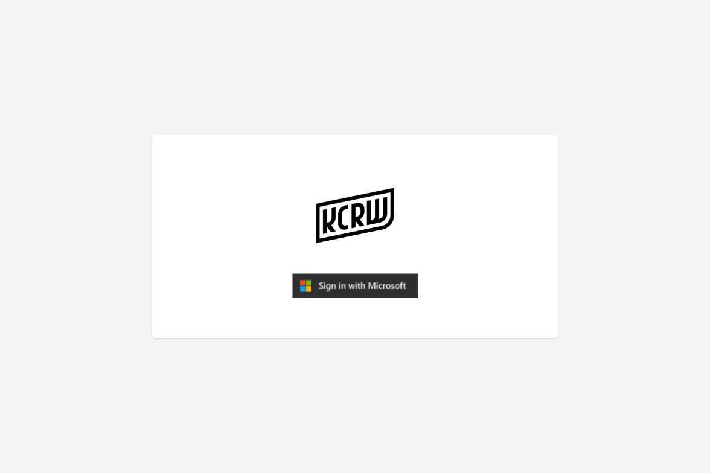
click at [360, 285] on img "submit" at bounding box center [355, 285] width 126 height 24
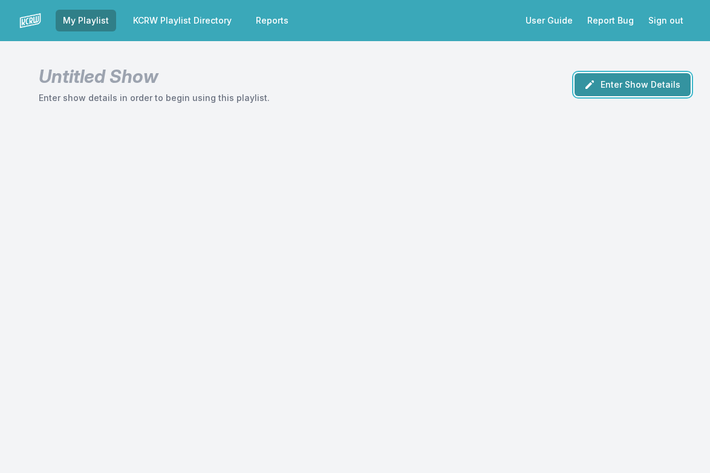
click at [644, 82] on button "Enter Show Details" at bounding box center [633, 84] width 116 height 23
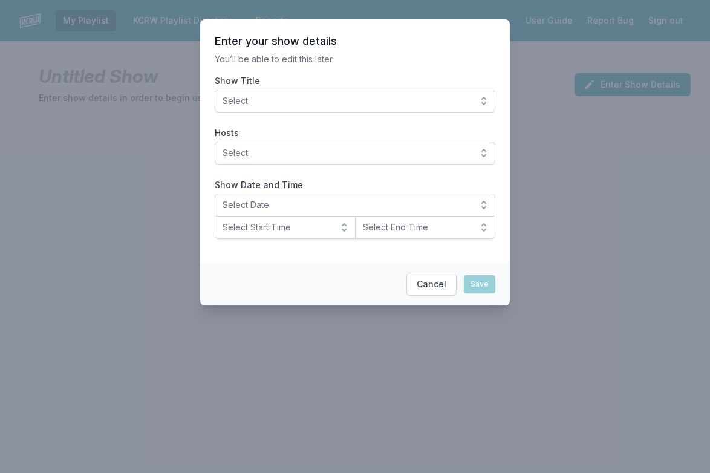
click at [479, 102] on button "Select" at bounding box center [355, 101] width 281 height 23
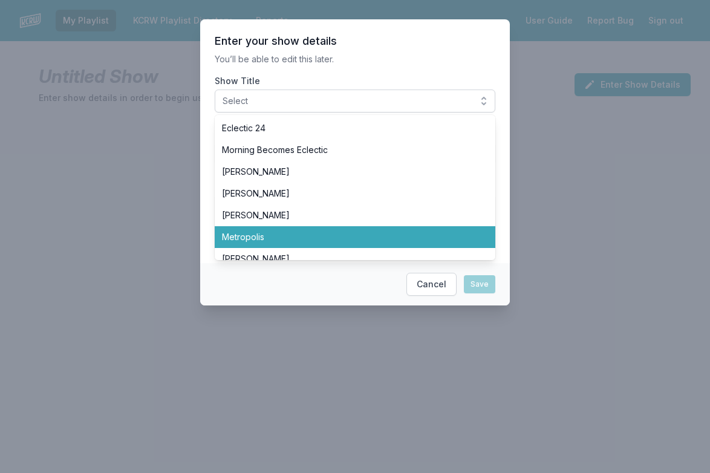
click at [246, 240] on span "Metropolis" at bounding box center [348, 237] width 252 height 12
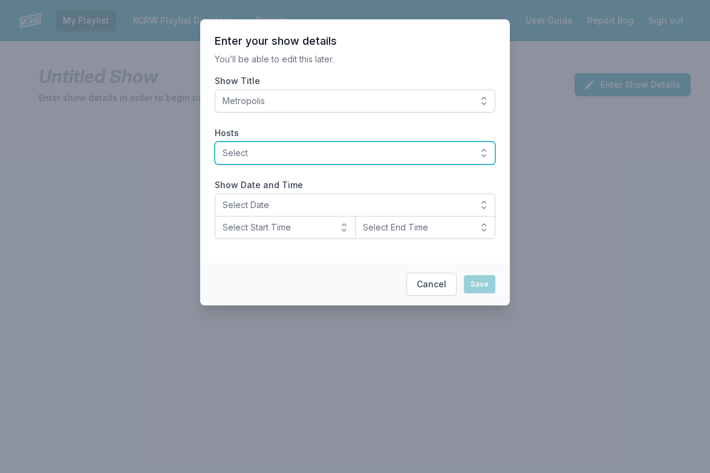
click at [485, 154] on button "Select" at bounding box center [355, 153] width 281 height 23
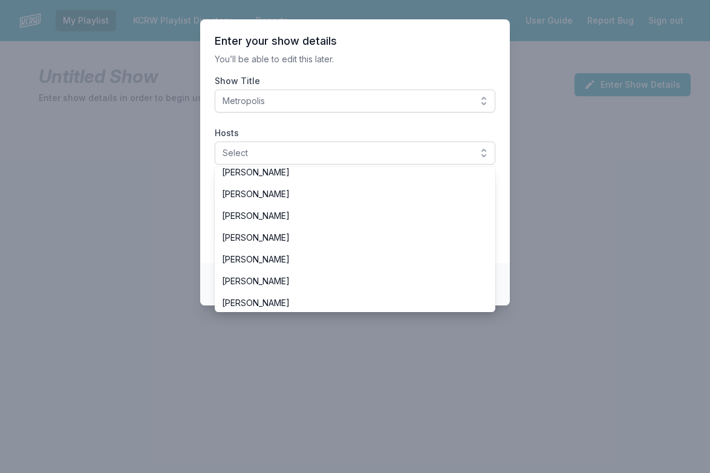
scroll to position [117, 0]
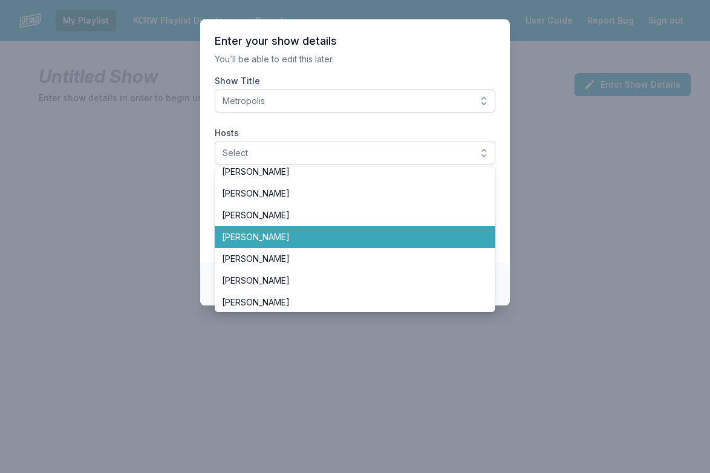
click at [293, 235] on span "[PERSON_NAME]" at bounding box center [348, 237] width 252 height 12
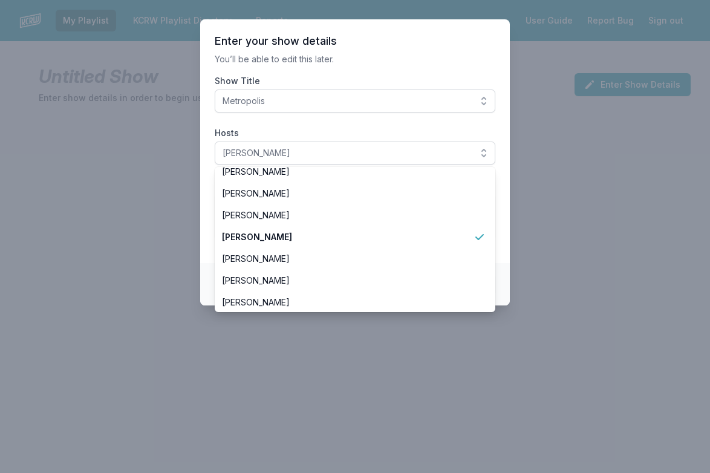
click at [503, 221] on section "Enter your show details You’ll be able to edit this later. Show Title Metropoli…" at bounding box center [355, 141] width 310 height 244
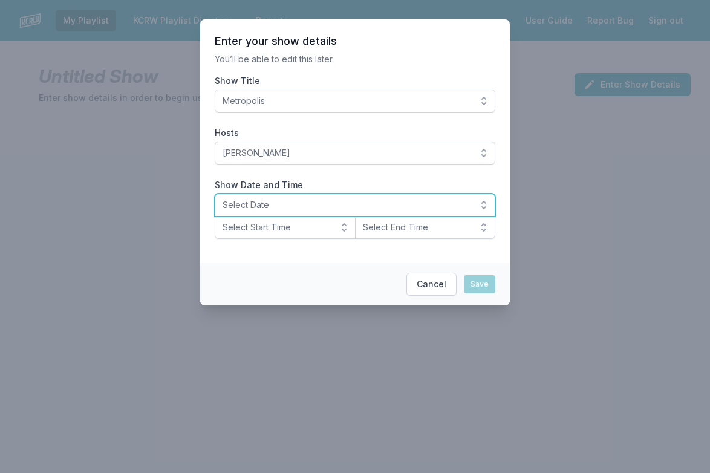
click at [483, 206] on button "Select Date" at bounding box center [355, 205] width 281 height 23
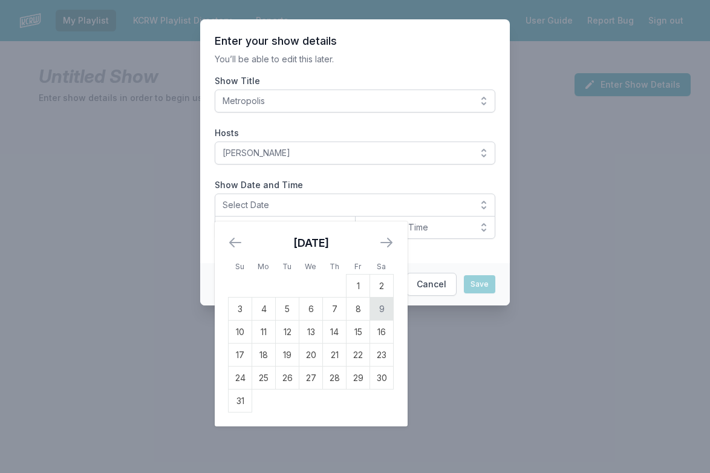
click at [390, 313] on td "9" at bounding box center [382, 309] width 24 height 23
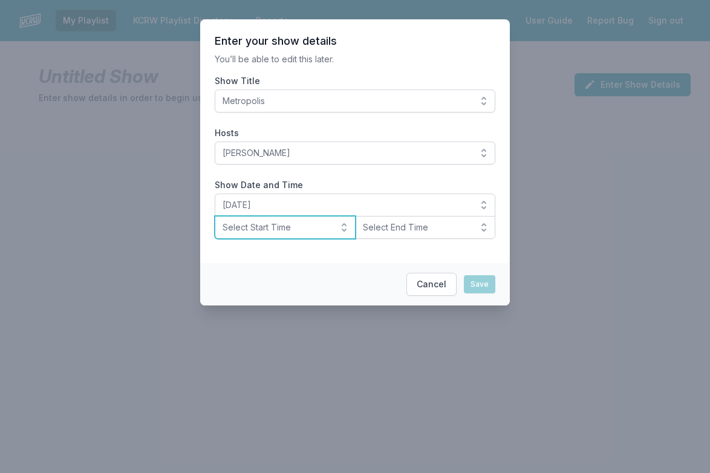
click at [345, 229] on button "Select Start Time" at bounding box center [285, 227] width 141 height 23
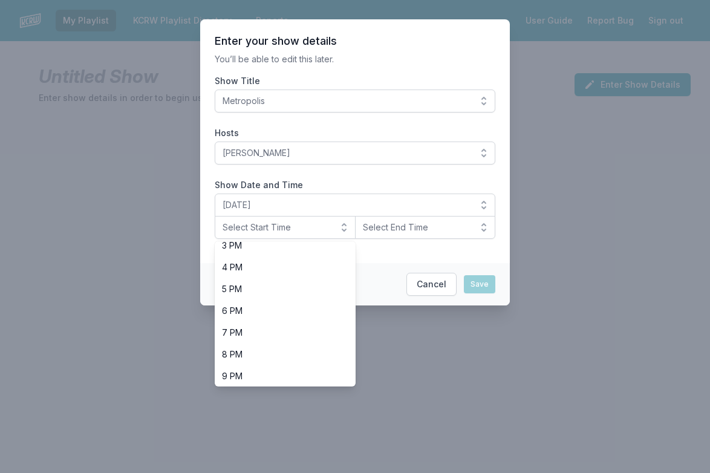
scroll to position [339, 0]
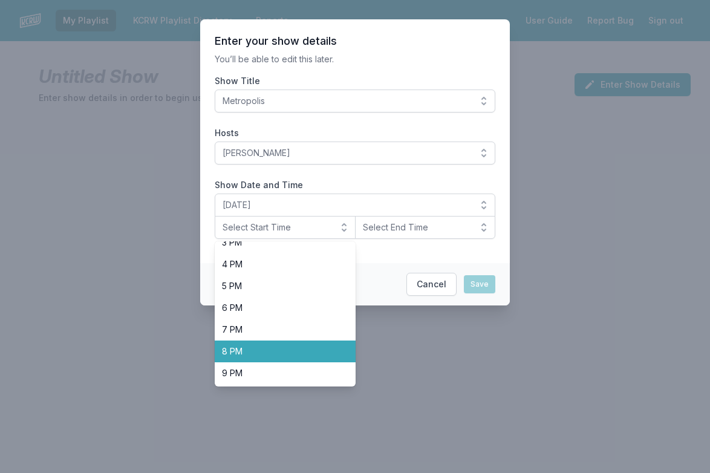
click at [238, 351] on span "8 PM" at bounding box center [278, 351] width 112 height 12
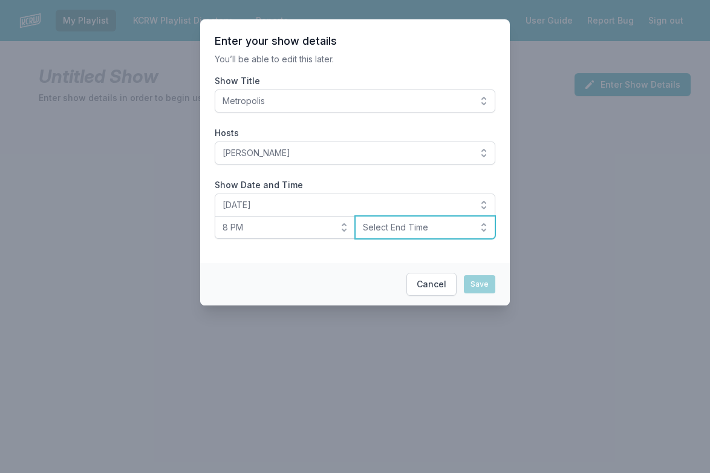
click at [484, 232] on button "Select End Time" at bounding box center [425, 227] width 141 height 23
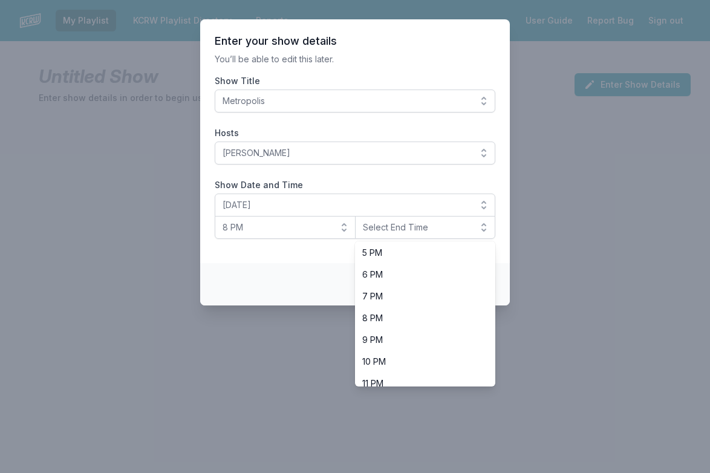
scroll to position [380, 0]
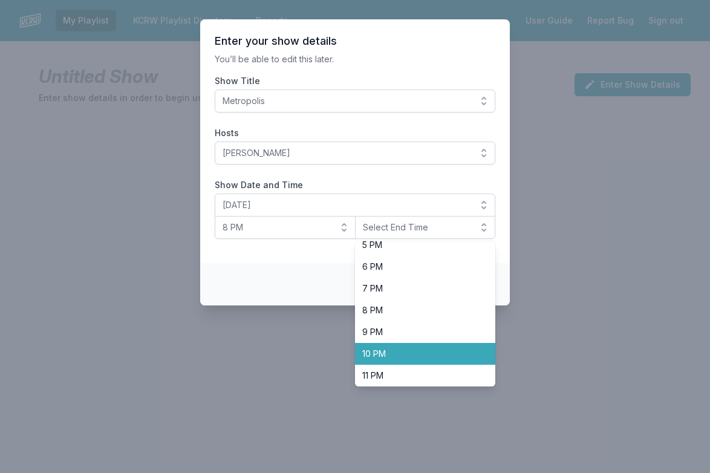
click at [424, 349] on span "10 PM" at bounding box center [418, 354] width 112 height 12
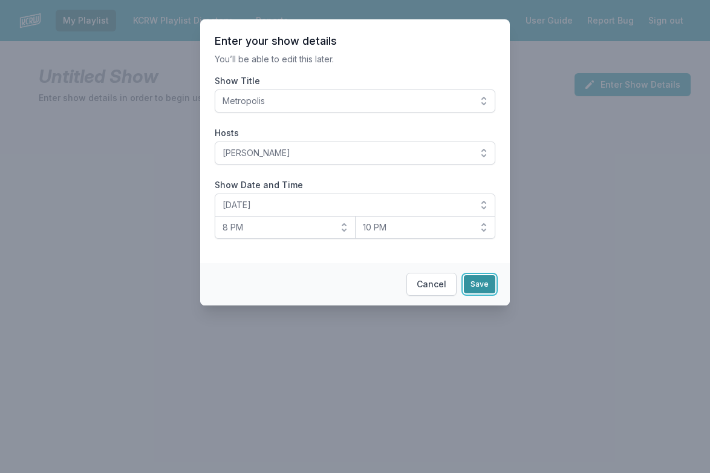
click at [478, 283] on button "Save" at bounding box center [479, 284] width 31 height 18
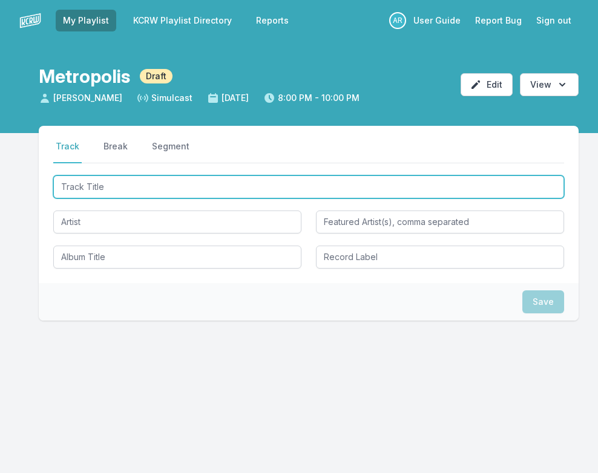
type input "FREE"
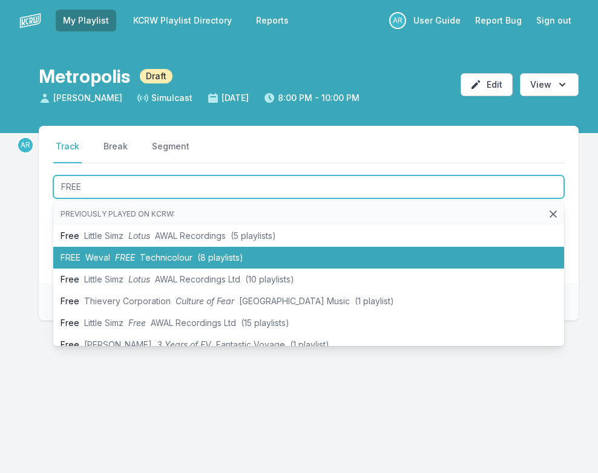
click at [122, 257] on span "FREE" at bounding box center [125, 257] width 20 height 10
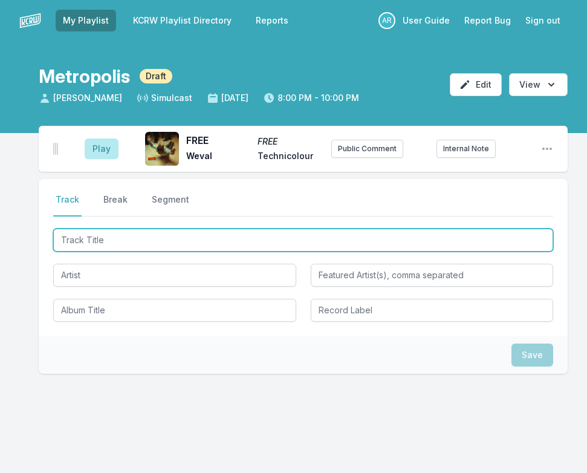
type input "Fading"
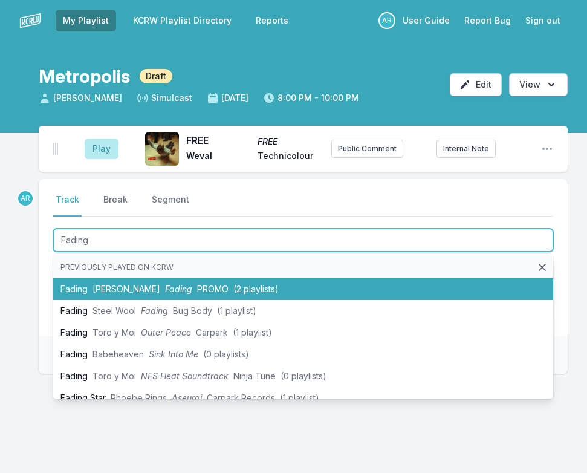
click at [136, 289] on li "Fading Ky William Fading PROMO (2 playlists)" at bounding box center [303, 289] width 500 height 22
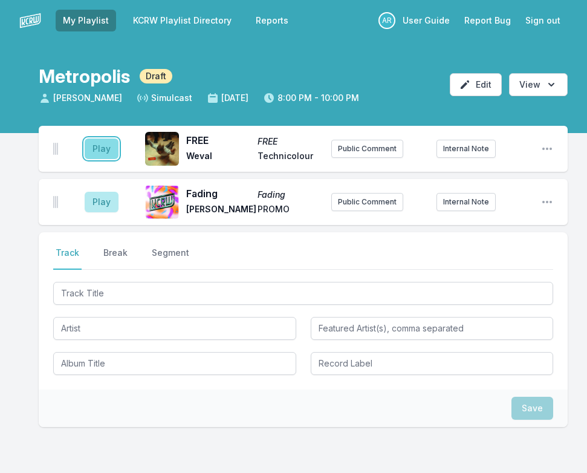
click at [87, 152] on button "Play" at bounding box center [102, 149] width 34 height 21
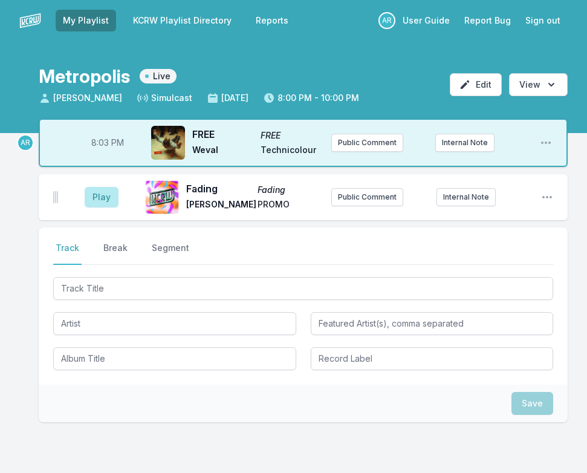
click at [102, 146] on span "8:03 PM" at bounding box center [107, 143] width 33 height 12
click at [100, 143] on input "20:03" at bounding box center [108, 142] width 68 height 23
type input "20:01"
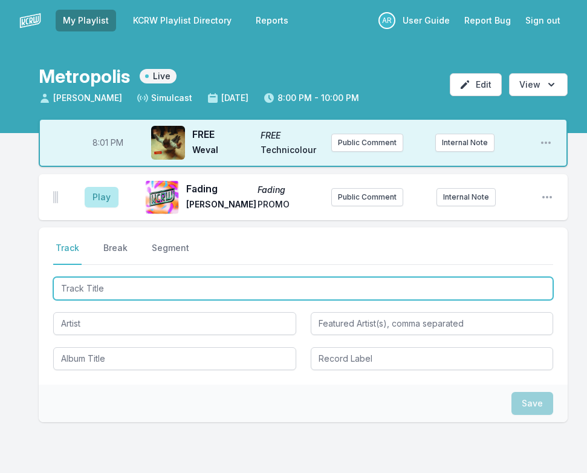
type input "Never Enough (MXGPU Remix)"
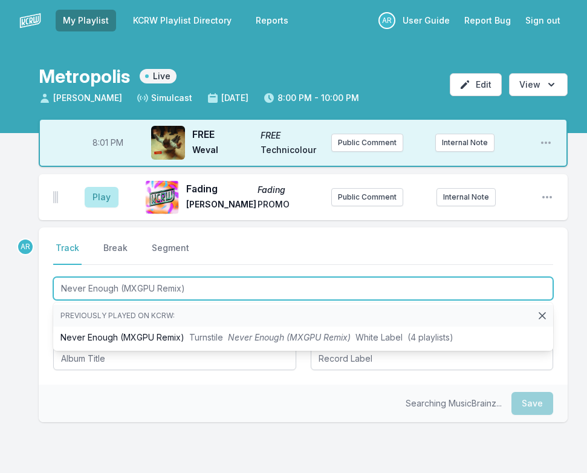
scroll to position [65, 0]
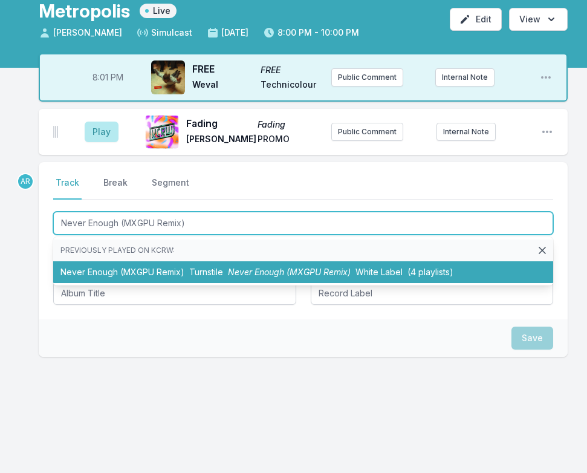
click at [236, 273] on span "Never Enough (MXGPU Remix)" at bounding box center [289, 272] width 123 height 10
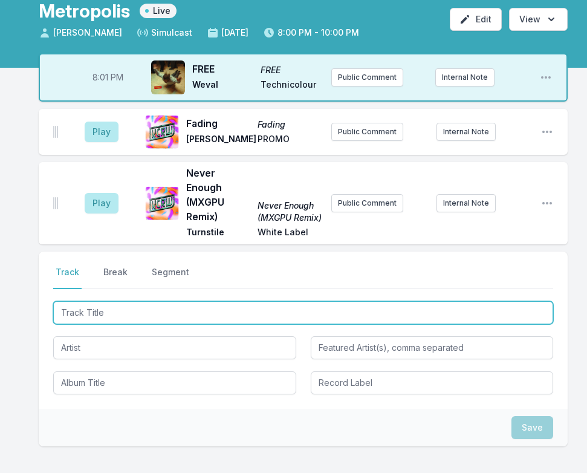
type input "Everything We Thought We Knew"
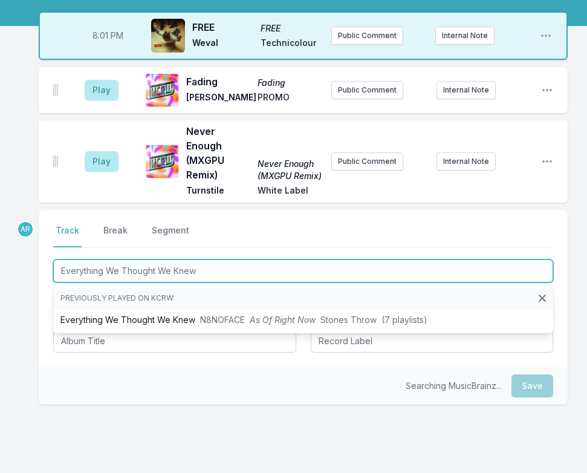
scroll to position [155, 0]
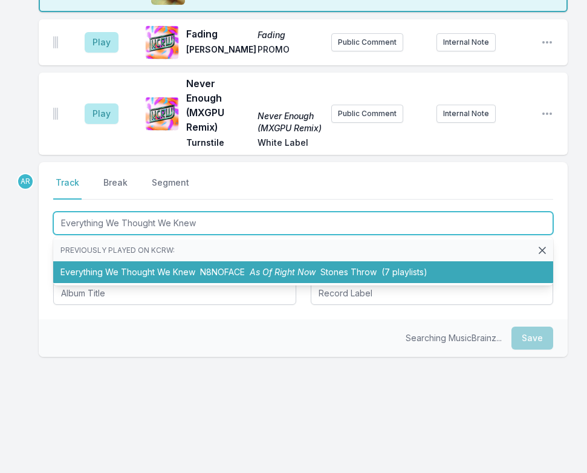
click at [205, 277] on li "Everything We Thought We Knew N8NOFACE As Of Right Now Stones Throw (7 playlist…" at bounding box center [303, 272] width 500 height 22
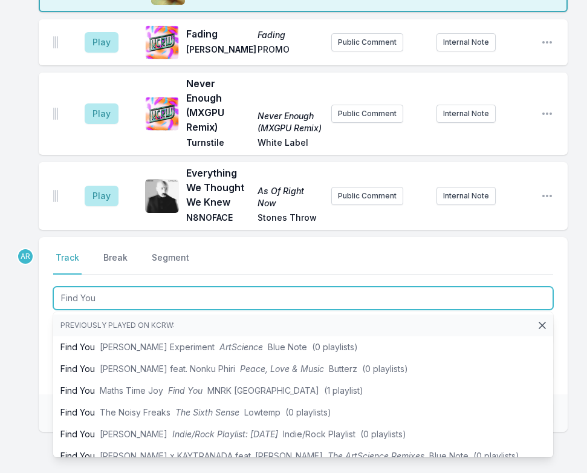
type input "Find You"
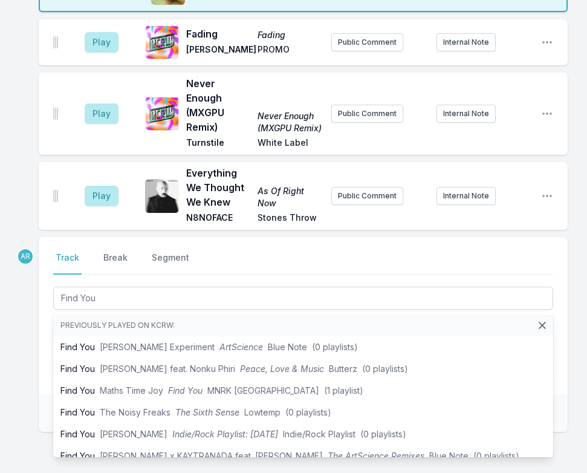
click at [39, 330] on div "Select a tab Track Break Segment Track Break Segment Find You Previously played…" at bounding box center [303, 315] width 529 height 157
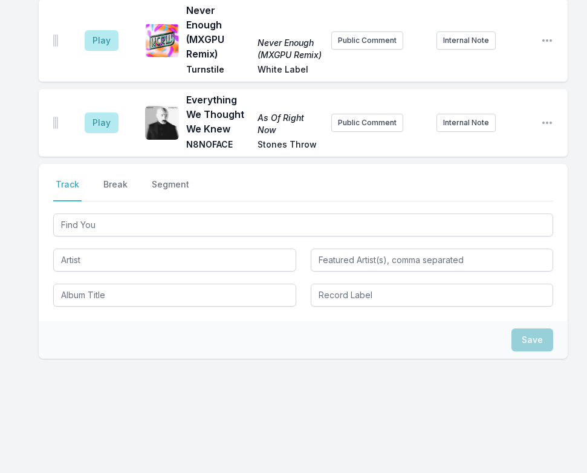
scroll to position [230, 0]
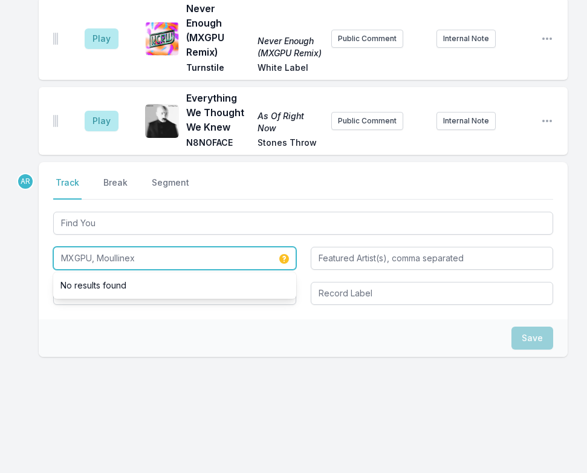
click at [148, 255] on input "MXGPU, Moullinex" at bounding box center [174, 258] width 243 height 23
drag, startPoint x: 142, startPoint y: 257, endPoint x: 96, endPoint y: 260, distance: 46.1
click at [96, 260] on input "MXGPU, Moullinex" at bounding box center [174, 258] width 243 height 23
type input "MXGPU,"
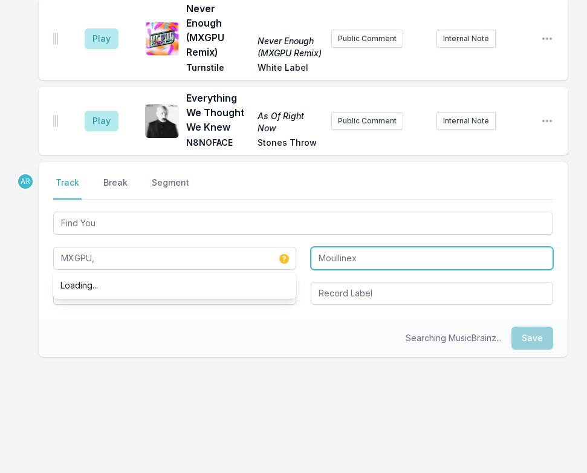
type input "Moullinex"
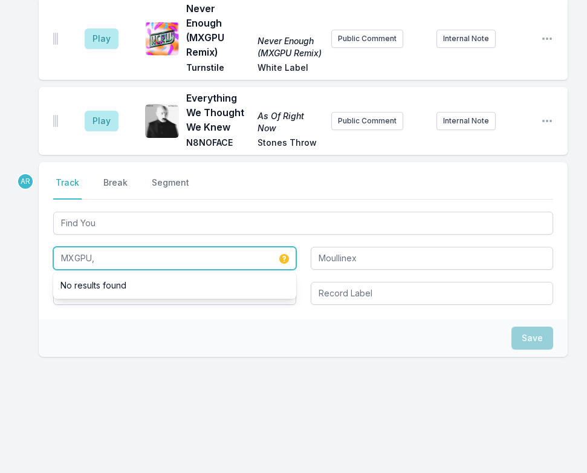
click at [102, 258] on input "MXGPU," at bounding box center [174, 258] width 243 height 23
type input "MXGPU"
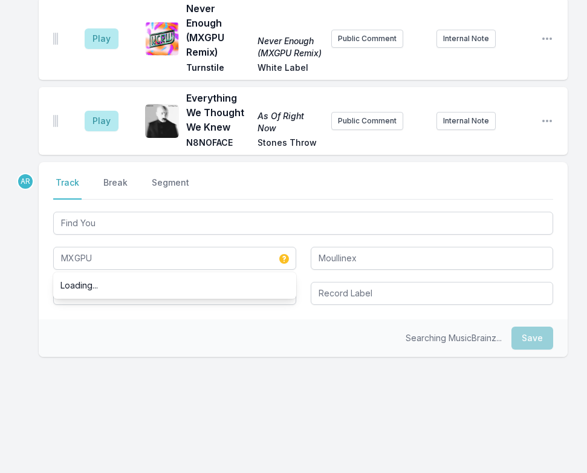
click at [125, 377] on div "AR Select a tab Track Break Segment Track Break Segment Find You MXGPU Loading.…" at bounding box center [303, 298] width 529 height 272
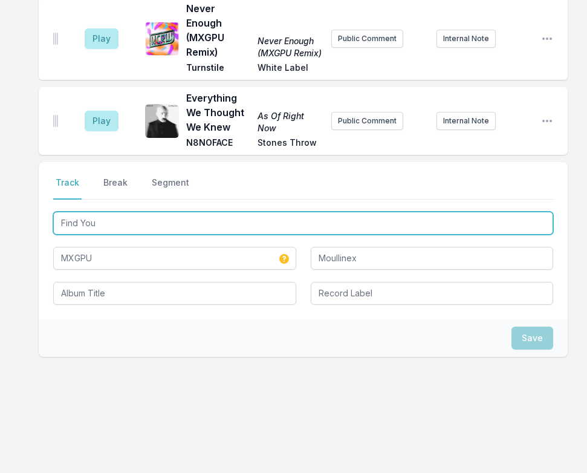
click at [62, 221] on input "Find You" at bounding box center [303, 223] width 500 height 23
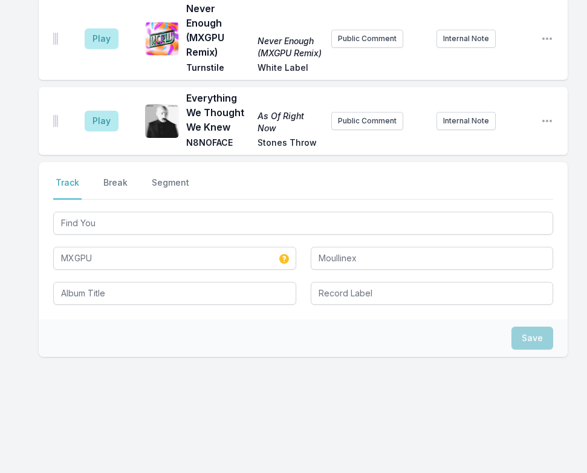
click at [472, 358] on div "Select a tab Track Break Segment Track Break Segment Find You MXGPU Moullinex S…" at bounding box center [303, 298] width 529 height 272
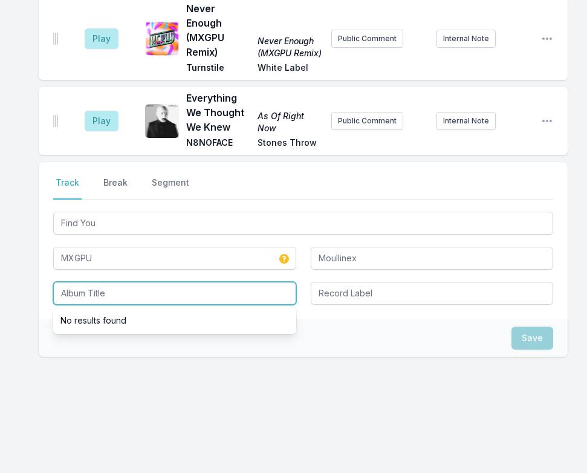
click at [105, 295] on input "Album Title" at bounding box center [174, 293] width 243 height 23
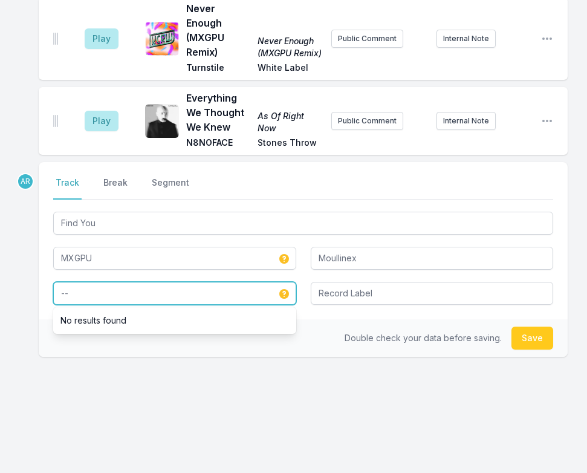
type input "--"
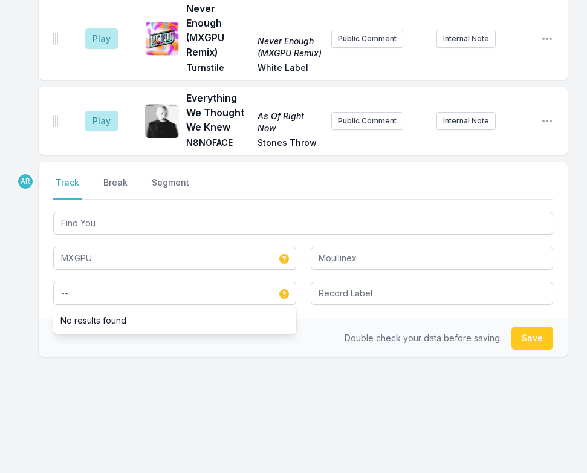
click at [478, 430] on div "AR Select a tab Track Break Segment Track Break Segment Find You MXGPU Moulline…" at bounding box center [303, 298] width 529 height 272
click at [525, 341] on button "Save" at bounding box center [533, 338] width 42 height 23
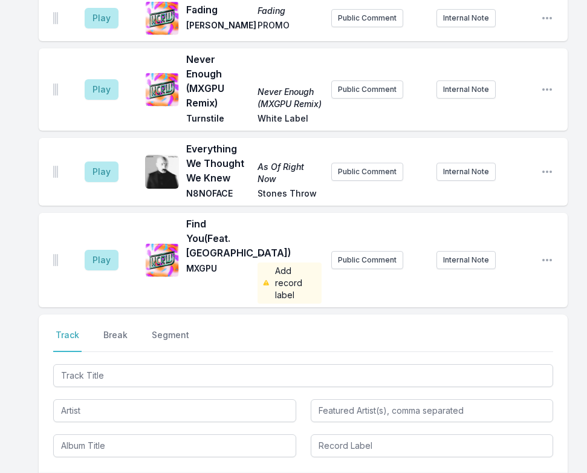
scroll to position [382, 0]
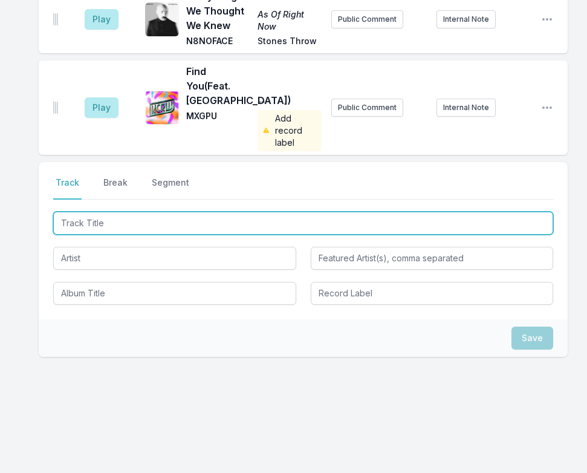
type input "Lozenge Frenzy"
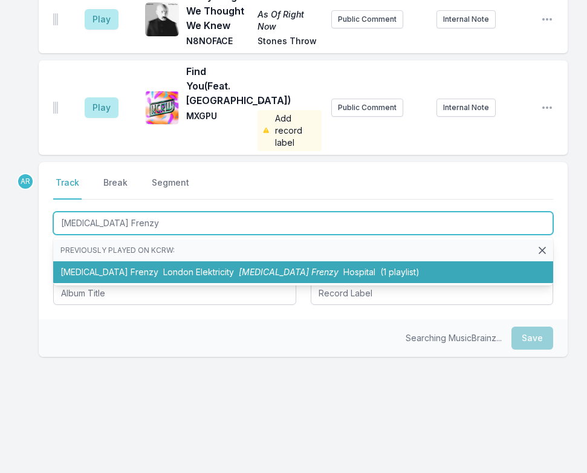
click at [163, 276] on span "London Elektricity" at bounding box center [198, 272] width 71 height 10
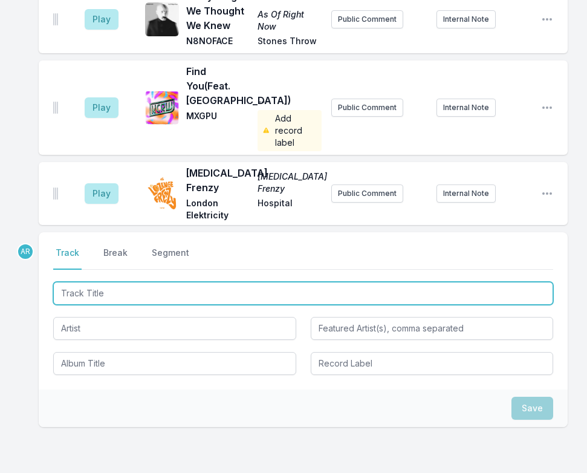
scroll to position [453, 0]
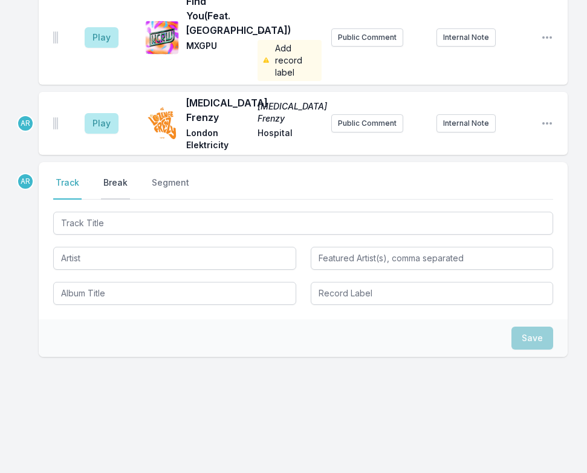
click at [118, 194] on button "Break" at bounding box center [115, 188] width 29 height 23
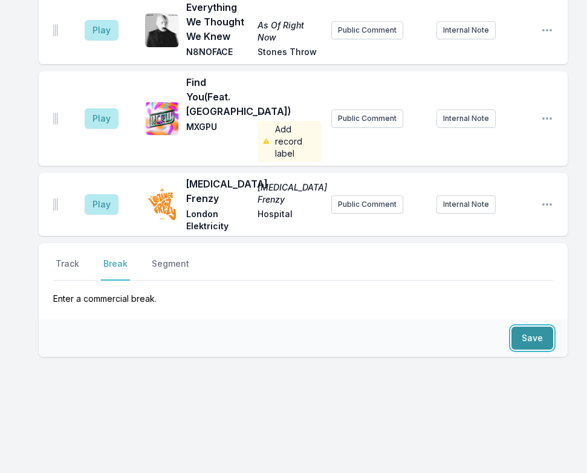
click at [531, 334] on button "Save" at bounding box center [533, 338] width 42 height 23
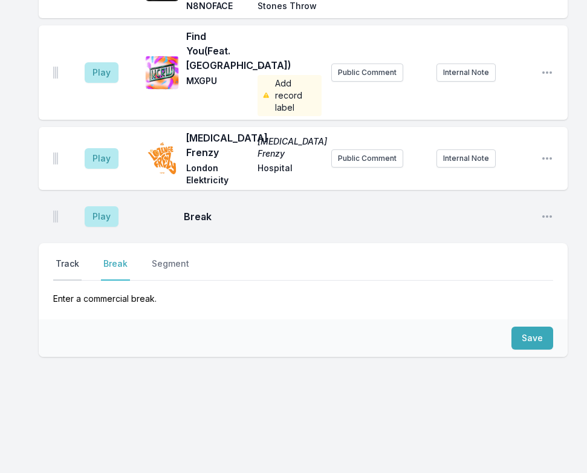
click at [64, 264] on button "Track" at bounding box center [67, 269] width 28 height 23
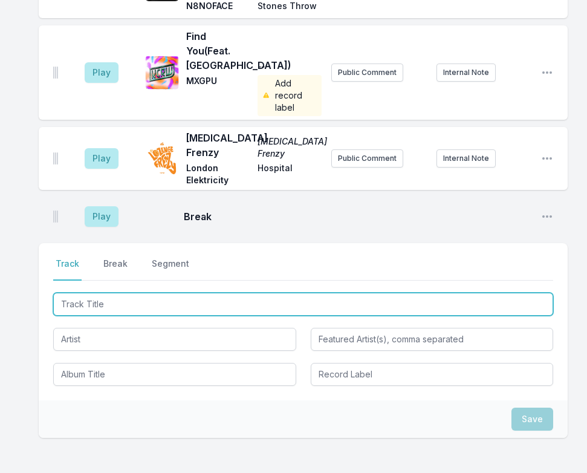
type input "House of Desired Funk"
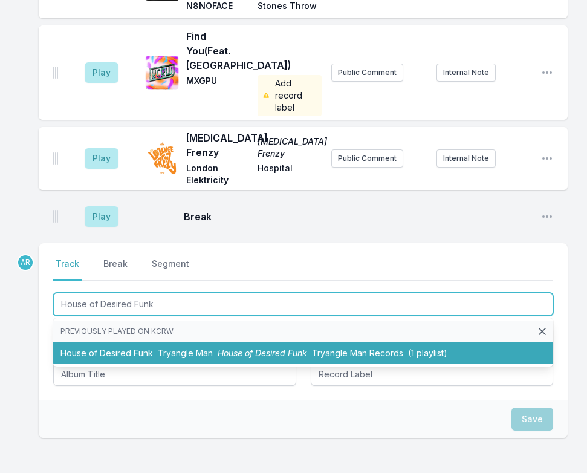
click at [145, 348] on li "House of Desired Funk Tryangle Man House of Desired Funk Tryangle Man Records (…" at bounding box center [303, 353] width 500 height 22
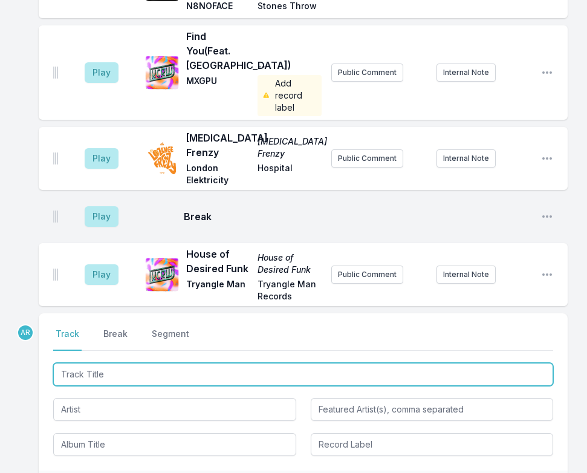
scroll to position [488, 0]
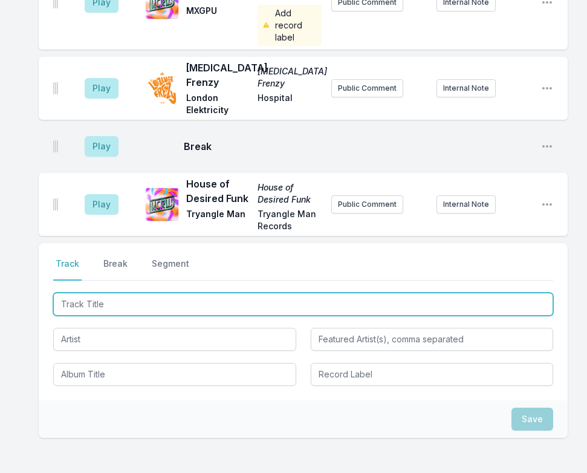
type input "Twinkle Twinkle"
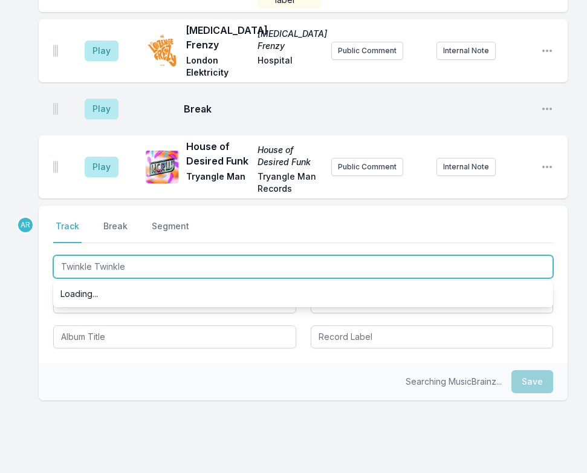
scroll to position [569, 0]
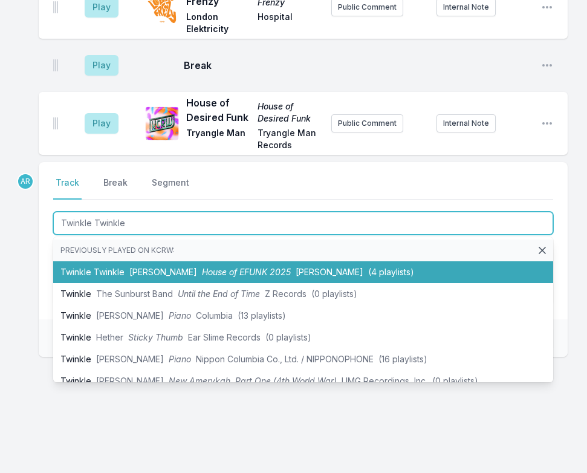
click at [218, 272] on span "House of EFUNK 2025" at bounding box center [246, 272] width 89 height 10
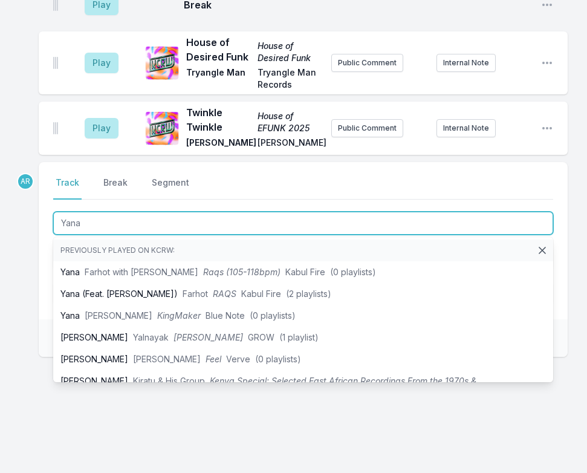
click at [63, 221] on input "Yana" at bounding box center [303, 223] width 500 height 23
type input "Yana"
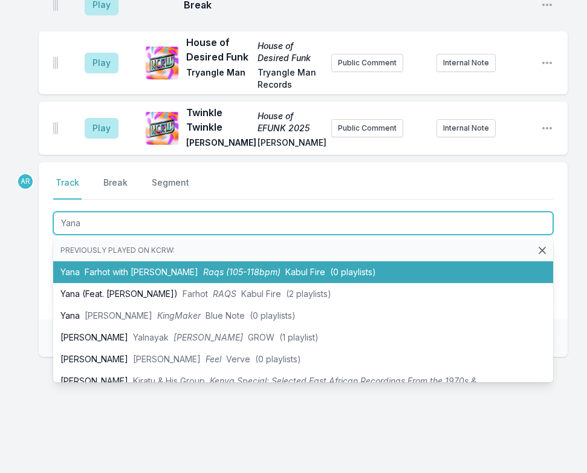
click at [131, 269] on span "Farhot with Daniel Kimaz" at bounding box center [142, 272] width 114 height 10
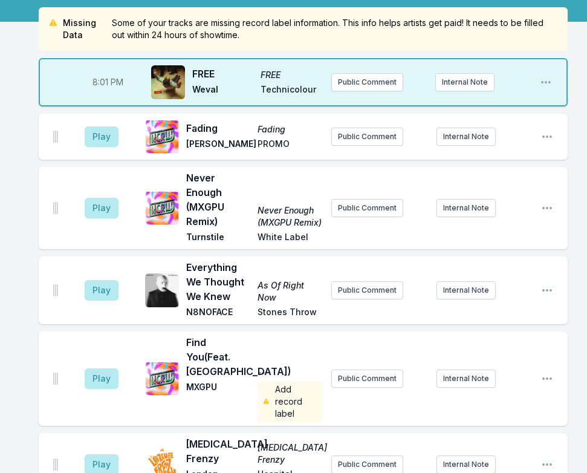
scroll to position [90, 0]
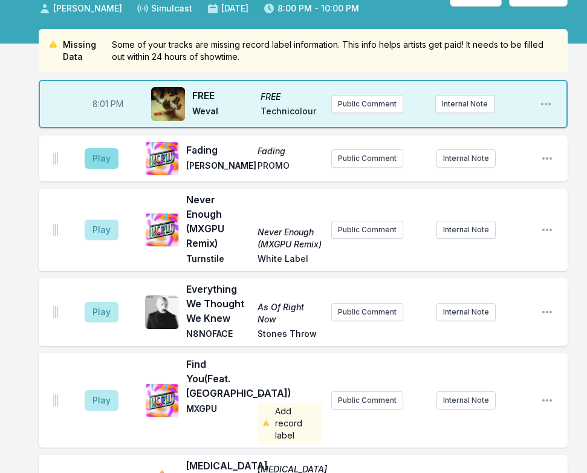
type input "Heartbeats (Logic1000)"
click at [97, 158] on button "Play" at bounding box center [102, 158] width 34 height 21
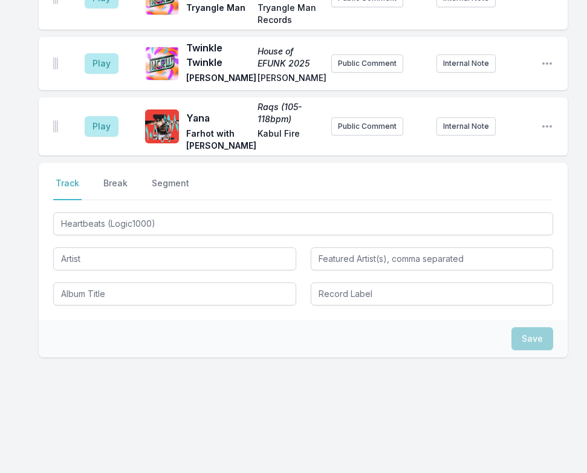
scroll to position [694, 0]
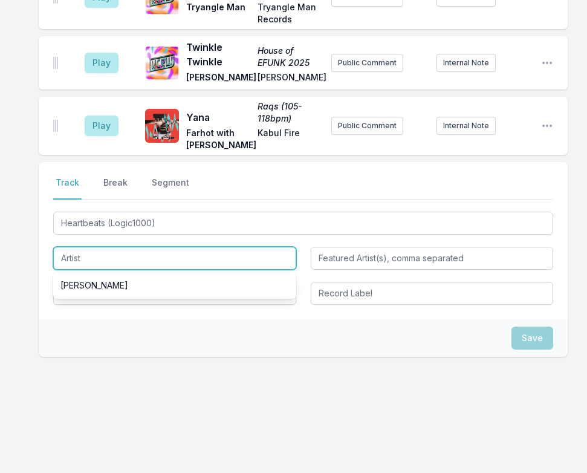
click at [108, 261] on input "Artist" at bounding box center [174, 258] width 243 height 23
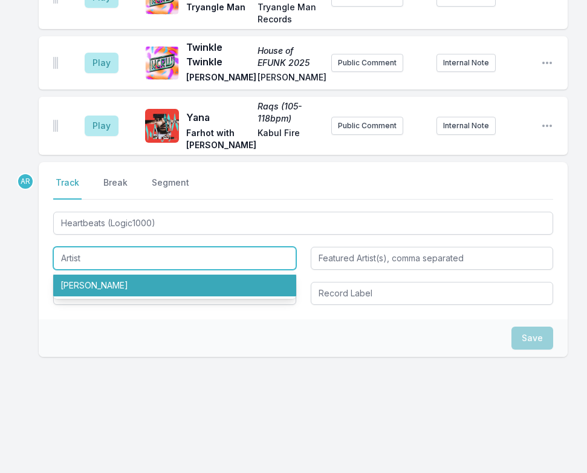
click at [113, 283] on li "José González" at bounding box center [174, 286] width 243 height 22
type input "José González"
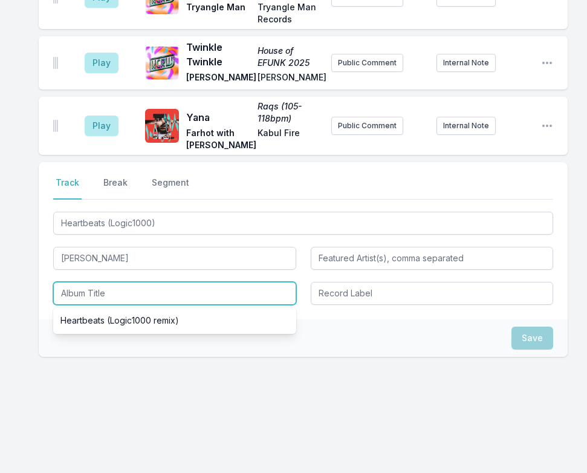
click at [94, 295] on input "Album Title" at bounding box center [174, 293] width 243 height 23
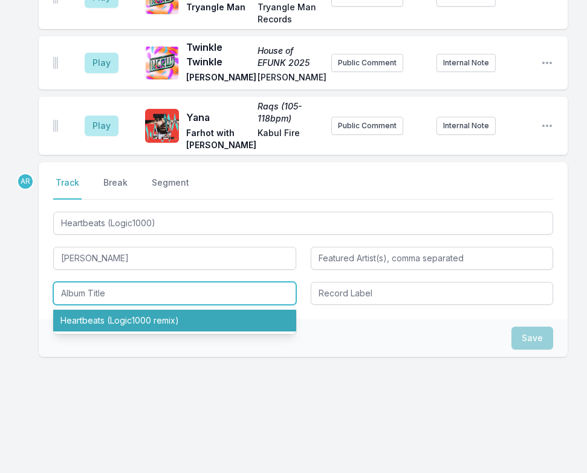
click at [96, 319] on li "Heartbeats (Logic1000 remix)" at bounding box center [174, 321] width 243 height 22
type input "Heartbeats (Logic1000 remix)"
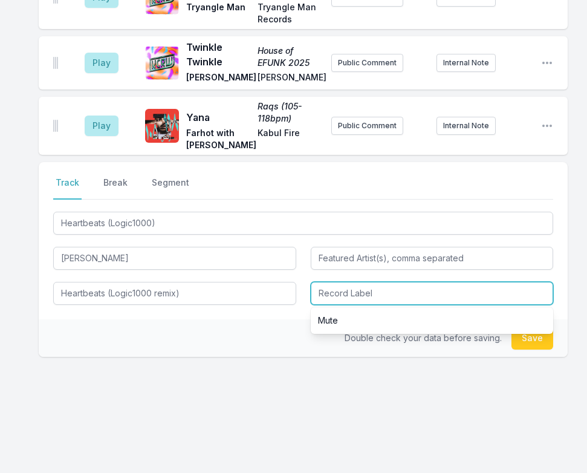
click at [349, 284] on input "Record Label" at bounding box center [432, 293] width 243 height 23
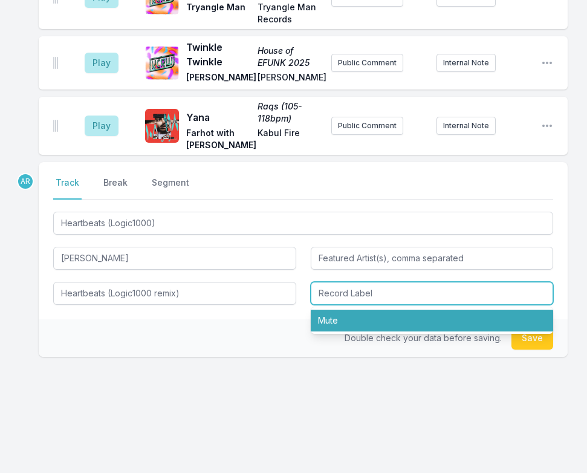
click at [344, 317] on li "Mute" at bounding box center [432, 321] width 243 height 22
type input "Mute"
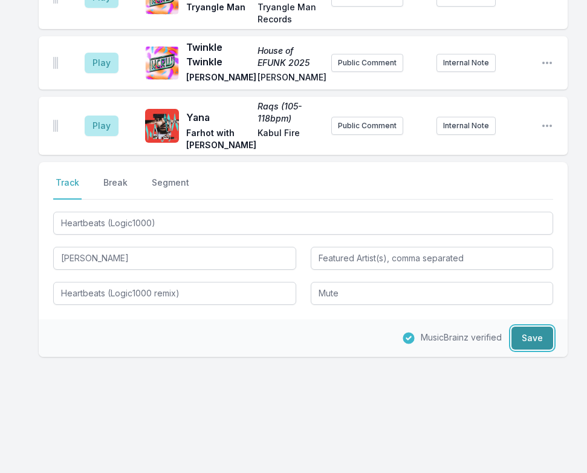
click at [538, 341] on button "Save" at bounding box center [533, 338] width 42 height 23
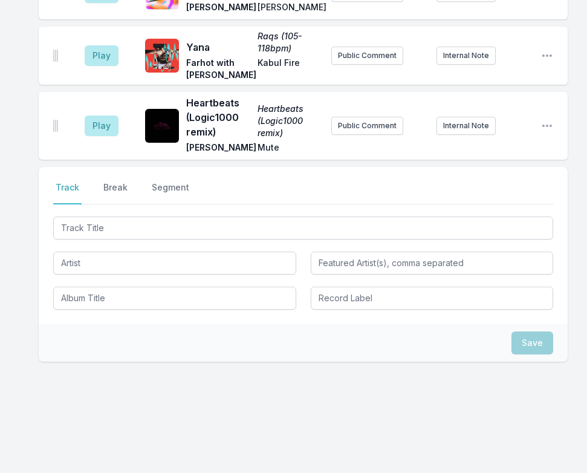
scroll to position [769, 0]
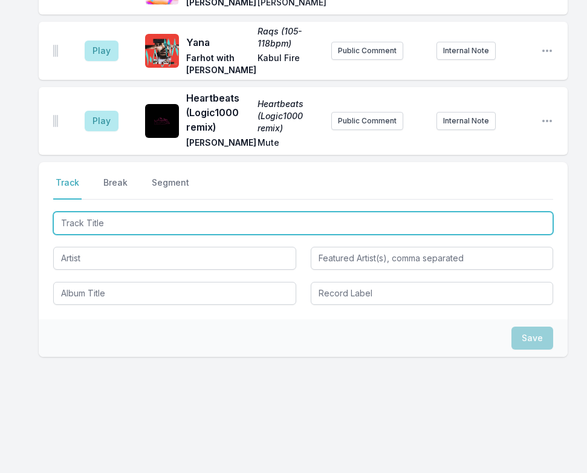
type input "Run Free"
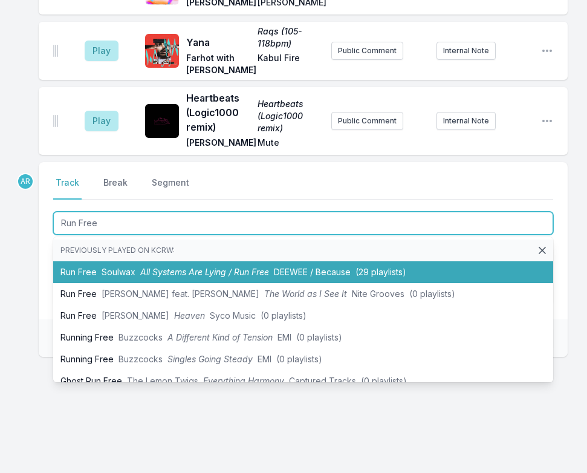
click at [193, 275] on span "All Systems Are Lying / Run Free" at bounding box center [204, 272] width 129 height 10
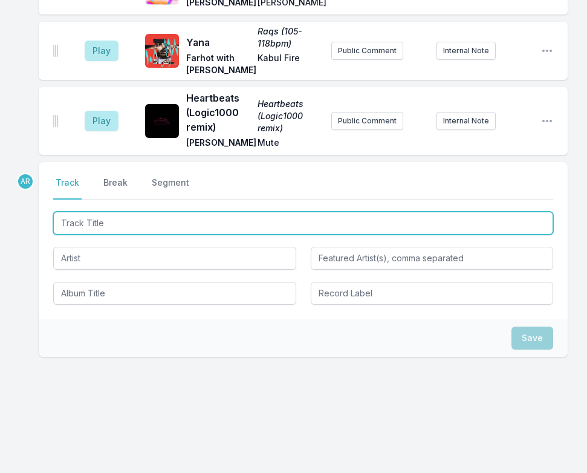
scroll to position [847, 0]
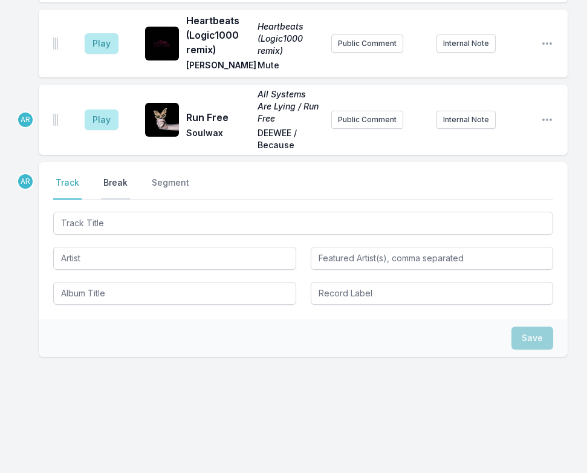
click at [115, 192] on button "Break" at bounding box center [115, 188] width 29 height 23
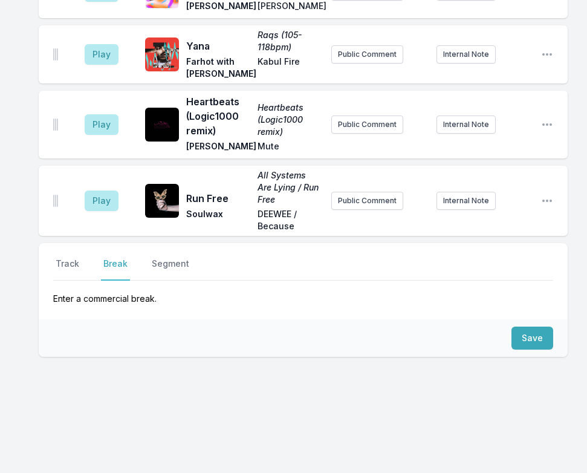
scroll to position [766, 0]
click at [523, 335] on button "Save" at bounding box center [533, 338] width 42 height 23
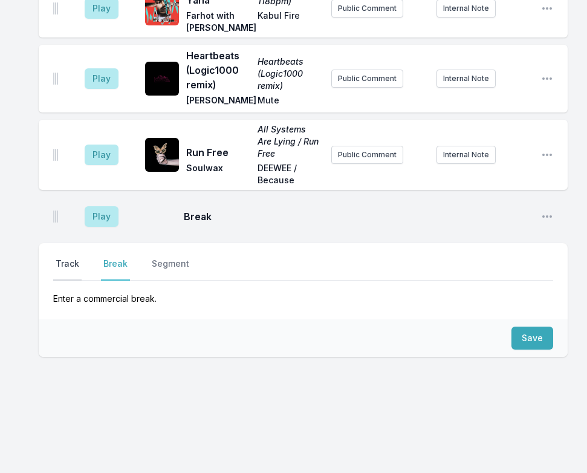
click at [66, 265] on button "Track" at bounding box center [67, 269] width 28 height 23
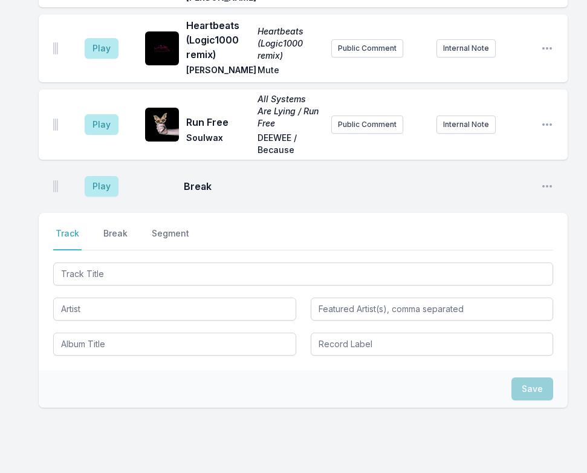
scroll to position [872, 0]
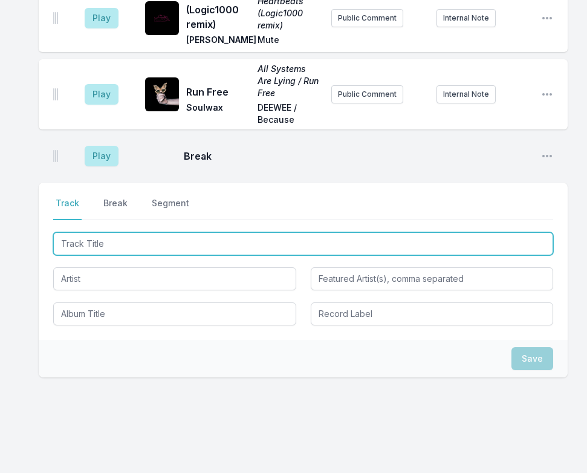
type input "Canela Pura"
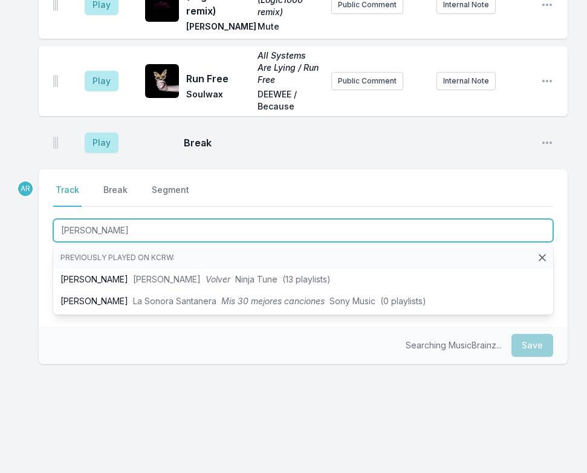
scroll to position [893, 0]
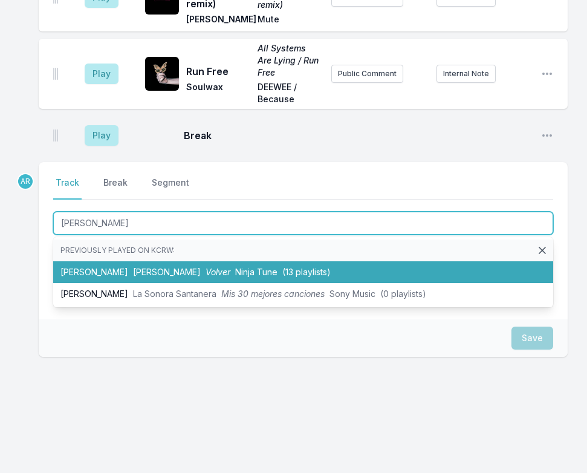
click at [206, 270] on span "Volver" at bounding box center [218, 272] width 25 height 10
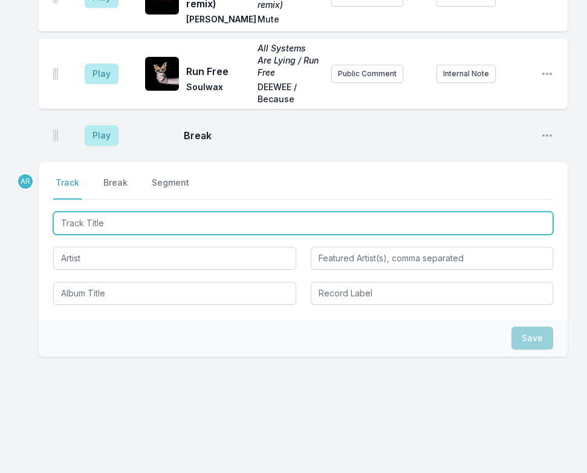
scroll to position [949, 0]
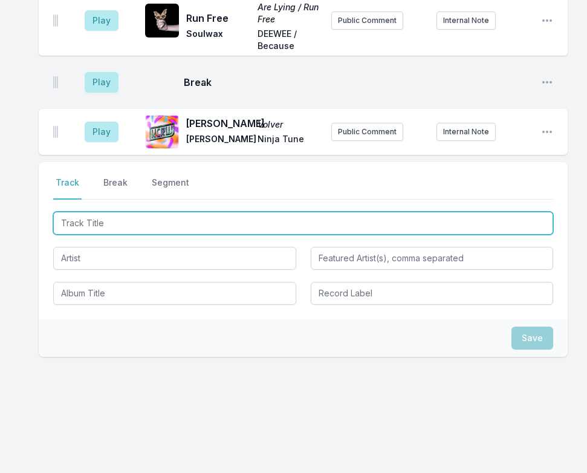
type input "Savana"
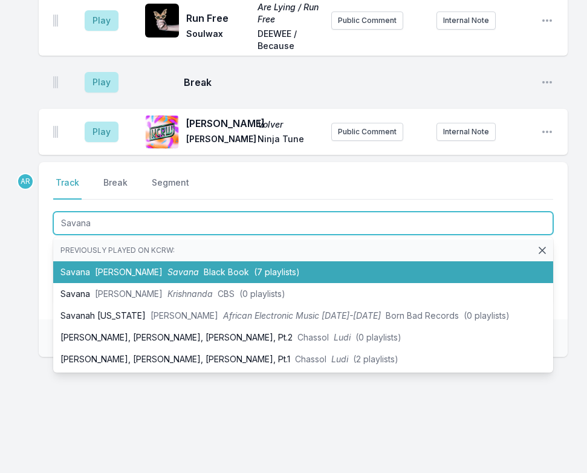
click at [168, 273] on span "Savana" at bounding box center [183, 272] width 31 height 10
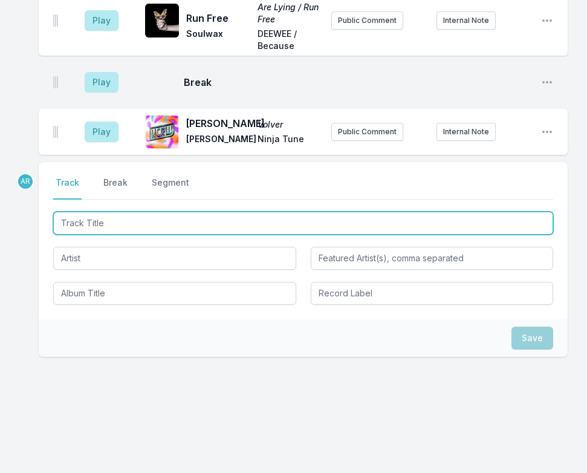
scroll to position [1002, 0]
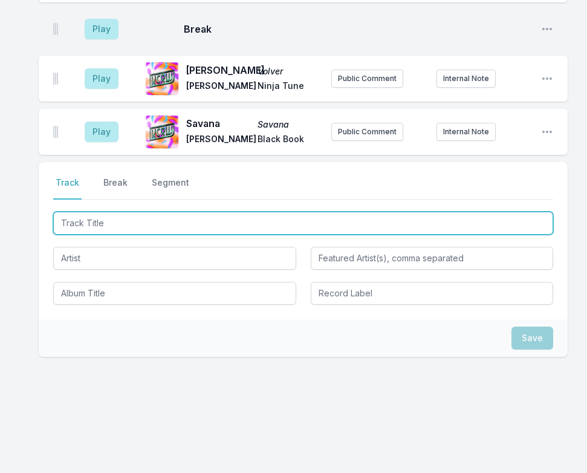
type input "Dusk Til Dawn"
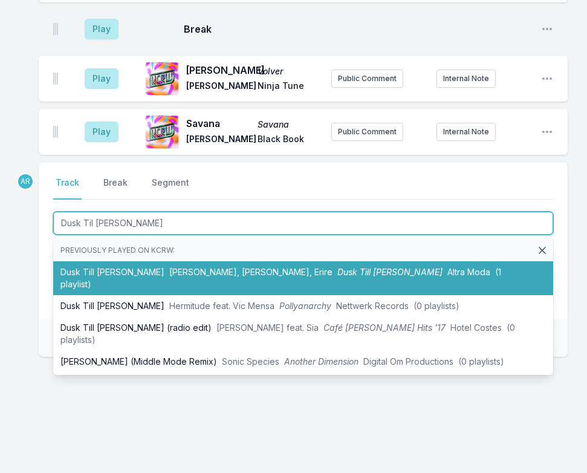
click at [211, 273] on span "MAson, David Penn, Erire" at bounding box center [250, 272] width 163 height 10
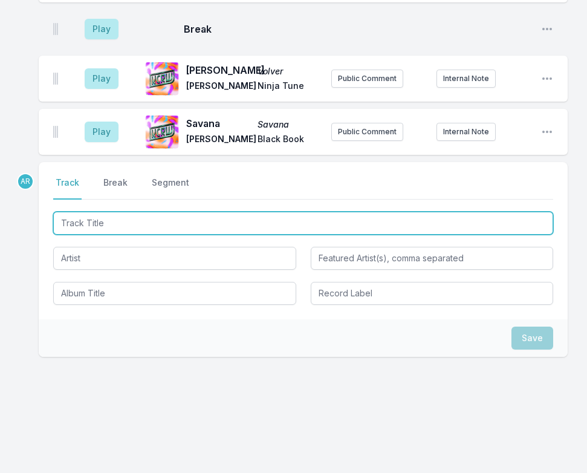
scroll to position [1072, 0]
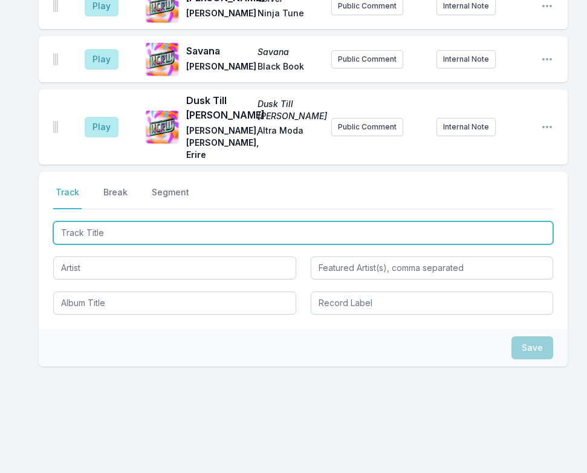
type input "Nothing Better Than Music"
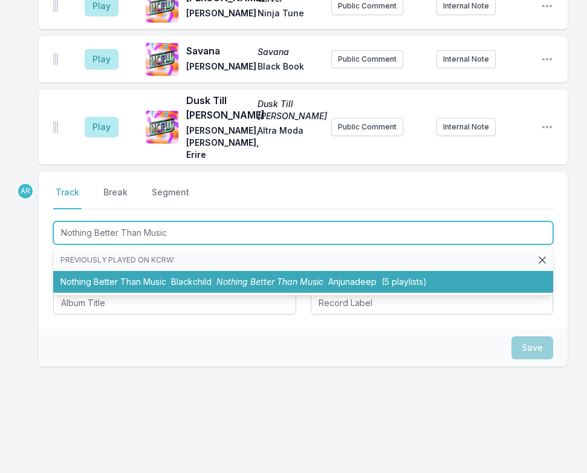
click at [226, 276] on span "Nothing Better Than Music" at bounding box center [270, 281] width 107 height 10
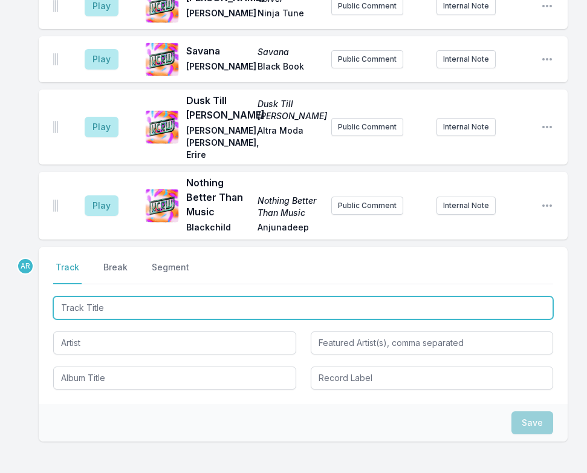
scroll to position [1147, 0]
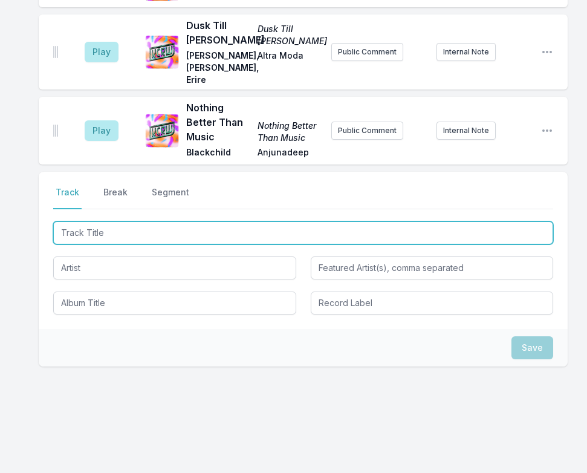
type input "Choose Love"
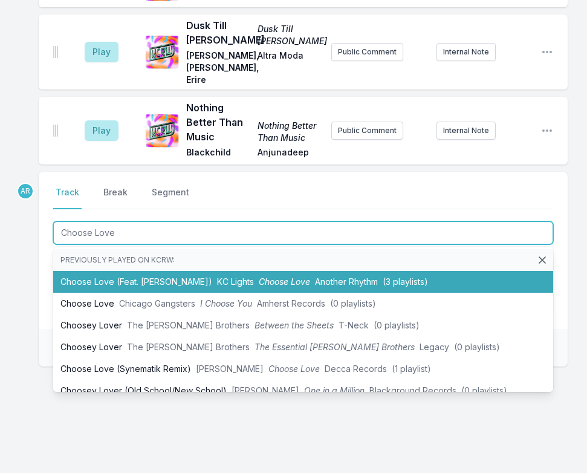
click at [224, 276] on span "KC Lights" at bounding box center [235, 281] width 37 height 10
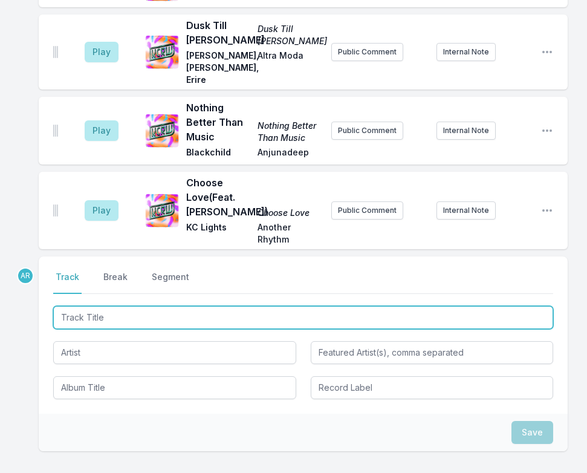
scroll to position [1232, 0]
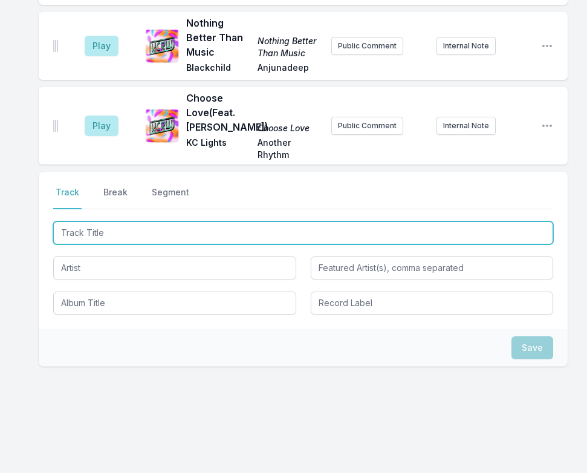
type input "The Time"
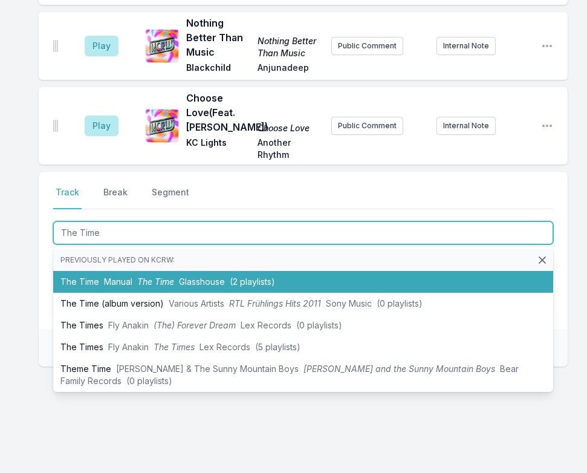
click at [195, 276] on span "Glasshouse" at bounding box center [202, 281] width 46 height 10
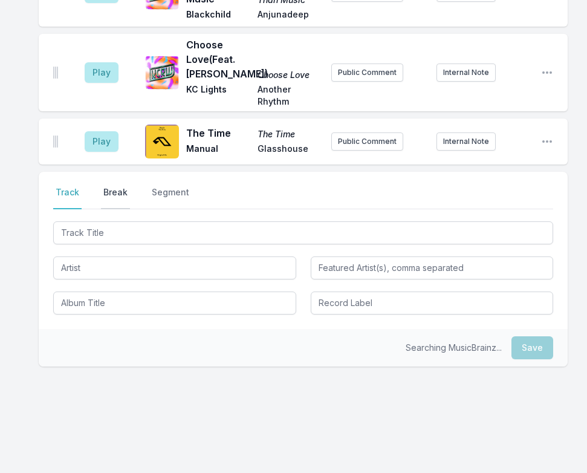
click at [116, 186] on button "Break" at bounding box center [115, 197] width 29 height 23
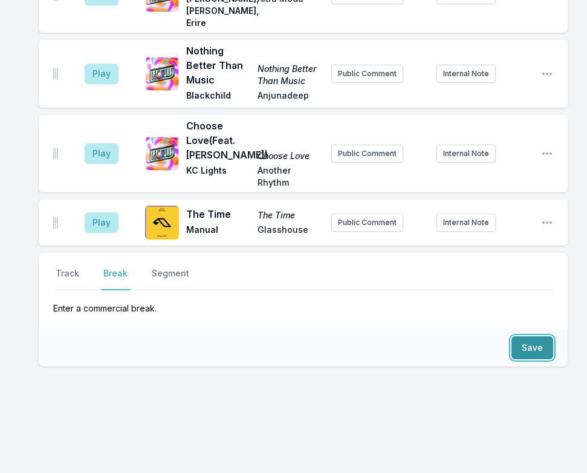
click at [531, 339] on button "Save" at bounding box center [533, 347] width 42 height 23
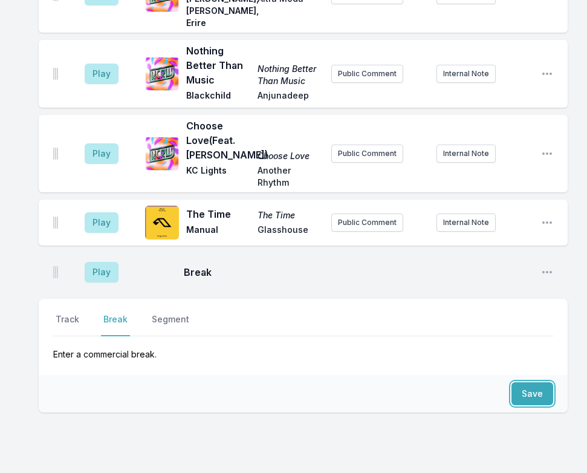
scroll to position [1250, 0]
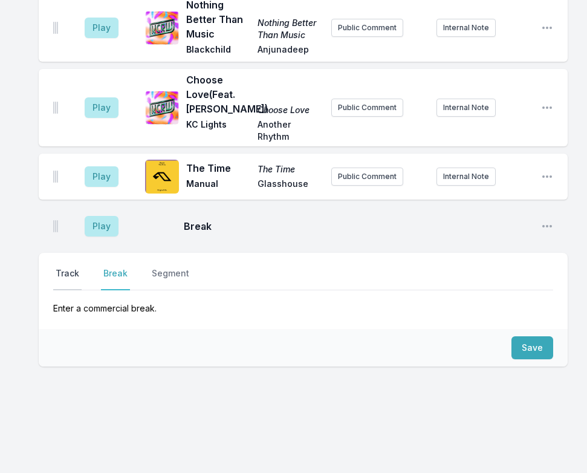
click at [71, 268] on button "Track" at bounding box center [67, 278] width 28 height 23
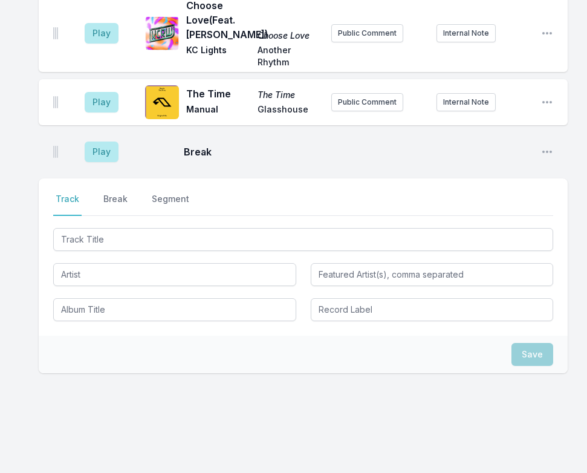
scroll to position [1331, 0]
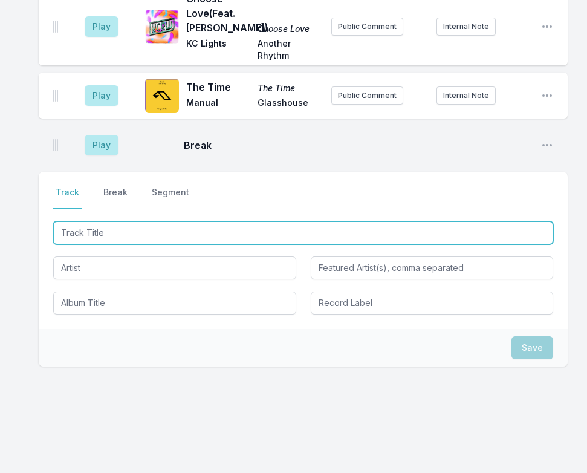
type input "Wish You Were Mine"
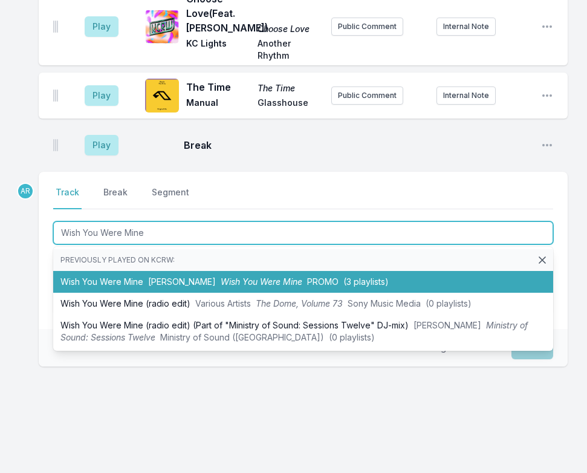
click at [246, 276] on span "Wish You Were Mine" at bounding box center [262, 281] width 82 height 10
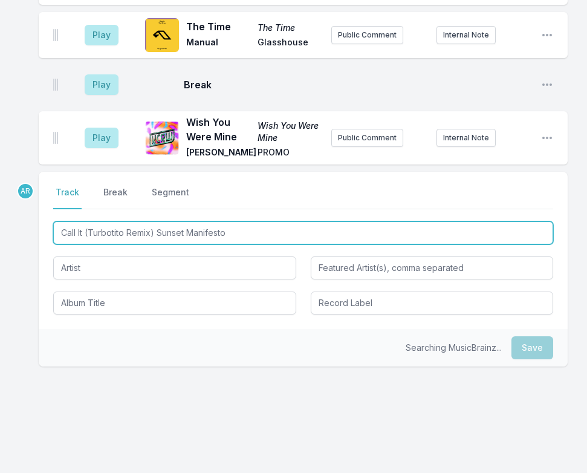
type input "Call It (Turbotito Remix) Sunset Manifesto"
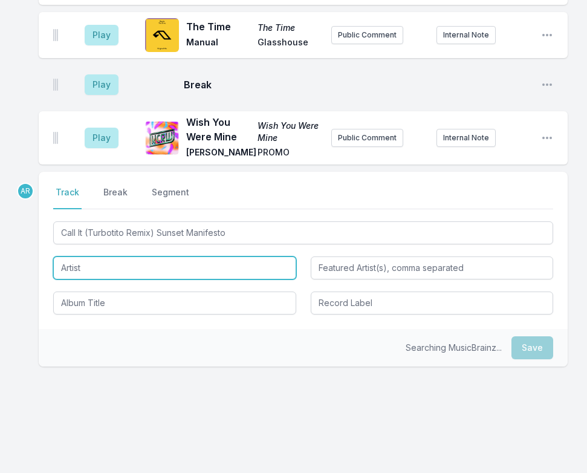
click at [86, 261] on input "Artist" at bounding box center [174, 267] width 243 height 23
type input "Prep & Eddie Chacon"
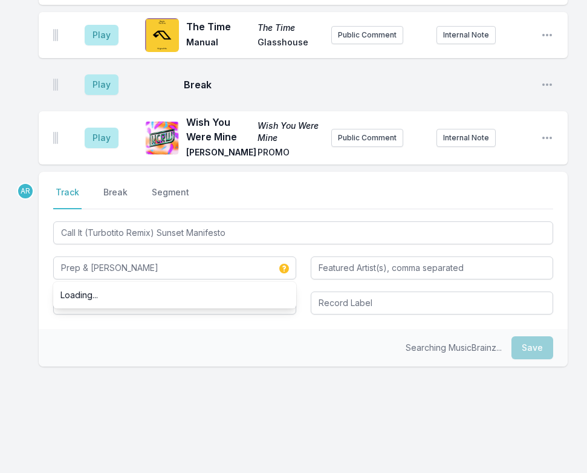
click at [96, 317] on div "Select a tab Track Break Segment Track Break Segment Call It (Turbotito Remix) …" at bounding box center [303, 250] width 529 height 157
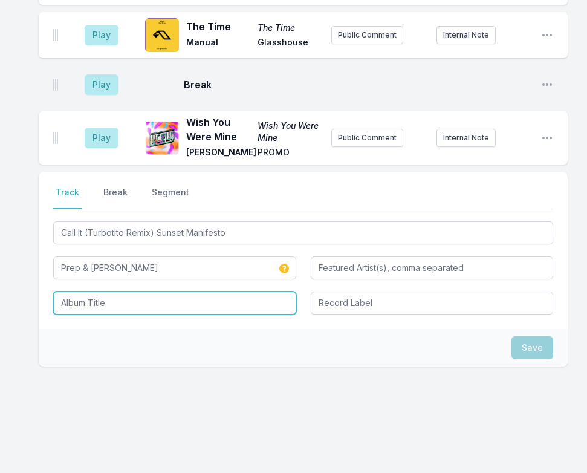
click at [88, 297] on input "Album Title" at bounding box center [174, 303] width 243 height 23
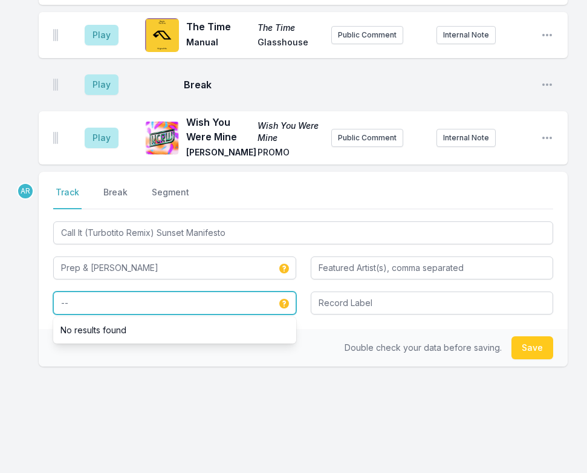
type input "--"
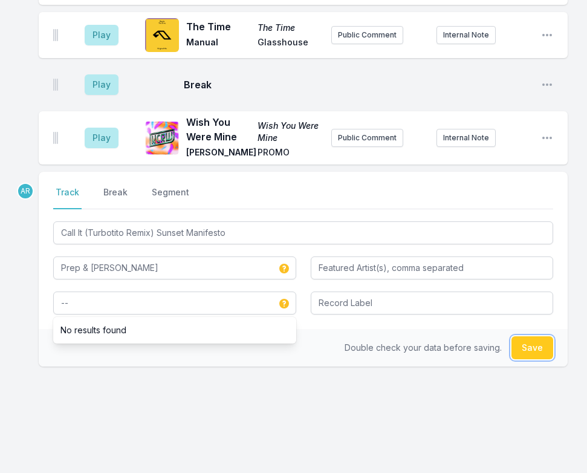
click at [524, 336] on button "Save" at bounding box center [533, 347] width 42 height 23
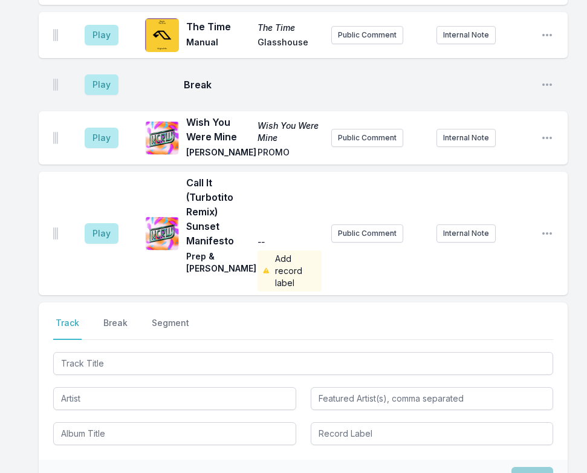
scroll to position [1522, 0]
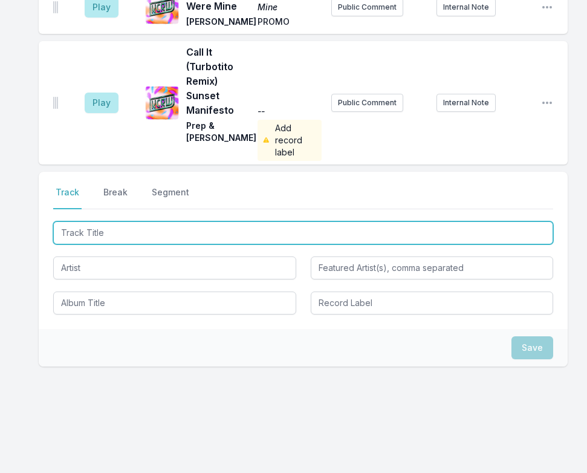
type input "Burkina Faso"
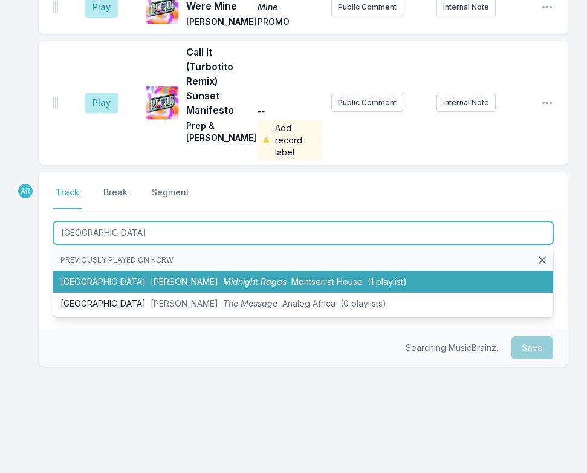
click at [223, 276] on span "Midnight Ragas" at bounding box center [255, 281] width 64 height 10
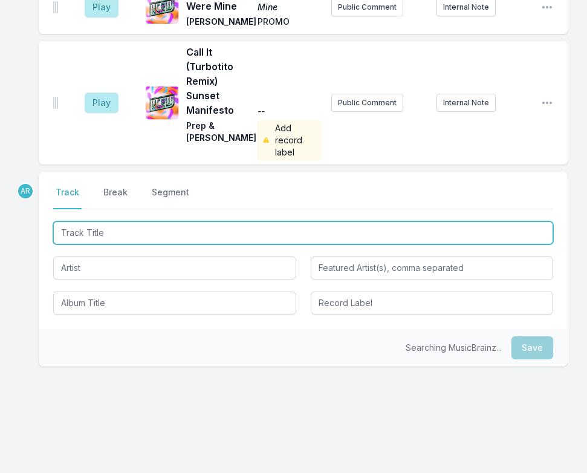
scroll to position [1587, 0]
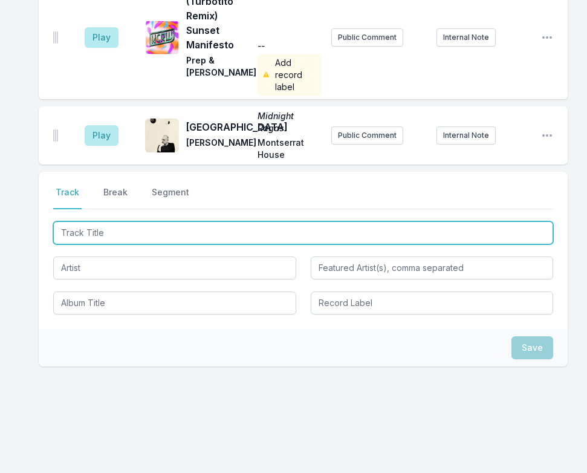
type input "Found Love"
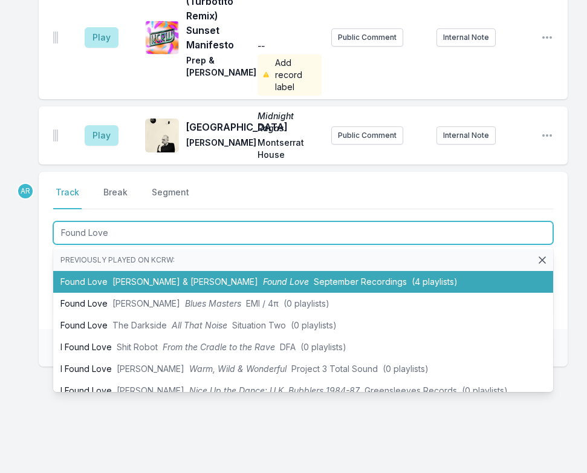
click at [140, 276] on span "Francis Mercier & Von Boch" at bounding box center [186, 281] width 146 height 10
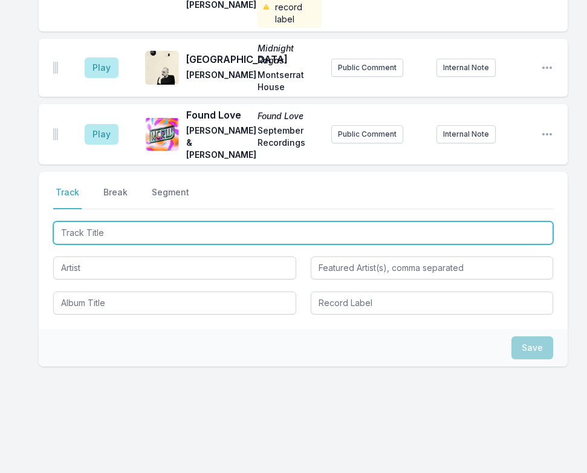
type input "Float"
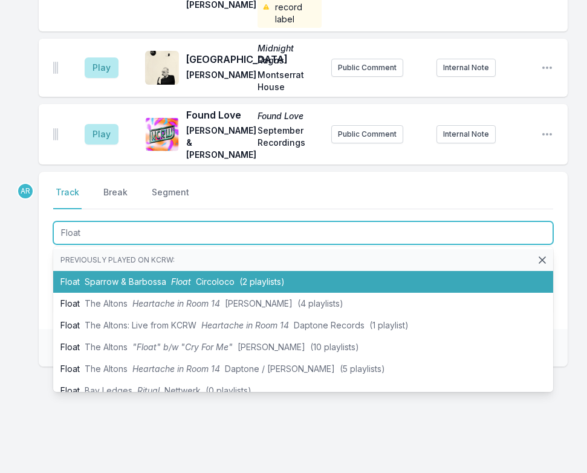
click at [162, 276] on span "Sparrow & Barbossa" at bounding box center [126, 281] width 82 height 10
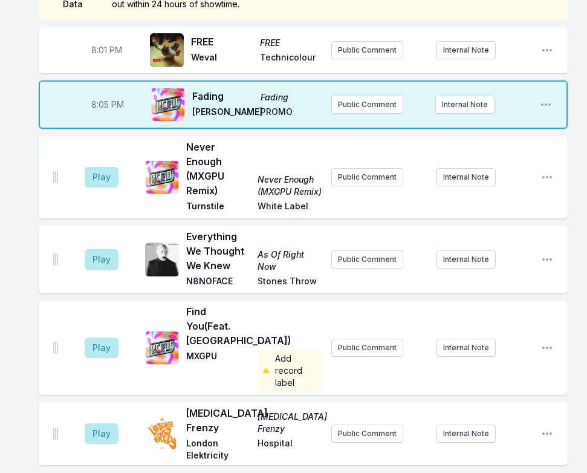
scroll to position [138, 0]
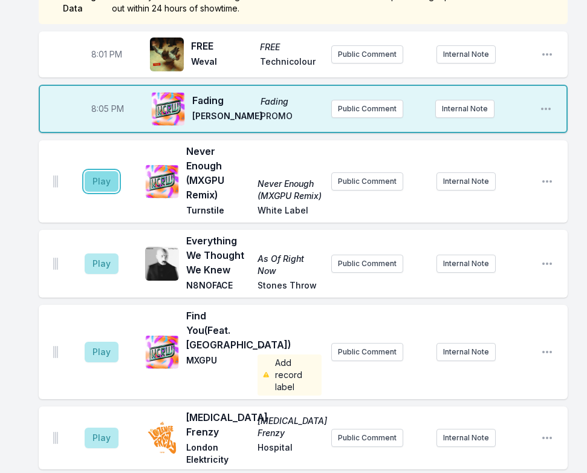
click at [96, 180] on button "Play" at bounding box center [102, 181] width 34 height 21
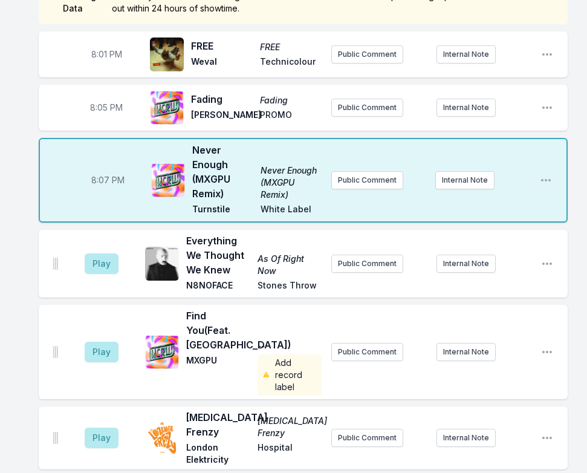
click at [105, 108] on span "8:05 PM" at bounding box center [106, 108] width 33 height 12
click at [102, 108] on input "20:05" at bounding box center [107, 107] width 68 height 23
type input "20:04"
click at [102, 261] on button "Play" at bounding box center [102, 263] width 34 height 21
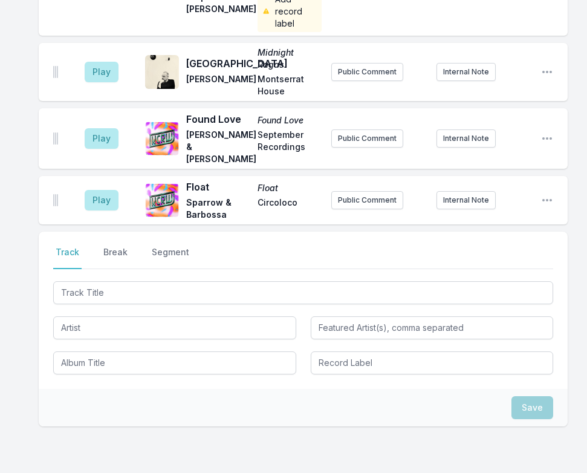
scroll to position [1711, 0]
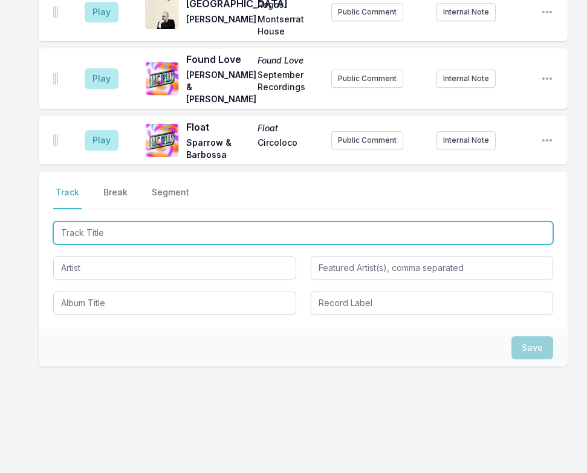
type input "Afterlight"
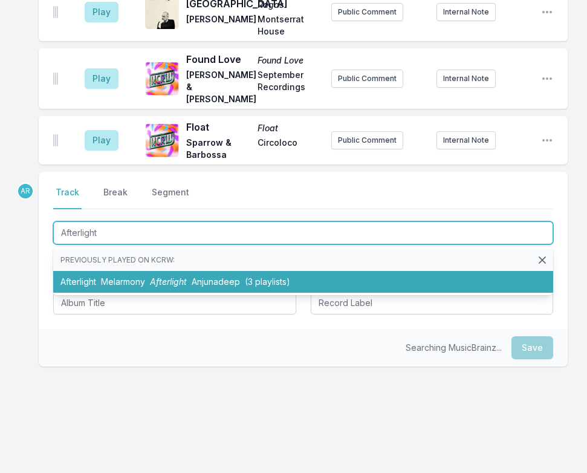
click at [160, 276] on span "Afterlight" at bounding box center [168, 281] width 37 height 10
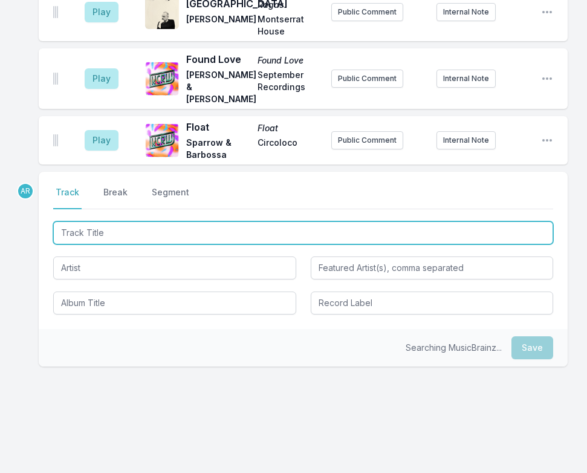
scroll to position [1764, 0]
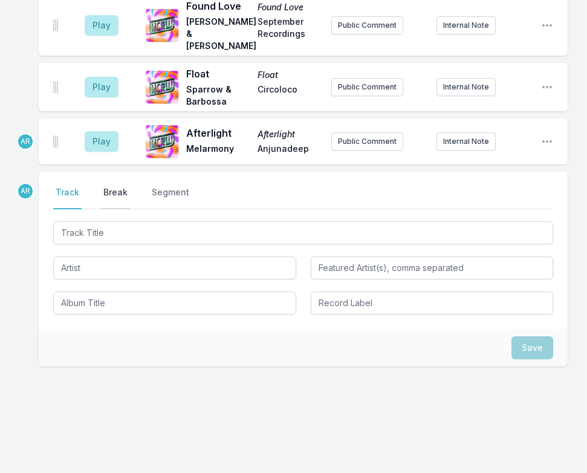
click at [115, 186] on button "Break" at bounding box center [115, 197] width 29 height 23
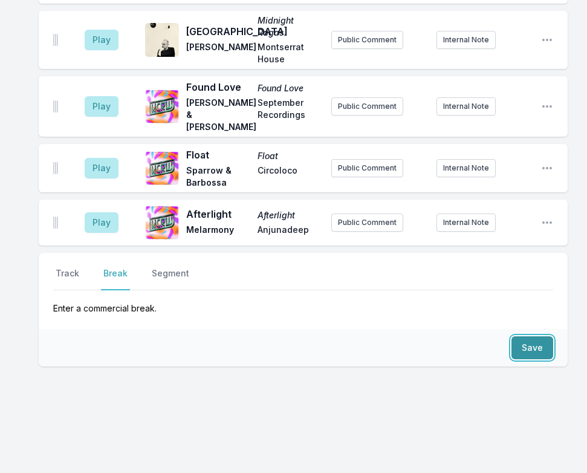
click at [542, 336] on button "Save" at bounding box center [533, 347] width 42 height 23
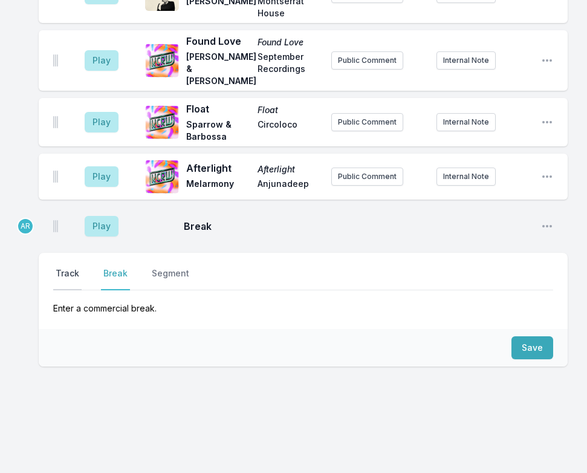
click at [60, 267] on button "Track" at bounding box center [67, 278] width 28 height 23
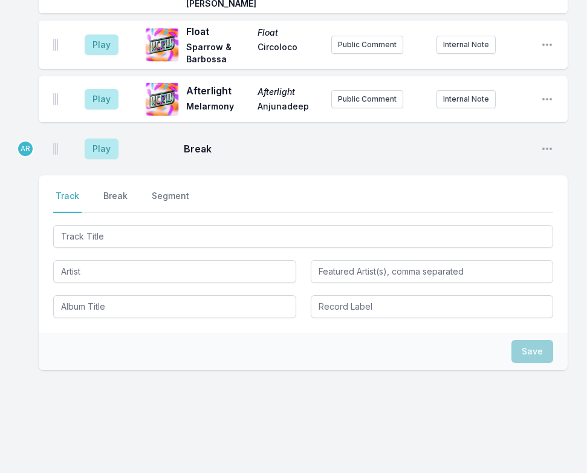
scroll to position [1810, 0]
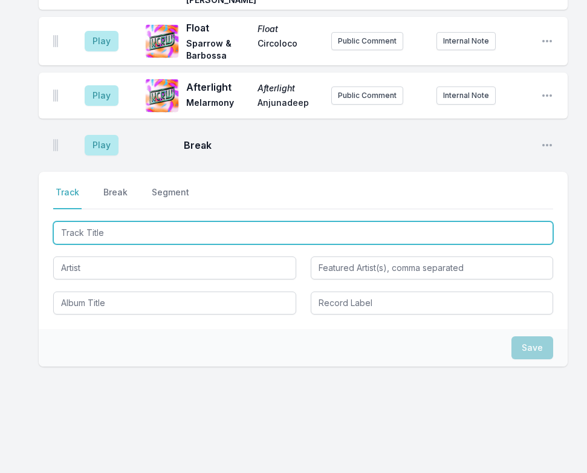
type input "Life Is A Solo"
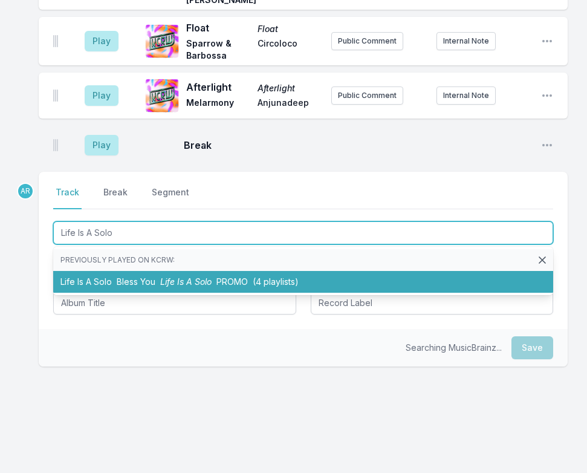
click at [190, 276] on span "Life Is A Solo" at bounding box center [185, 281] width 51 height 10
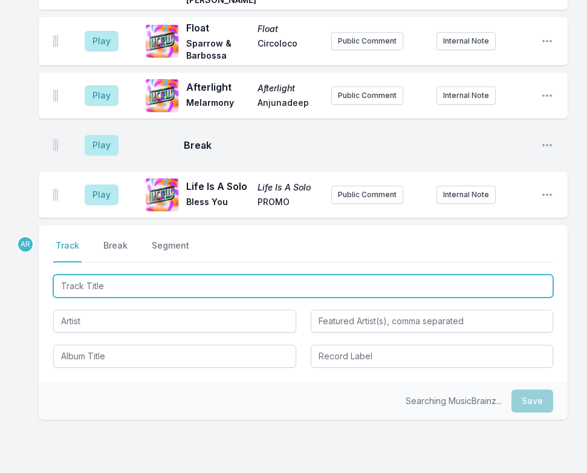
scroll to position [1863, 0]
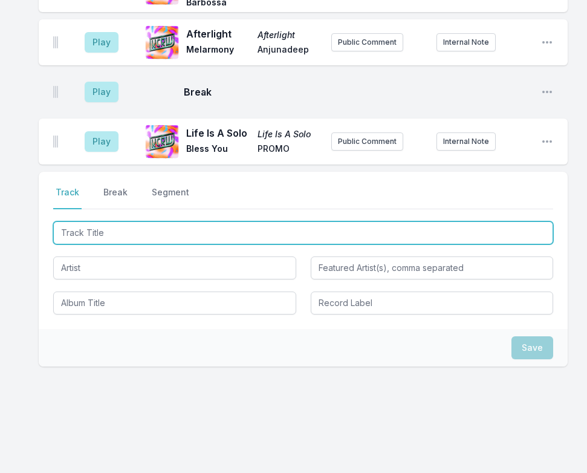
type input "About To Begin"
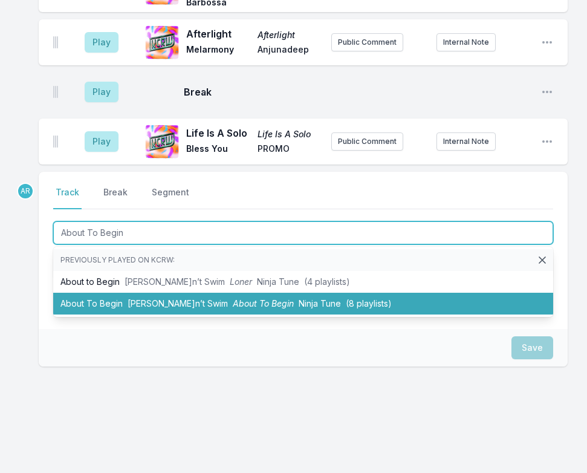
click at [193, 298] on span "Barry Can’t Swim" at bounding box center [178, 303] width 100 height 10
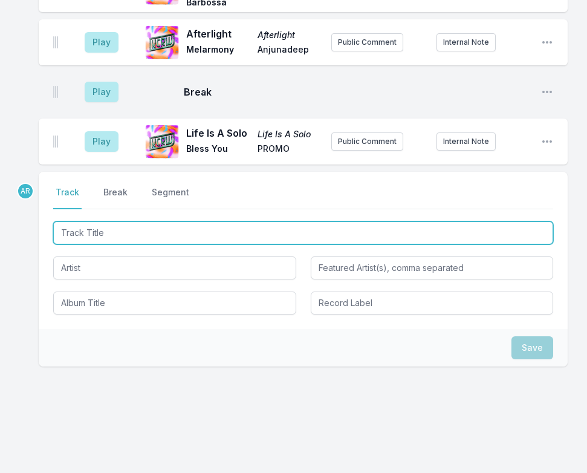
scroll to position [1933, 0]
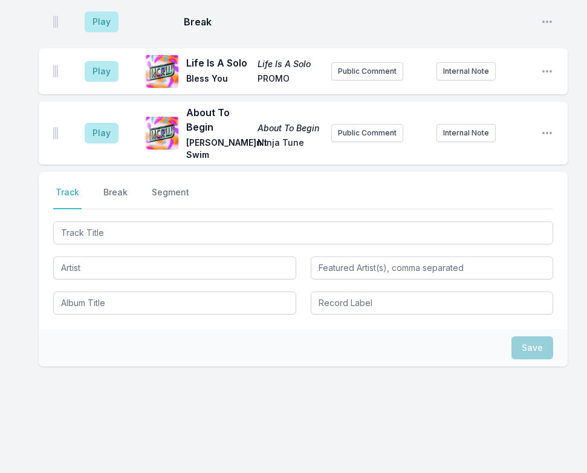
click at [97, 238] on div at bounding box center [303, 267] width 500 height 96
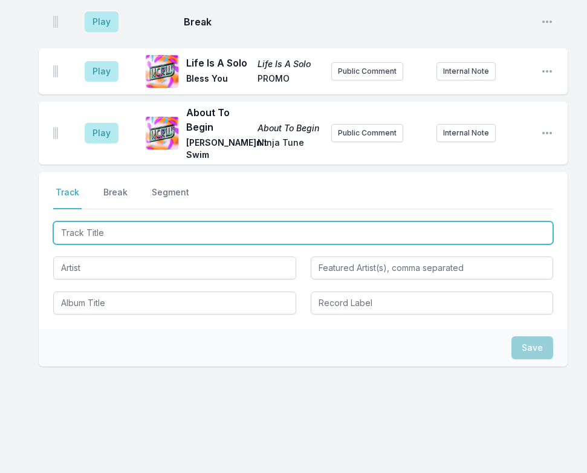
type input "All Night"
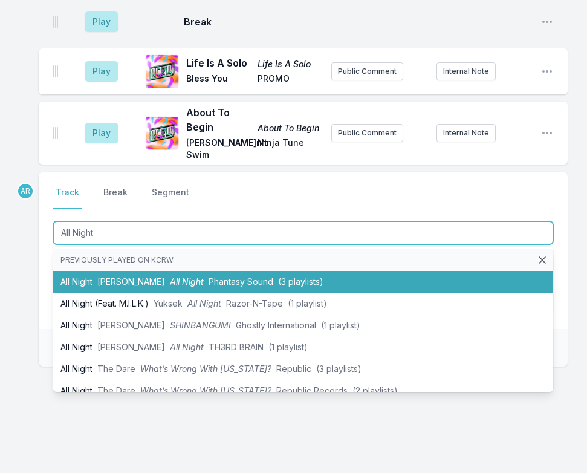
click at [108, 276] on span "Tom Rowlands" at bounding box center [131, 281] width 68 height 10
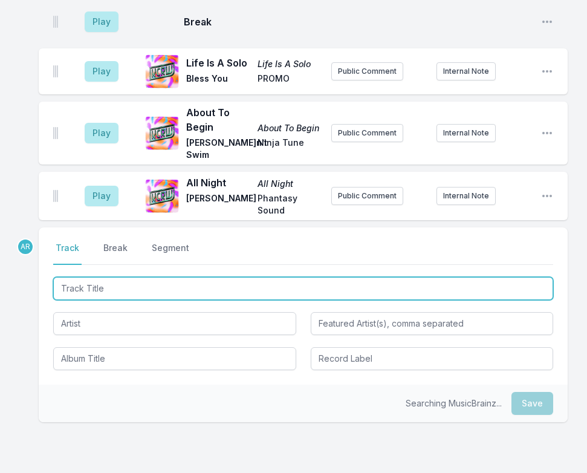
scroll to position [1989, 0]
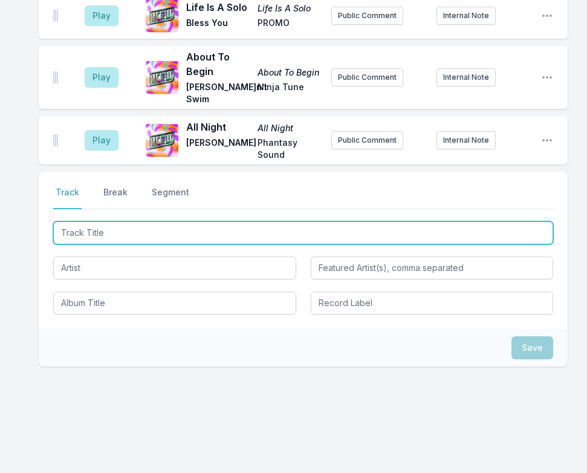
type input "Mannequin Love (Braxe & Falcon remix)"
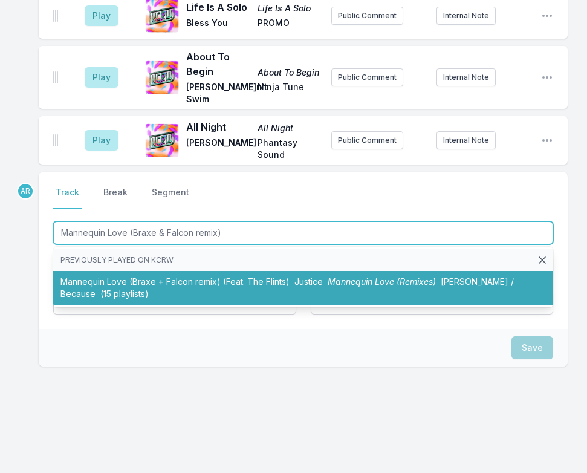
click at [196, 272] on li "Mannequin Love (Braxe + Falcon remix) (Feat. The Flints) Justice Mannequin Love…" at bounding box center [303, 288] width 500 height 34
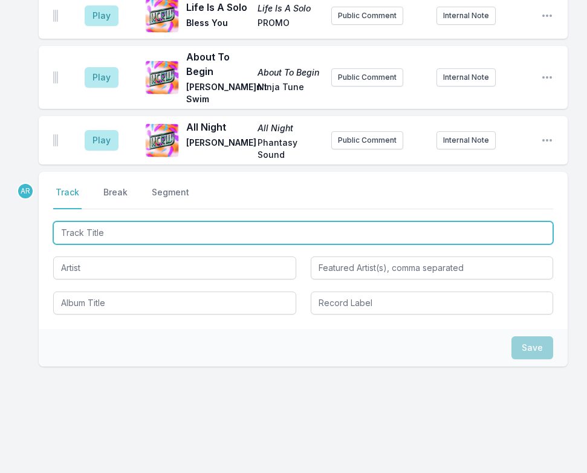
scroll to position [2103, 0]
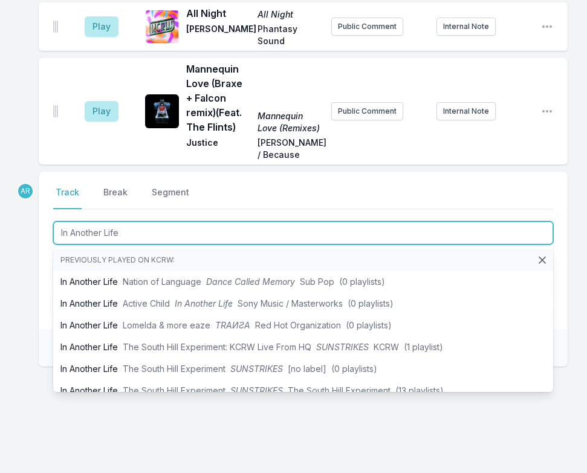
type input "In Another Life"
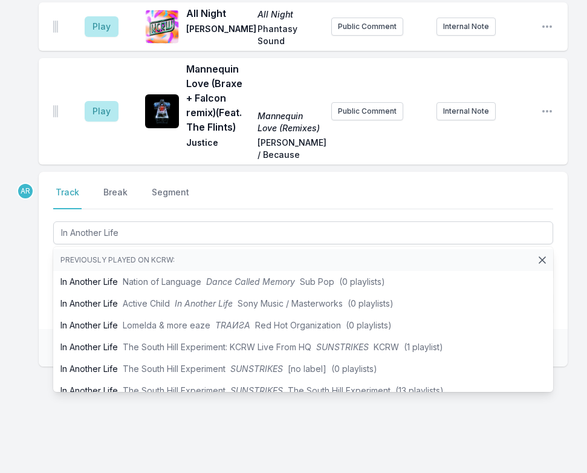
click at [47, 275] on div "Select a tab Track Break Segment Track Break Segment In Another Life Previously…" at bounding box center [303, 250] width 529 height 157
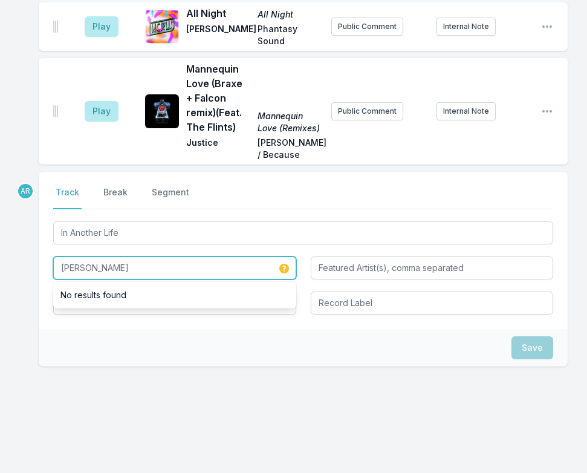
type input "Eelke Kleijn"
click at [116, 369] on div "AR Select a tab Track Break Segment Track Break Segment In Another Life Eelke K…" at bounding box center [303, 308] width 529 height 272
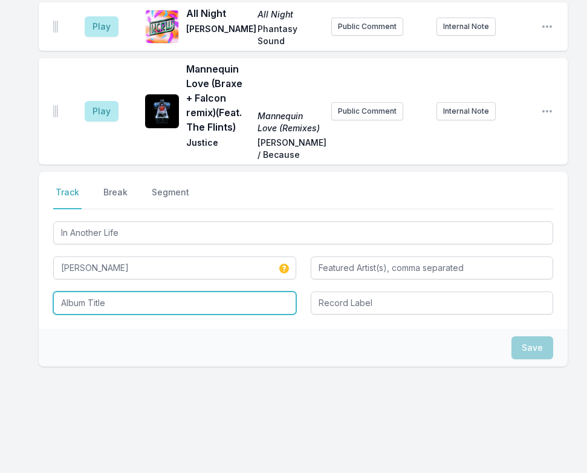
click at [85, 295] on input "Album Title" at bounding box center [174, 303] width 243 height 23
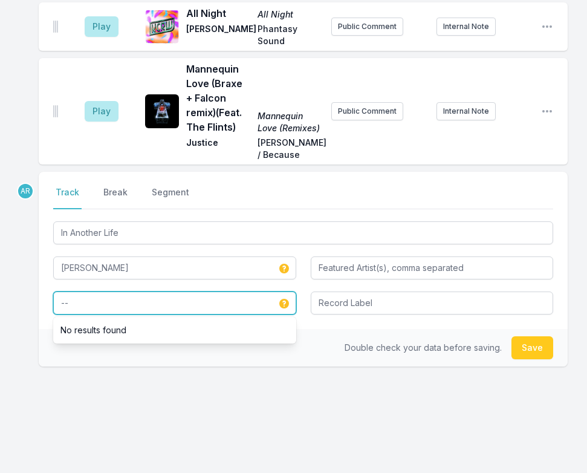
type input "--"
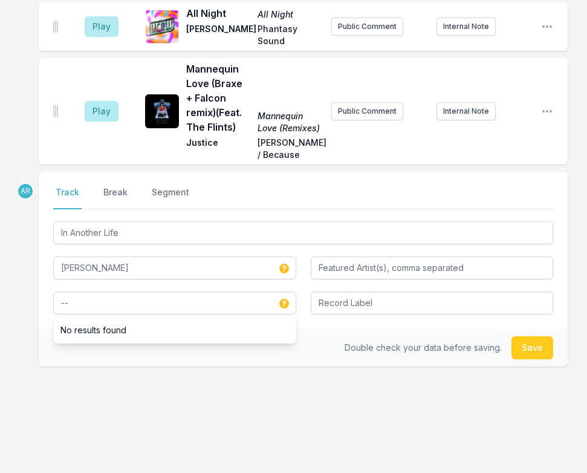
click at [145, 341] on div "Double check your data before saving. Save" at bounding box center [303, 348] width 529 height 38
click at [528, 338] on button "Save" at bounding box center [533, 347] width 42 height 23
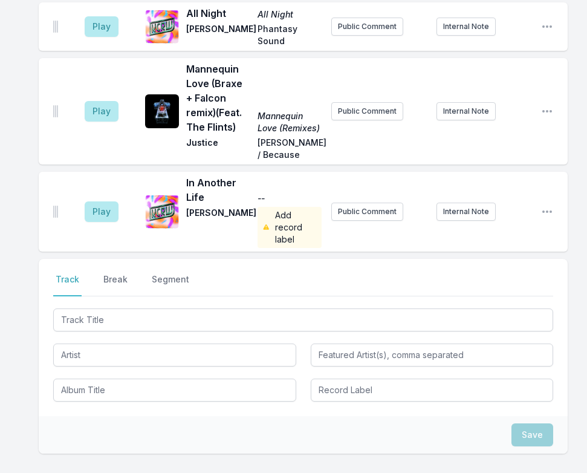
scroll to position [2190, 0]
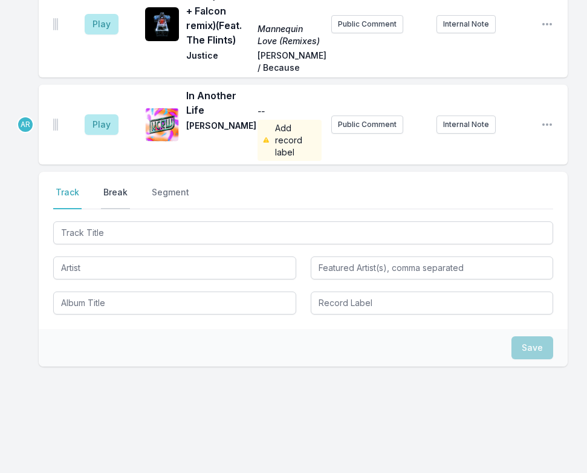
click at [116, 186] on button "Break" at bounding box center [115, 197] width 29 height 23
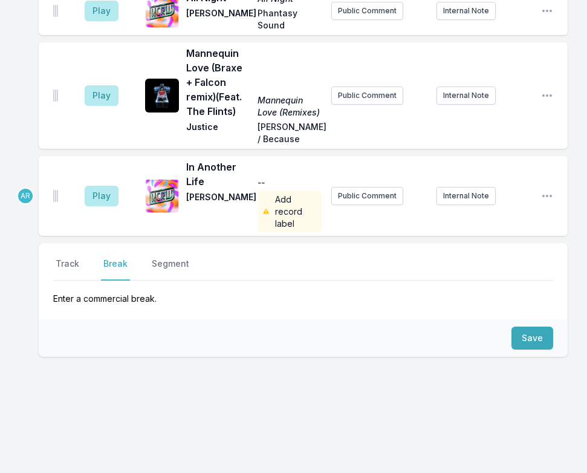
scroll to position [2109, 0]
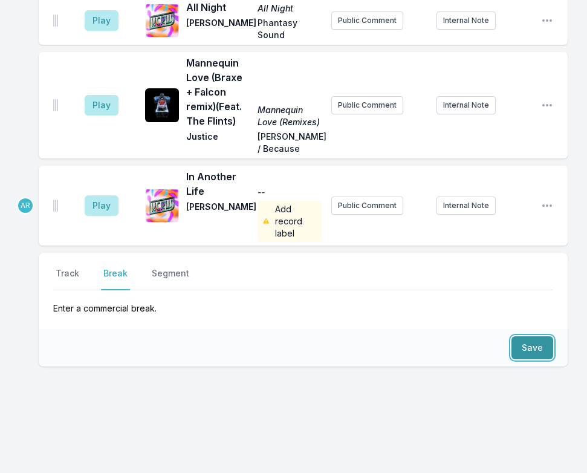
click at [529, 336] on button "Save" at bounding box center [533, 347] width 42 height 23
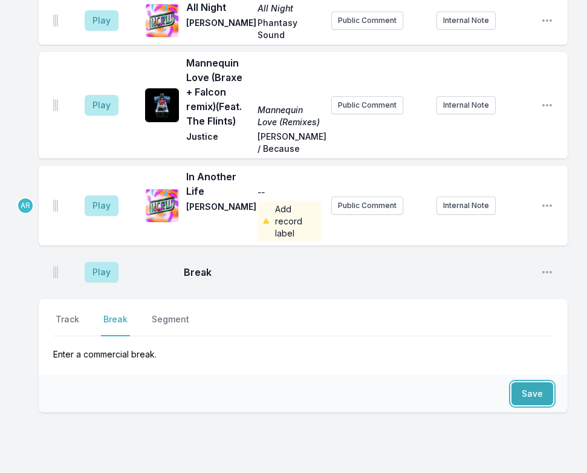
scroll to position [2155, 0]
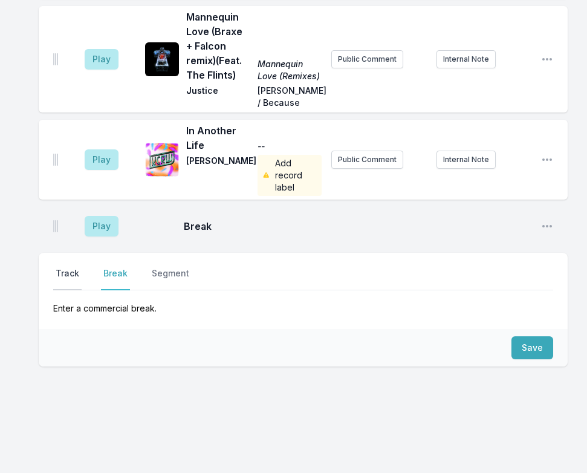
click at [68, 267] on button "Track" at bounding box center [67, 278] width 28 height 23
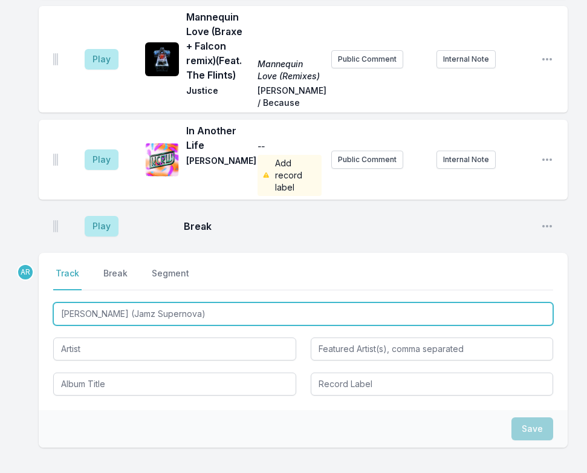
type input "Shikur Shikur (Jamz Supernova)"
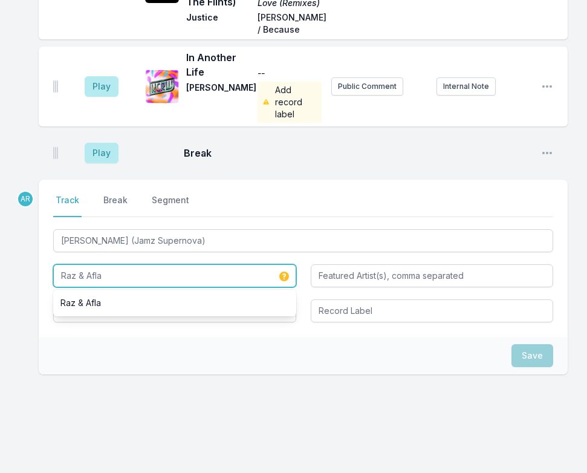
scroll to position [2236, 0]
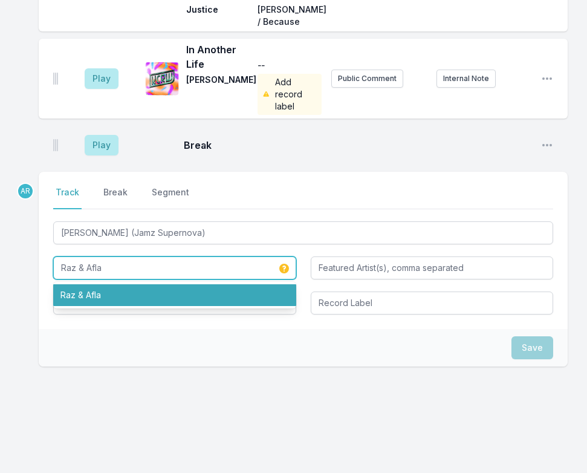
click at [80, 287] on li "Raz & Afla" at bounding box center [174, 295] width 243 height 22
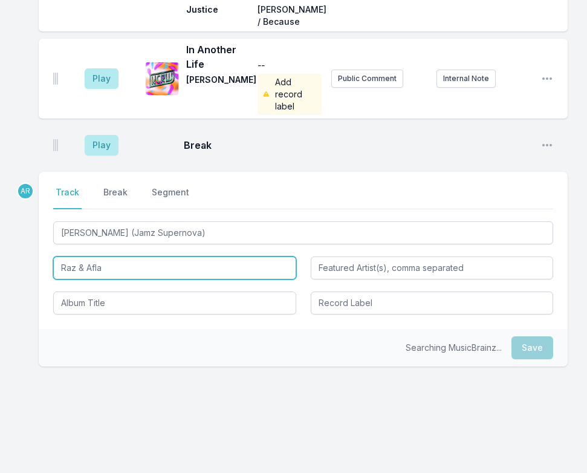
type input "Raz & Afla"
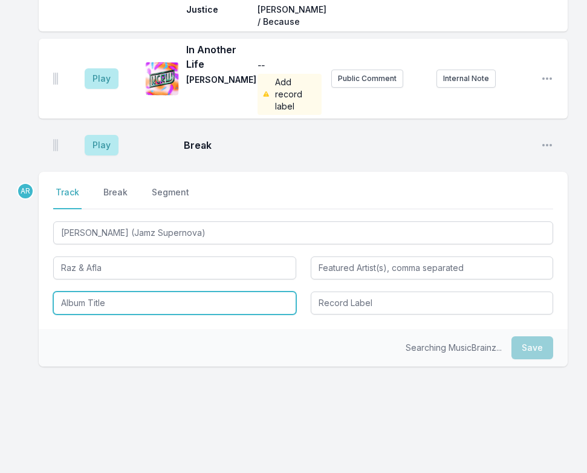
click at [83, 295] on input "Album Title" at bounding box center [174, 303] width 243 height 23
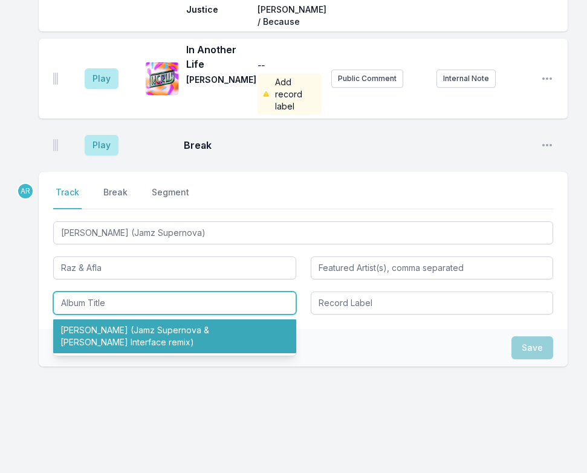
click at [102, 320] on li "Shikor Shikor (Jamz Supernova & Sam Interface remix)" at bounding box center [174, 336] width 243 height 34
type input "Shikor Shikor (Jamz Supernova & Sam Interface remix)"
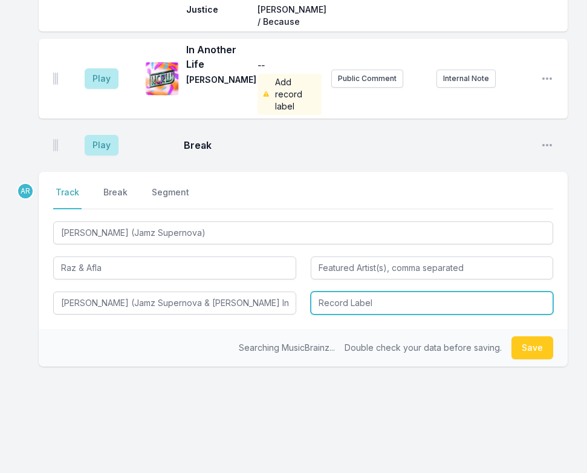
click at [330, 292] on input "Record Label" at bounding box center [432, 303] width 243 height 23
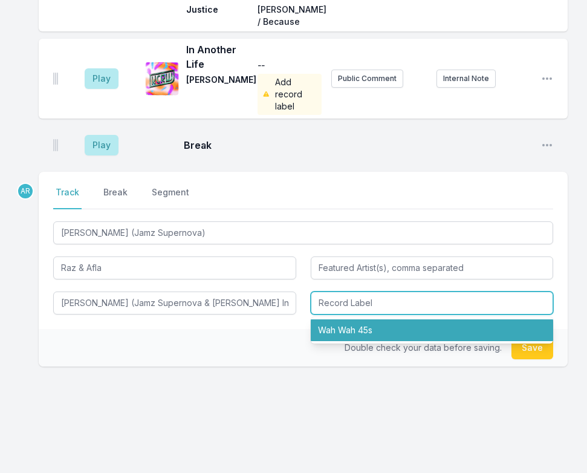
click at [333, 319] on li "Wah Wah 45s" at bounding box center [432, 330] width 243 height 22
type input "Wah Wah 45s"
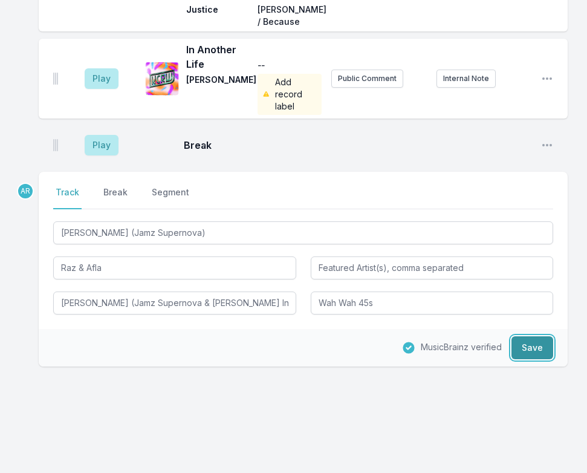
click at [543, 342] on button "Save" at bounding box center [533, 347] width 42 height 23
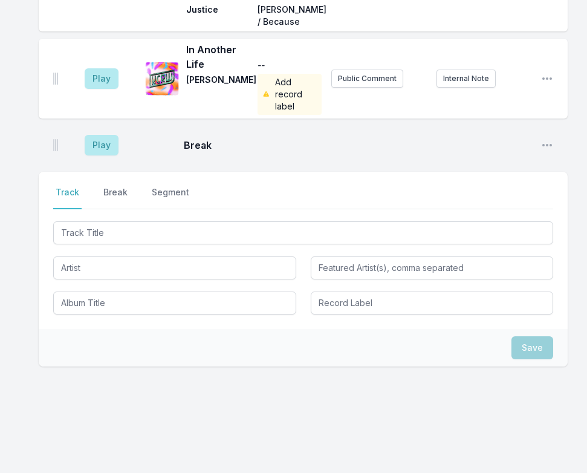
scroll to position [2354, 0]
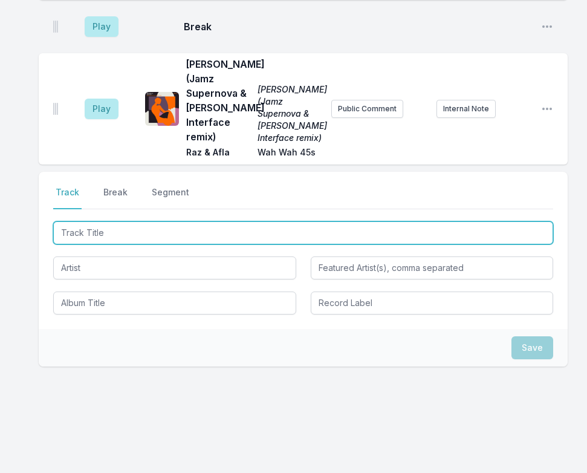
type input "We Taya (DMX Krew)"
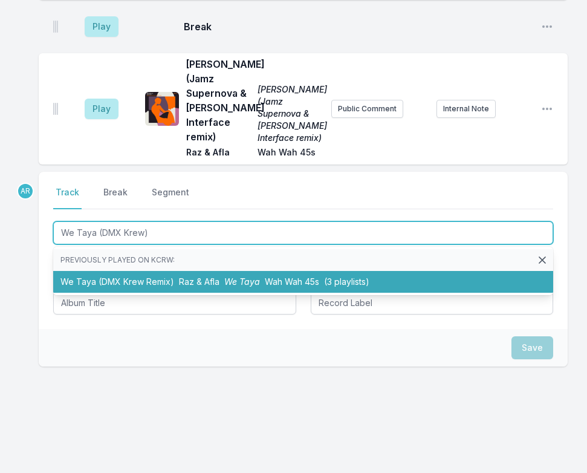
click at [157, 276] on li "We Taya (DMX Krew Remix) Raz & Afla We Taya Wah Wah 45s (3 playlists)" at bounding box center [303, 282] width 500 height 22
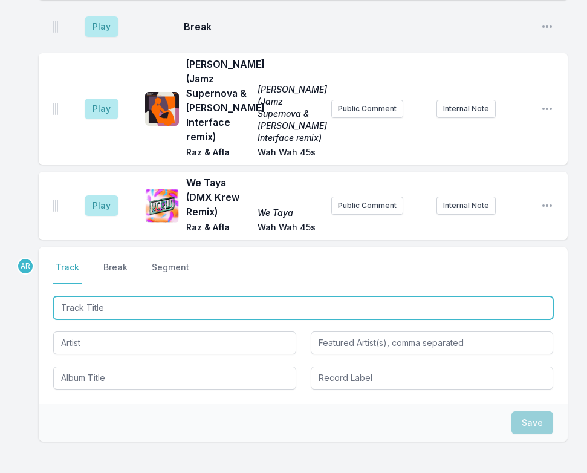
scroll to position [2429, 0]
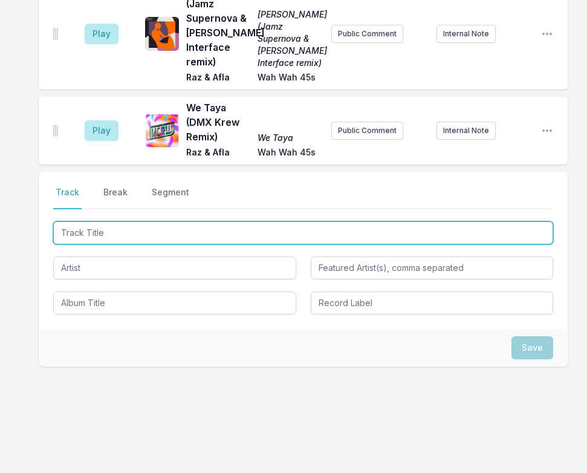
type input "Hotter"
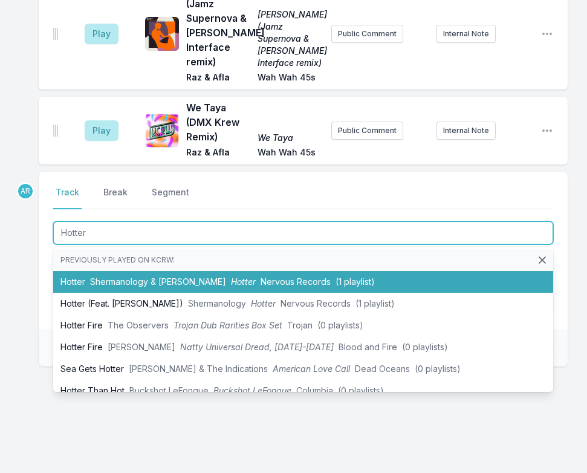
click at [124, 276] on span "Shermanology & Green Velvet" at bounding box center [158, 281] width 136 height 10
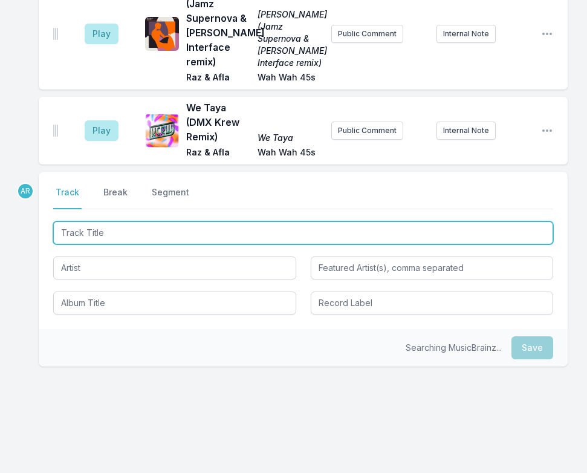
scroll to position [2485, 0]
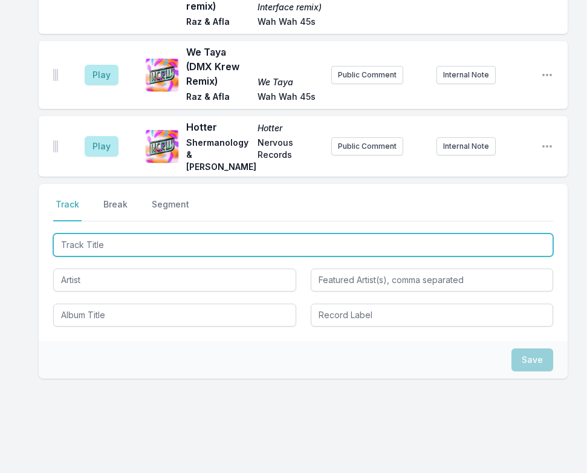
type input "Love Recycled 4"
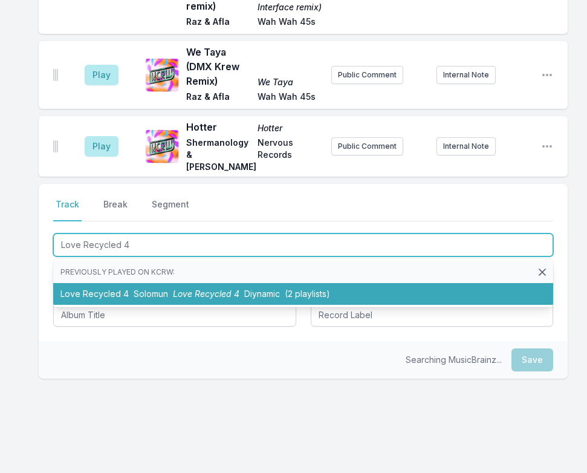
click at [137, 289] on span "Solomun" at bounding box center [151, 294] width 34 height 10
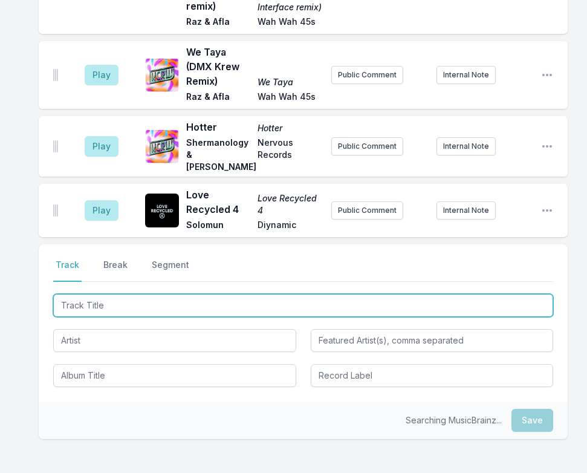
scroll to position [2546, 0]
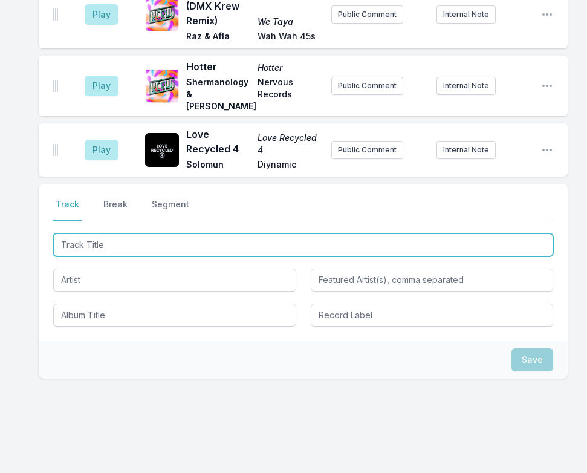
type input "Make Me Feel"
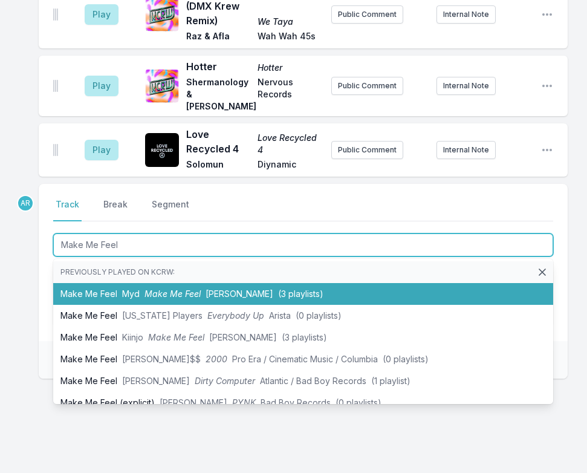
click at [128, 289] on span "Myd" at bounding box center [131, 294] width 18 height 10
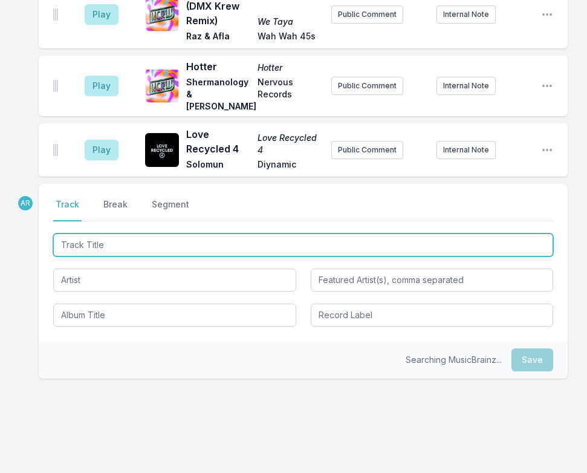
scroll to position [2606, 0]
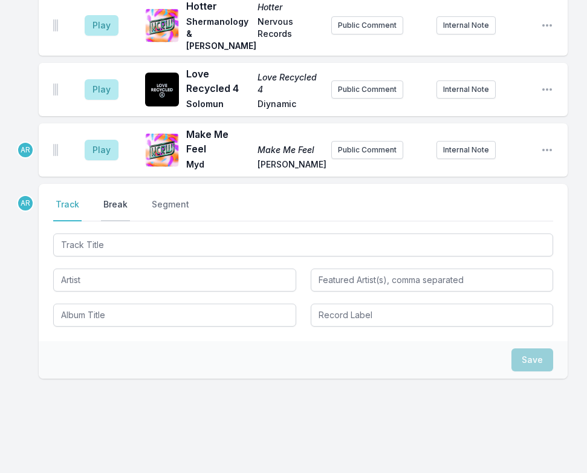
click at [115, 198] on button "Break" at bounding box center [115, 209] width 29 height 23
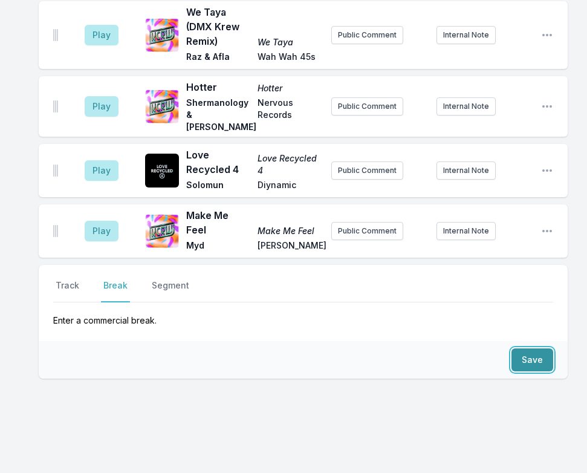
click at [530, 348] on button "Save" at bounding box center [533, 359] width 42 height 23
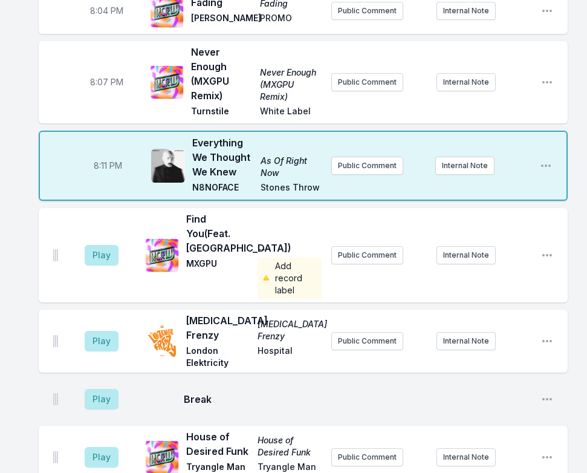
scroll to position [242, 0]
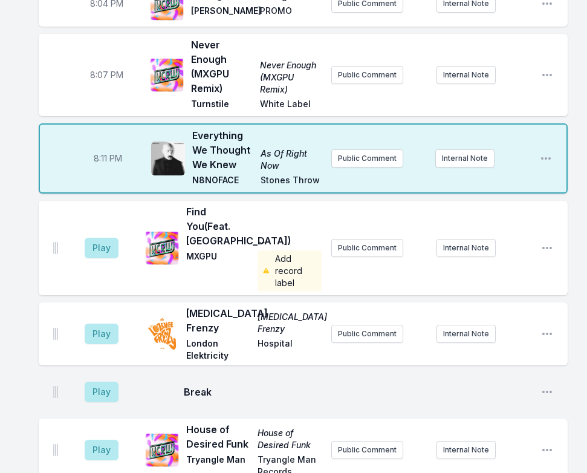
click at [437, 212] on div "Play Find You (Feat. Moullinex) -- MXGPU Add record label Public Comment Intern…" at bounding box center [303, 248] width 529 height 94
click at [98, 246] on button "Play" at bounding box center [102, 248] width 34 height 21
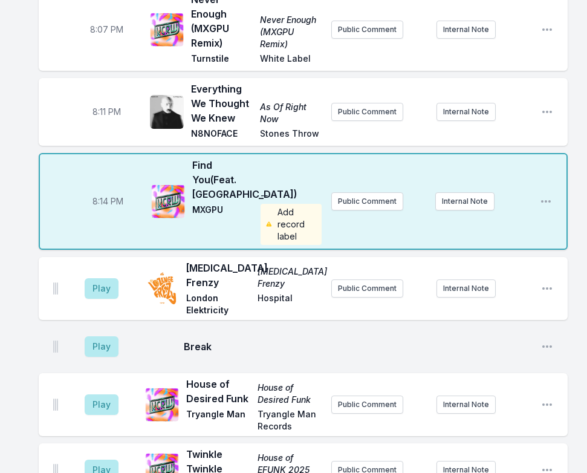
scroll to position [302, 0]
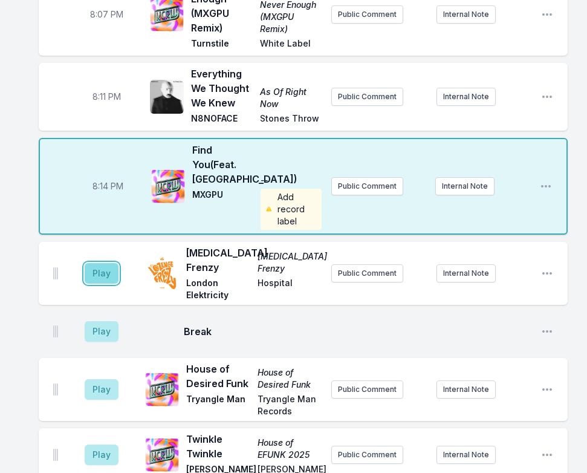
click at [104, 272] on button "Play" at bounding box center [102, 273] width 34 height 21
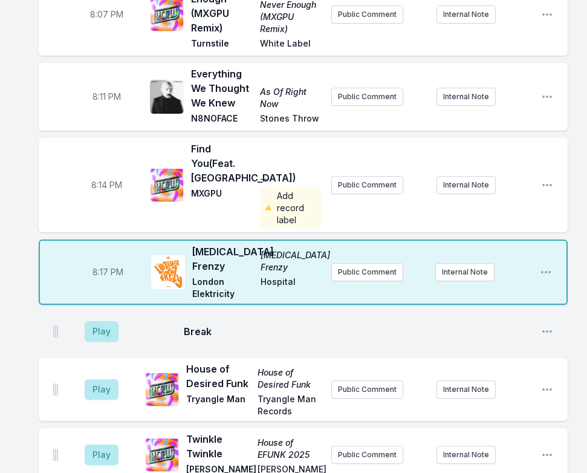
scroll to position [242, 0]
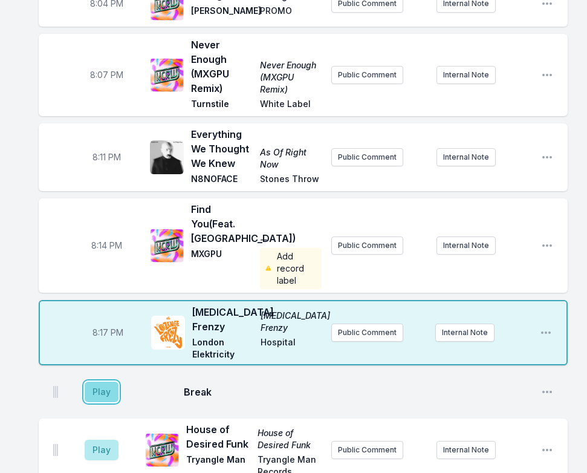
click at [106, 396] on button "Play" at bounding box center [102, 392] width 34 height 21
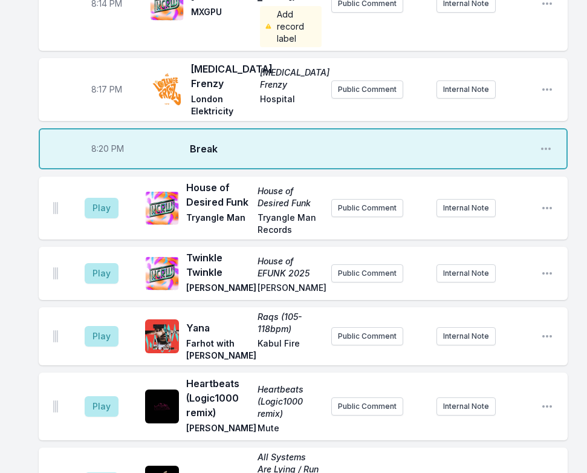
scroll to position [544, 0]
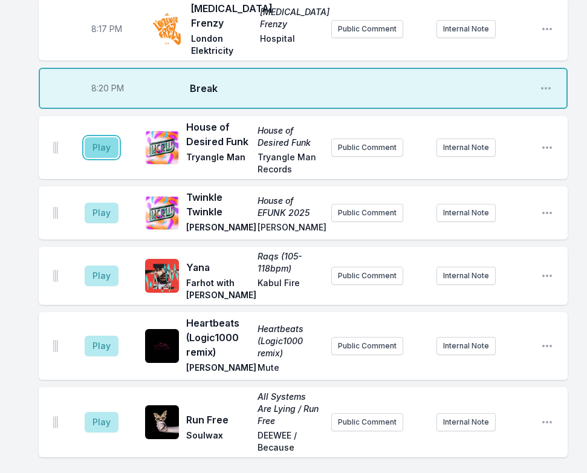
click at [106, 151] on button "Play" at bounding box center [102, 147] width 34 height 21
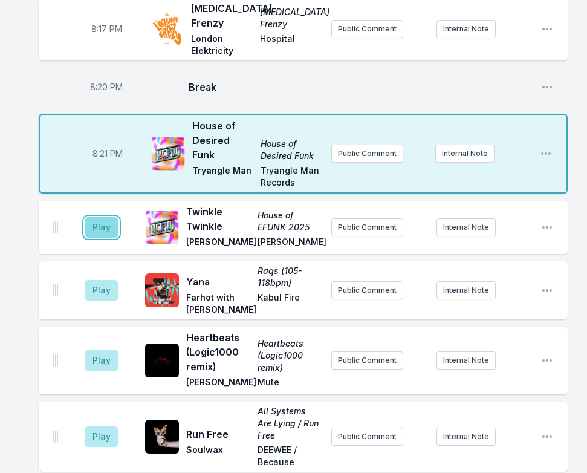
click at [91, 229] on button "Play" at bounding box center [102, 227] width 34 height 21
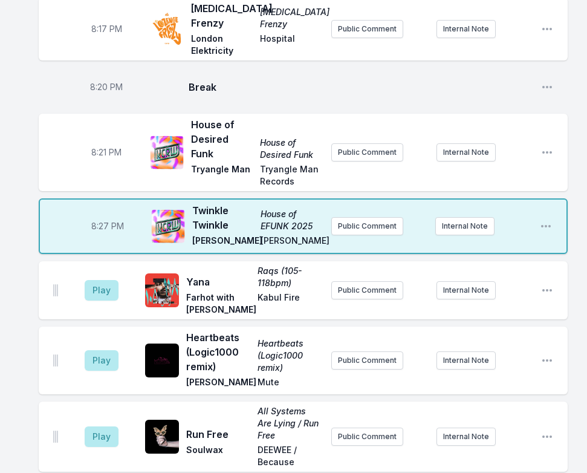
click at [102, 228] on span "8:27 PM" at bounding box center [107, 226] width 33 height 12
click at [101, 232] on input "20:27" at bounding box center [108, 226] width 68 height 23
click at [101, 226] on input "20:27" at bounding box center [108, 226] width 68 height 23
type input "20:25"
click at [103, 280] on button "Play" at bounding box center [102, 290] width 34 height 21
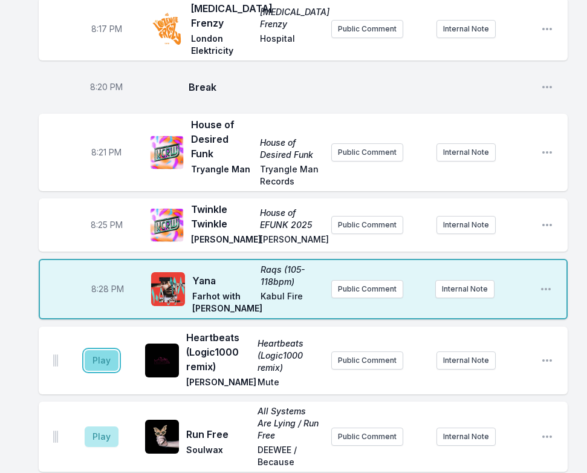
click at [90, 360] on button "Play" at bounding box center [102, 360] width 34 height 21
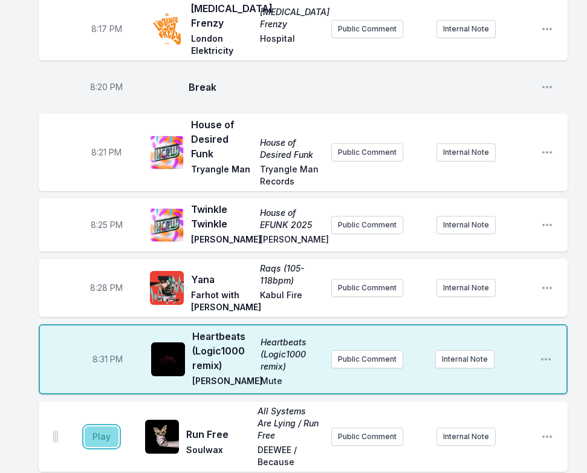
click at [99, 439] on button "Play" at bounding box center [102, 436] width 34 height 21
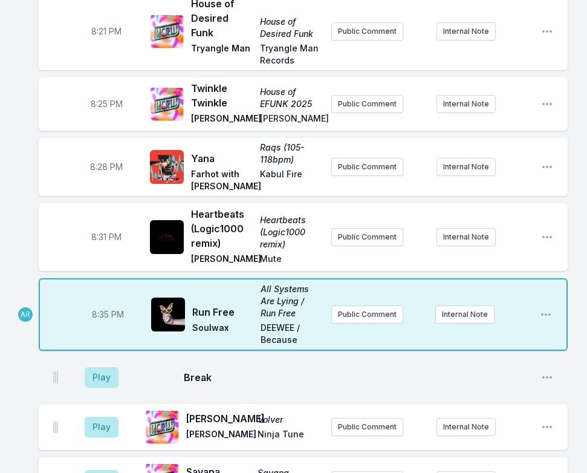
scroll to position [726, 0]
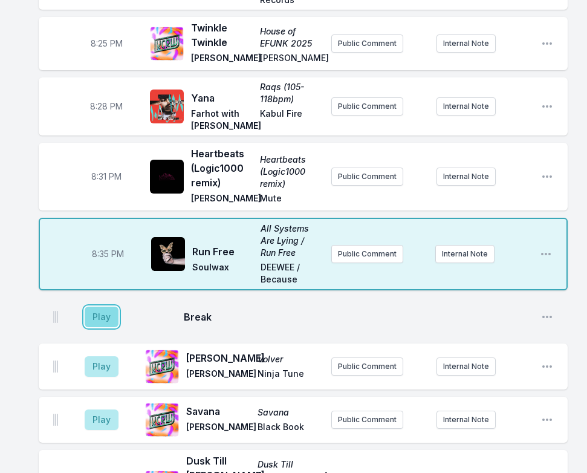
click at [103, 327] on button "Play" at bounding box center [102, 317] width 34 height 21
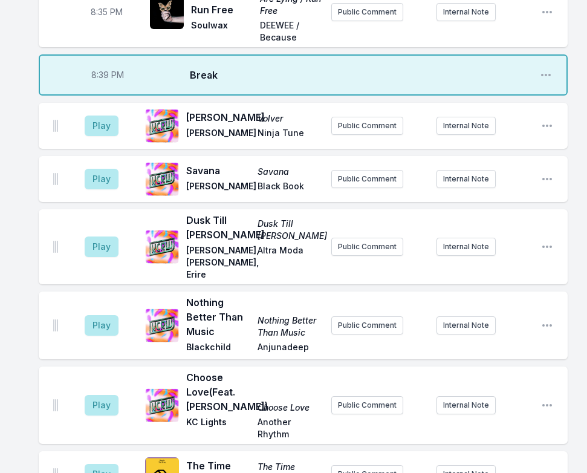
scroll to position [968, 0]
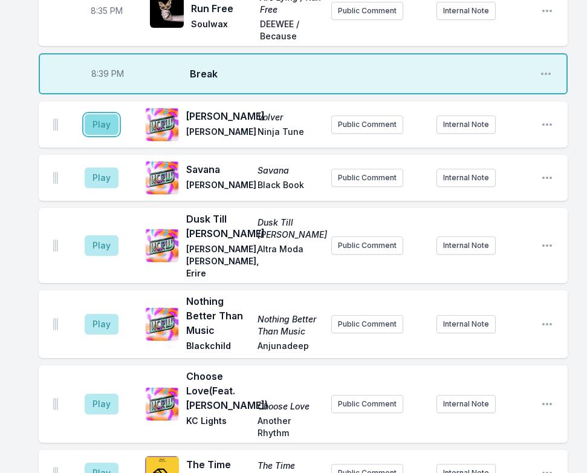
click at [105, 134] on button "Play" at bounding box center [102, 124] width 34 height 21
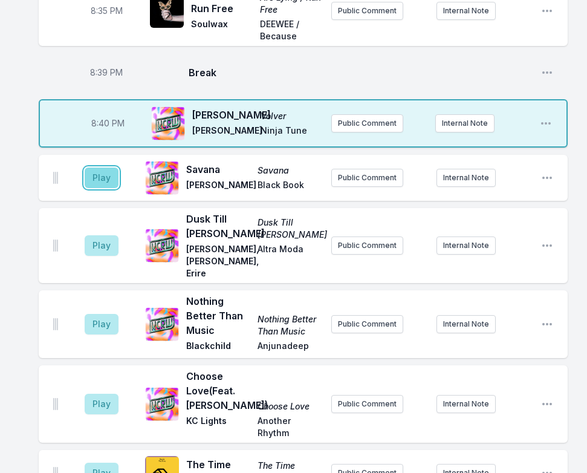
click at [99, 188] on button "Play" at bounding box center [102, 178] width 34 height 21
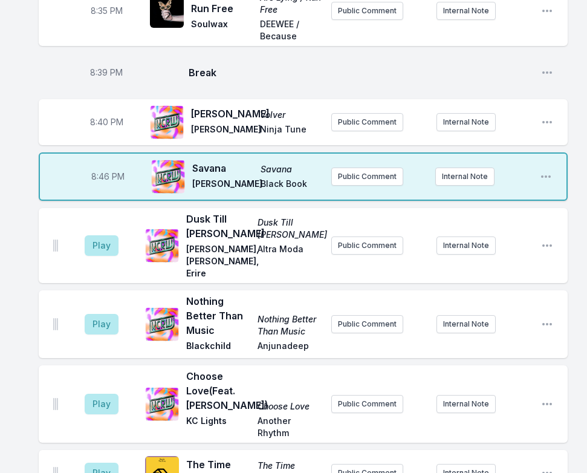
click at [102, 183] on span "8:46 PM" at bounding box center [107, 177] width 33 height 12
click at [99, 188] on input "20:46" at bounding box center [108, 176] width 68 height 23
type input "20:43"
click at [102, 255] on button "Play" at bounding box center [102, 245] width 34 height 21
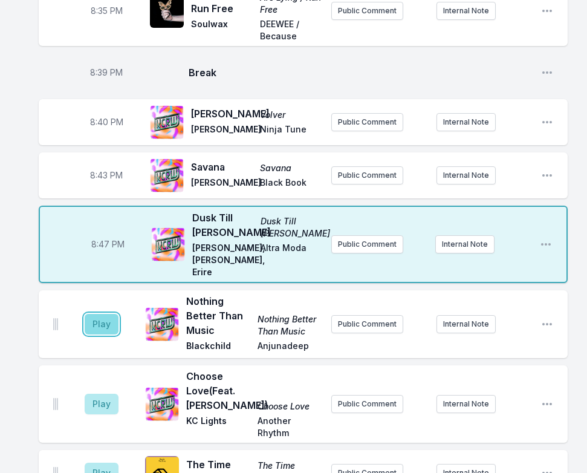
click at [98, 324] on button "Play" at bounding box center [102, 324] width 34 height 21
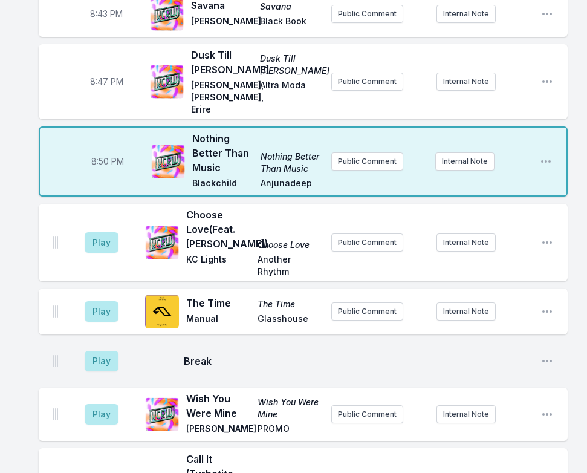
scroll to position [1149, 0]
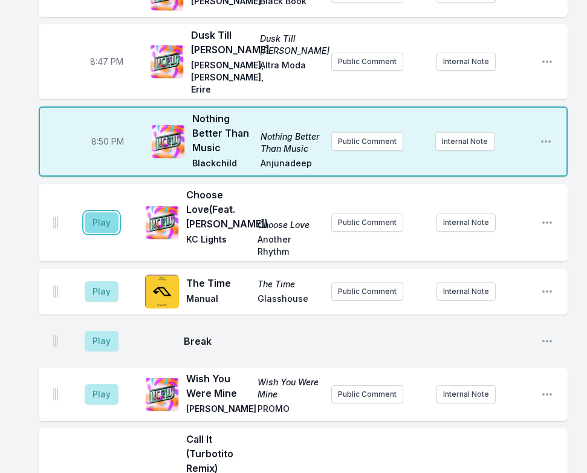
click at [97, 222] on button "Play" at bounding box center [102, 222] width 34 height 21
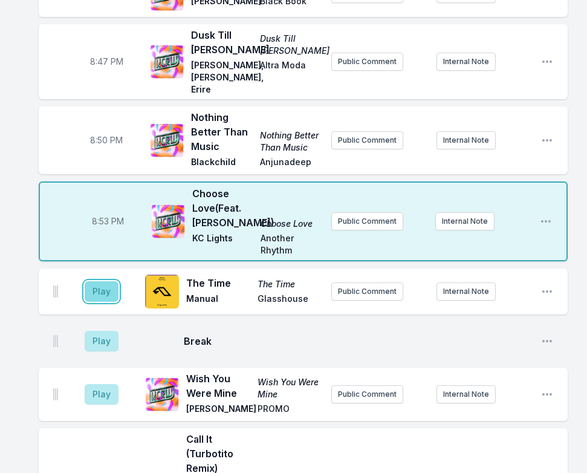
click at [96, 295] on button "Play" at bounding box center [102, 291] width 34 height 21
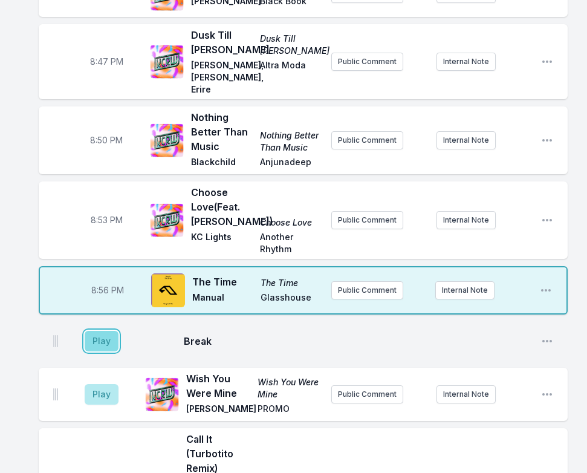
click at [102, 343] on button "Play" at bounding box center [102, 341] width 34 height 21
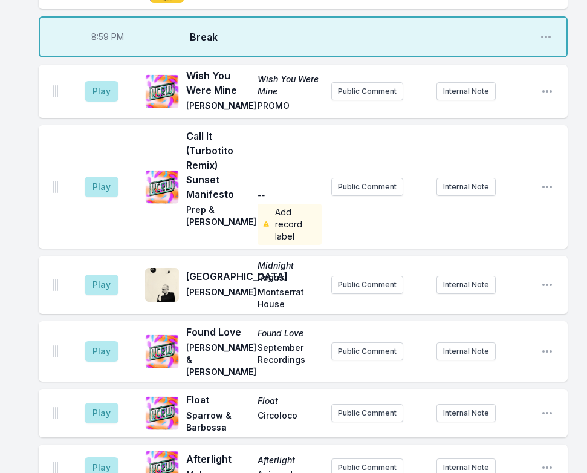
scroll to position [1452, 0]
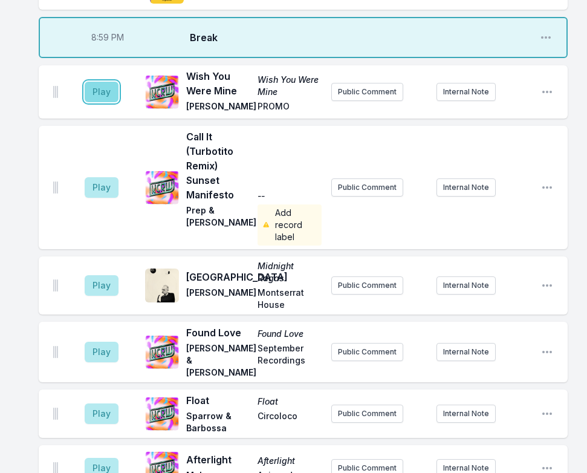
click at [94, 90] on button "Play" at bounding box center [102, 92] width 34 height 21
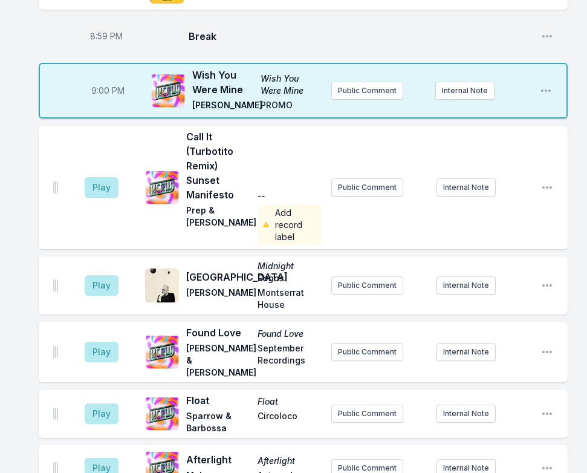
click at [98, 175] on aside "Play" at bounding box center [102, 187] width 68 height 39
click at [98, 191] on button "Play" at bounding box center [102, 187] width 34 height 21
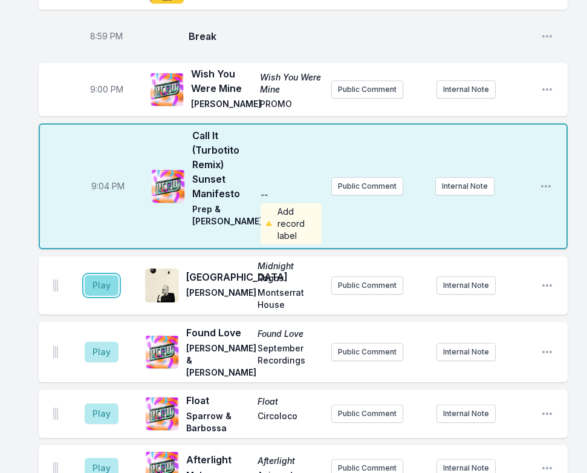
click at [112, 289] on button "Play" at bounding box center [102, 285] width 34 height 21
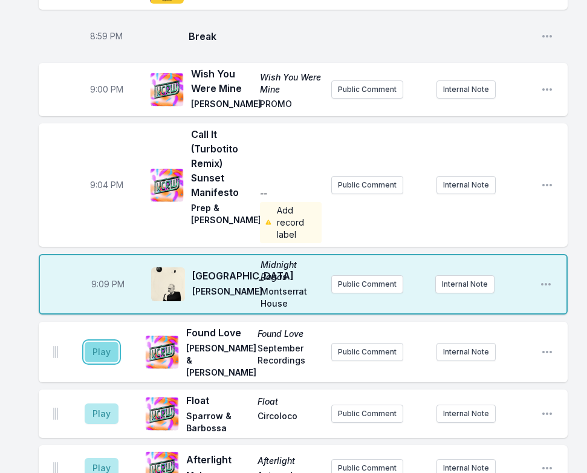
click at [103, 349] on button "Play" at bounding box center [102, 352] width 34 height 21
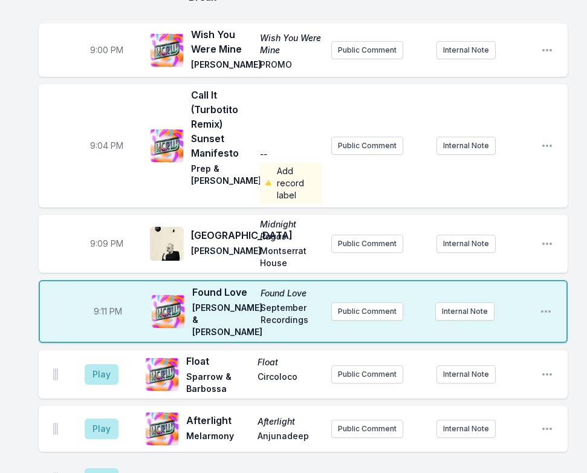
scroll to position [1512, 0]
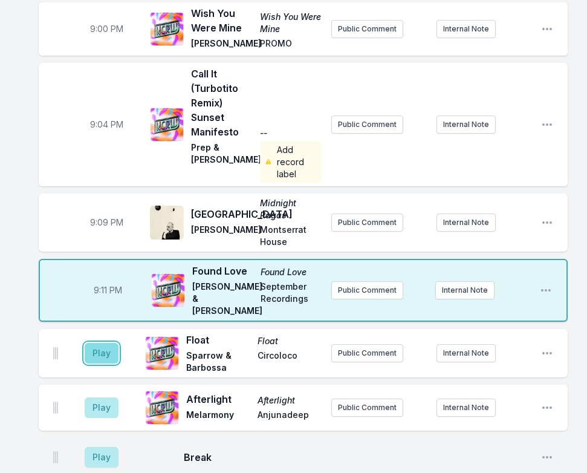
click at [106, 355] on button "Play" at bounding box center [102, 353] width 34 height 21
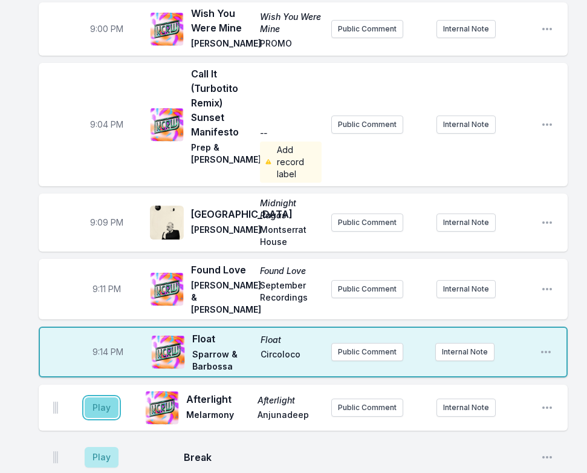
click at [106, 413] on button "Play" at bounding box center [102, 407] width 34 height 21
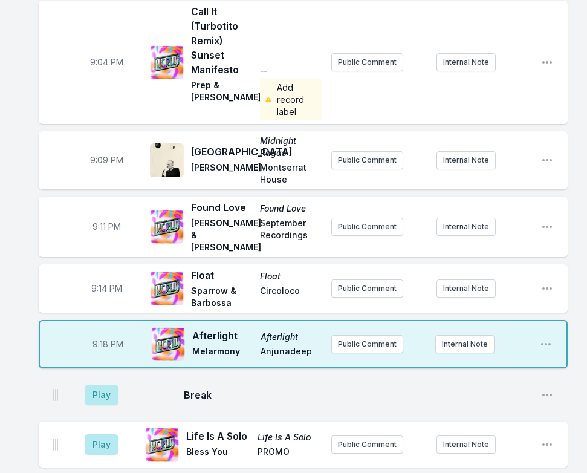
scroll to position [1754, 0]
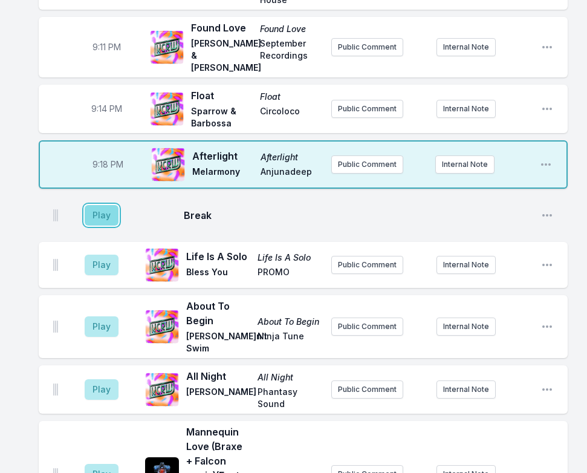
click at [105, 215] on button "Play" at bounding box center [102, 215] width 34 height 21
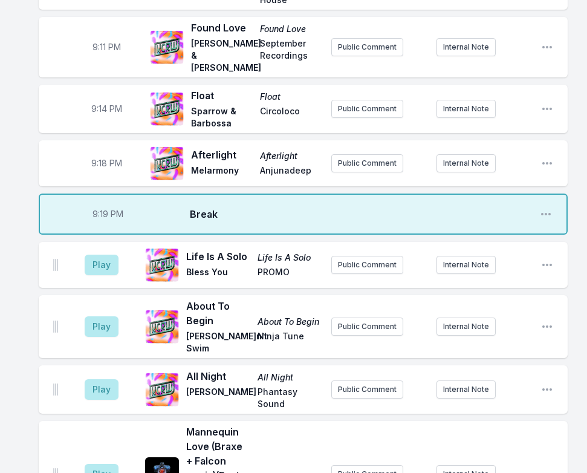
click at [102, 161] on span "9:18 PM" at bounding box center [106, 163] width 31 height 12
click at [98, 166] on input "21:18" at bounding box center [107, 163] width 68 height 23
type input "21:17"
click at [105, 267] on button "Play" at bounding box center [102, 265] width 34 height 21
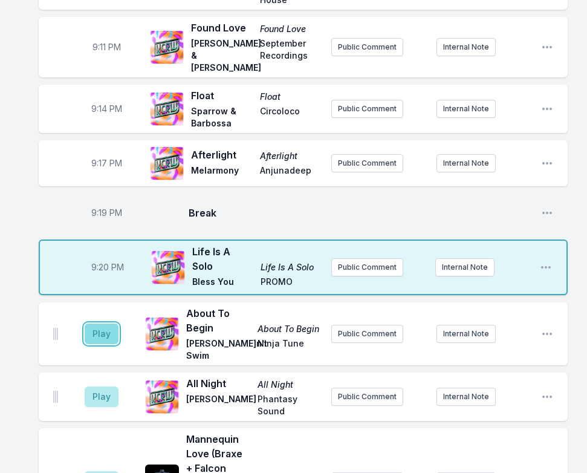
click at [99, 325] on button "Play" at bounding box center [102, 334] width 34 height 21
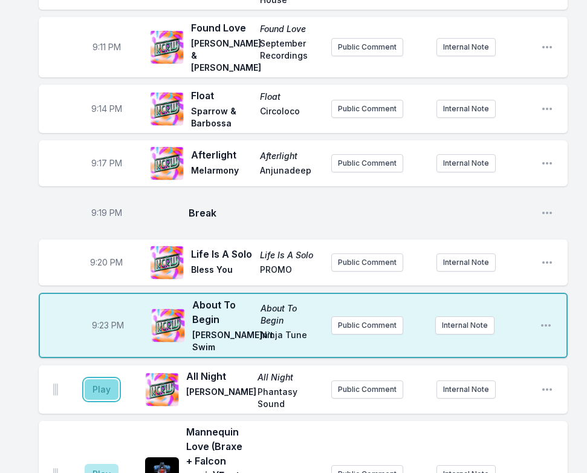
click at [101, 394] on button "Play" at bounding box center [102, 389] width 34 height 21
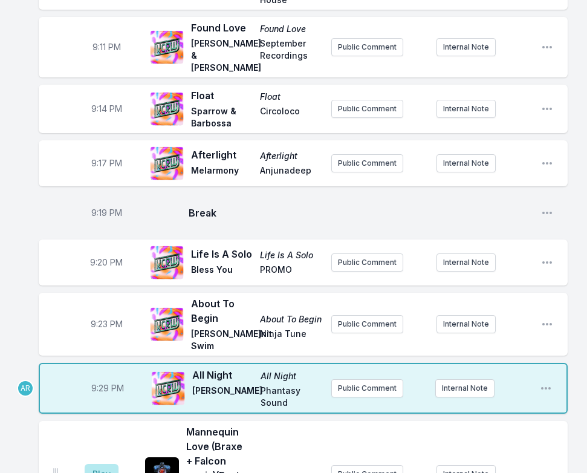
click at [102, 390] on span "9:29 PM" at bounding box center [107, 388] width 33 height 12
click at [100, 390] on input "21:29" at bounding box center [108, 388] width 68 height 23
type input "21:27"
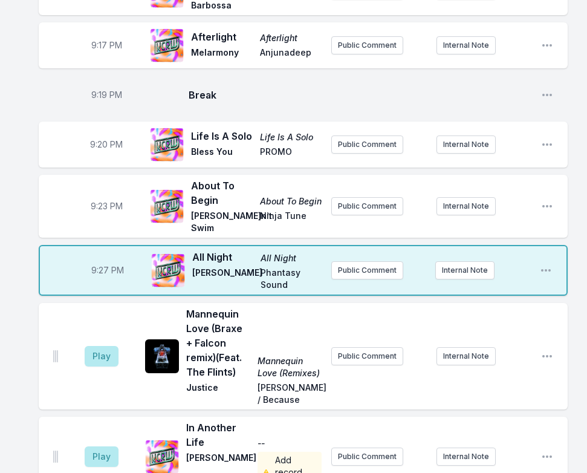
scroll to position [1875, 0]
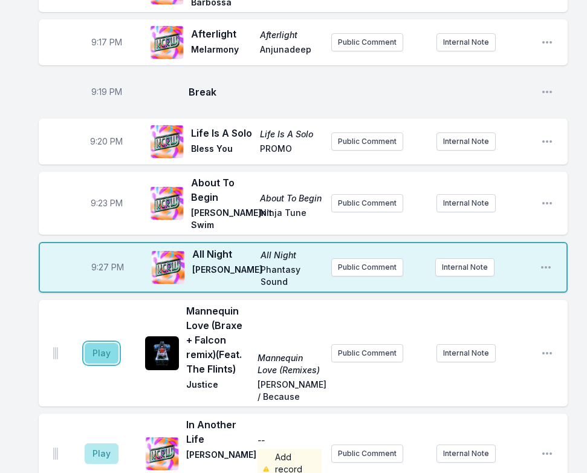
click at [105, 350] on button "Play" at bounding box center [102, 353] width 34 height 21
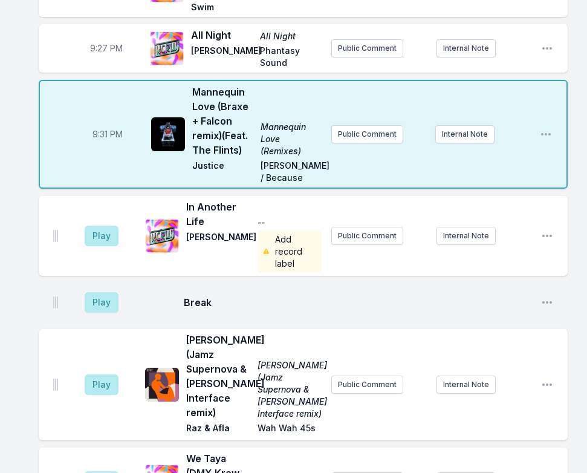
scroll to position [2117, 0]
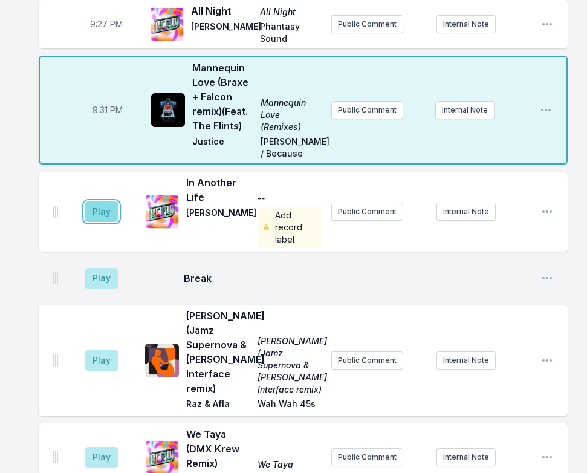
click at [96, 206] on button "Play" at bounding box center [102, 211] width 34 height 21
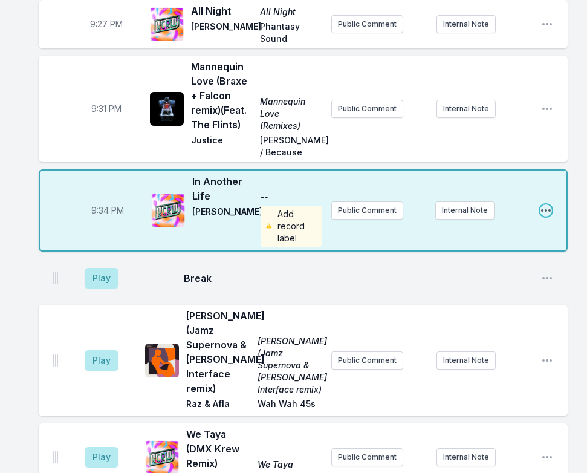
click at [549, 215] on icon "Open playlist item options" at bounding box center [546, 210] width 12 height 12
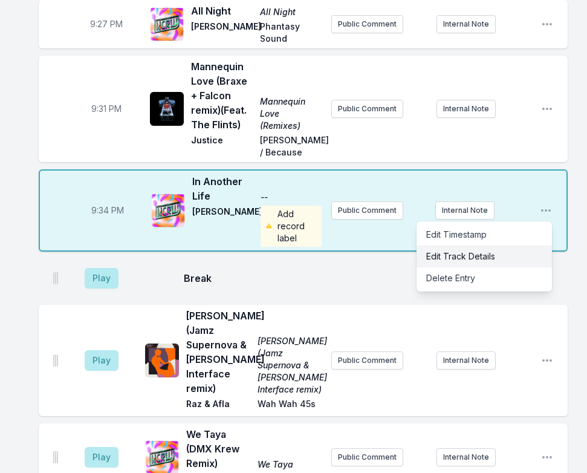
click at [476, 264] on button "Edit Track Details" at bounding box center [485, 257] width 136 height 22
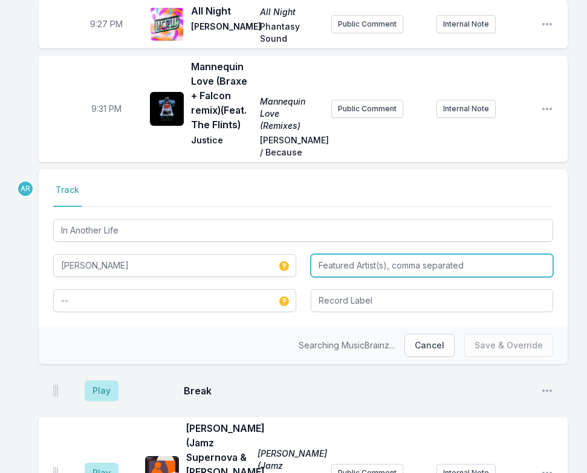
click at [342, 272] on input "Featured Artist(s), comma separated" at bounding box center [432, 265] width 243 height 23
type input "Nathan Nickelson"
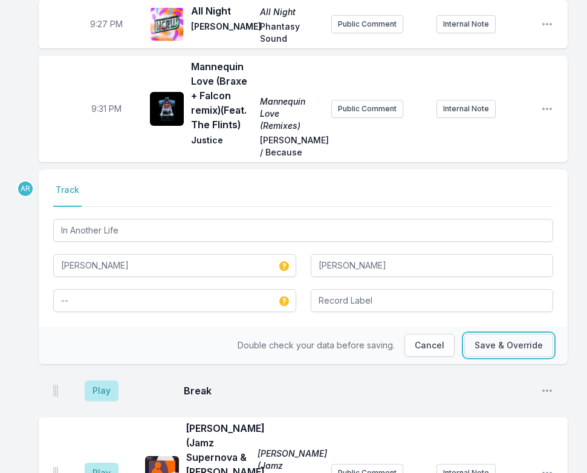
click at [482, 348] on button "Save & Override" at bounding box center [509, 345] width 89 height 23
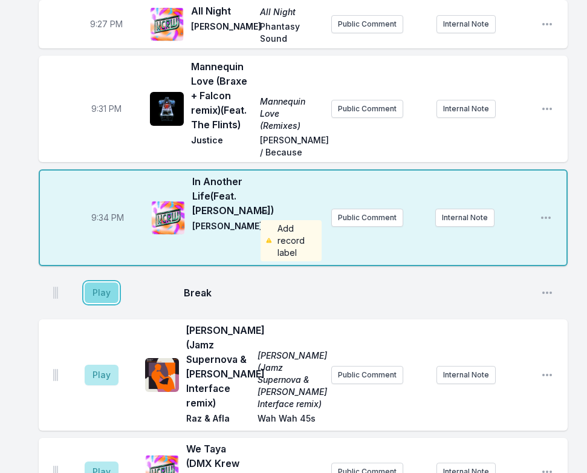
click at [98, 303] on button "Play" at bounding box center [102, 293] width 34 height 21
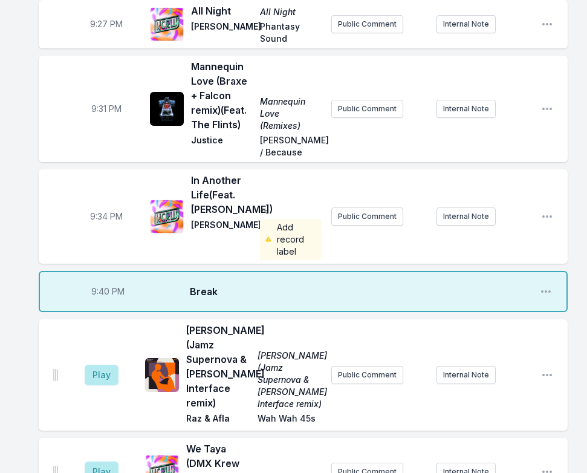
click at [100, 298] on span "9:40 PM" at bounding box center [107, 292] width 33 height 12
click at [100, 303] on input "21:40" at bounding box center [108, 291] width 68 height 23
click at [98, 303] on input "21:40" at bounding box center [108, 291] width 68 height 23
type input "21:39"
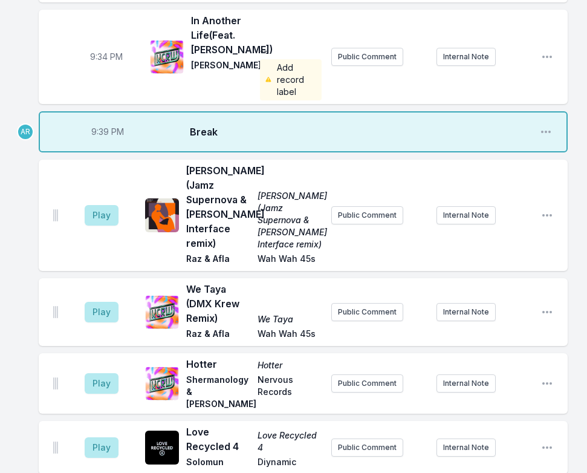
scroll to position [2299, 0]
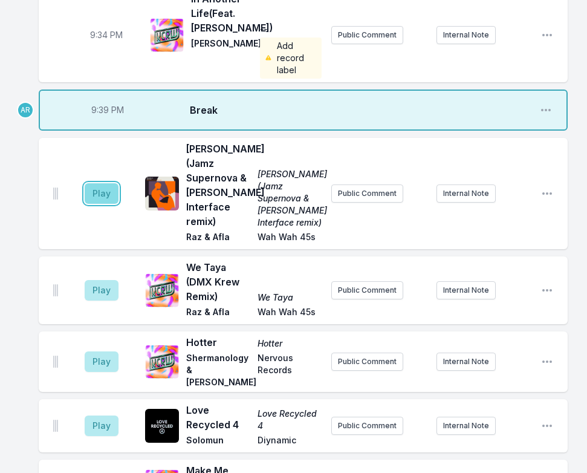
click at [103, 204] on button "Play" at bounding box center [102, 193] width 34 height 21
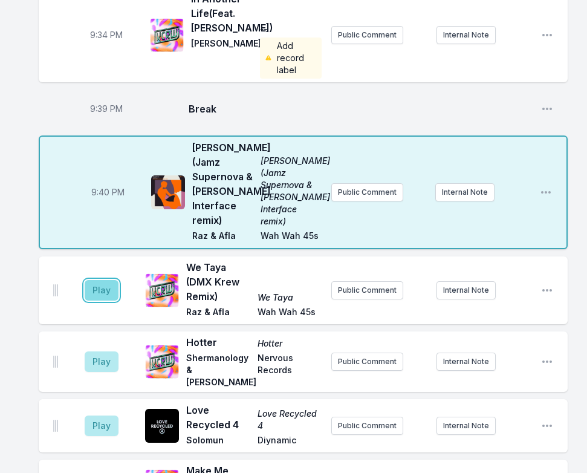
click at [99, 301] on button "Play" at bounding box center [102, 290] width 34 height 21
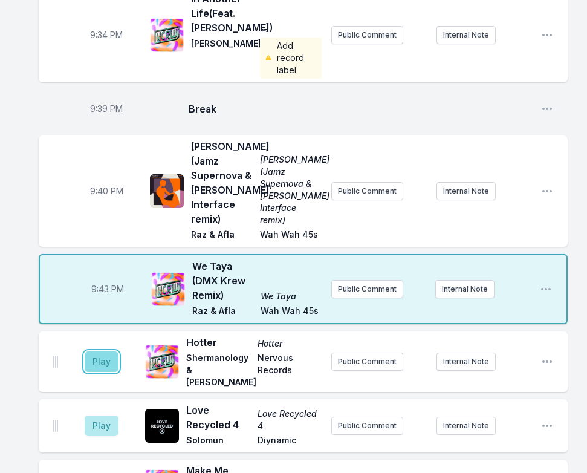
click at [94, 365] on button "Play" at bounding box center [102, 361] width 34 height 21
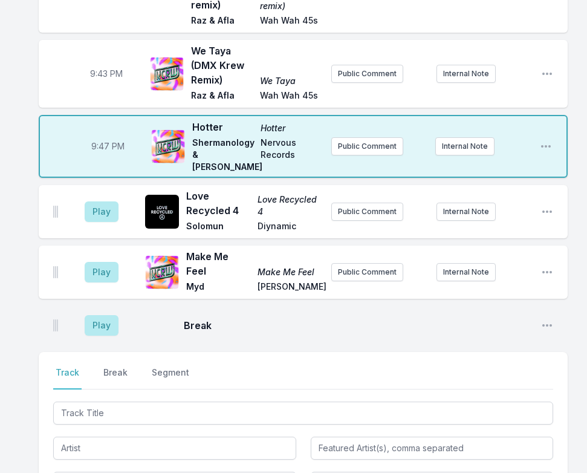
scroll to position [2541, 0]
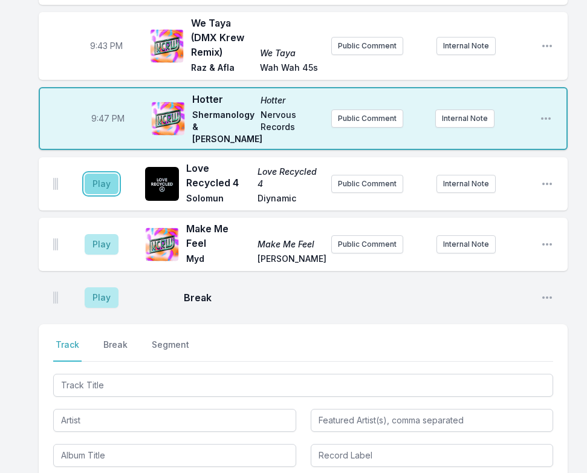
click at [108, 194] on button "Play" at bounding box center [102, 184] width 34 height 21
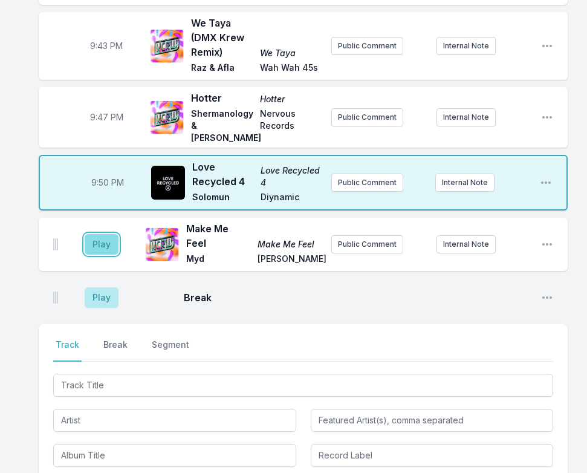
click at [104, 255] on button "Play" at bounding box center [102, 244] width 34 height 21
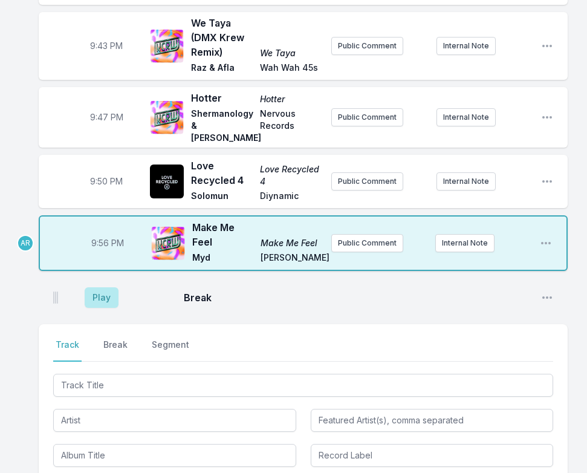
click at [102, 249] on span "9:56 PM" at bounding box center [107, 243] width 33 height 12
click at [98, 255] on input "21:56" at bounding box center [108, 243] width 68 height 23
type input "21:53"
click at [101, 308] on button "Play" at bounding box center [102, 297] width 34 height 21
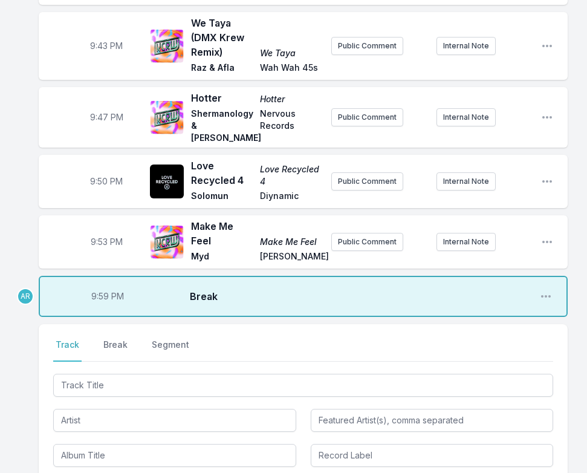
click at [104, 302] on span "9:59 PM" at bounding box center [107, 296] width 33 height 12
click at [101, 308] on input "21:59" at bounding box center [108, 296] width 68 height 23
type input "21:58"
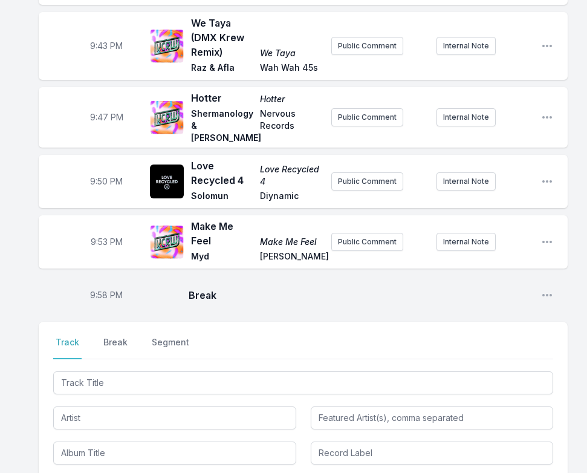
click at [260, 315] on div "9:58 PM Break Open playlist item options" at bounding box center [303, 295] width 529 height 39
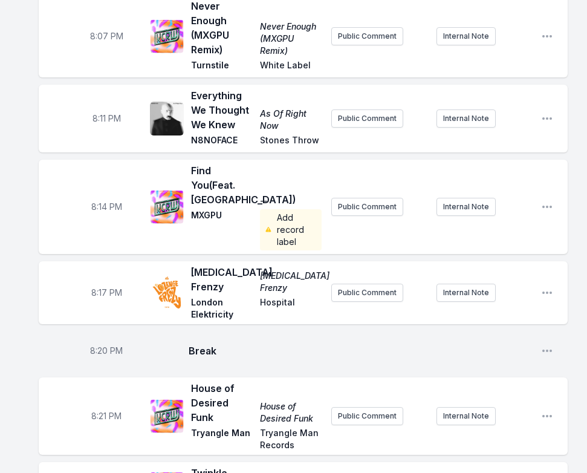
scroll to position [302, 0]
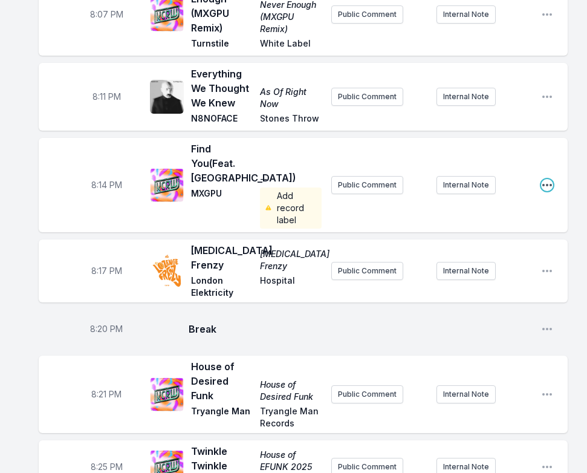
click at [552, 185] on icon "Open playlist item options" at bounding box center [547, 185] width 12 height 12
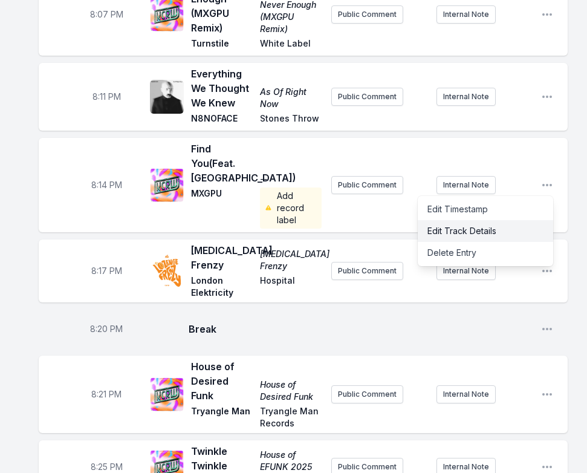
click at [497, 223] on button "Edit Track Details" at bounding box center [486, 231] width 136 height 22
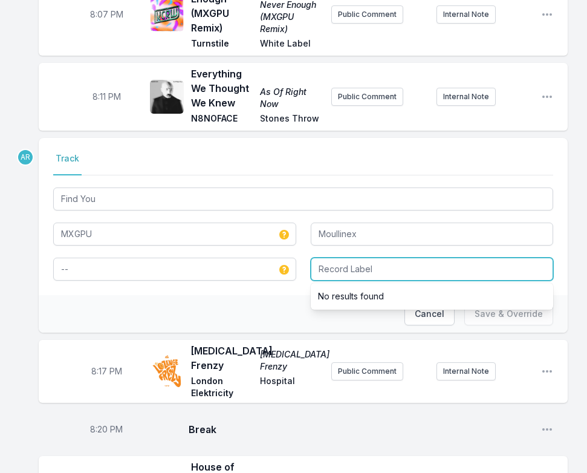
click at [332, 275] on input "Record Label" at bounding box center [432, 269] width 243 height 23
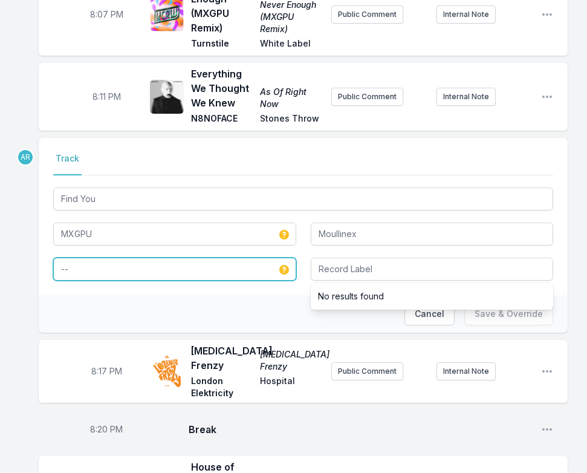
click at [121, 270] on input "--" at bounding box center [174, 269] width 243 height 23
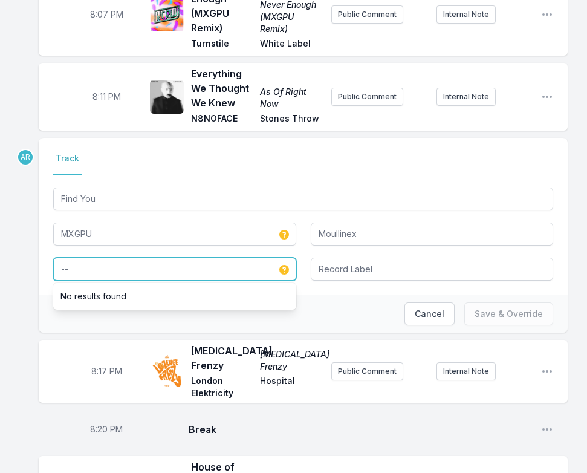
type input "-"
type input "Sudden Light"
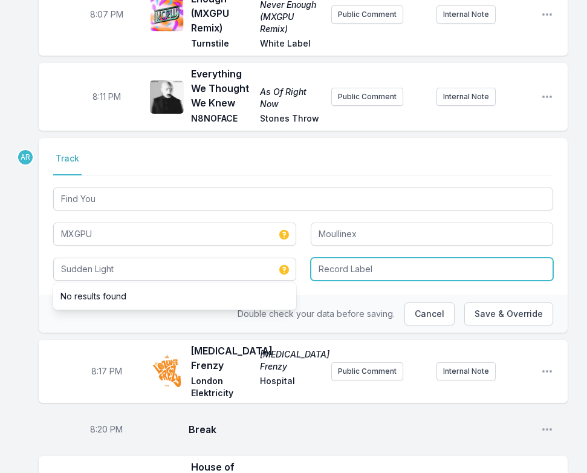
click at [368, 278] on input "Record Label" at bounding box center [432, 269] width 243 height 23
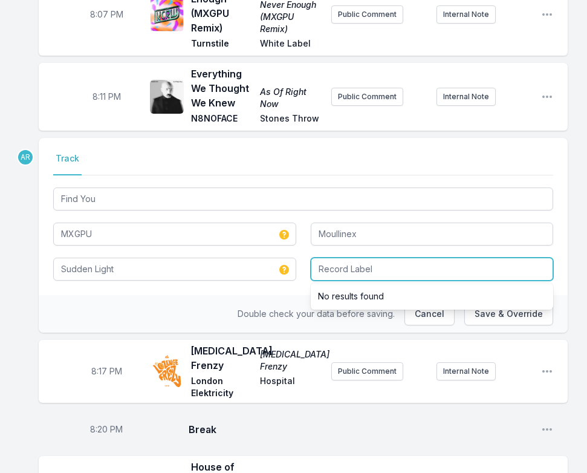
type input "S"
type input "DISCOTEXAS"
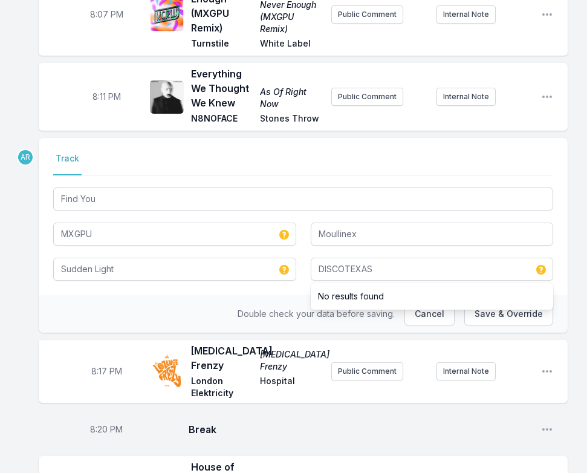
click at [185, 304] on div "Double check your data before saving. Cancel Save & Override" at bounding box center [303, 314] width 529 height 38
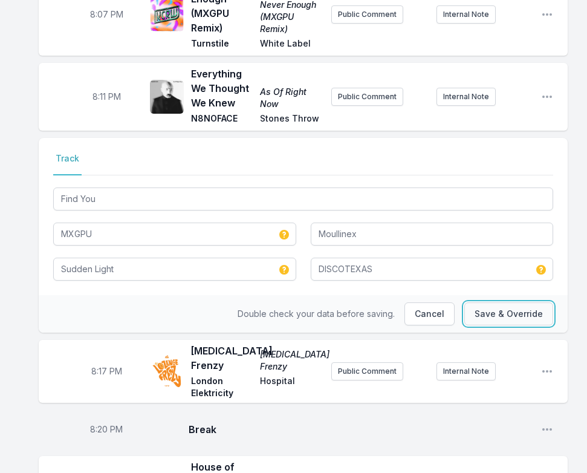
click at [510, 312] on button "Save & Override" at bounding box center [509, 313] width 89 height 23
type input "--"
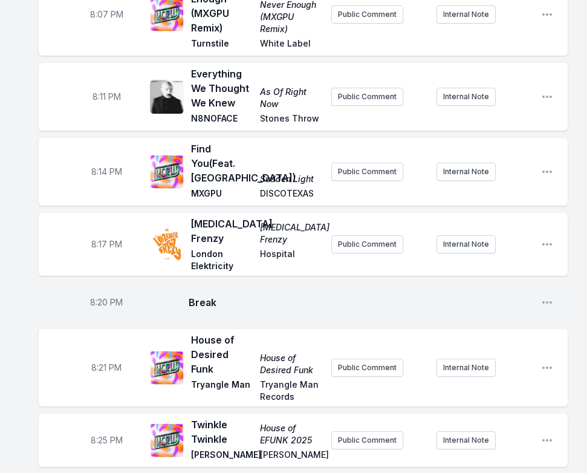
click at [541, 172] on div "8:14 PM Find You (Feat. Moullinex) Sudden Light MXGPU DISCOTEXAS Public Comment…" at bounding box center [303, 172] width 529 height 68
click at [547, 173] on icon "Open playlist item options" at bounding box center [548, 172] width 10 height 2
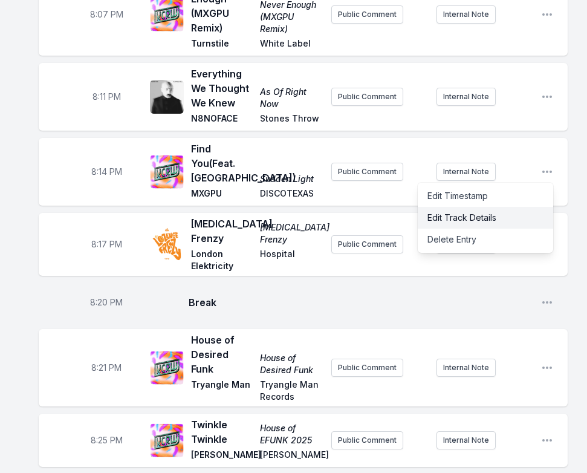
click at [487, 212] on button "Edit Track Details" at bounding box center [486, 218] width 136 height 22
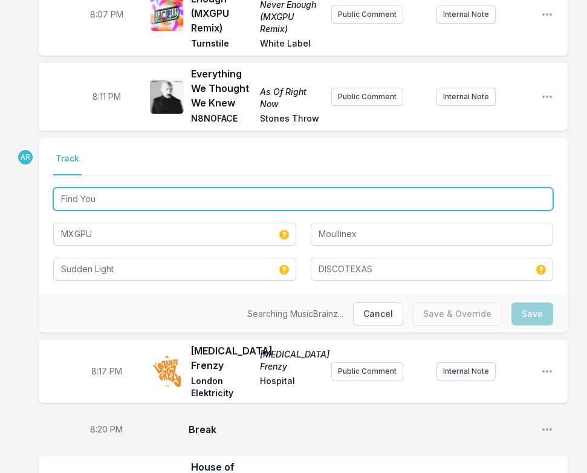
click at [116, 195] on input "Find You" at bounding box center [303, 199] width 500 height 23
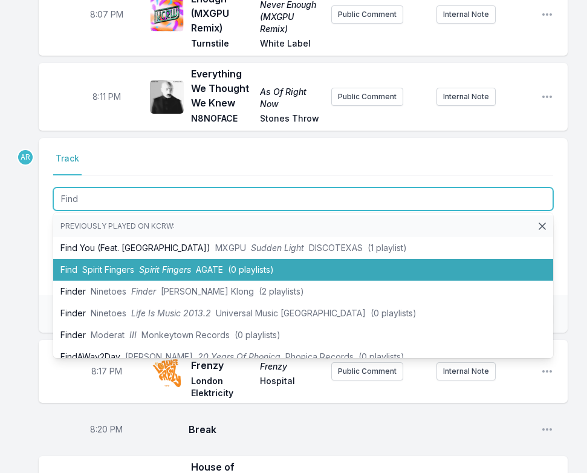
scroll to position [60, 0]
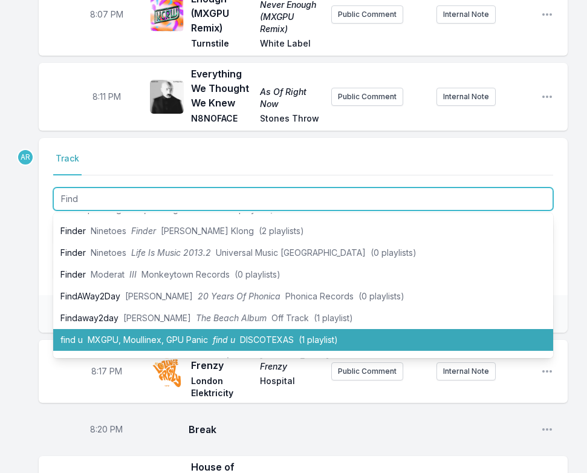
click at [192, 341] on span "MXGPU, Moullinex, GPU Panic" at bounding box center [148, 340] width 120 height 10
type input "Find You"
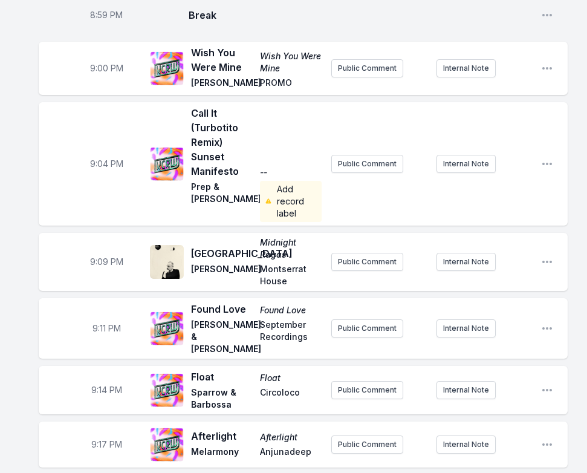
scroll to position [1452, 0]
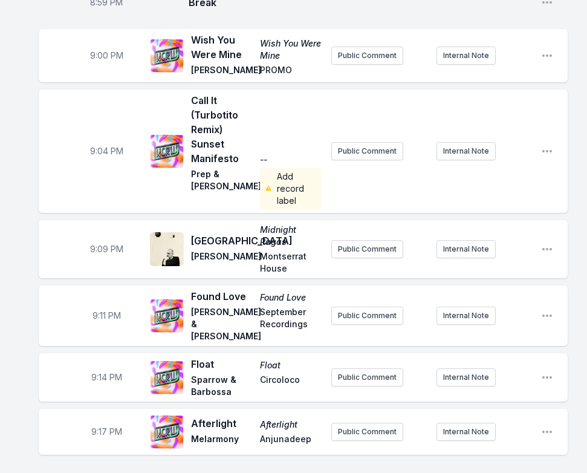
click at [332, 106] on div "9:04 PM Call It (Turbotito Remix) Sunset Manifesto -- Prep & Eddie Chacon Add r…" at bounding box center [303, 151] width 529 height 123
click at [553, 151] on icon "Open playlist item options" at bounding box center [547, 151] width 12 height 12
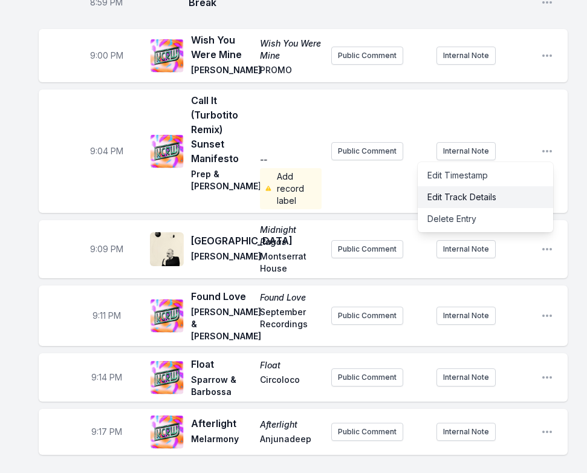
click at [491, 198] on button "Edit Track Details" at bounding box center [486, 197] width 136 height 22
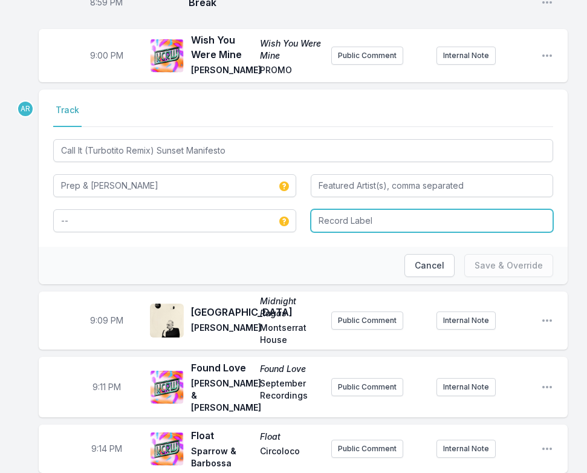
click at [358, 218] on input "Record Label" at bounding box center [432, 220] width 243 height 23
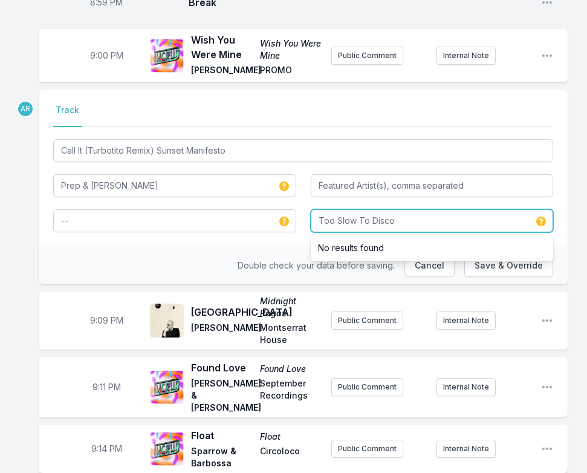
type input "Too Slow To Disco"
click at [397, 211] on input "Too Slow To Disco" at bounding box center [432, 220] width 243 height 23
drag, startPoint x: 410, startPoint y: 218, endPoint x: 299, endPoint y: 217, distance: 110.7
click at [299, 217] on div "Call It (Turbotito Remix) Sunset Manifesto Prep & Eddie Chacon -- Too Slow To D…" at bounding box center [303, 185] width 500 height 96
type input "How Do You Are?"
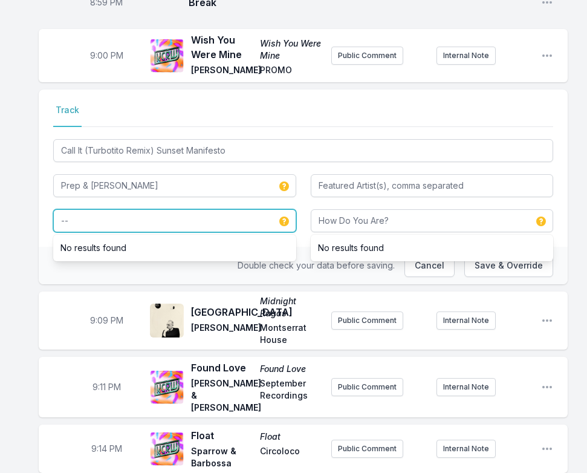
drag, startPoint x: 95, startPoint y: 221, endPoint x: 21, endPoint y: 216, distance: 74.0
click at [21, 216] on div "Missing Data Some of your tracks are missing record label information. This inf…" at bounding box center [293, 77] width 587 height 2820
type input "Too Slow To Disco"
click at [243, 227] on input "Too Slow To Disco" at bounding box center [174, 220] width 243 height 23
drag, startPoint x: 165, startPoint y: 216, endPoint x: 47, endPoint y: 216, distance: 118.0
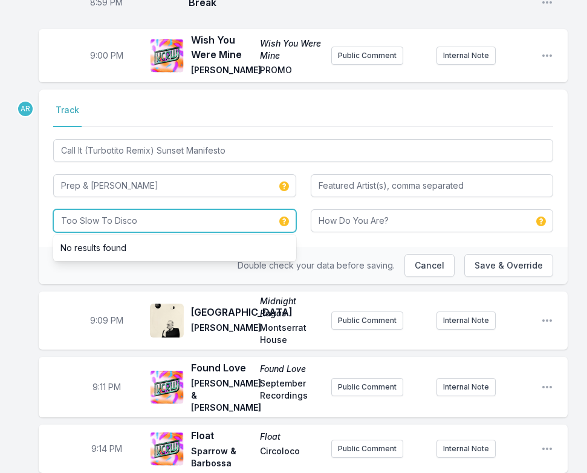
click at [47, 216] on div "Select a tab Track Track Call It (Turbotito Remix) Sunset Manifesto Prep & Eddi…" at bounding box center [303, 168] width 529 height 157
click at [154, 224] on input "Album Title" at bounding box center [174, 220] width 243 height 23
type input "The Sunset Manifesto Volume 2"
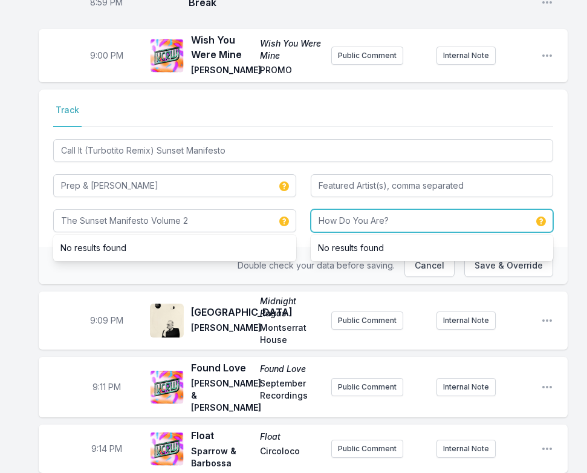
drag, startPoint x: 420, startPoint y: 217, endPoint x: 307, endPoint y: 220, distance: 112.5
click at [307, 220] on div "Call It (Turbotito Remix) Sunset Manifesto Prep & Eddie Chacon The Sunset Manif…" at bounding box center [303, 185] width 500 height 96
type input "Too Slow To Disco"
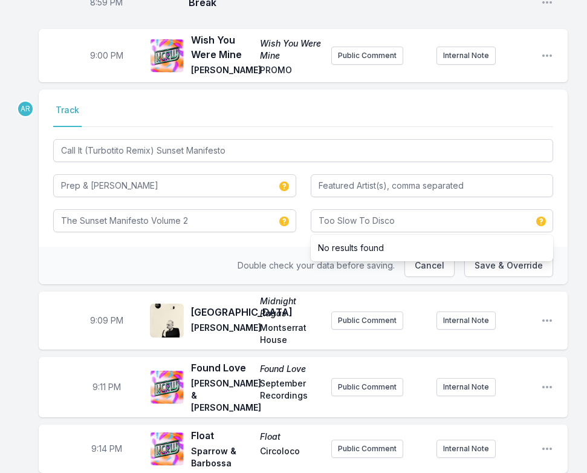
click at [227, 238] on div "Select a tab Track Track Call It (Turbotito Remix) Sunset Manifesto Prep & Eddi…" at bounding box center [303, 168] width 529 height 157
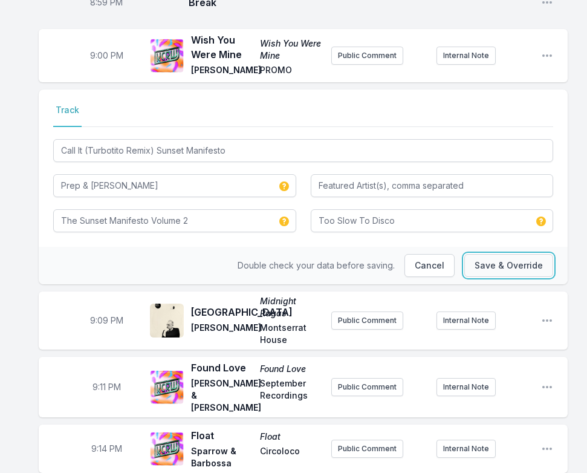
click at [508, 264] on button "Save & Override" at bounding box center [509, 265] width 89 height 23
type input "--"
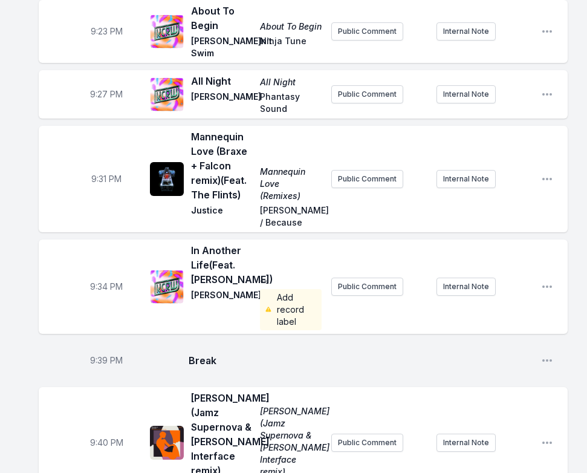
scroll to position [2057, 0]
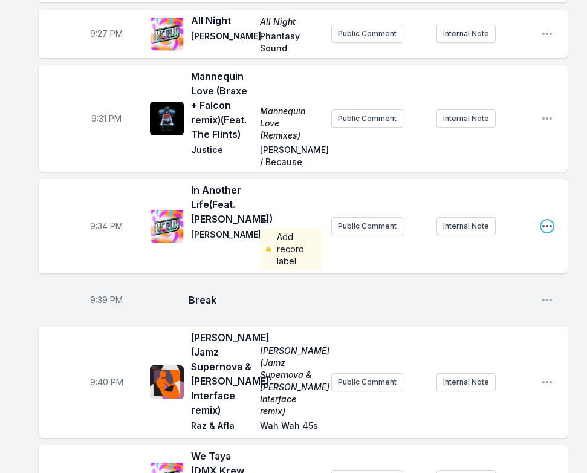
click at [549, 232] on icon "Open playlist item options" at bounding box center [547, 226] width 12 height 12
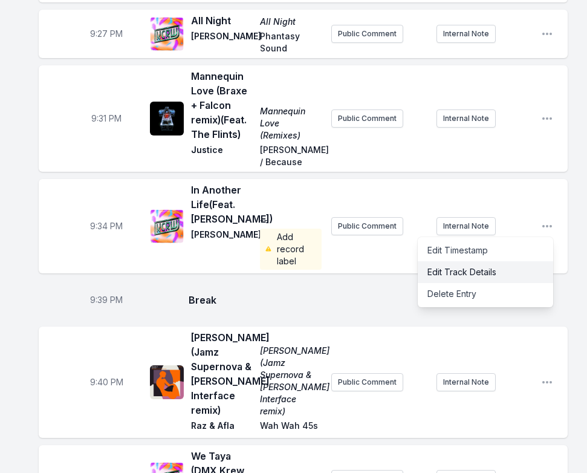
click at [489, 277] on button "Edit Track Details" at bounding box center [486, 272] width 136 height 22
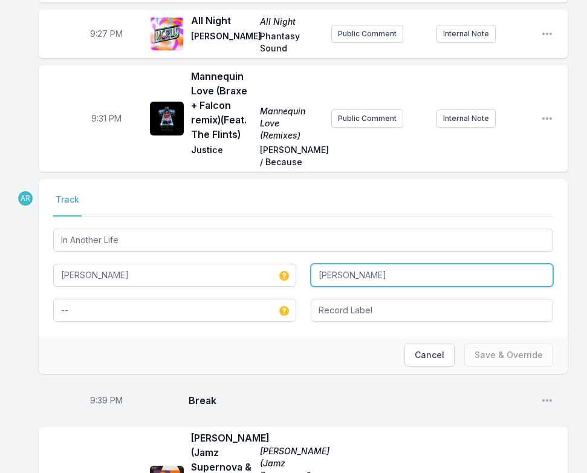
click at [389, 274] on input "Nathan Nickelson" at bounding box center [432, 275] width 243 height 23
type input "Nathan Nickolson"
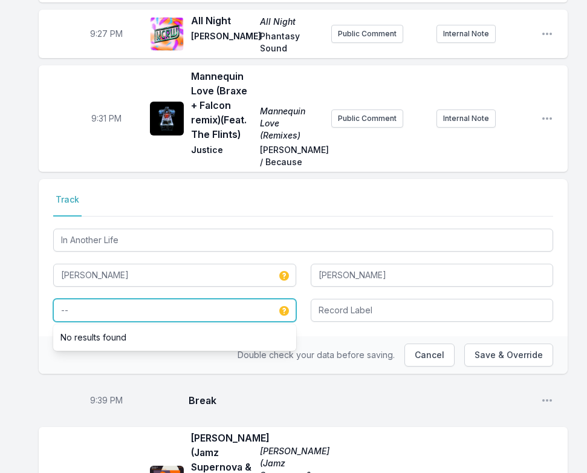
click at [87, 315] on input "--" at bounding box center [174, 310] width 243 height 23
type input "-"
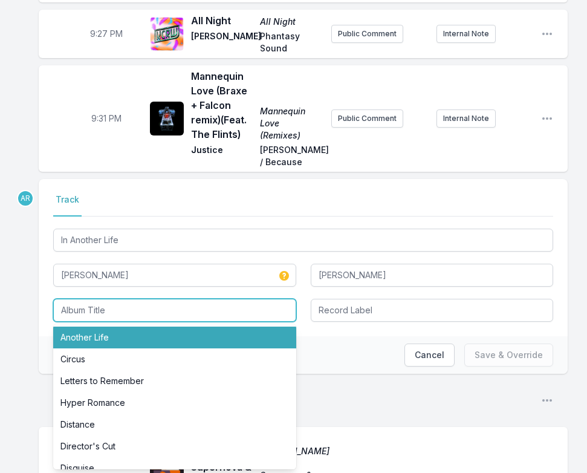
click at [85, 333] on li "Another Life" at bounding box center [174, 338] width 243 height 22
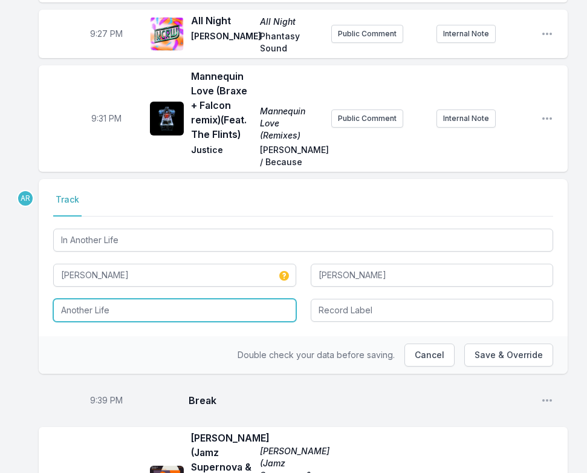
type input "Another Life"
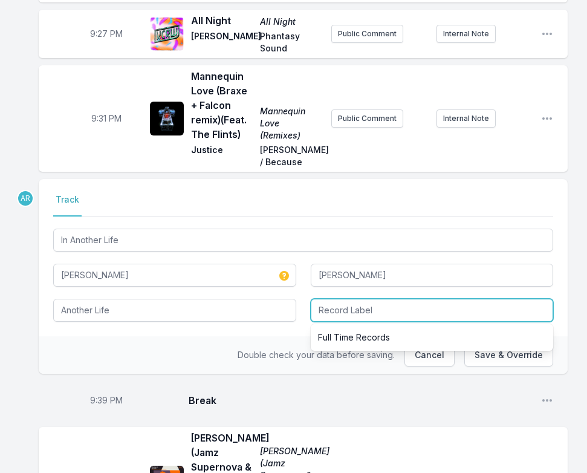
click at [337, 312] on input "Record Label" at bounding box center [432, 310] width 243 height 23
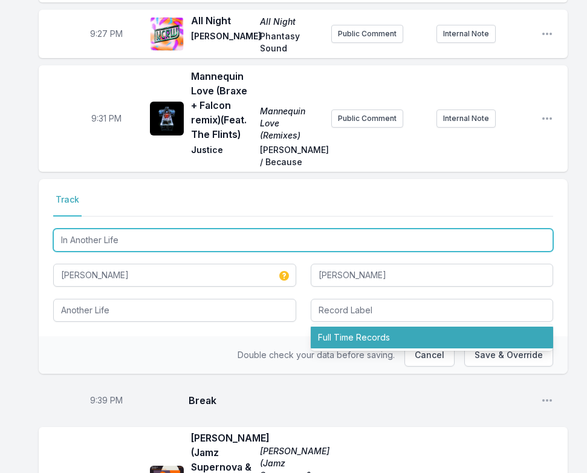
click at [68, 243] on input "In Another Life" at bounding box center [303, 240] width 500 height 23
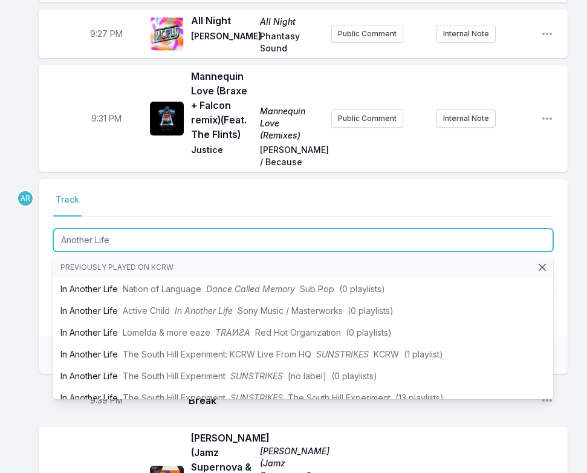
type input "Another Life"
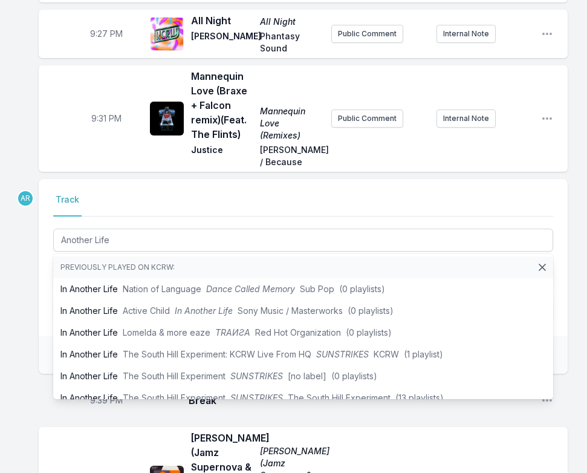
click at [39, 321] on div "Select a tab Track Track Another Life Previously played on KCRW: In Another Lif…" at bounding box center [303, 257] width 529 height 157
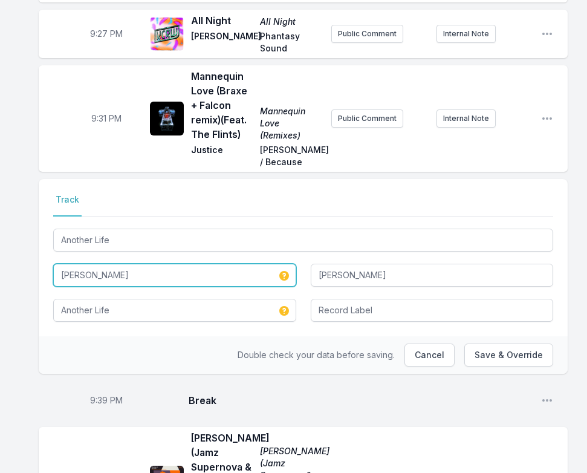
click at [192, 278] on input "Eelke Kleijn" at bounding box center [174, 275] width 243 height 23
drag, startPoint x: 126, startPoint y: 273, endPoint x: 22, endPoint y: 273, distance: 103.4
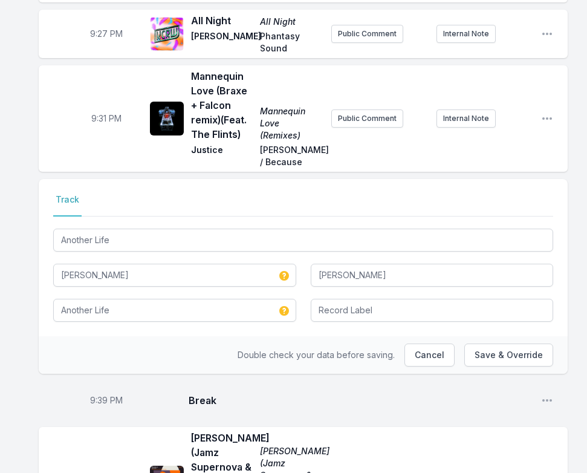
click at [301, 210] on nav "Track" at bounding box center [303, 205] width 500 height 23
click at [386, 312] on input "Record Label" at bounding box center [432, 310] width 243 height 23
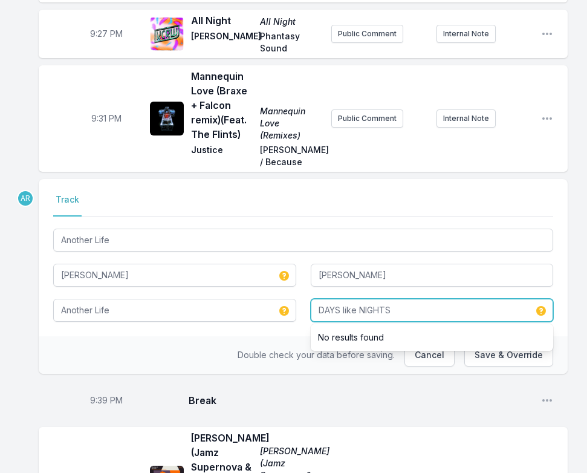
type input "DAYS like NIGHTS"
click at [176, 347] on div "Double check your data before saving. Cancel Save & Override" at bounding box center [303, 355] width 529 height 38
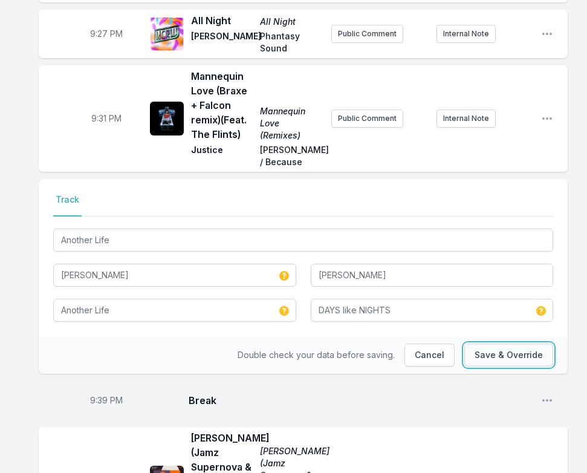
click at [512, 359] on button "Save & Override" at bounding box center [509, 355] width 89 height 23
type input "In Another Life"
type input "Nathan Nickelson"
type input "--"
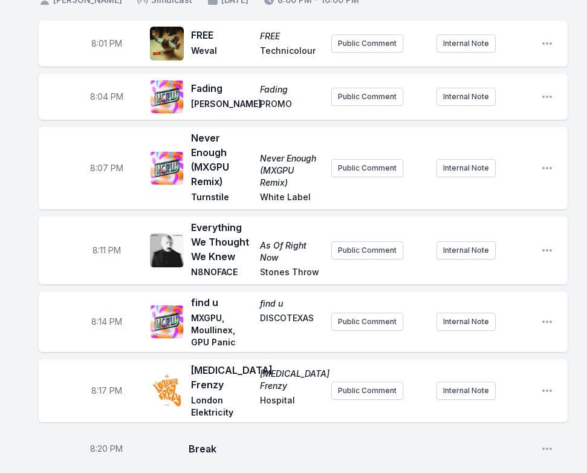
scroll to position [0, 0]
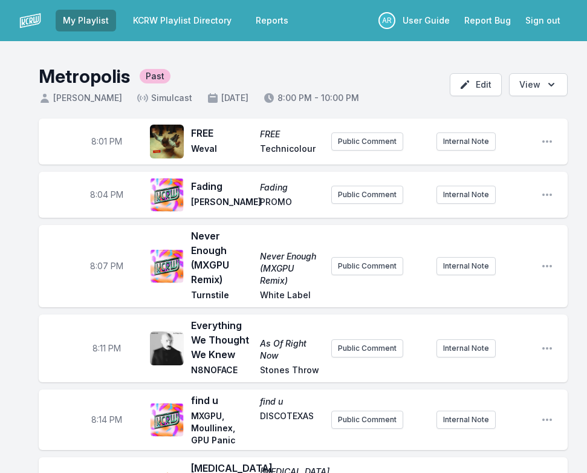
click at [359, 70] on div "Metropolis Past" at bounding box center [199, 76] width 321 height 22
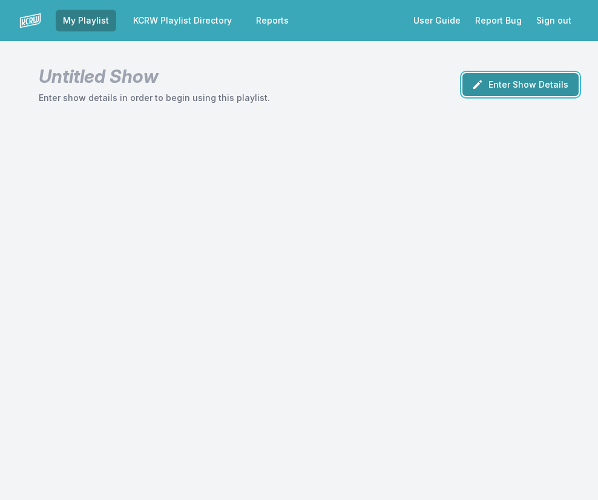
click at [517, 90] on button "Enter Show Details" at bounding box center [520, 84] width 116 height 23
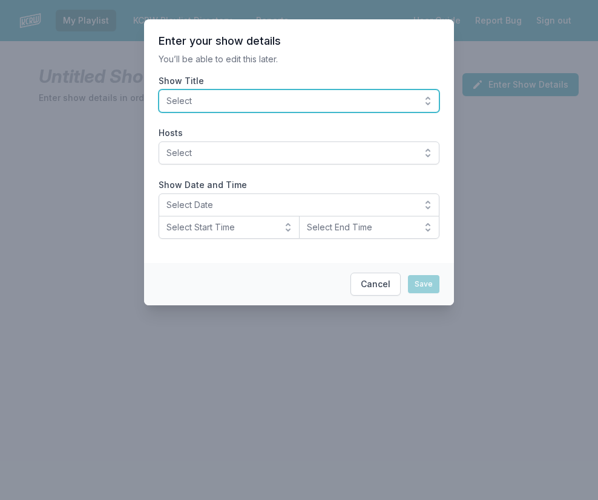
click at [425, 99] on button "Select" at bounding box center [298, 101] width 281 height 23
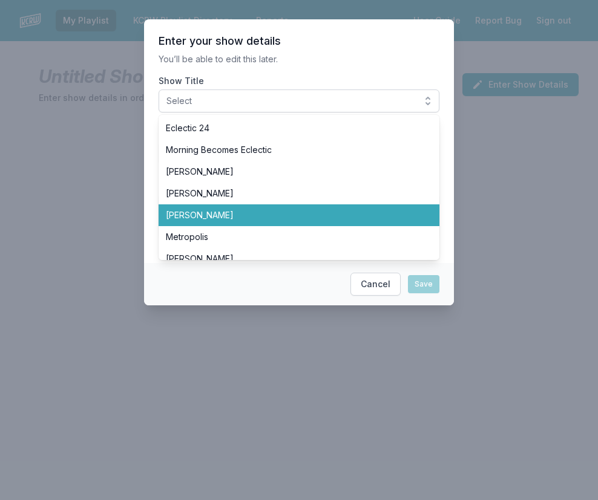
click at [279, 214] on span "[PERSON_NAME]" at bounding box center [292, 215] width 252 height 12
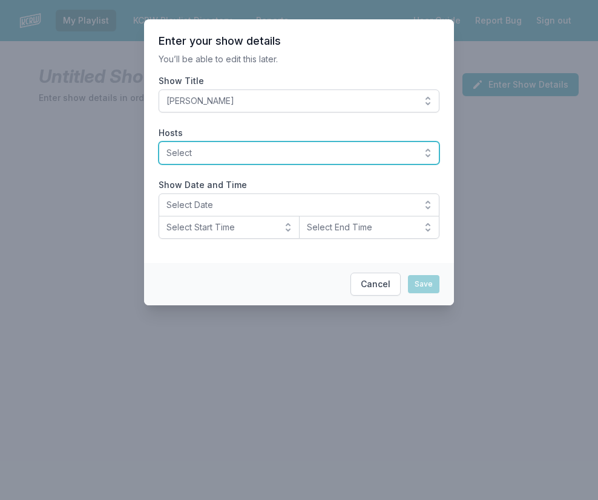
click at [423, 152] on button "Select" at bounding box center [298, 153] width 281 height 23
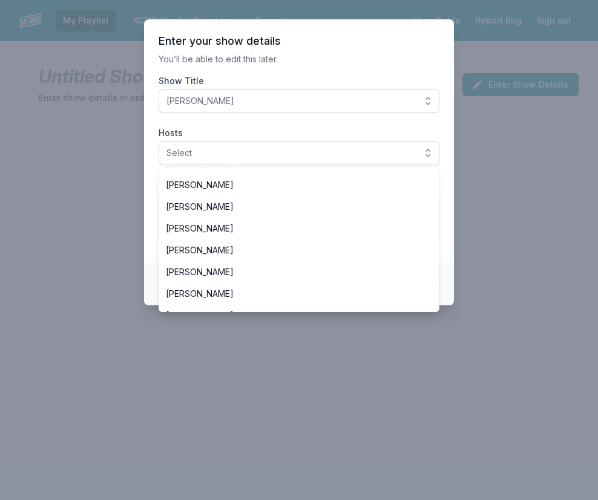
scroll to position [140, 0]
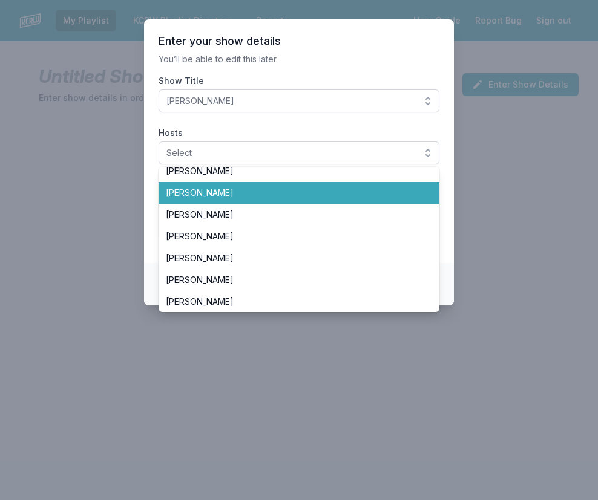
click at [266, 196] on span "[PERSON_NAME]" at bounding box center [292, 193] width 252 height 12
click at [259, 193] on span "[PERSON_NAME]" at bounding box center [292, 193] width 252 height 12
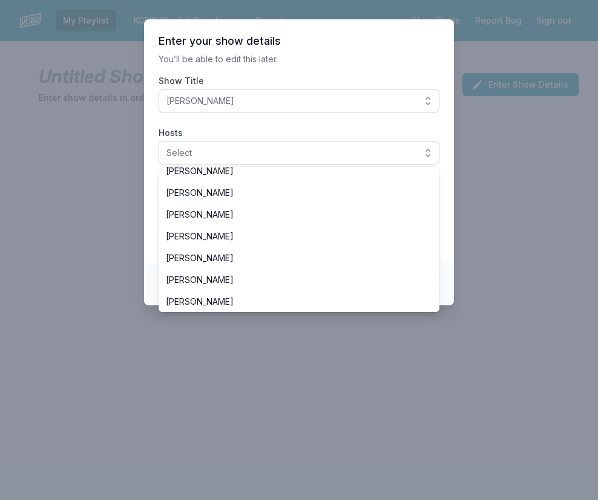
click at [451, 182] on section "Enter your show details You’ll be able to edit this later. Show Title [PERSON_N…" at bounding box center [299, 141] width 310 height 244
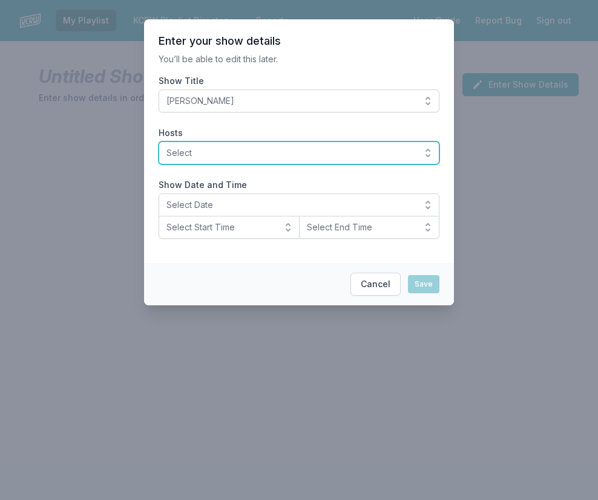
click at [431, 154] on button "Select" at bounding box center [298, 153] width 281 height 23
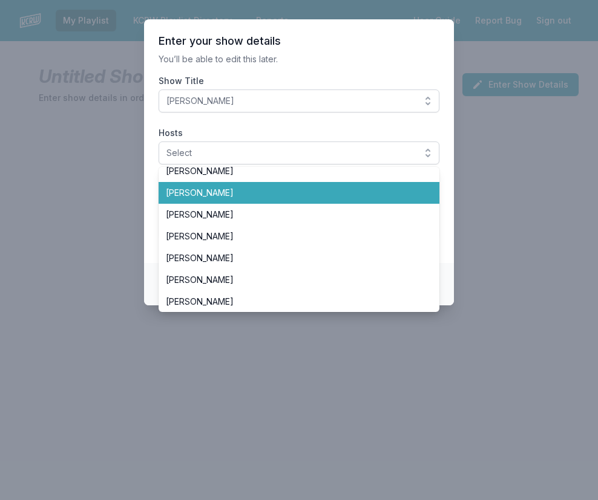
click at [183, 189] on span "[PERSON_NAME]" at bounding box center [292, 193] width 252 height 12
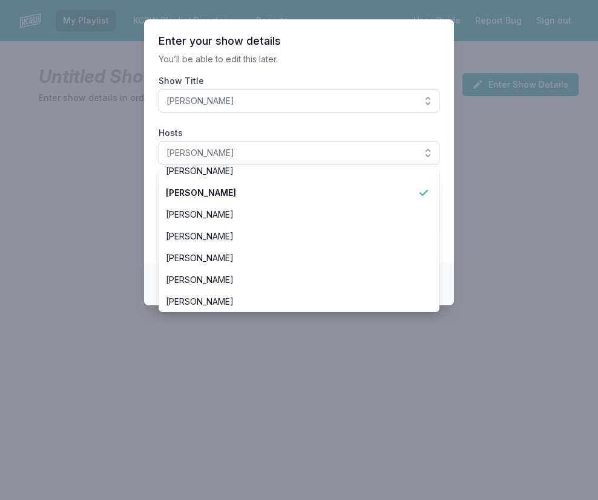
click at [445, 171] on section "Enter your show details You’ll be able to edit this later. Show Title [PERSON_N…" at bounding box center [299, 141] width 310 height 244
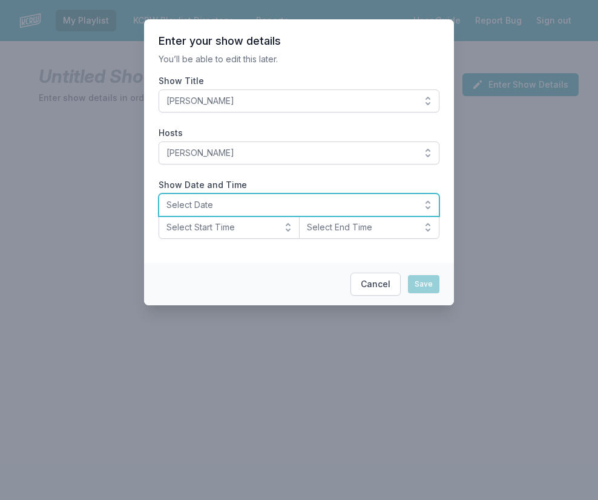
click at [424, 202] on button "Select Date" at bounding box center [298, 205] width 281 height 23
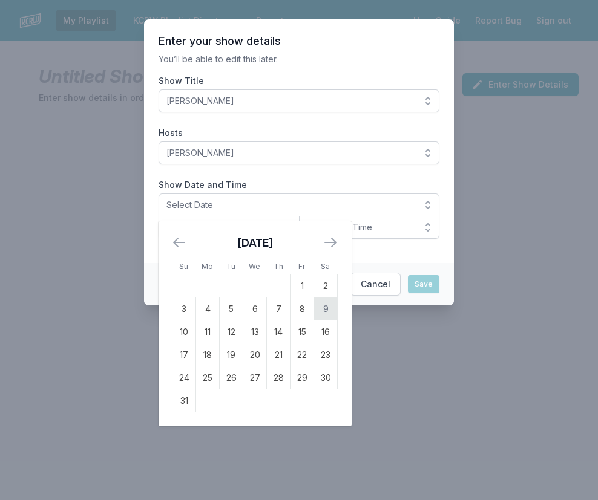
click at [330, 306] on td "9" at bounding box center [326, 309] width 24 height 23
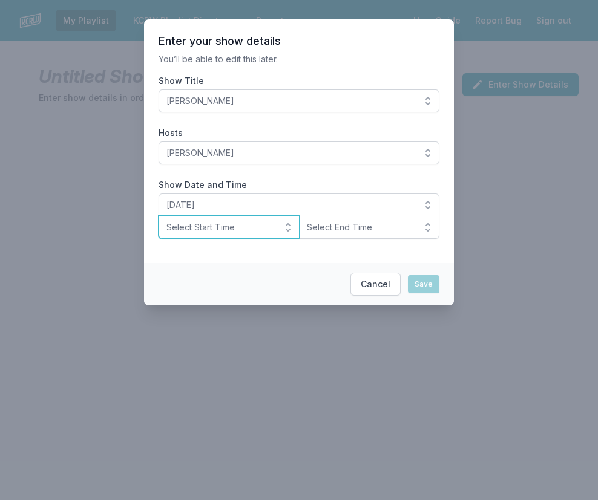
click at [288, 229] on button "Select Start Time" at bounding box center [228, 227] width 141 height 23
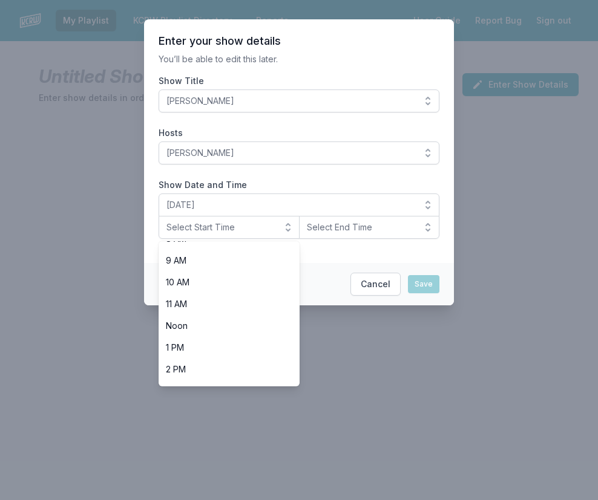
scroll to position [382, 0]
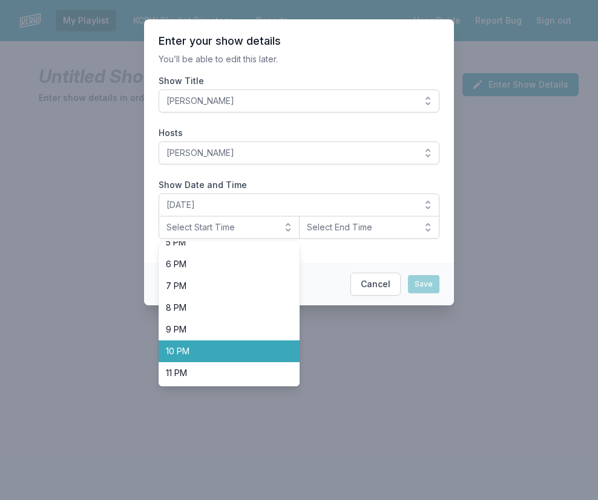
click at [211, 354] on span "10 PM" at bounding box center [222, 351] width 112 height 12
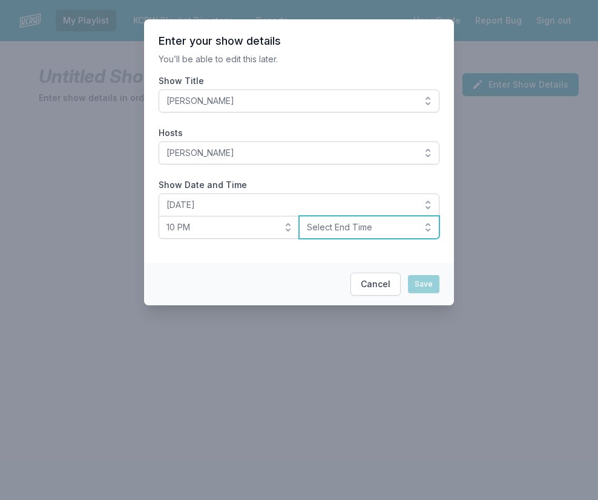
click at [424, 231] on button "Select End Time" at bounding box center [369, 227] width 141 height 23
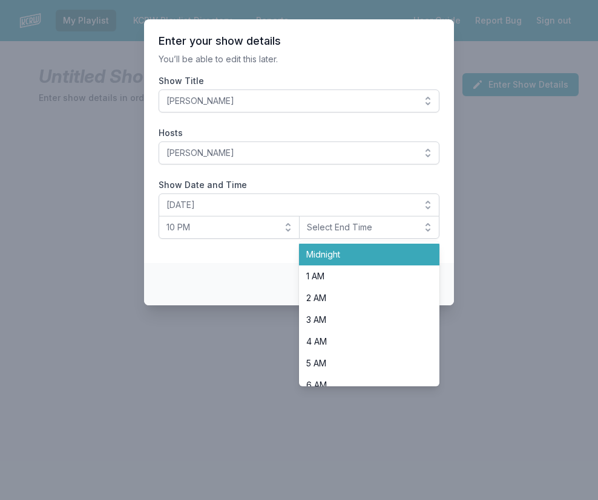
click at [336, 252] on span "Midnight" at bounding box center [362, 255] width 112 height 12
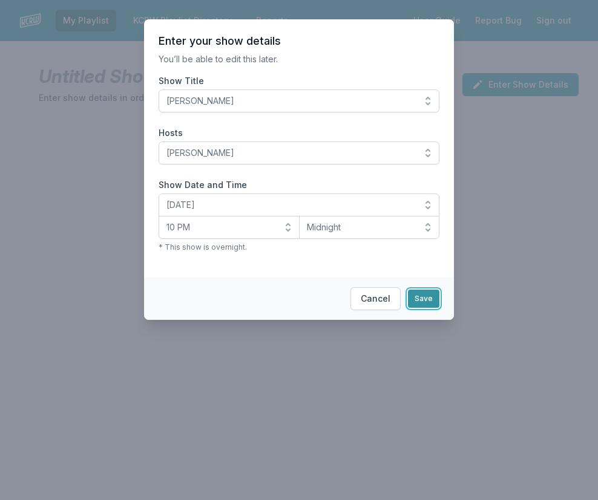
click at [423, 296] on button "Save" at bounding box center [423, 299] width 31 height 18
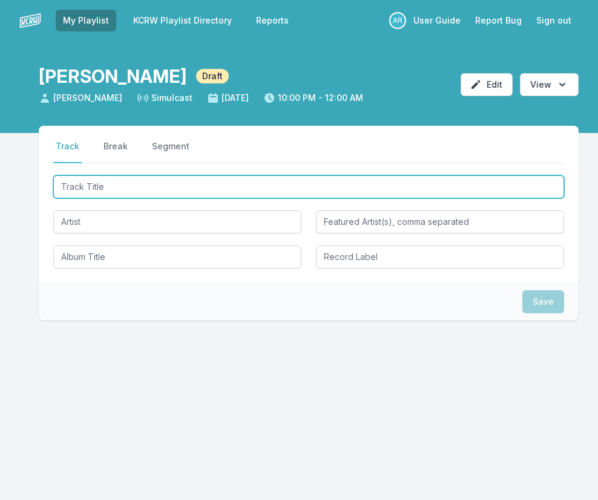
type input "Mexican Leaf Frog"
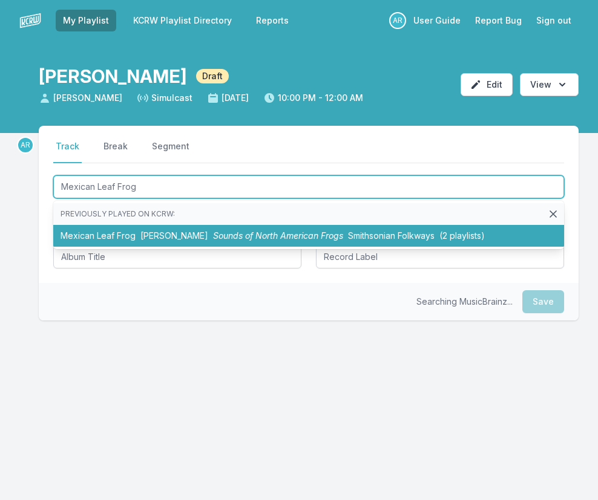
click at [183, 238] on span "[PERSON_NAME]" at bounding box center [174, 235] width 68 height 10
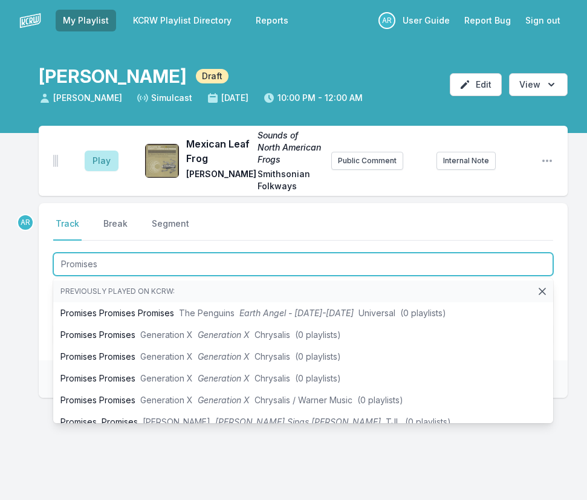
type input "Promises"
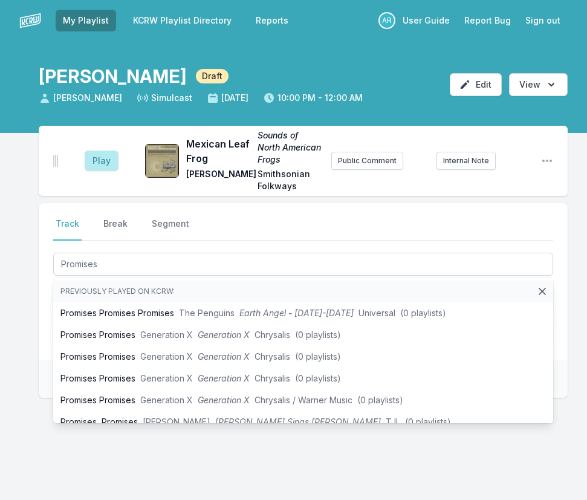
click at [39, 297] on div "Select a tab Track Break Segment Track Break Segment Promises Previously played…" at bounding box center [303, 281] width 529 height 157
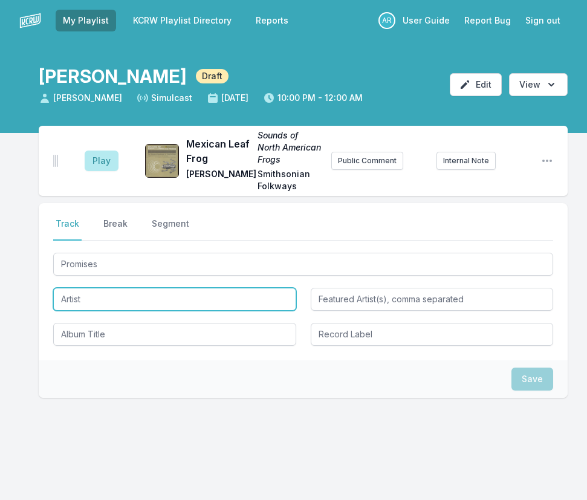
click at [85, 296] on input "Artist" at bounding box center [174, 299] width 243 height 23
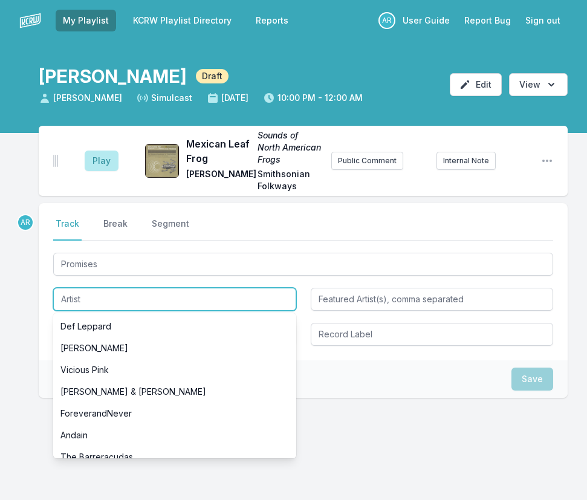
click at [85, 296] on input "Artist" at bounding box center [174, 299] width 243 height 23
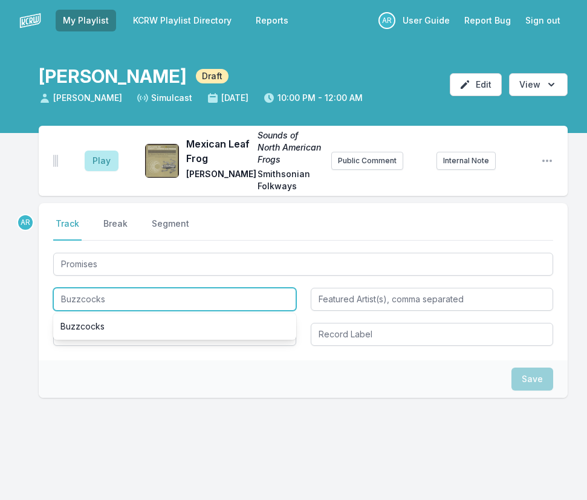
type input "Buzzcocks"
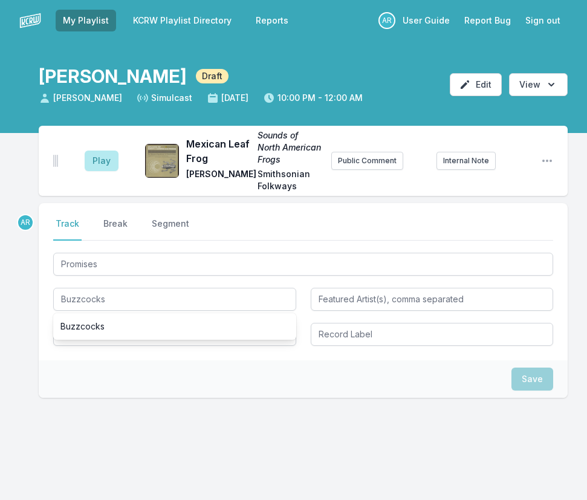
click at [58, 400] on div "AR Select a tab Track Break Segment Track Break Segment Promises Buzzcocks Buzz…" at bounding box center [303, 339] width 529 height 272
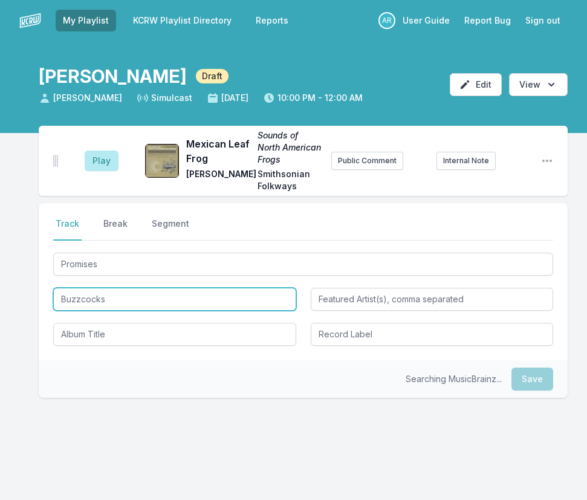
click at [80, 307] on input "Buzzcocks" at bounding box center [174, 299] width 243 height 23
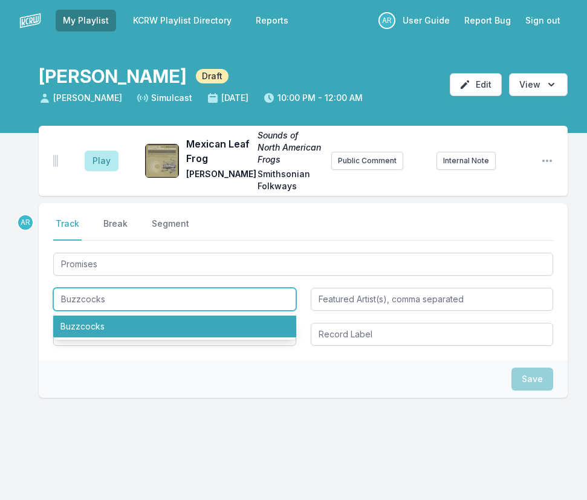
click at [87, 320] on li "Buzzcocks" at bounding box center [174, 327] width 243 height 22
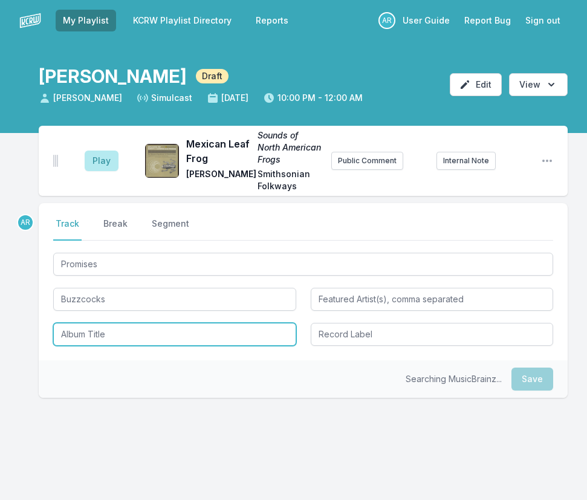
click at [87, 334] on input "Album Title" at bounding box center [174, 334] width 243 height 23
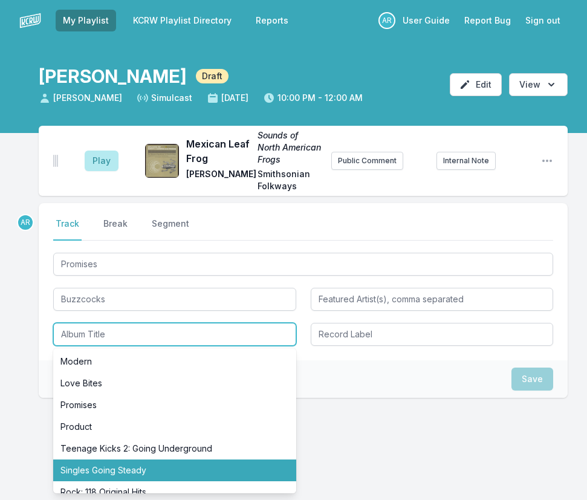
drag, startPoint x: 136, startPoint y: 472, endPoint x: 230, endPoint y: 409, distance: 113.3
click at [137, 472] on li "Singles Going Steady" at bounding box center [174, 471] width 243 height 22
type input "Singles Going Steady"
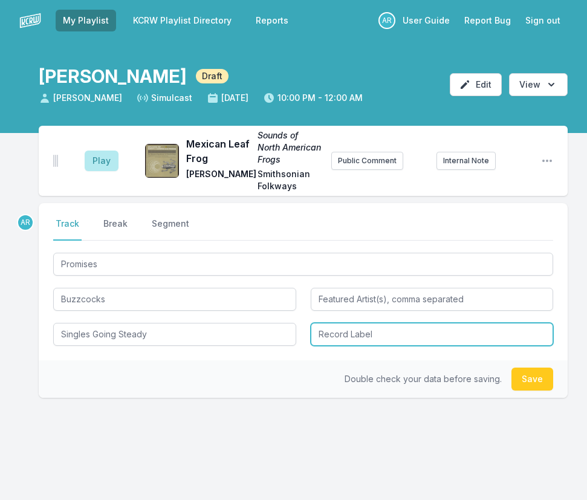
click at [341, 338] on input "Record Label" at bounding box center [432, 334] width 243 height 23
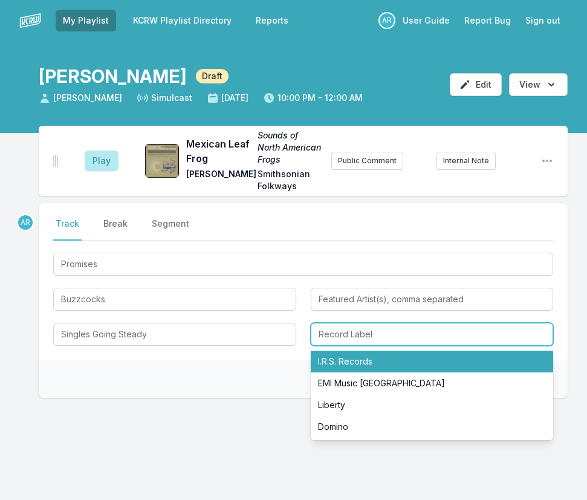
click at [348, 355] on li "I.R.S. Records" at bounding box center [432, 362] width 243 height 22
type input "I.R.S. Records"
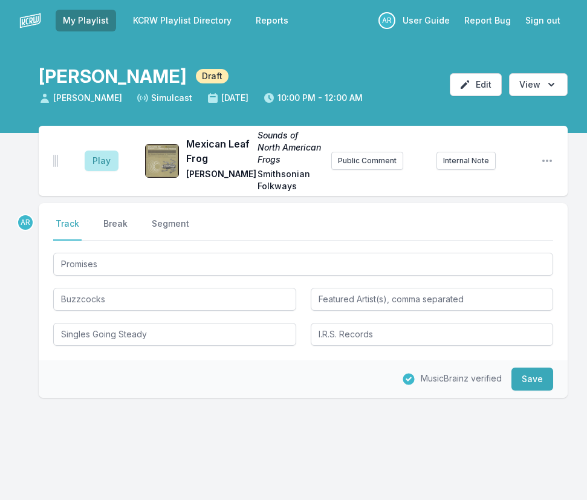
click at [243, 387] on div "MusicBrainz verified Save" at bounding box center [303, 380] width 529 height 38
click at [105, 163] on button "Play" at bounding box center [102, 161] width 34 height 21
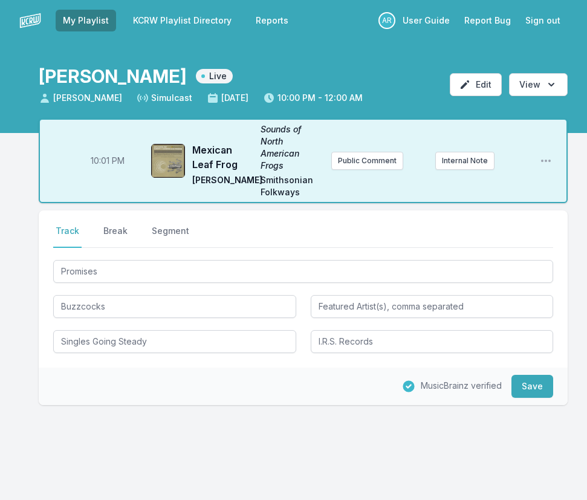
click at [106, 161] on span "10:01 PM" at bounding box center [108, 161] width 34 height 12
click at [100, 161] on input "22:01" at bounding box center [108, 160] width 68 height 23
type input "22:00"
click at [537, 385] on button "Save" at bounding box center [533, 386] width 42 height 23
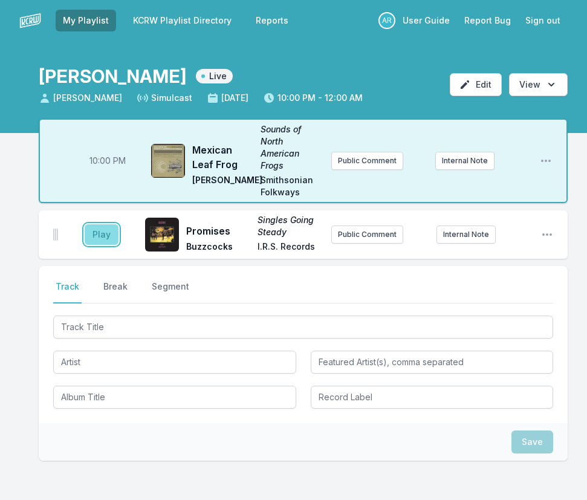
click at [99, 237] on button "Play" at bounding box center [102, 234] width 34 height 21
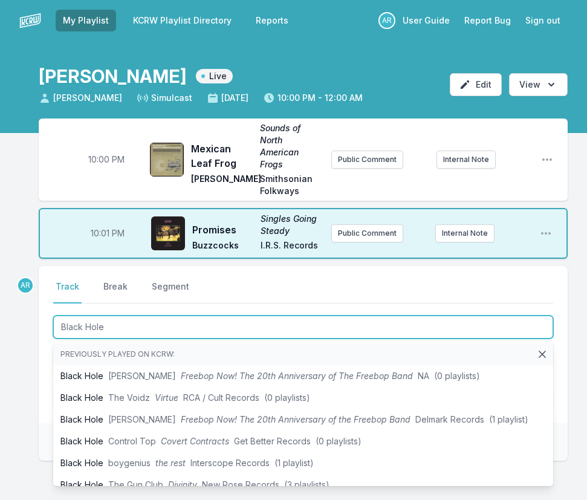
type input "Black Hole"
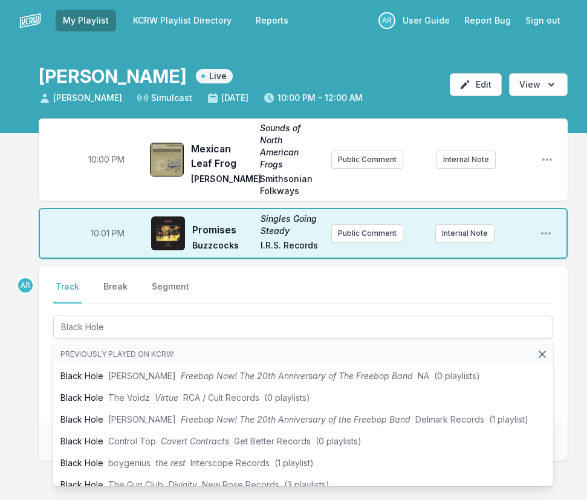
click at [34, 353] on div "10:00 PM Mexican Leaf Frog Sounds of North American Frogs Charles Bogert Smiths…" at bounding box center [293, 348] width 587 height 459
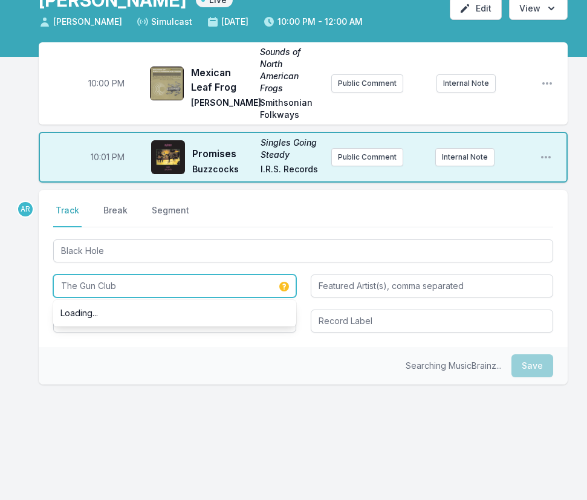
scroll to position [77, 0]
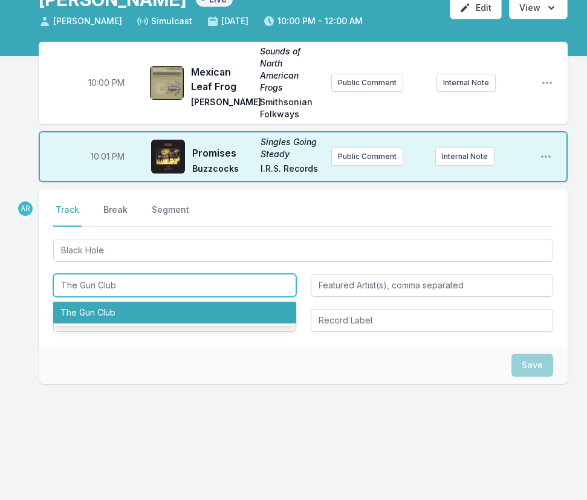
click at [88, 315] on li "The Gun Club" at bounding box center [174, 313] width 243 height 22
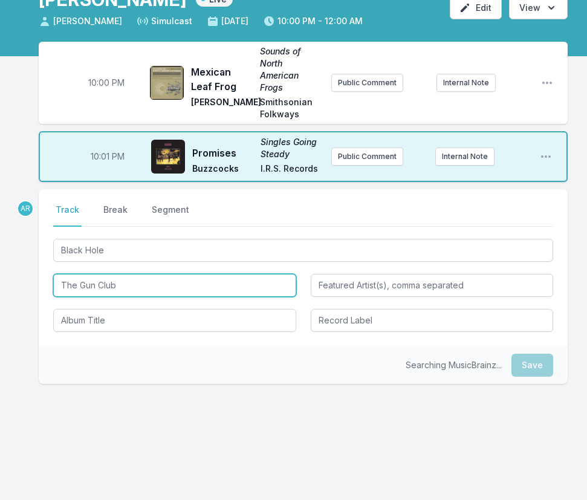
type input "The Gun Club"
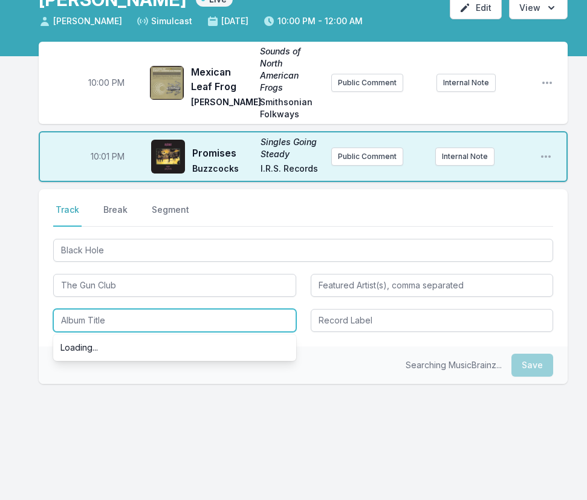
click at [88, 326] on input "Album Title" at bounding box center [174, 320] width 243 height 23
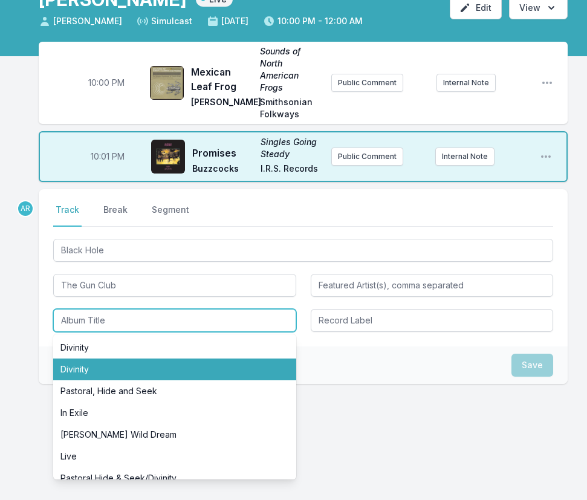
click at [96, 371] on li "Divinity" at bounding box center [174, 370] width 243 height 22
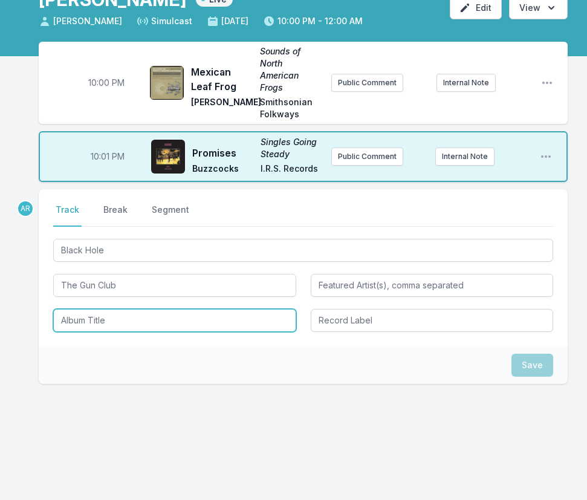
type input "Divinity"
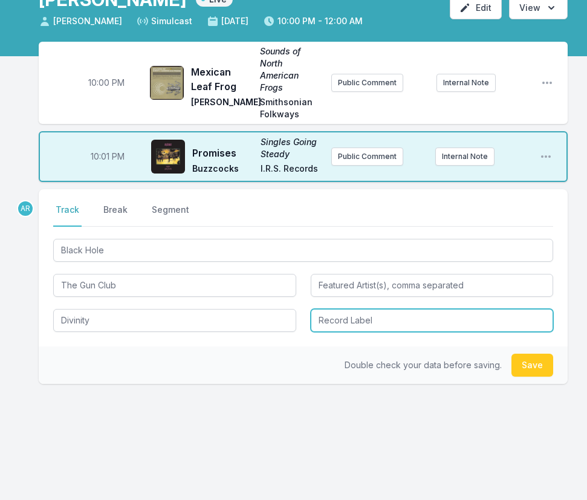
click at [324, 320] on input "Record Label" at bounding box center [432, 320] width 243 height 23
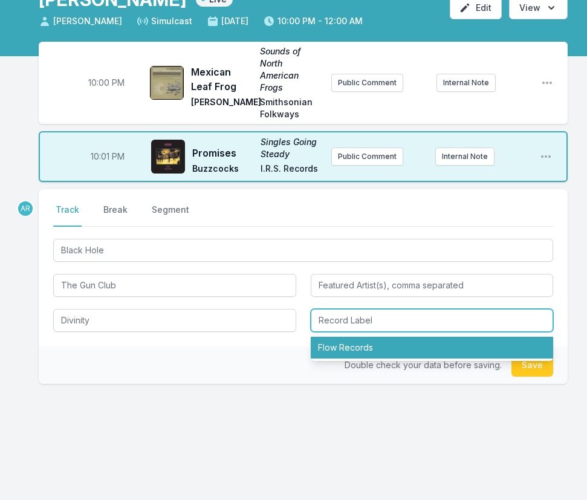
click at [344, 347] on li "Flow Records" at bounding box center [432, 348] width 243 height 22
type input "Flow Records"
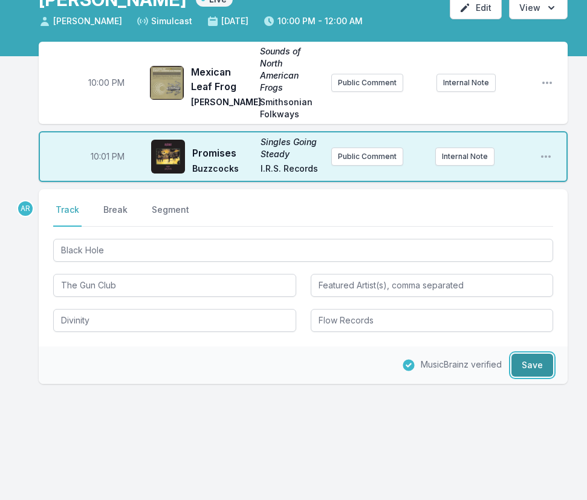
click at [546, 357] on button "Save" at bounding box center [533, 365] width 42 height 23
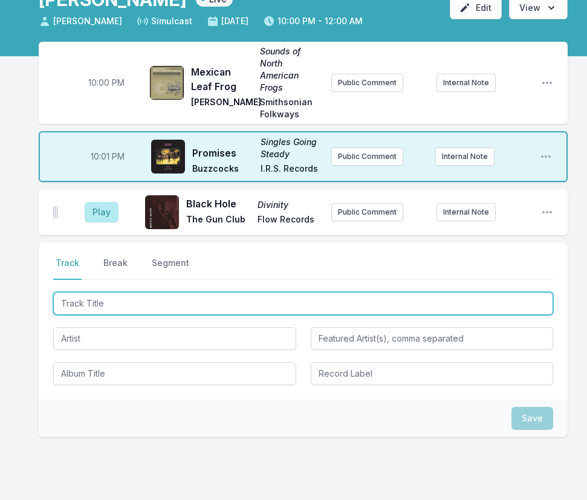
type input "Ready Steady Go"
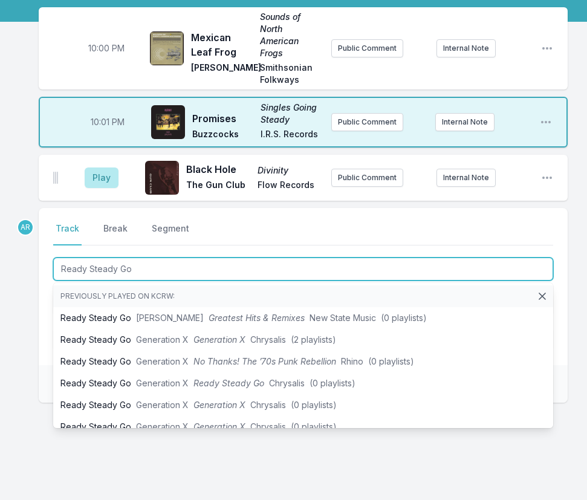
scroll to position [130, 0]
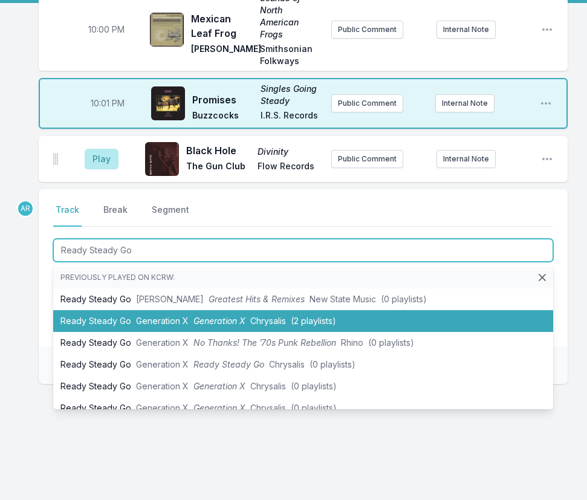
click at [212, 317] on span "Generation X" at bounding box center [220, 321] width 52 height 10
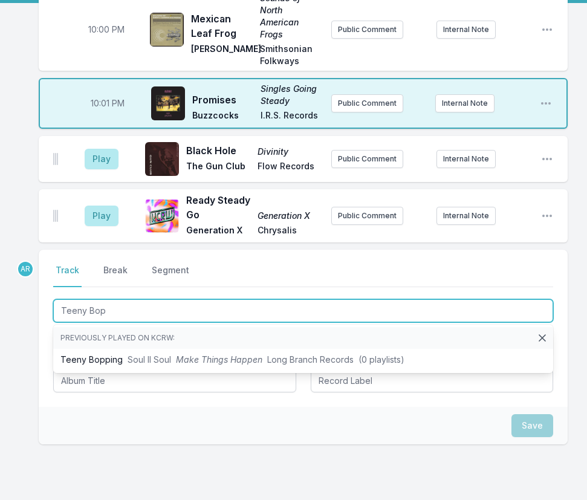
type input "Teeny Bop"
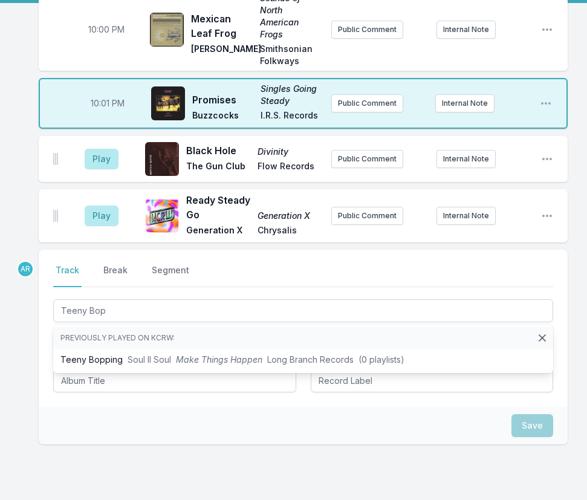
click at [39, 338] on div "Select a tab Track Break Segment Track Break Segment Teeny Bop Previously playe…" at bounding box center [303, 328] width 529 height 157
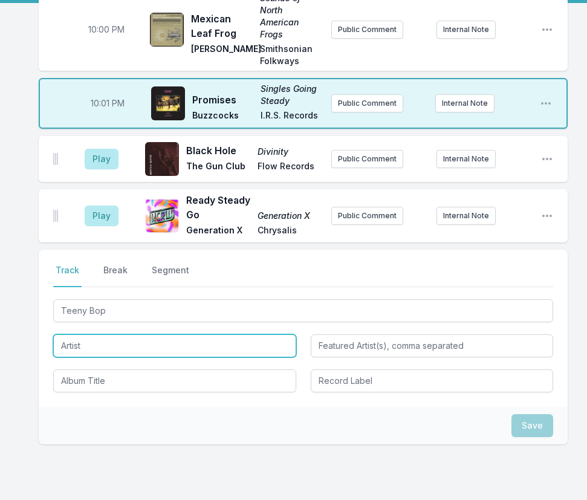
click at [106, 342] on input "Artist" at bounding box center [174, 346] width 243 height 23
type input "XYZ"
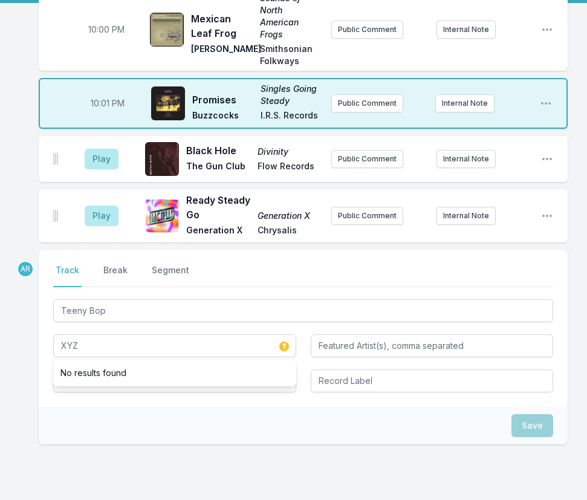
click at [64, 419] on div "Save" at bounding box center [303, 426] width 529 height 38
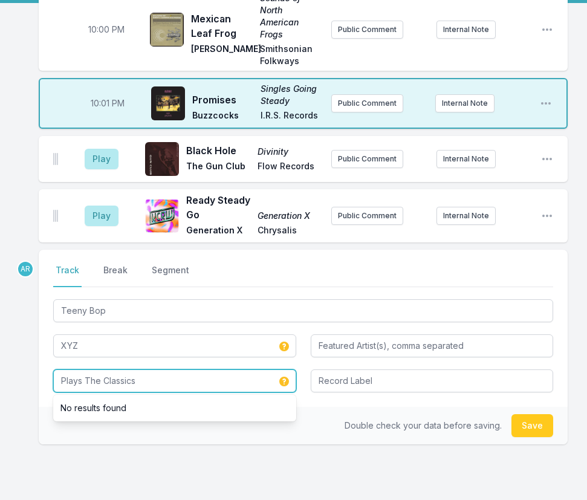
type input "Plays The Classics"
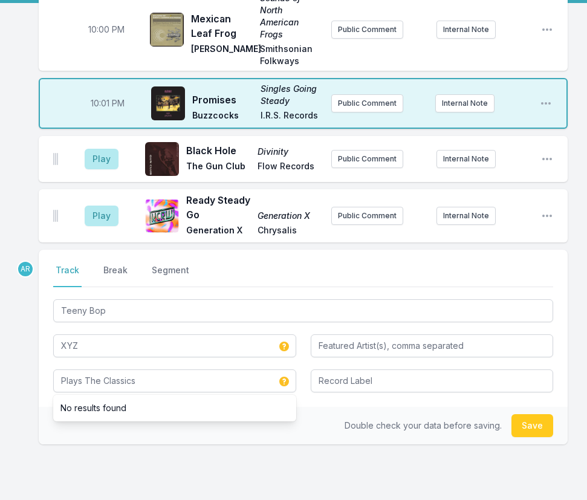
click at [327, 431] on div "Double check your data before saving. Save" at bounding box center [303, 426] width 529 height 38
click at [527, 426] on button "Save" at bounding box center [533, 425] width 42 height 23
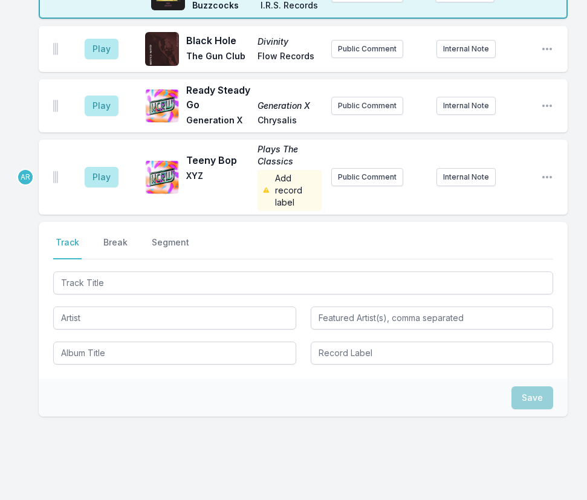
scroll to position [312, 0]
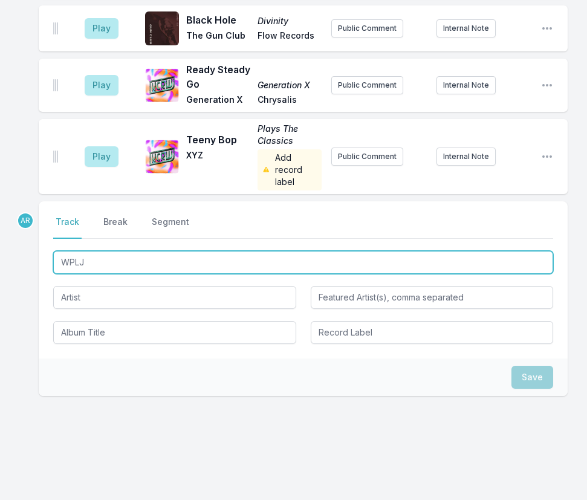
type input "WPLJ"
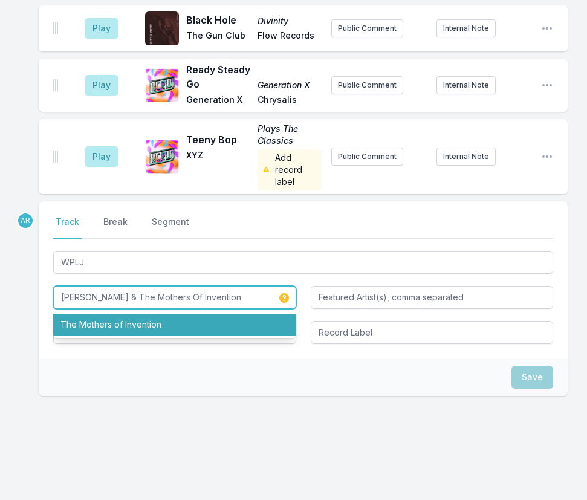
click at [126, 326] on li "The Mothers of Invention" at bounding box center [174, 325] width 243 height 22
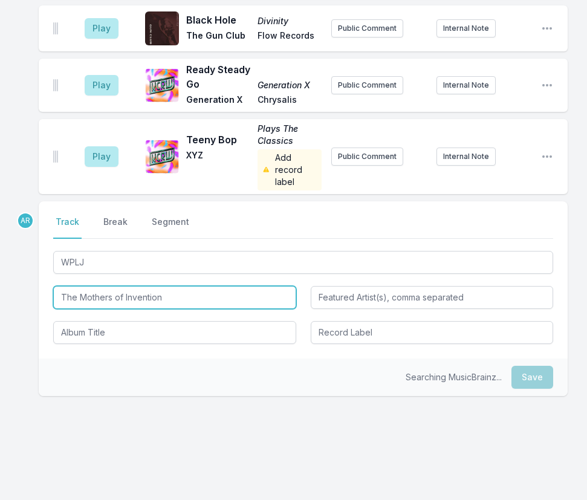
type input "The Mothers of Invention"
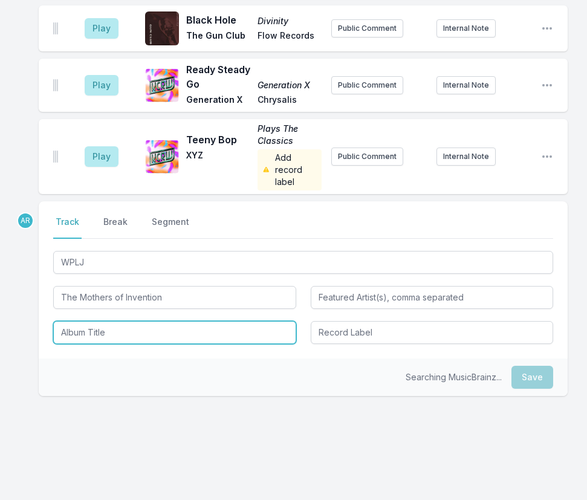
click at [102, 328] on input "Album Title" at bounding box center [174, 332] width 243 height 23
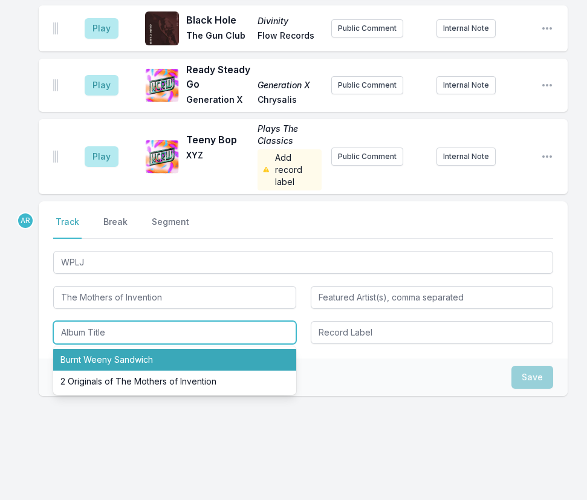
click at [120, 360] on li "Burnt Weeny Sandwich" at bounding box center [174, 360] width 243 height 22
type input "Burnt Weeny Sandwich"
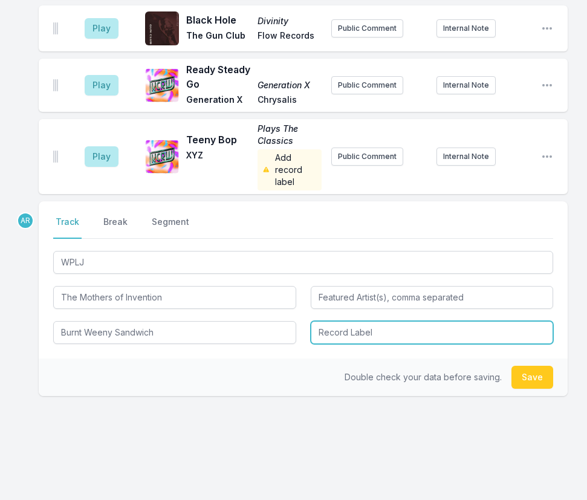
click at [346, 333] on input "Record Label" at bounding box center [432, 332] width 243 height 23
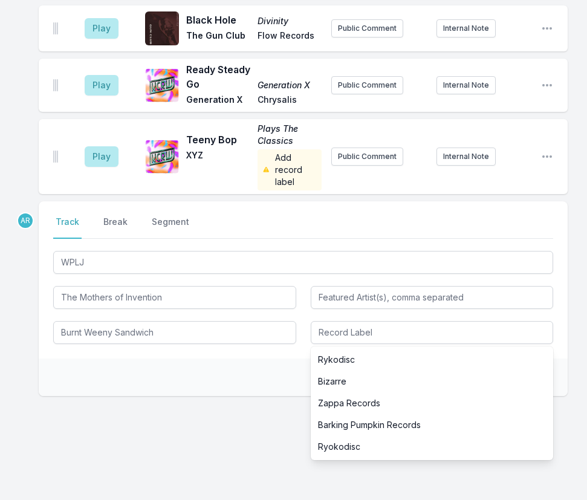
click at [258, 376] on div "Double check your data before saving. Save" at bounding box center [303, 378] width 529 height 38
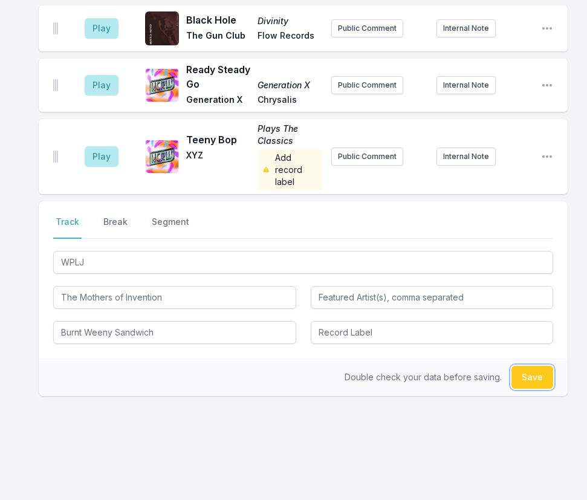
click at [520, 373] on button "Save" at bounding box center [533, 377] width 42 height 23
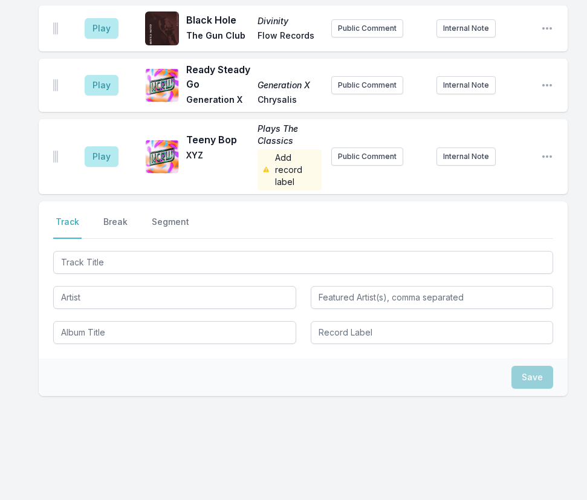
scroll to position [394, 0]
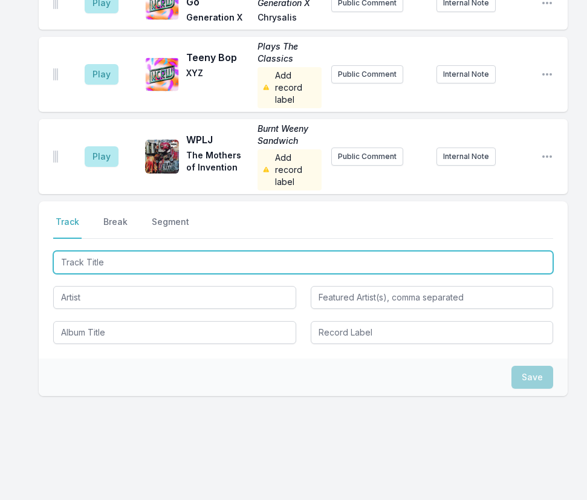
type input "Defect"
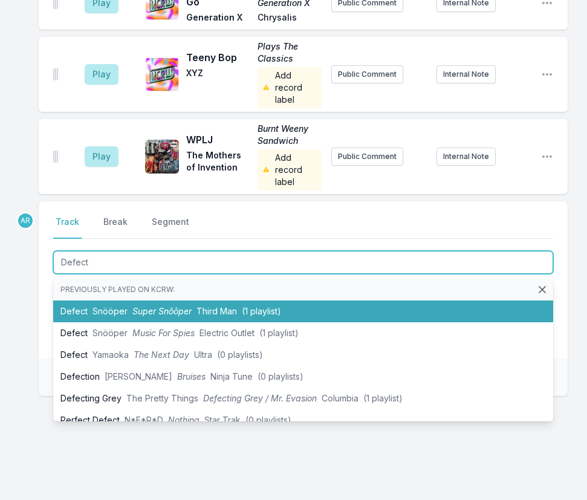
click at [99, 316] on li "Defect Snööper Super Snõõper Third Man (1 playlist)" at bounding box center [303, 312] width 500 height 22
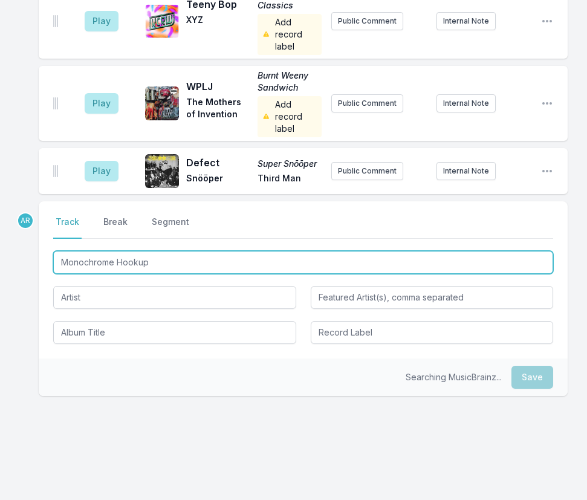
type input "Monochrome Hookup"
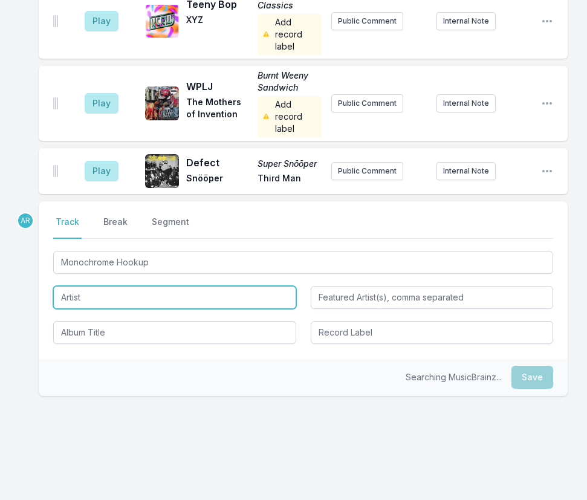
click at [93, 300] on input "Artist" at bounding box center [174, 297] width 243 height 23
type input "Uncomfortable Police"
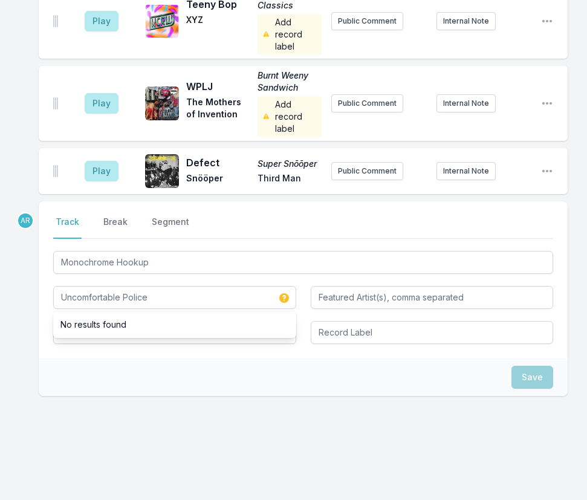
click at [235, 356] on div "Select a tab Track Break Segment Track Break Segment Monochrome Hookup Uncomfor…" at bounding box center [303, 279] width 529 height 157
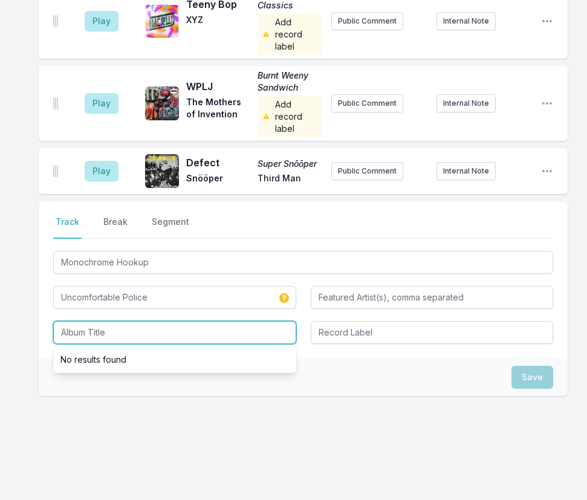
click at [128, 331] on input "Album Title" at bounding box center [174, 332] width 243 height 23
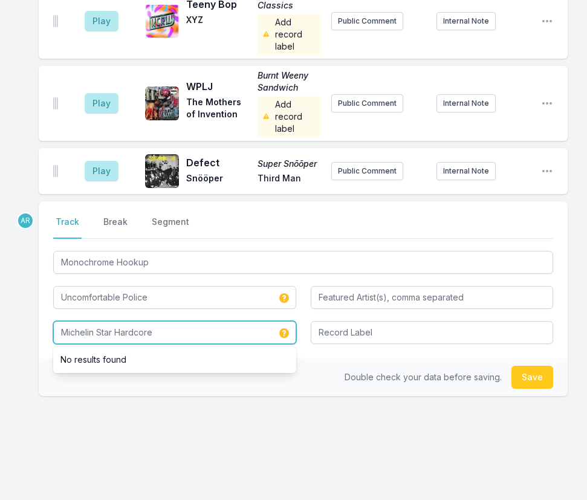
type input "Michelin Star Hardcore"
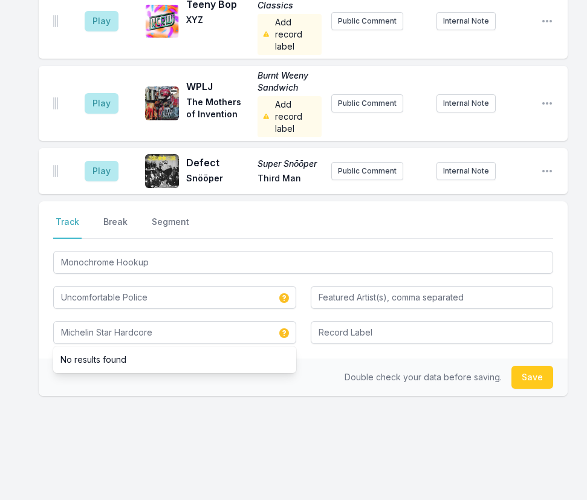
click at [364, 374] on span "Double check your data before saving." at bounding box center [423, 377] width 157 height 10
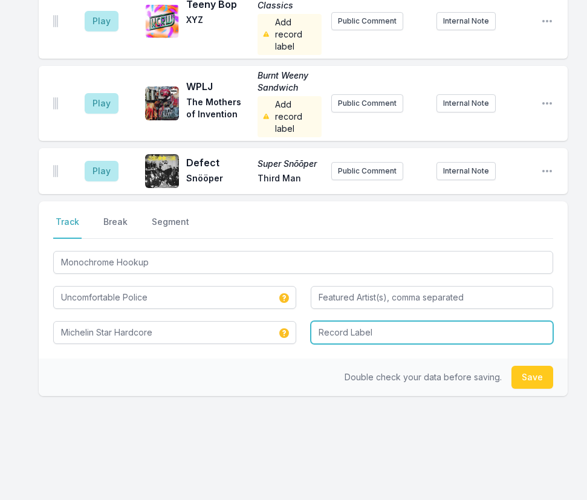
click at [362, 337] on input "Record Label" at bounding box center [432, 332] width 243 height 23
type input "Teenbeat"
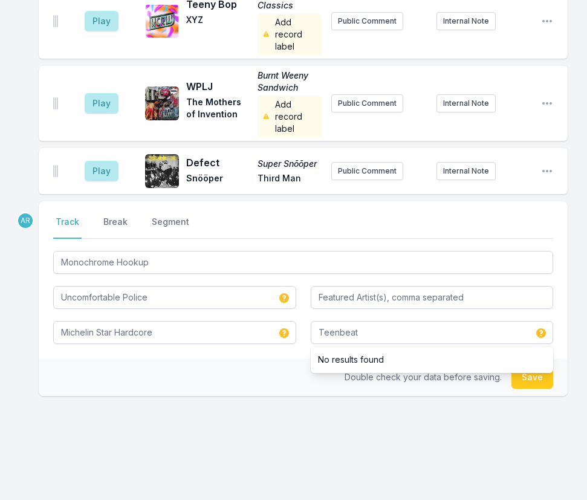
click at [244, 385] on div "Double check your data before saving. Save" at bounding box center [303, 378] width 529 height 38
click at [536, 374] on button "Save" at bounding box center [533, 377] width 42 height 23
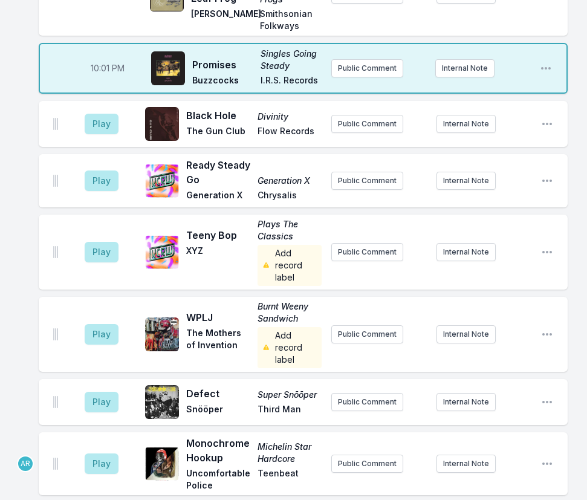
scroll to position [215, 0]
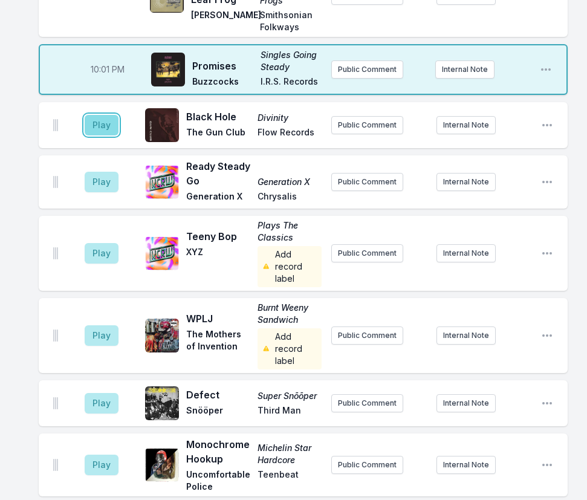
click at [100, 127] on button "Play" at bounding box center [102, 125] width 34 height 21
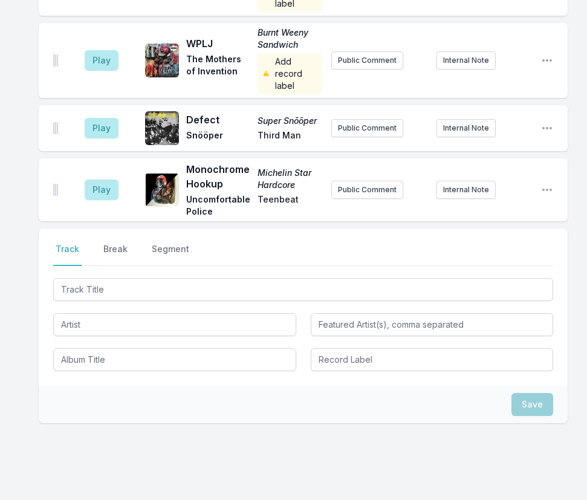
scroll to position [517, 0]
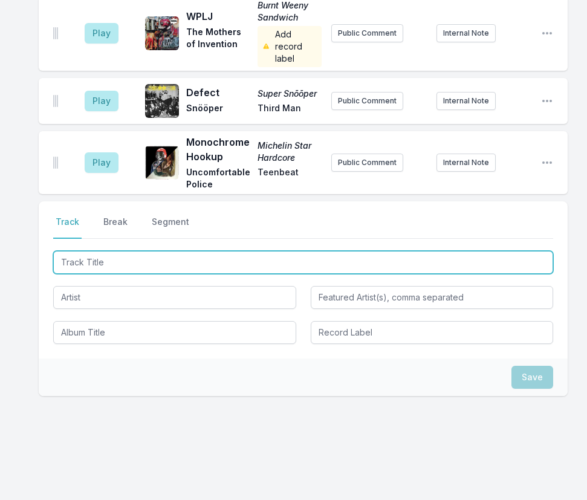
type input "Dirtbag Transformation (Still Dirty)"
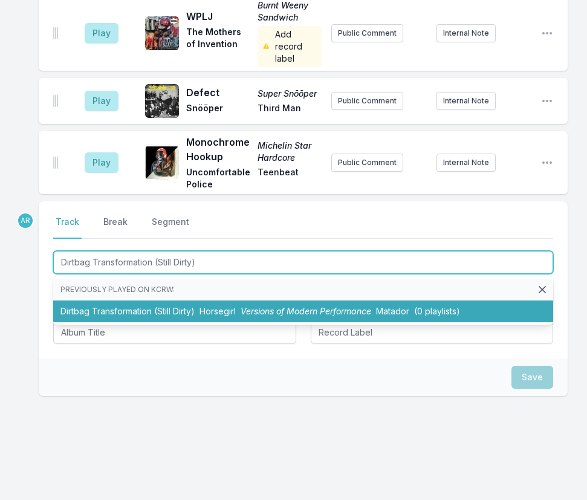
click at [216, 305] on li "Dirtbag Transformation (Still Dirty) Horsegirl Versions of Modern Performance M…" at bounding box center [303, 312] width 500 height 22
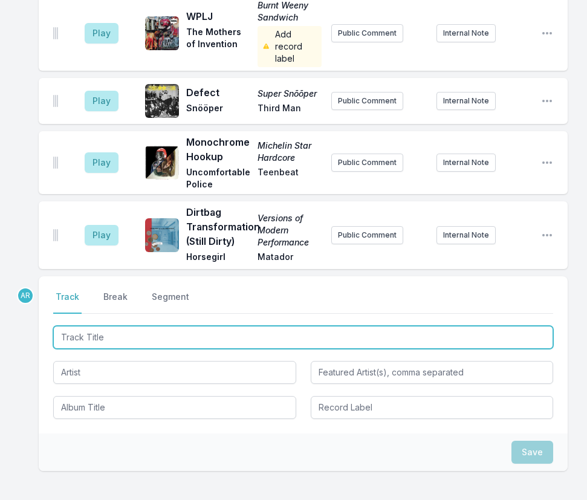
scroll to position [592, 0]
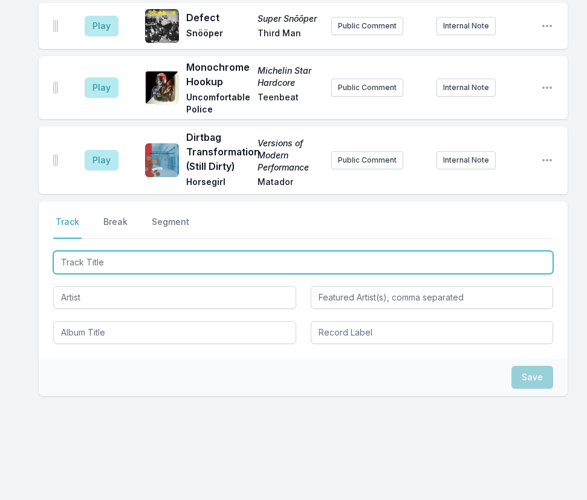
type input "Nuts"
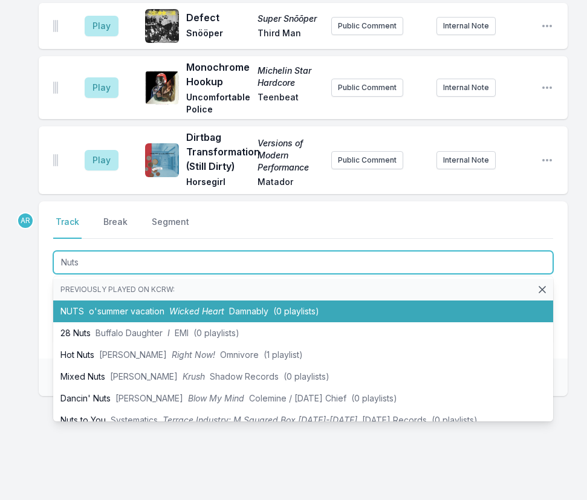
click at [122, 312] on span "o'summer vacation" at bounding box center [127, 311] width 76 height 10
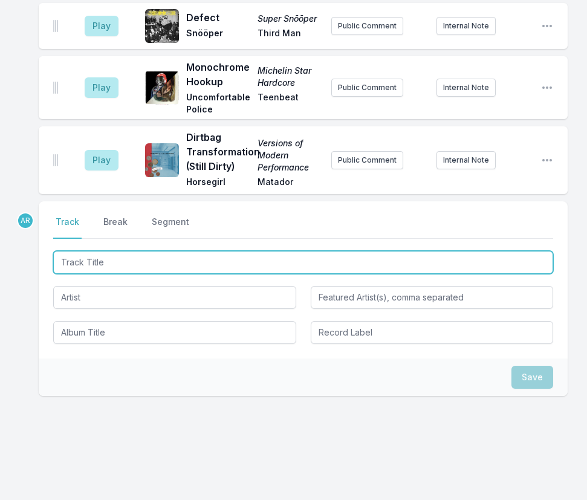
scroll to position [648, 0]
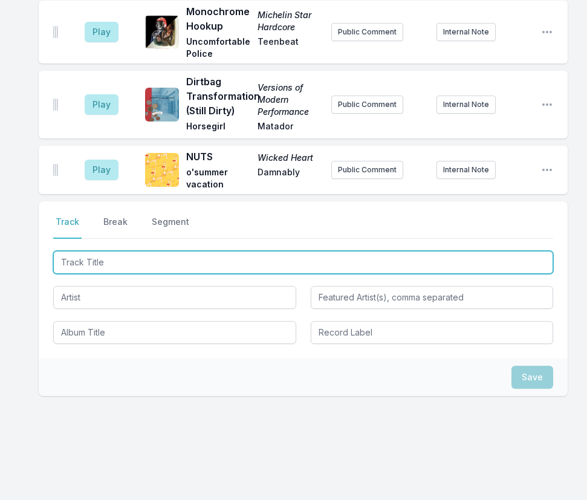
type input "Mücken"
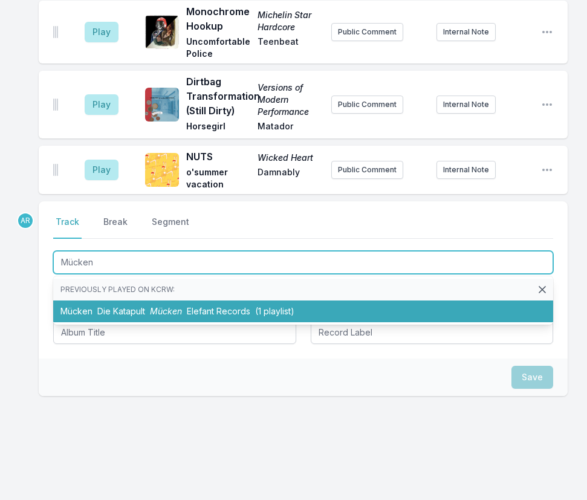
click at [154, 312] on span "Mücken" at bounding box center [166, 311] width 32 height 10
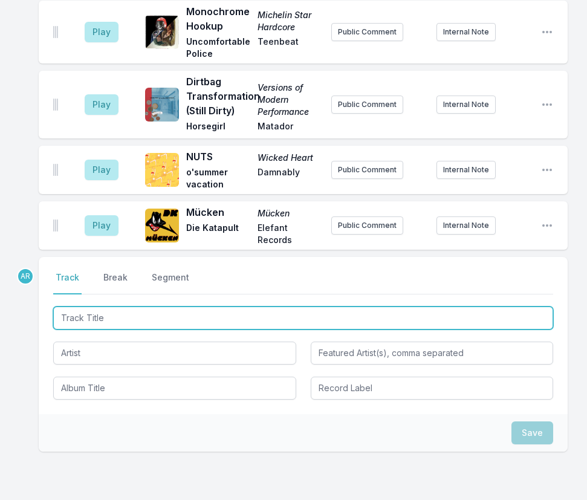
scroll to position [704, 0]
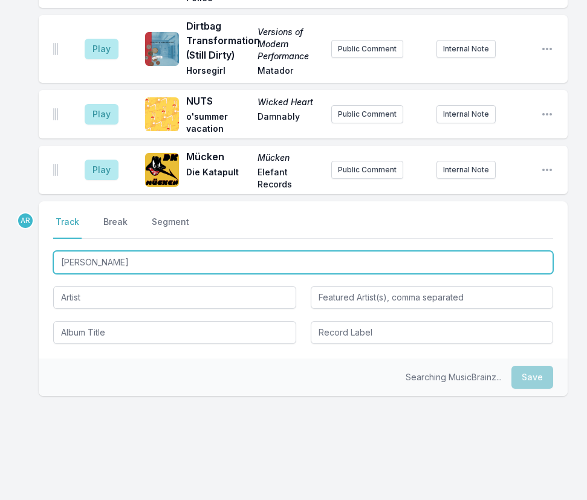
type input "Imanin Bas Zihoun"
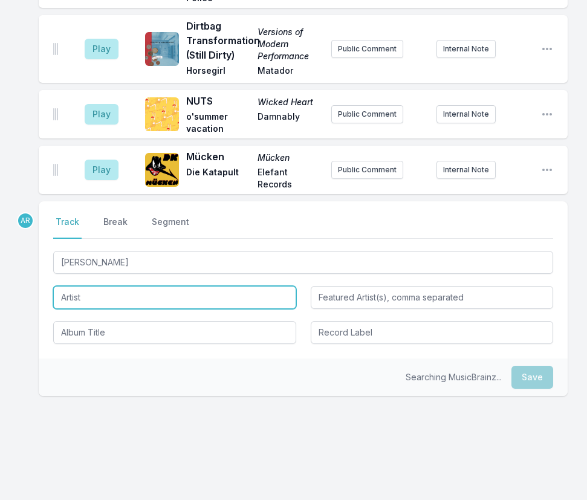
click at [117, 293] on input "Artist" at bounding box center [174, 297] width 243 height 23
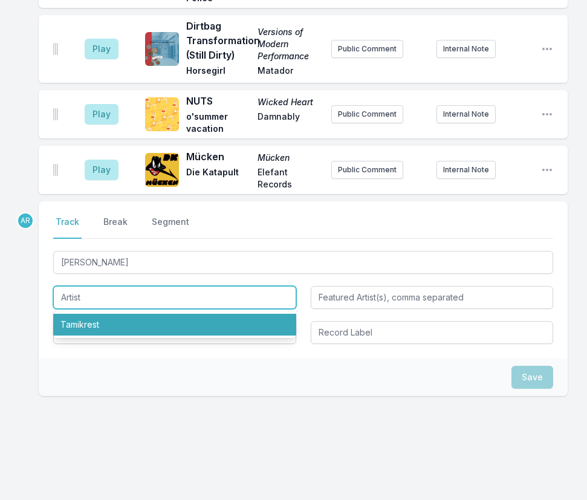
click at [96, 331] on li "Tamikrest" at bounding box center [174, 325] width 243 height 22
type input "Tamikrest"
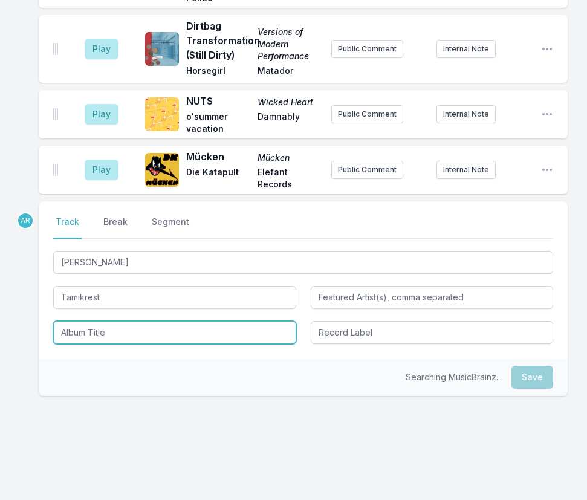
click at [96, 331] on input "Album Title" at bounding box center [174, 332] width 243 height 23
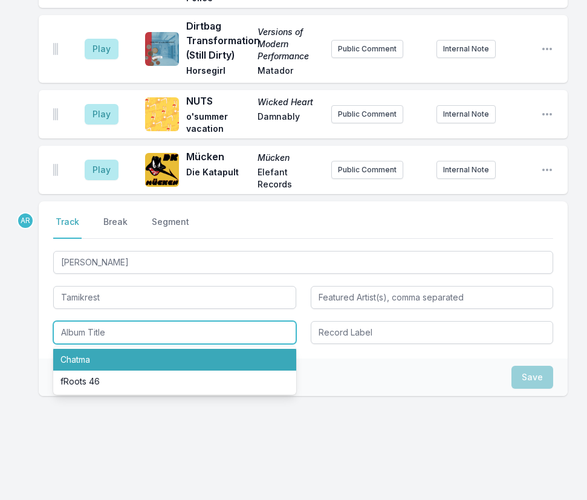
click at [94, 355] on li "Chatma" at bounding box center [174, 360] width 243 height 22
type input "Chatma"
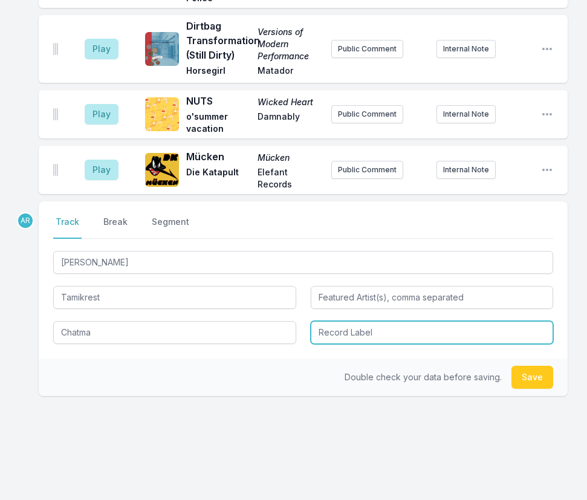
click at [419, 327] on input "Record Label" at bounding box center [432, 332] width 243 height 23
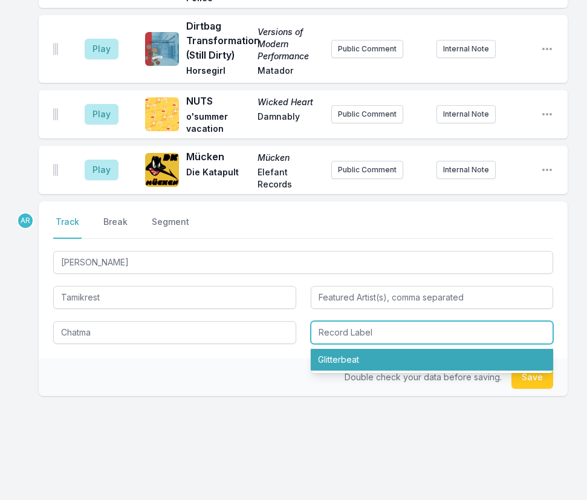
click at [343, 362] on li "Glitterbeat" at bounding box center [432, 360] width 243 height 22
type input "Glitterbeat"
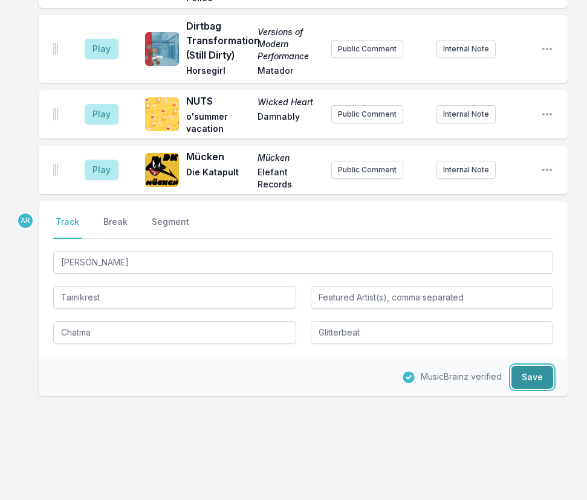
click at [531, 374] on button "Save" at bounding box center [533, 377] width 42 height 23
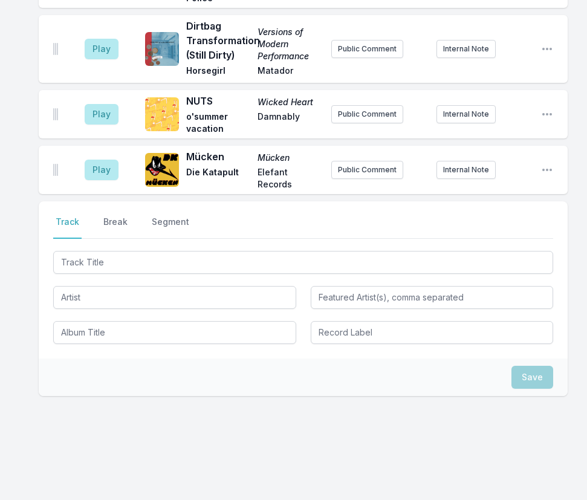
scroll to position [764, 0]
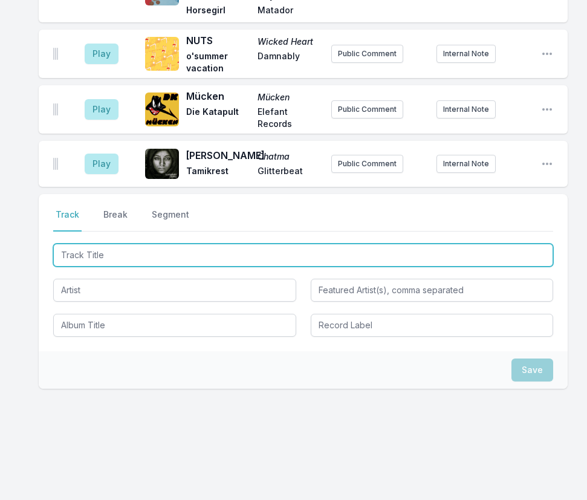
type input "Who Can Say"
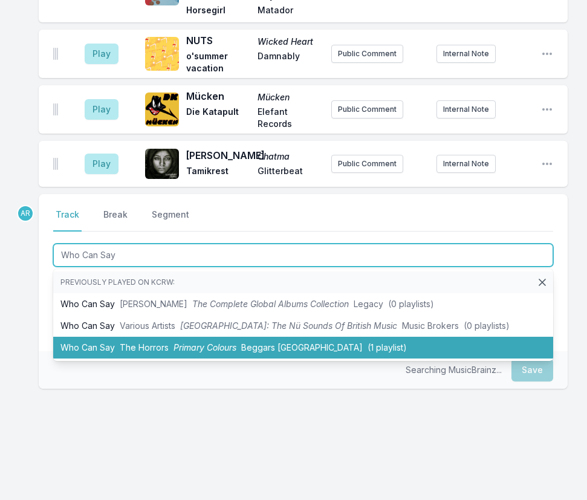
click at [125, 351] on span "The Horrors" at bounding box center [144, 347] width 49 height 10
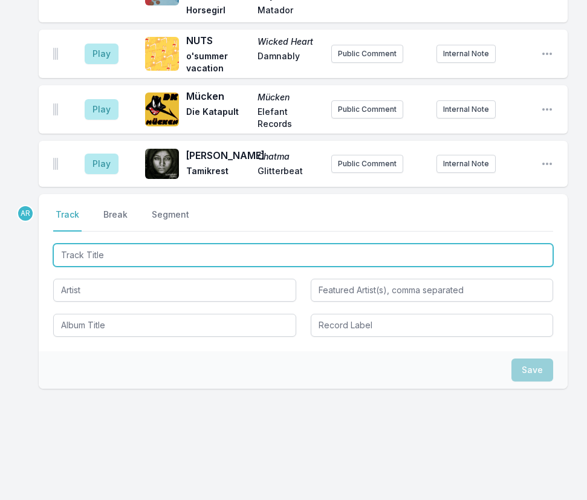
scroll to position [829, 0]
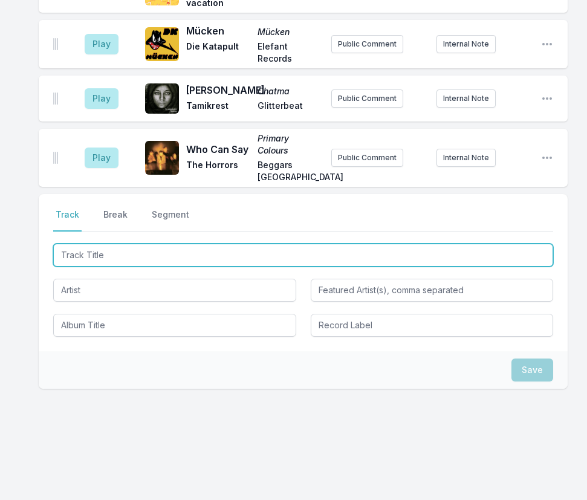
type input "Ice Age"
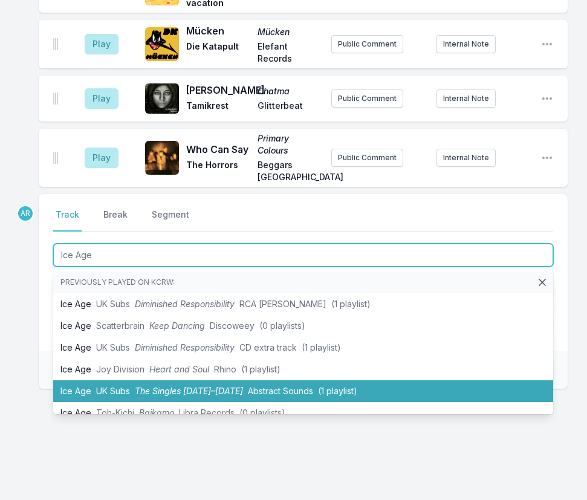
click at [179, 396] on span "The Singles 1978–1982" at bounding box center [189, 391] width 108 height 10
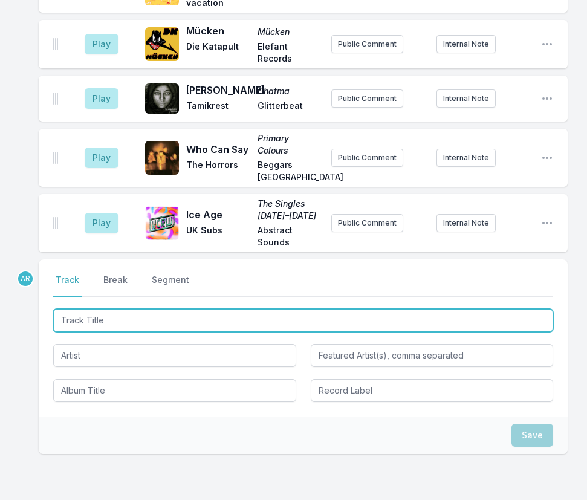
scroll to position [895, 0]
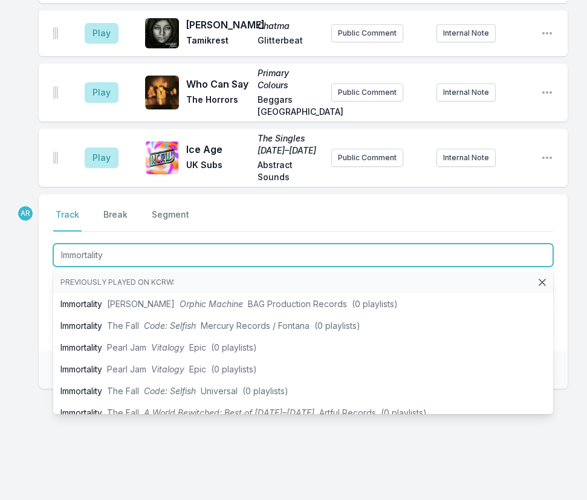
type input "Immortality"
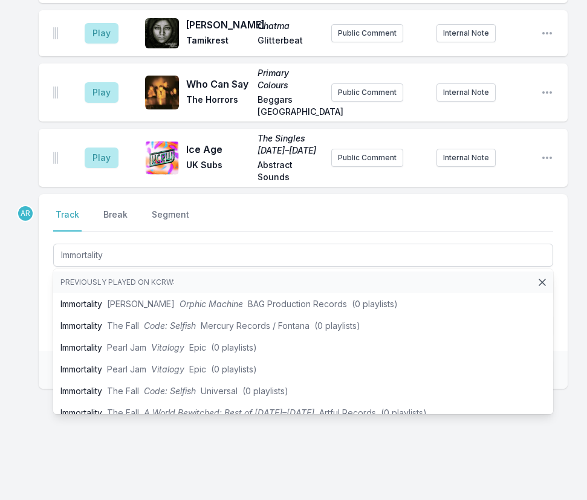
click at [45, 312] on div "Select a tab Track Break Segment Track Break Segment Immortality Previously pla…" at bounding box center [303, 272] width 529 height 157
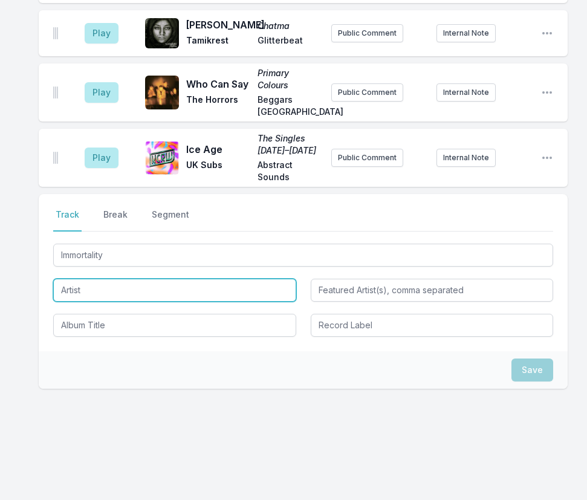
click at [97, 293] on input "Artist" at bounding box center [174, 290] width 243 height 23
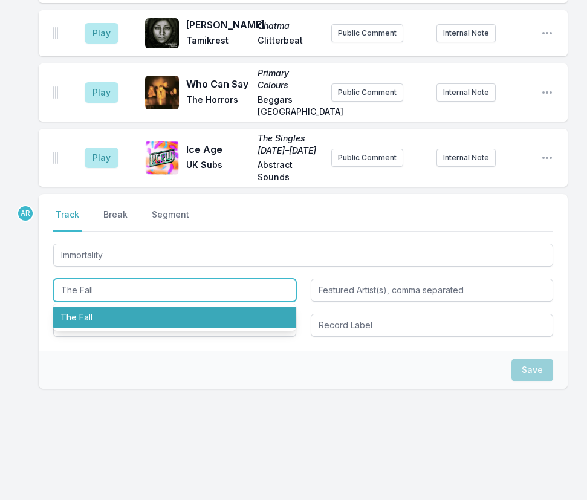
click at [90, 328] on li "The Fall" at bounding box center [174, 318] width 243 height 22
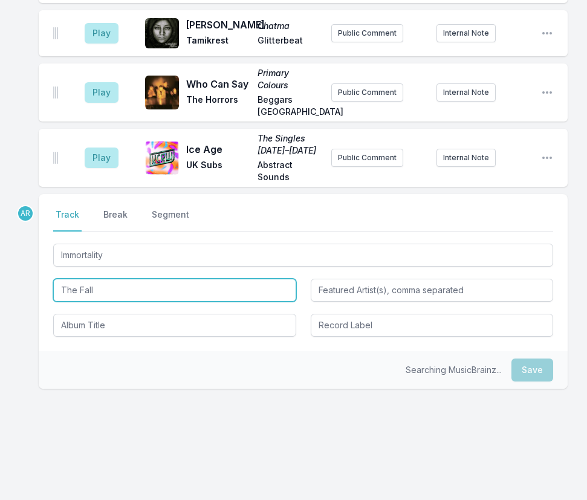
type input "The Fall"
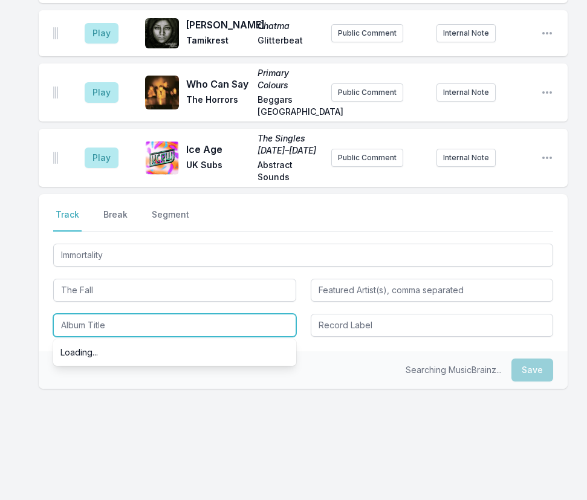
click at [95, 337] on input "Album Title" at bounding box center [174, 325] width 243 height 23
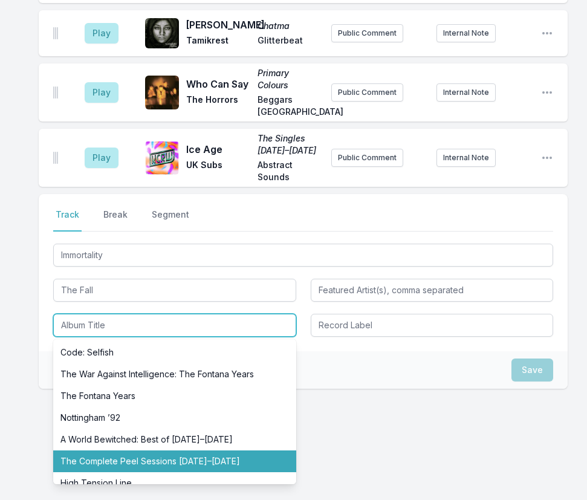
click at [179, 467] on li "The Complete Peel Sessions 1978–2004" at bounding box center [174, 462] width 243 height 22
type input "The Complete Peel Sessions 1978–2004"
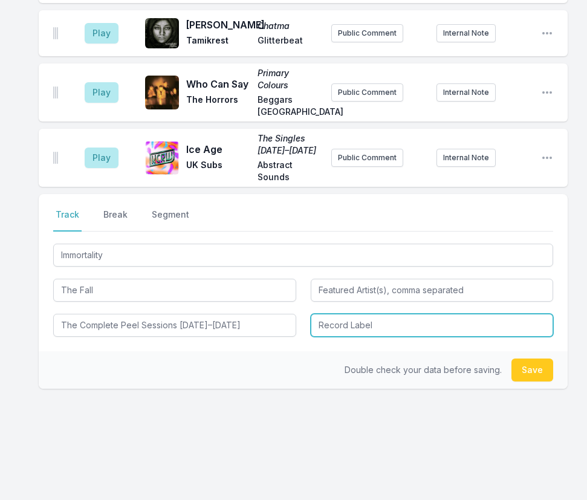
click at [327, 336] on input "Record Label" at bounding box center [432, 325] width 243 height 23
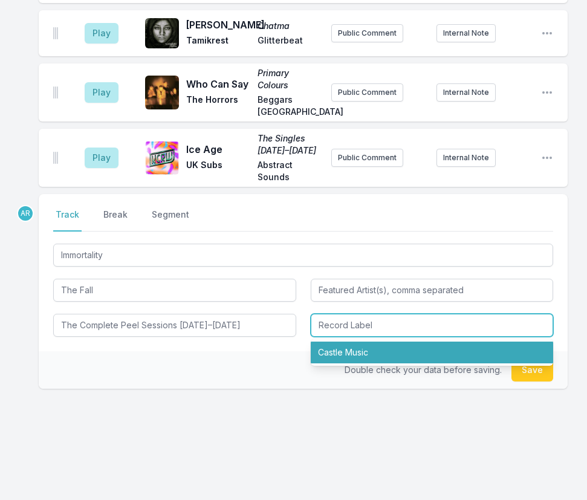
click at [338, 359] on li "Castle Music" at bounding box center [432, 353] width 243 height 22
type input "Castle Music"
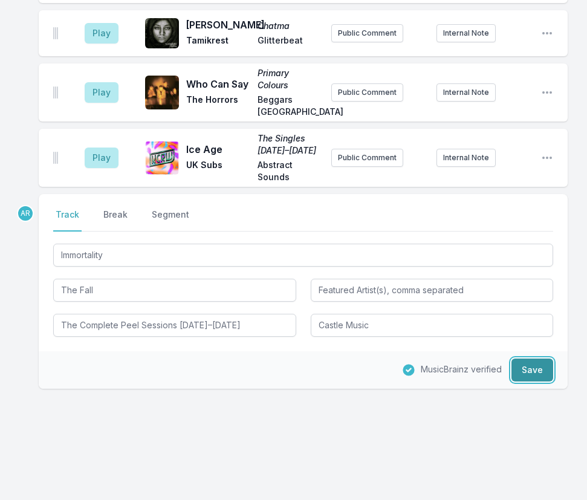
click at [546, 376] on button "Save" at bounding box center [533, 370] width 42 height 23
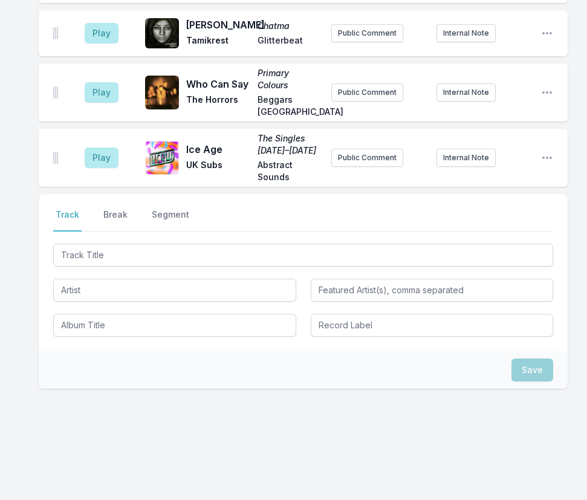
scroll to position [1100, 0]
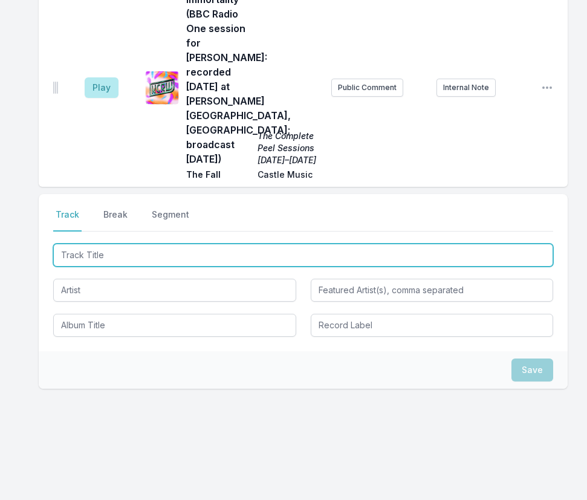
type input "Real Cool Time (John Cale Mix)"
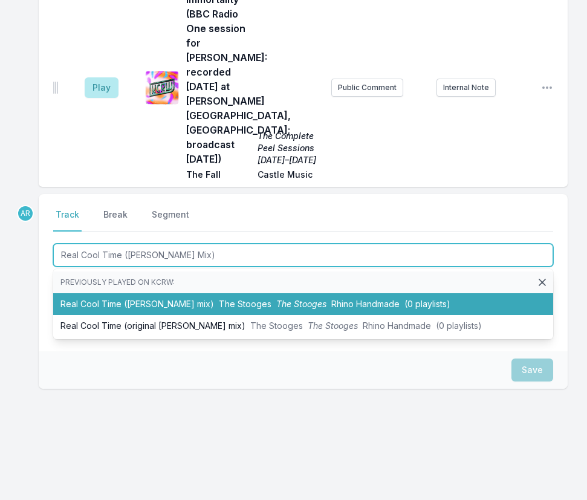
click at [276, 307] on span "The Stooges" at bounding box center [301, 304] width 50 height 10
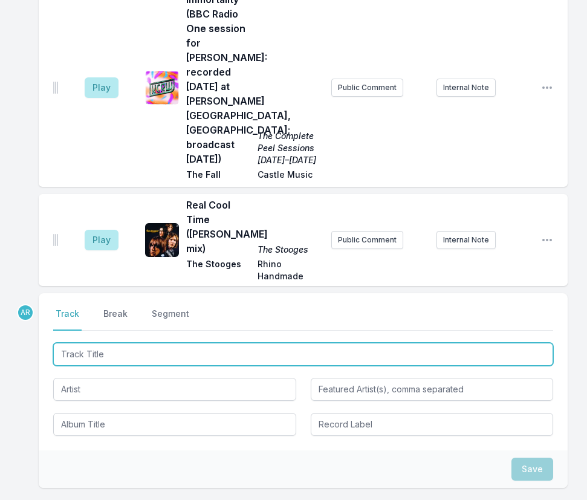
scroll to position [1185, 0]
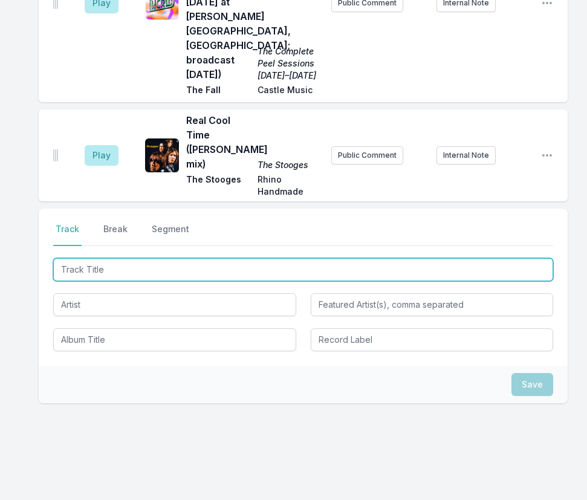
click at [165, 266] on input "Track Title" at bounding box center [303, 269] width 500 height 23
type input "Bully Bones"
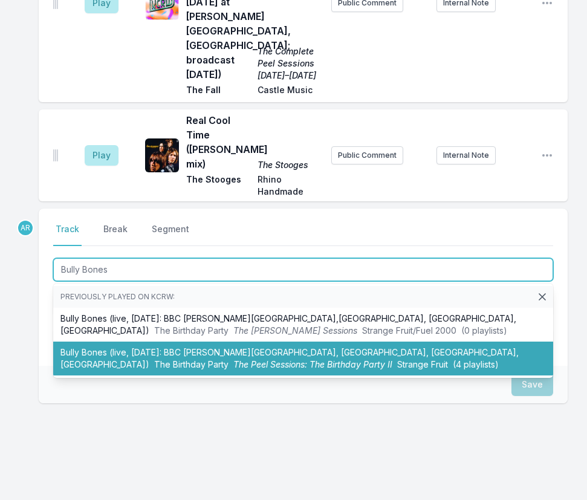
click at [181, 350] on li "Bully Bones (live, 1981-12-02: BBC Maida Vale Studios, Studio 4, London, UK) Th…" at bounding box center [303, 359] width 500 height 34
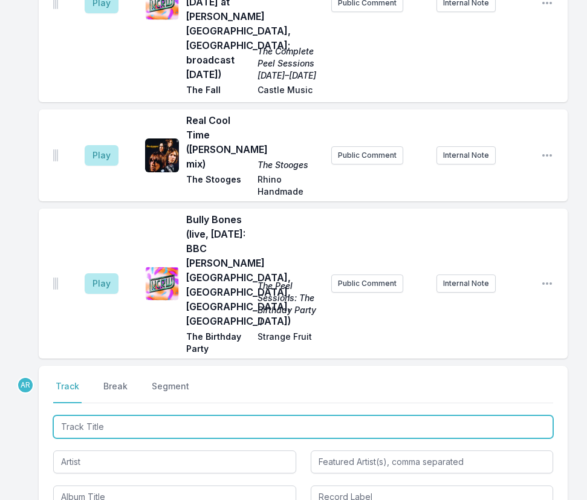
scroll to position [1328, 0]
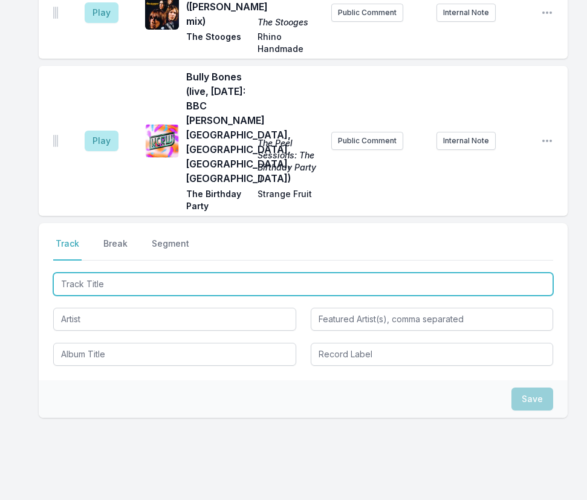
type input "For Ex-Lovers Only"
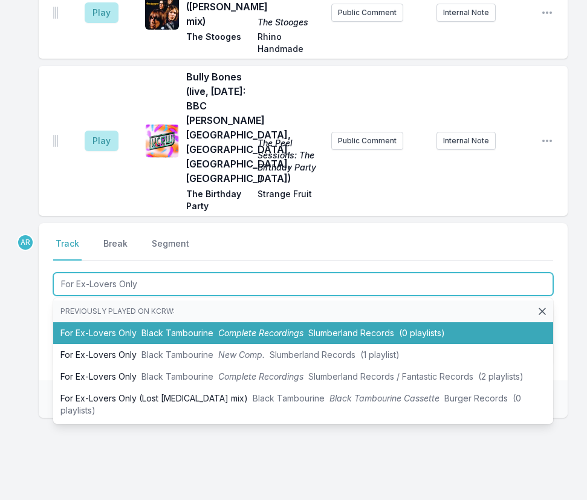
click at [181, 328] on span "Black Tambourine" at bounding box center [178, 333] width 72 height 10
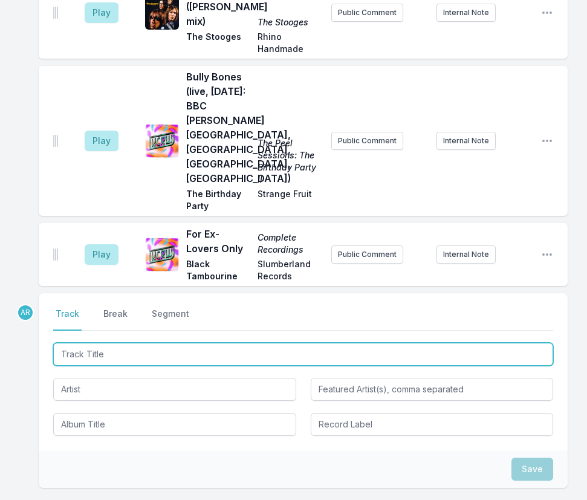
scroll to position [1398, 0]
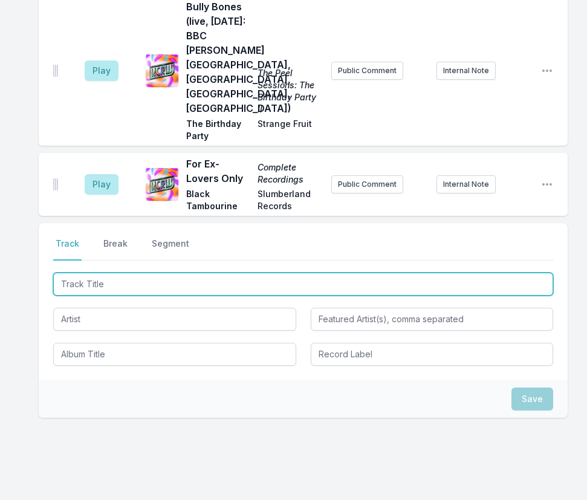
type input "Don't Need It"
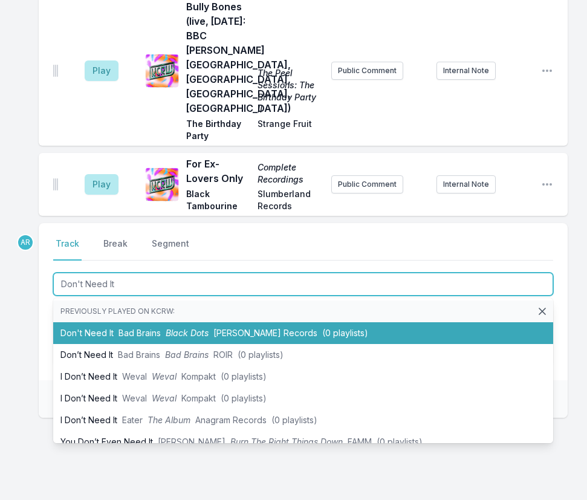
click at [177, 328] on span "Black Dots" at bounding box center [187, 333] width 43 height 10
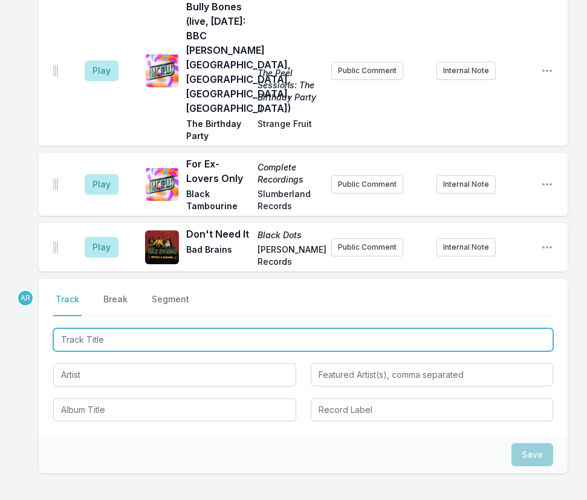
scroll to position [1454, 0]
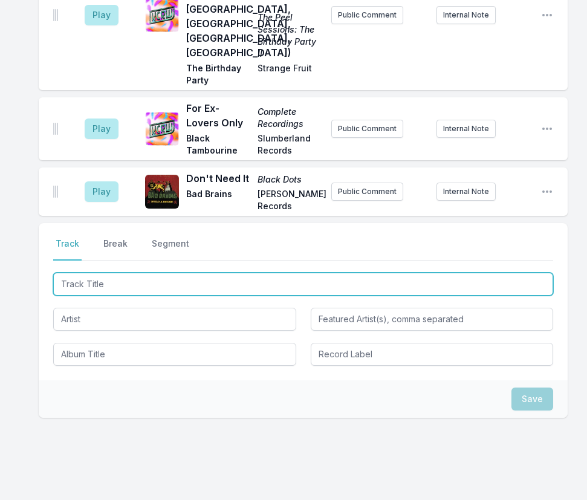
type input "Mad At The Man"
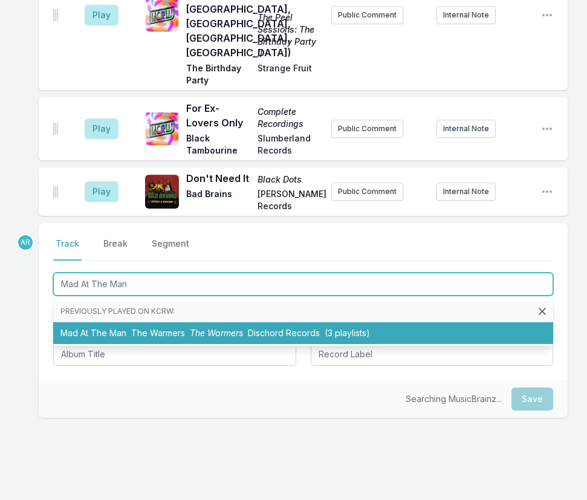
click at [162, 328] on span "The Warmers" at bounding box center [158, 333] width 54 height 10
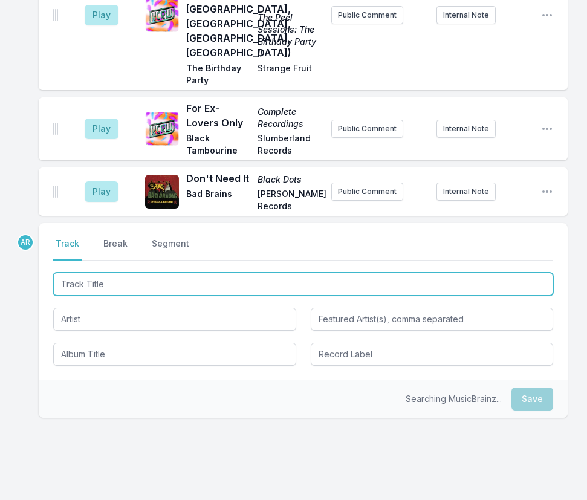
scroll to position [1524, 0]
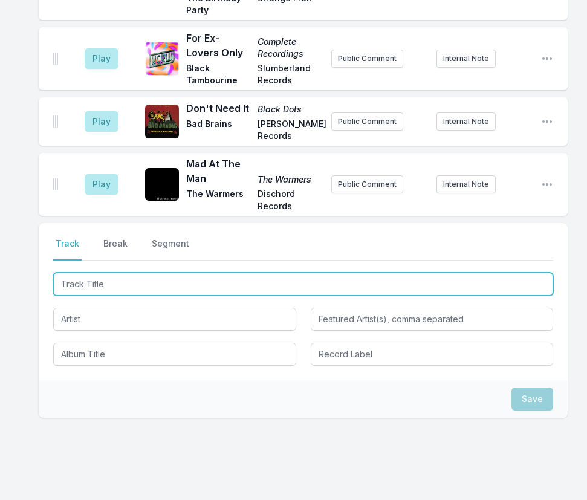
type input "Crystal Japan"
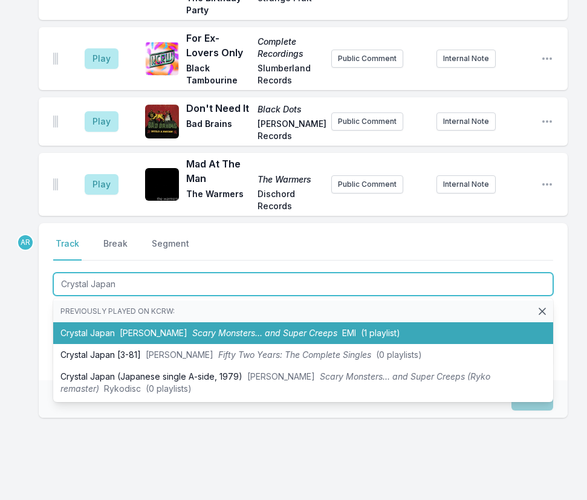
click at [143, 328] on span "David Bowie" at bounding box center [154, 333] width 68 height 10
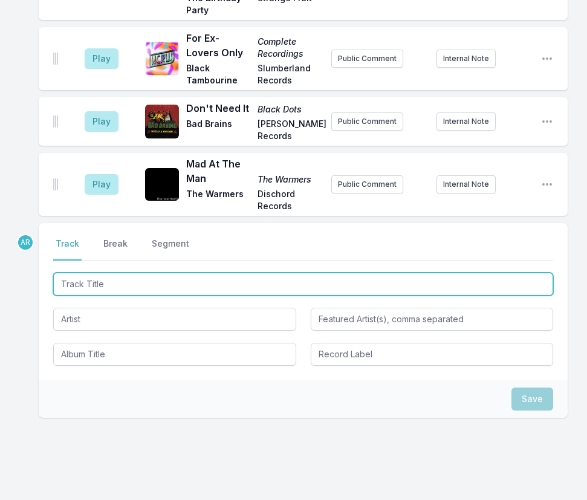
scroll to position [1592, 0]
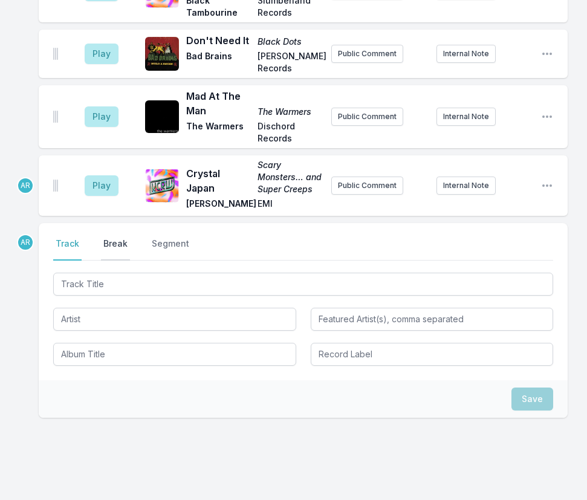
click at [117, 238] on button "Break" at bounding box center [115, 249] width 29 height 23
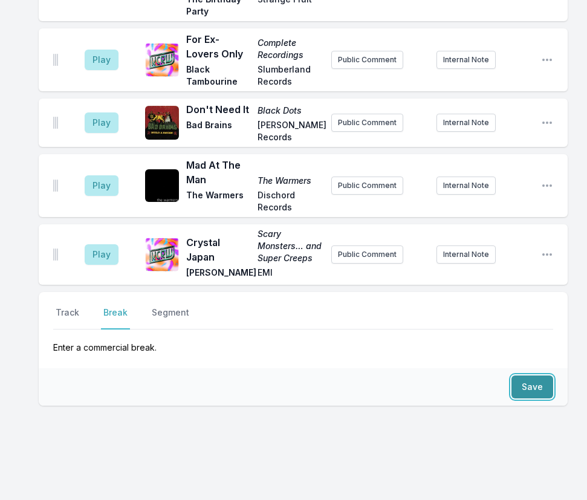
click at [531, 376] on button "Save" at bounding box center [533, 387] width 42 height 23
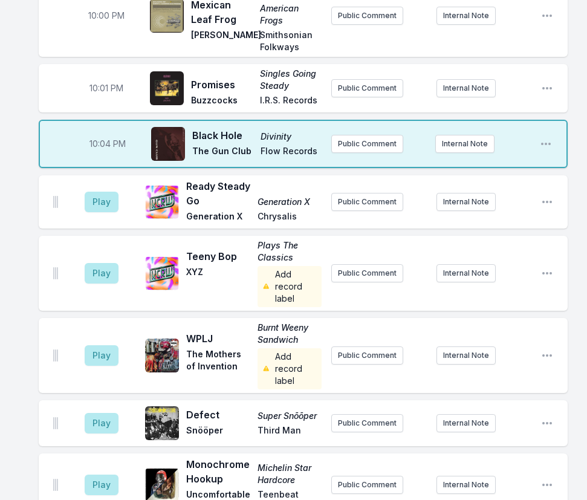
scroll to position [177, 0]
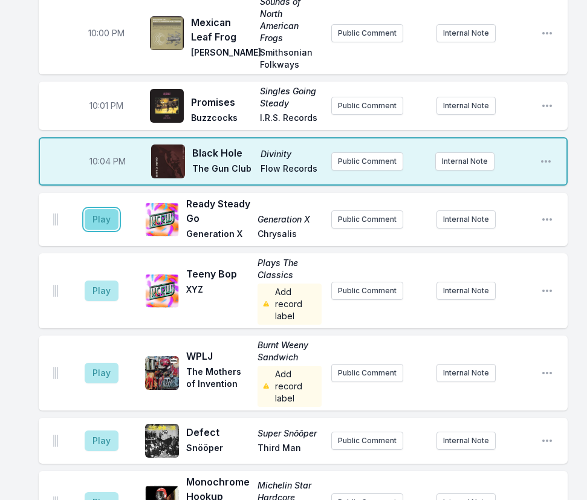
click at [99, 221] on button "Play" at bounding box center [102, 219] width 34 height 21
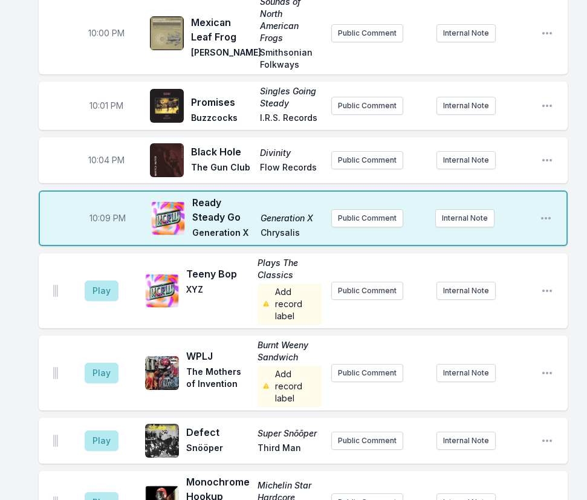
click at [104, 218] on span "10:09 PM" at bounding box center [108, 218] width 36 height 12
click at [92, 219] on input "22:09" at bounding box center [108, 218] width 68 height 23
click at [96, 218] on input "22:09" at bounding box center [108, 218] width 68 height 23
click at [100, 216] on input "22:06" at bounding box center [108, 218] width 68 height 23
click at [100, 215] on input "22:06" at bounding box center [108, 218] width 68 height 23
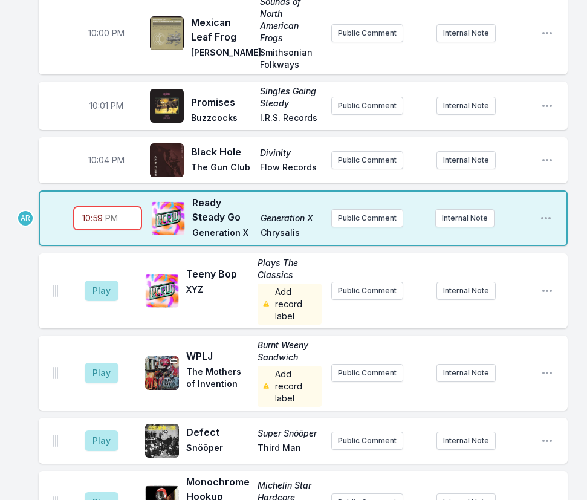
type input "22:07"
click at [99, 294] on button "Play" at bounding box center [102, 291] width 34 height 21
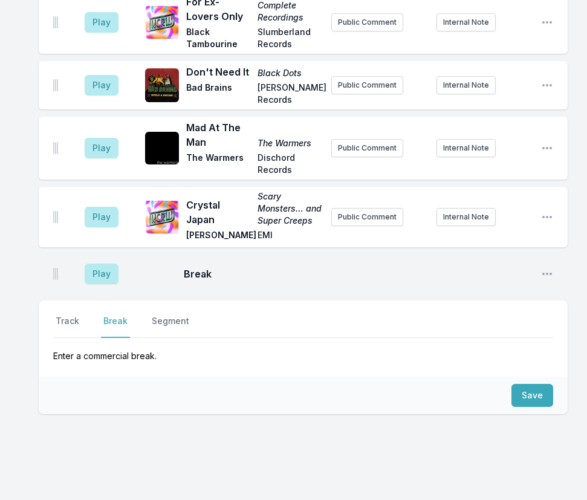
scroll to position [1569, 0]
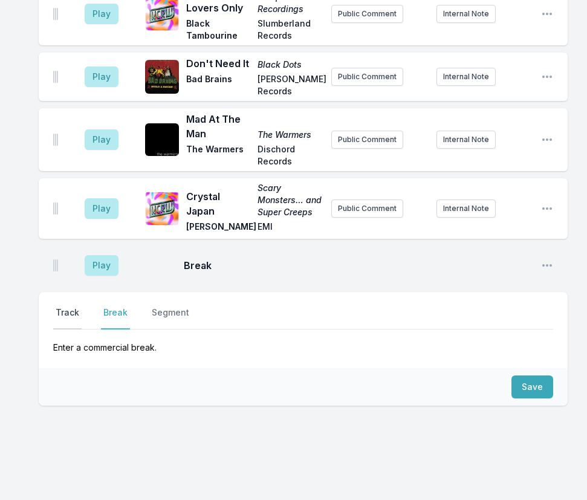
click at [70, 307] on button "Track" at bounding box center [67, 318] width 28 height 23
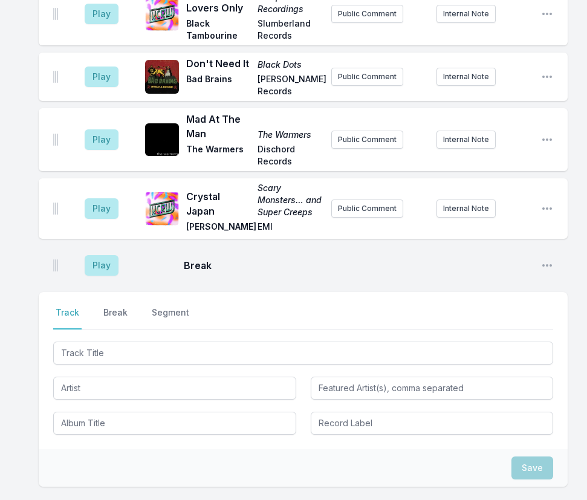
scroll to position [1650, 0]
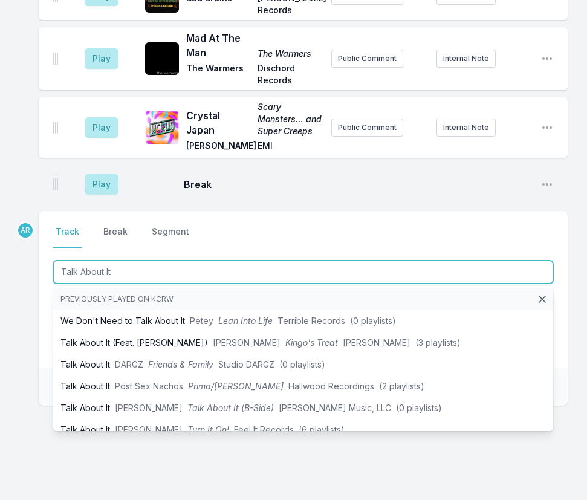
type input "Talk About It"
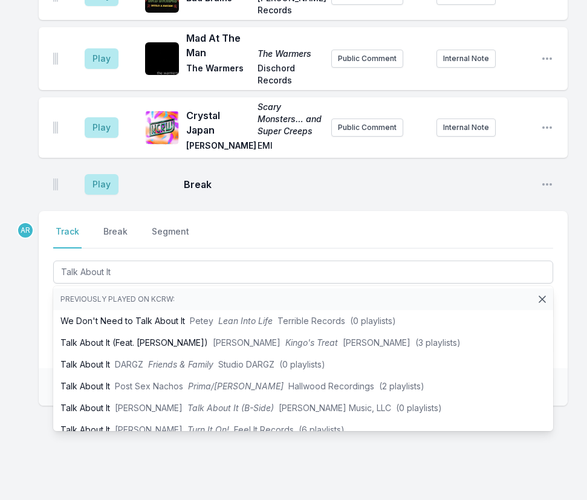
click at [48, 290] on div "Select a tab Track Break Segment Track Break Segment Talk About It Previously p…" at bounding box center [303, 289] width 529 height 157
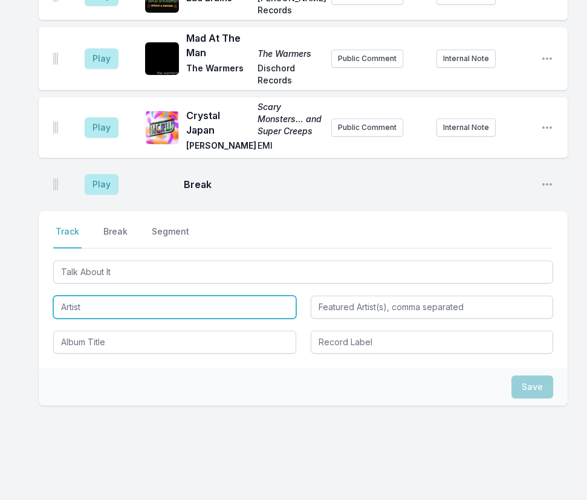
click at [81, 296] on input "Artist" at bounding box center [174, 307] width 243 height 23
type input "Romero"
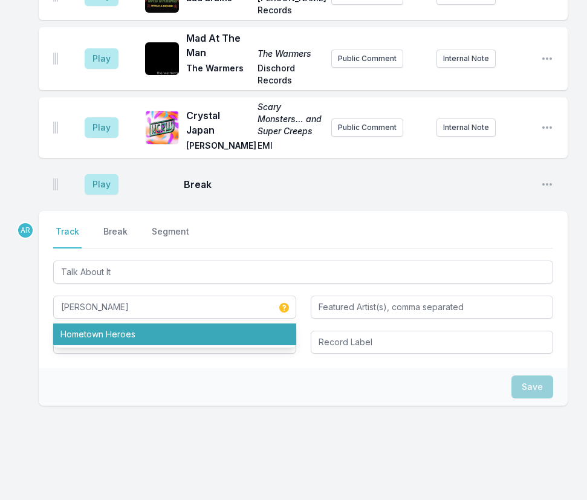
click at [138, 368] on div "Save" at bounding box center [303, 387] width 529 height 38
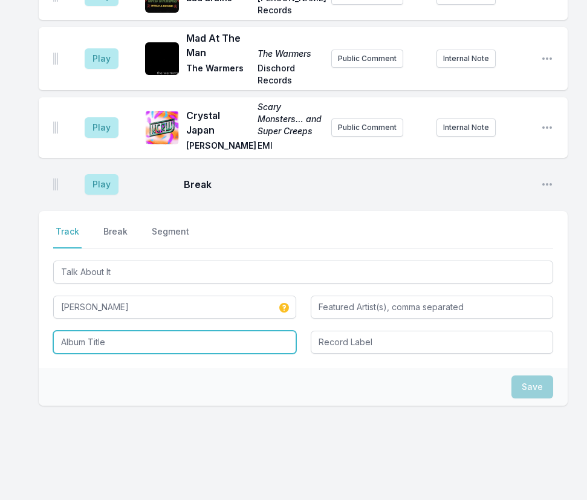
click at [122, 331] on input "Album Title" at bounding box center [174, 342] width 243 height 23
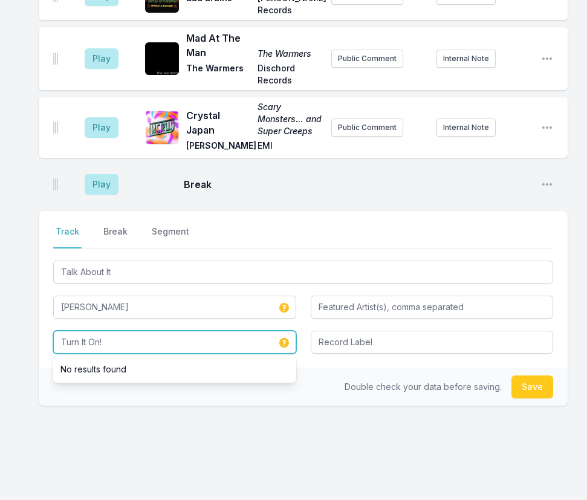
type input "Turn It On!"
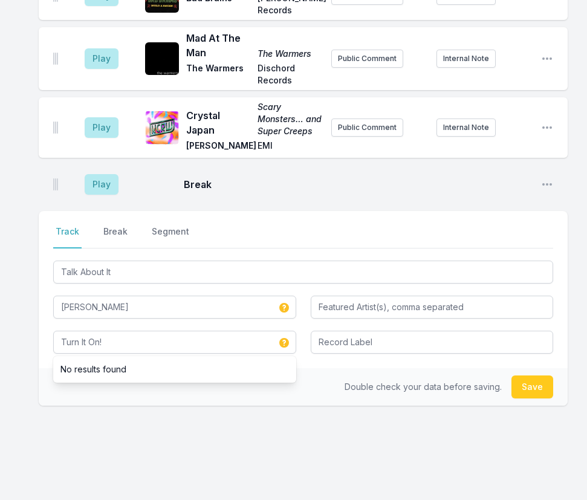
click at [361, 368] on div "Double check your data before saving. Save" at bounding box center [303, 387] width 529 height 38
click at [535, 376] on button "Save" at bounding box center [533, 387] width 42 height 23
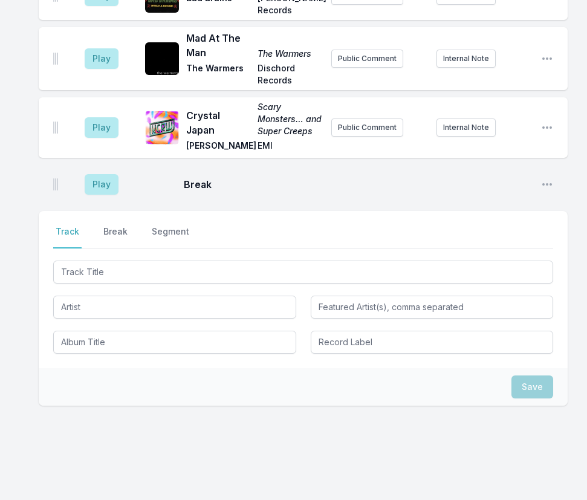
scroll to position [1722, 0]
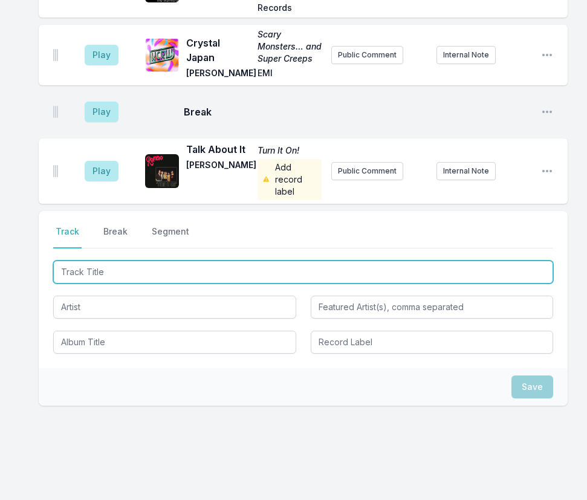
type input "This Is My Happy Hour"
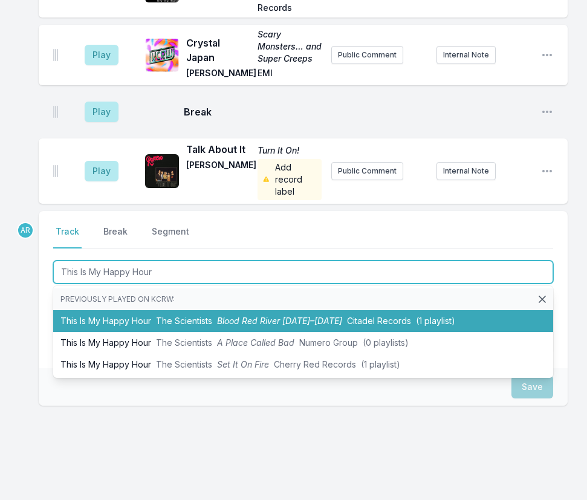
click at [206, 316] on span "The Scientists" at bounding box center [184, 321] width 56 height 10
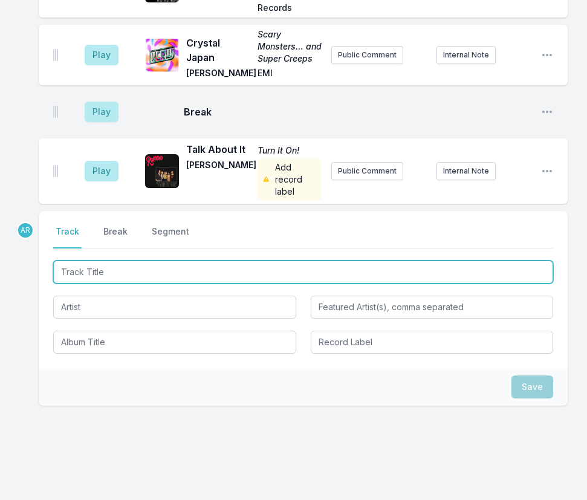
scroll to position [1792, 0]
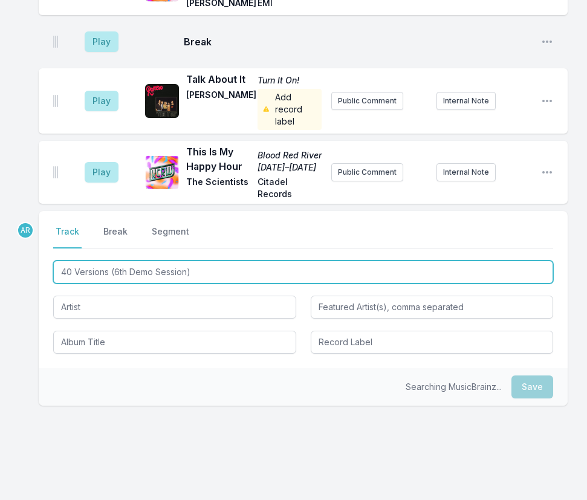
type input "40 Versions (6th Demo Session)"
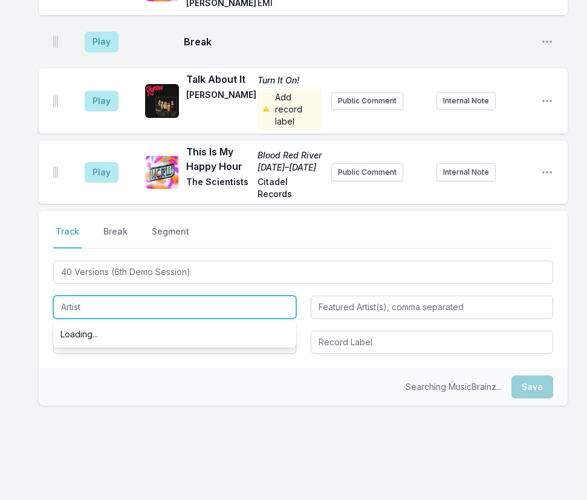
click at [138, 296] on input "Artist" at bounding box center [174, 307] width 243 height 23
type input "Wire"
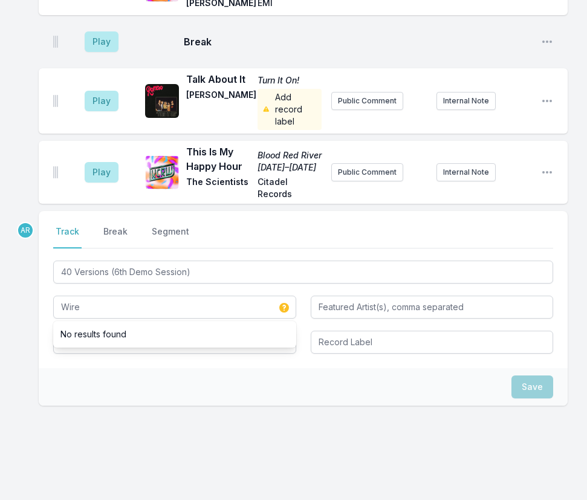
click at [109, 342] on div "Select a tab Track Break Segment Track Break Segment 40 Versions (6th Demo Sess…" at bounding box center [303, 289] width 529 height 157
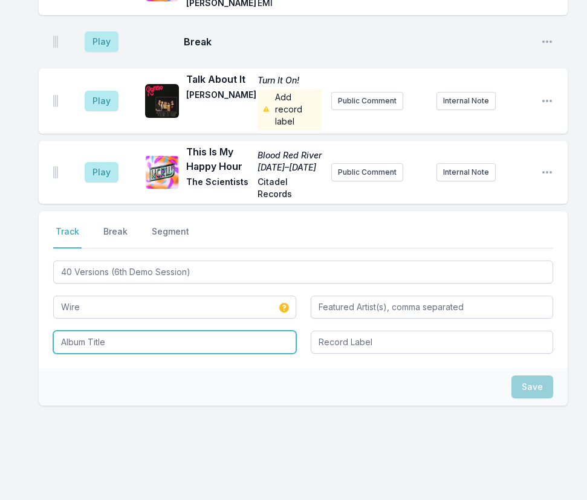
click at [107, 331] on input "Album Title" at bounding box center [174, 342] width 243 height 23
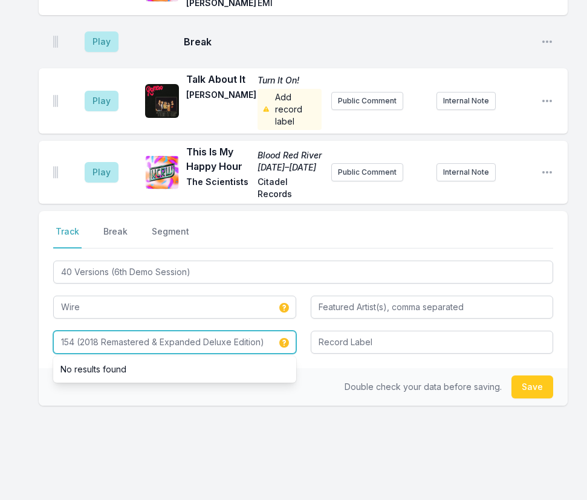
type input "154 (2018 Remastered & Expanded Deluxe Edition)"
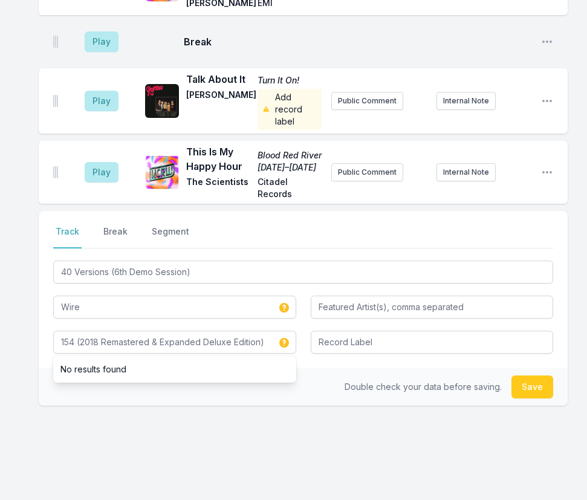
click at [431, 368] on div "Double check your data before saving. Save" at bounding box center [303, 387] width 529 height 38
click at [535, 376] on button "Save" at bounding box center [533, 387] width 42 height 23
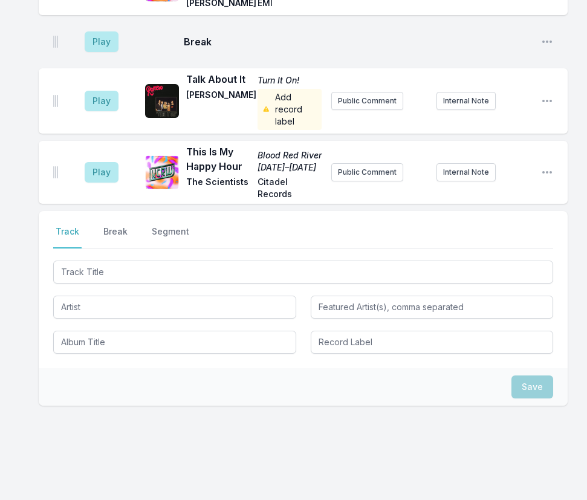
scroll to position [1899, 0]
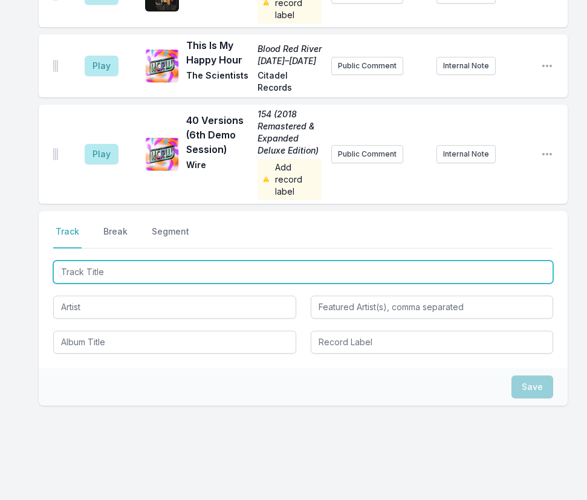
type input "Circles"
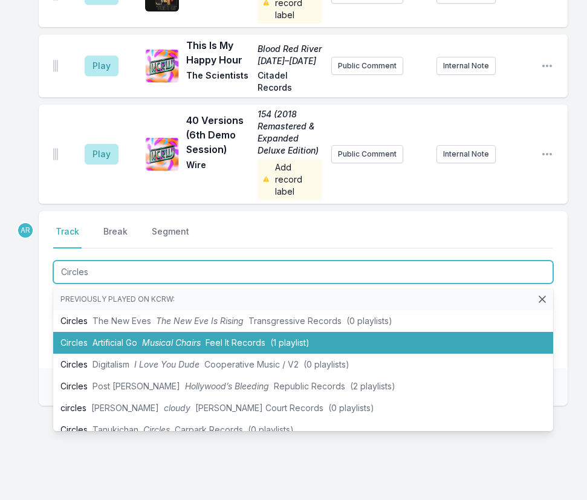
click at [149, 338] on span "Musical Chairs" at bounding box center [171, 343] width 59 height 10
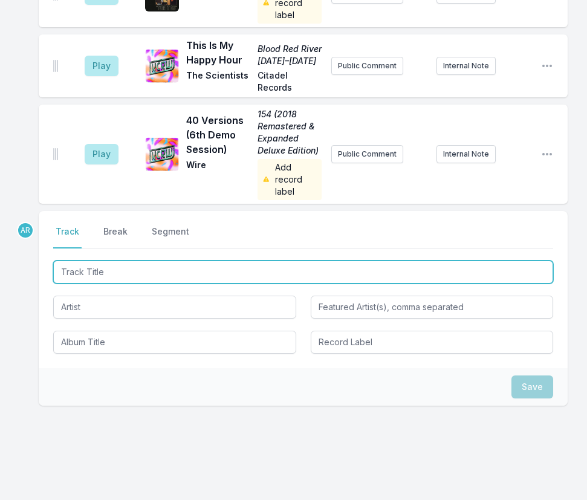
scroll to position [1952, 0]
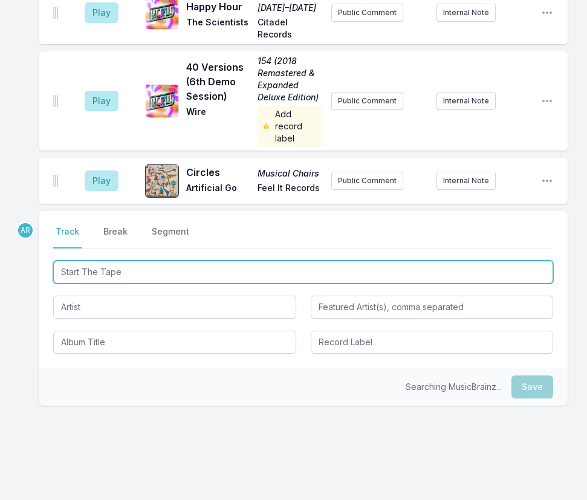
type input "Start The Tape"
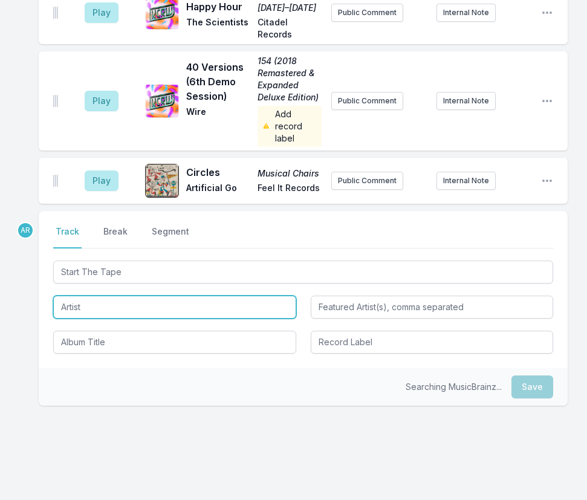
click at [108, 296] on input "Artist" at bounding box center [174, 307] width 243 height 23
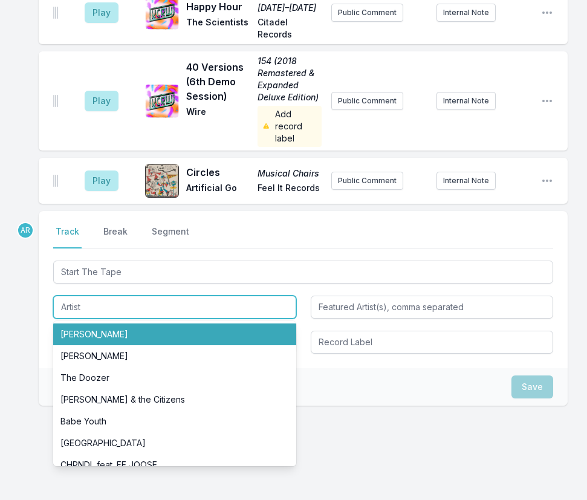
click at [82, 324] on li "Terry" at bounding box center [174, 335] width 243 height 22
type input "Terry"
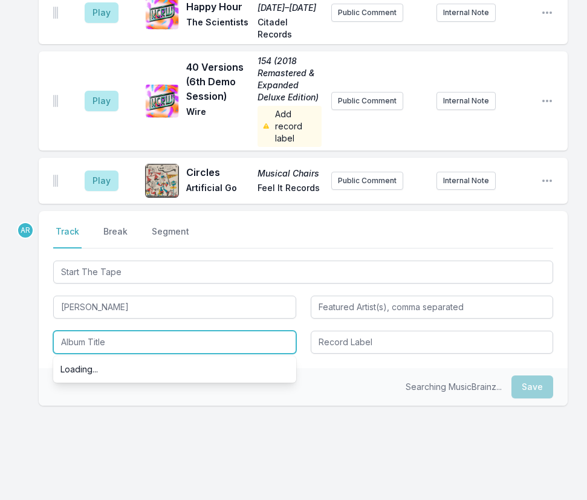
click at [88, 331] on input "Album Title" at bounding box center [174, 342] width 243 height 23
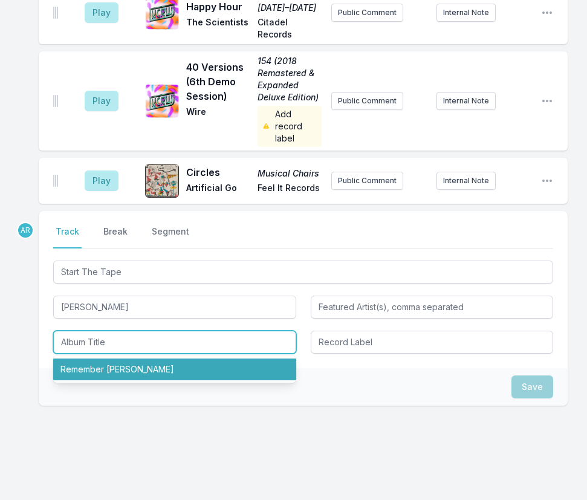
click at [103, 359] on li "Remember Terry" at bounding box center [174, 370] width 243 height 22
type input "Remember Terry"
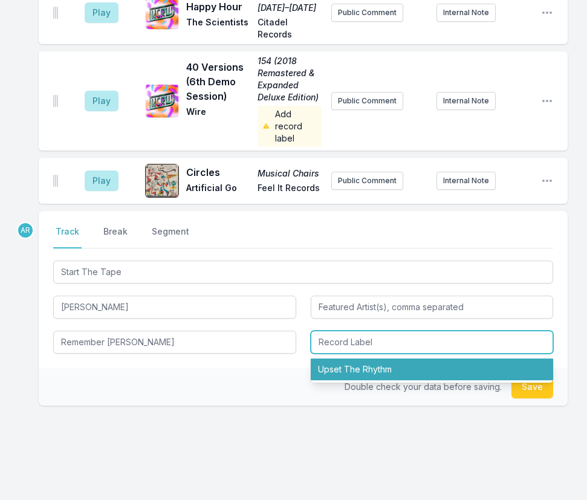
click at [347, 331] on input "Record Label" at bounding box center [432, 342] width 243 height 23
click at [346, 359] on li "Upset The Rhythm" at bounding box center [432, 370] width 243 height 22
type input "Upset The Rhythm"
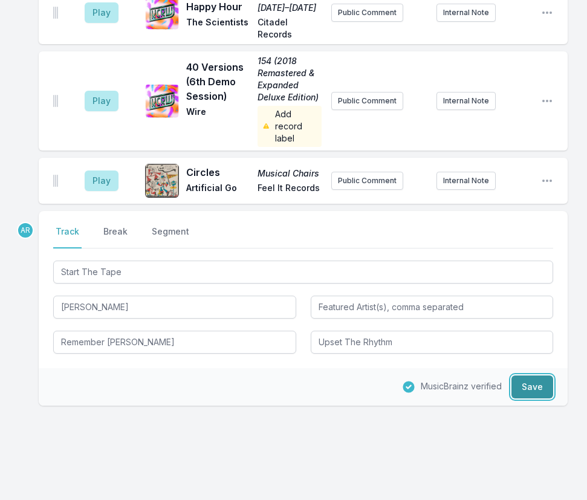
click at [532, 376] on button "Save" at bounding box center [533, 387] width 42 height 23
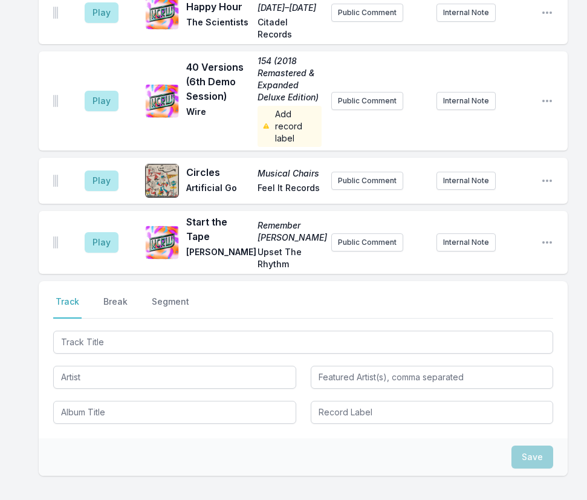
scroll to position [2022, 0]
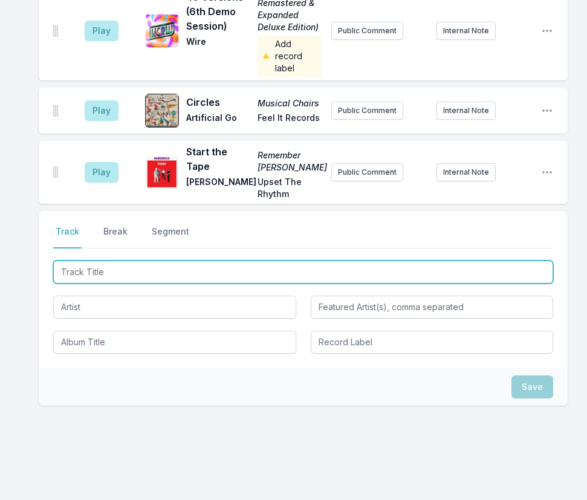
type input "Lobster Season"
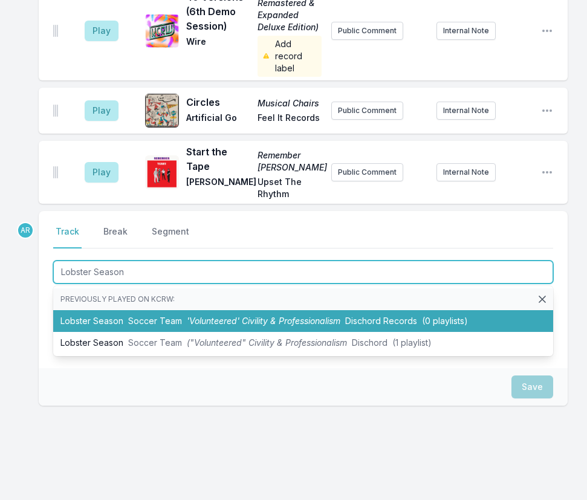
click at [157, 316] on span "Soccer Team" at bounding box center [155, 321] width 54 height 10
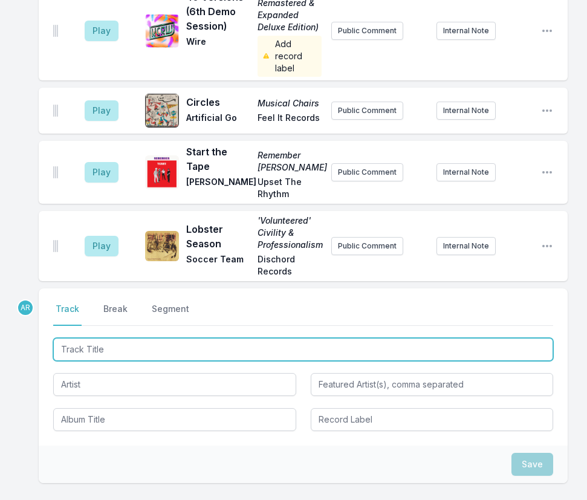
scroll to position [2100, 0]
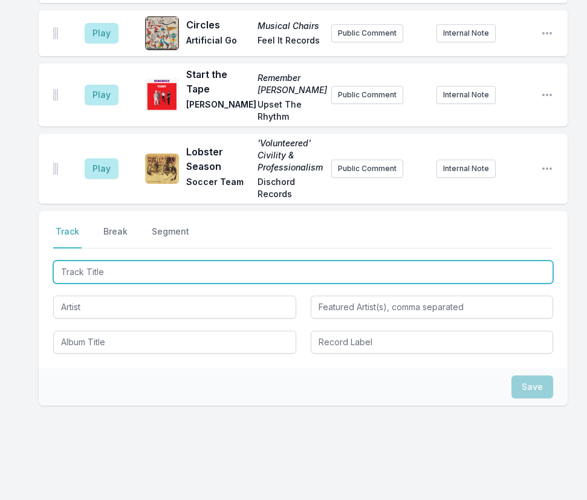
type input "Railroad Drag"
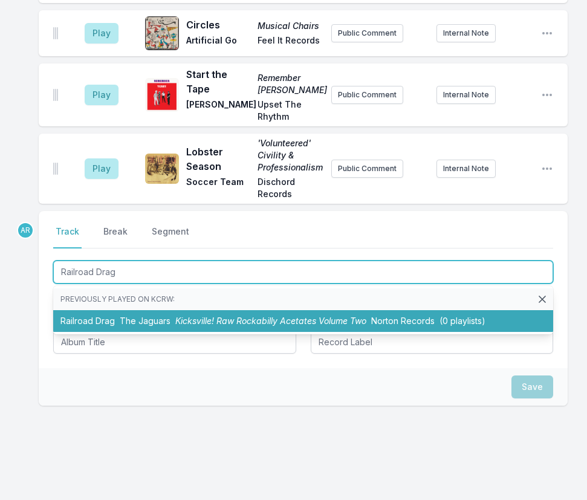
click at [212, 316] on span "Kicksville! Raw Rockabilly Acetates Volume Two" at bounding box center [270, 321] width 191 height 10
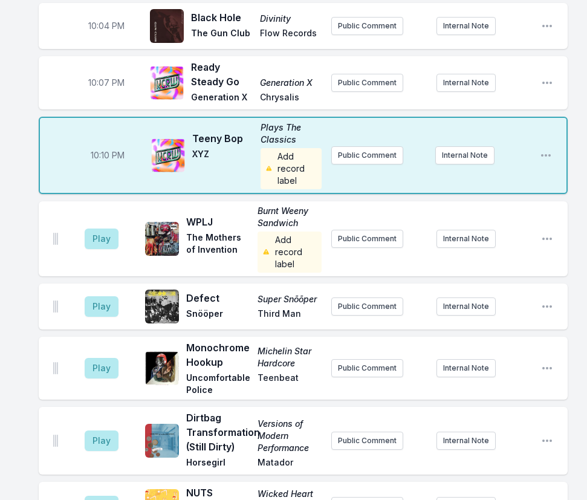
scroll to position [314, 0]
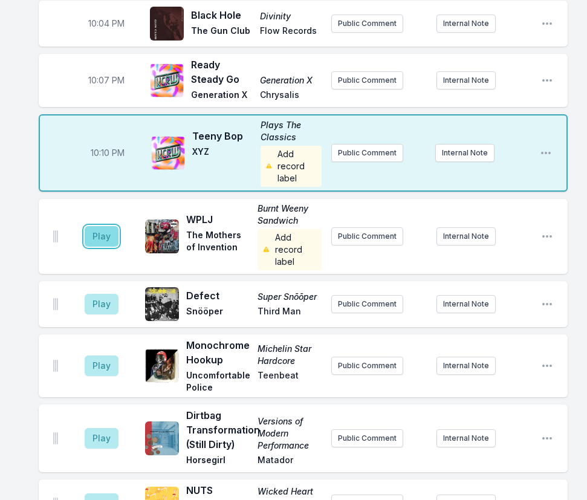
click at [92, 235] on button "Play" at bounding box center [102, 236] width 34 height 21
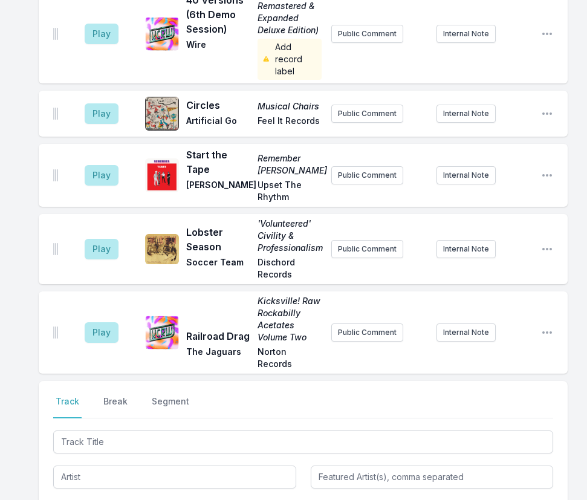
scroll to position [2129, 0]
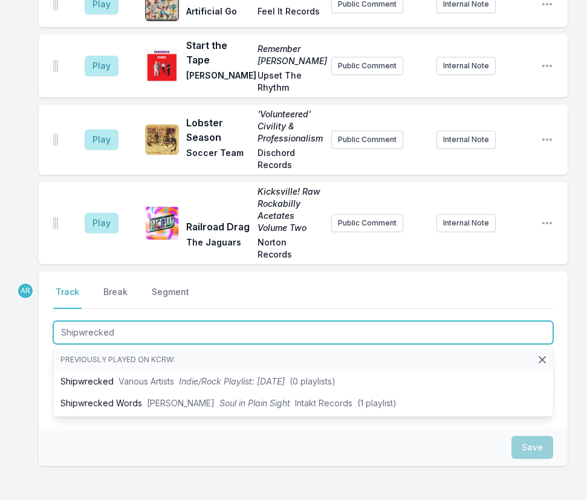
type input "Shipwrecked"
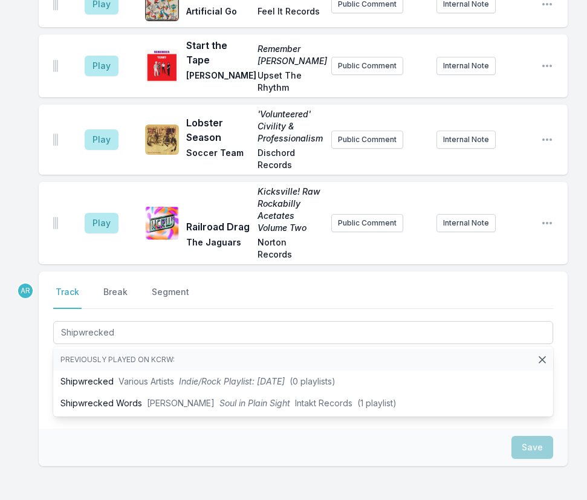
click at [48, 333] on div "Select a tab Track Break Segment Track Break Segment Shipwrecked Previously pla…" at bounding box center [303, 350] width 529 height 157
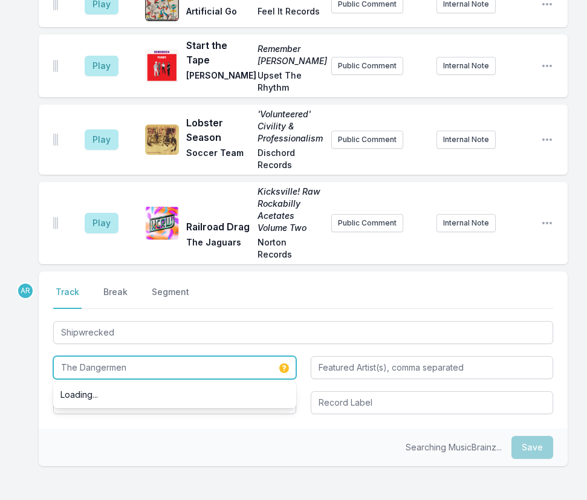
scroll to position [2189, 0]
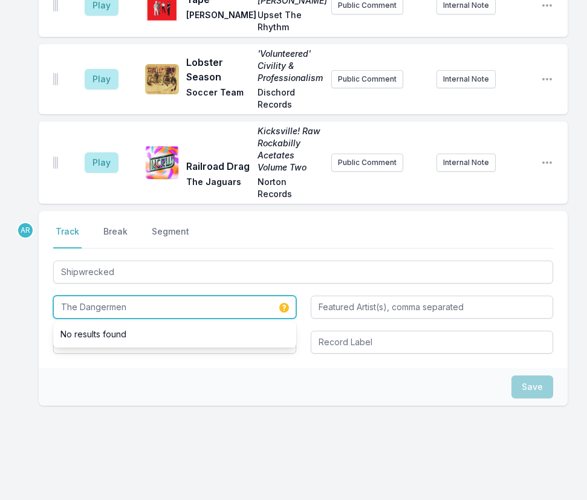
type input "The Dangermen"
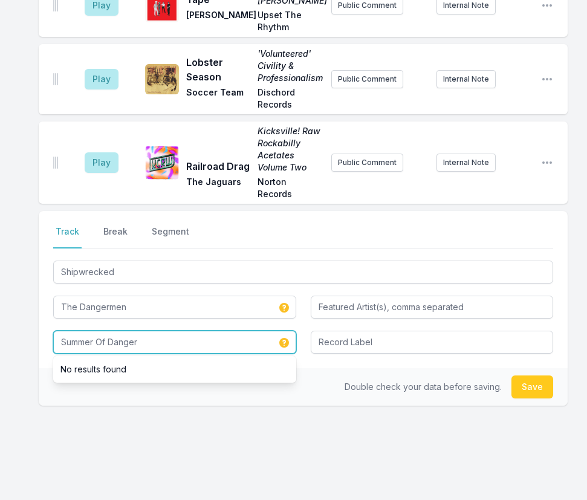
type input "Summer Of Danger"
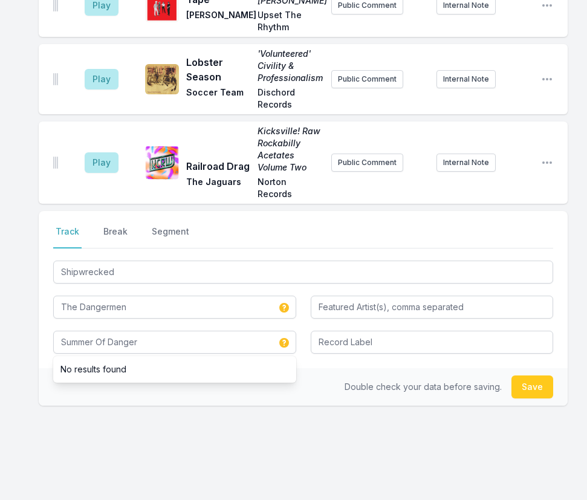
click at [318, 368] on div "Double check your data before saving. Save" at bounding box center [303, 387] width 529 height 38
click at [531, 376] on button "Save" at bounding box center [533, 387] width 42 height 23
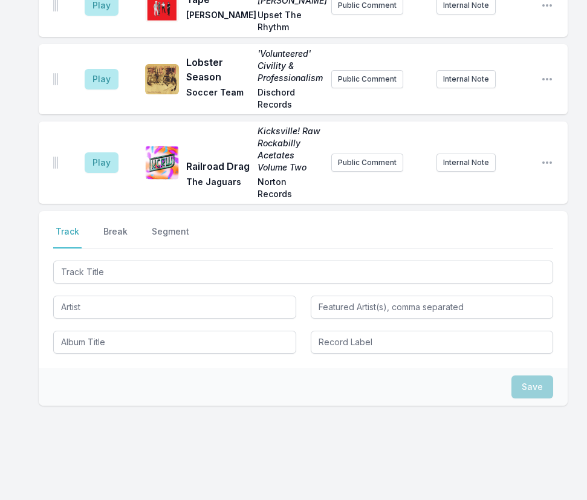
scroll to position [2272, 0]
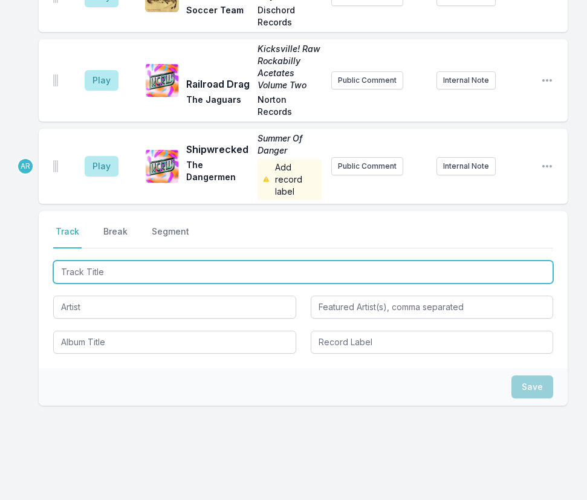
type input "Dance Me Swamply"
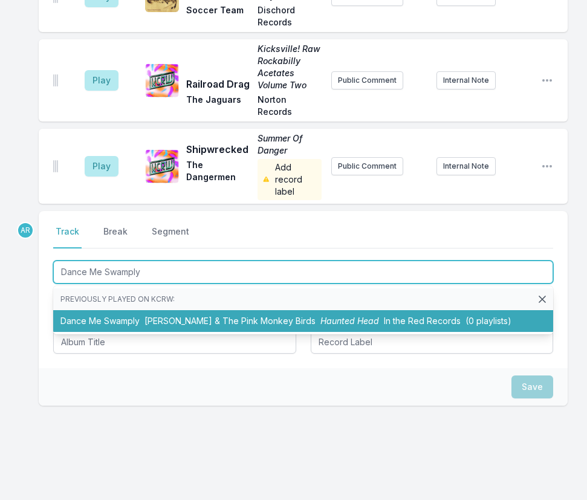
click at [224, 316] on span "Kid Congo & The Pink Monkey Birds" at bounding box center [230, 321] width 171 height 10
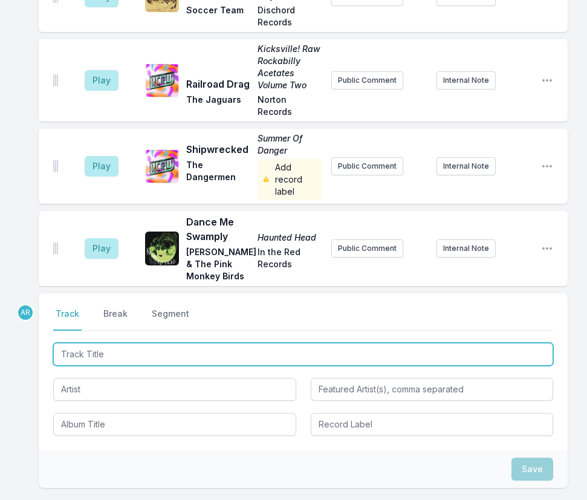
scroll to position [2354, 0]
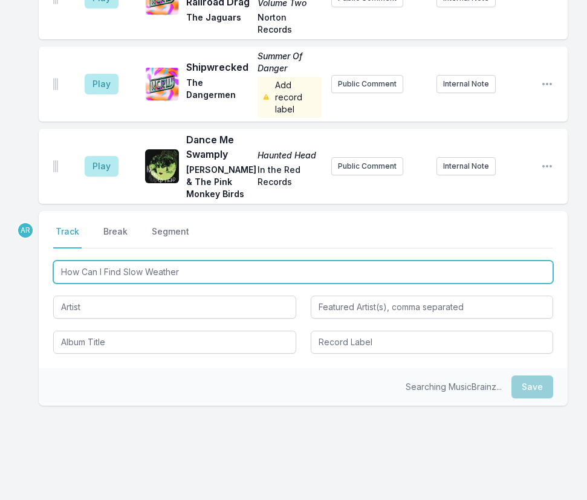
type input "How Can I Find Slow Weather"
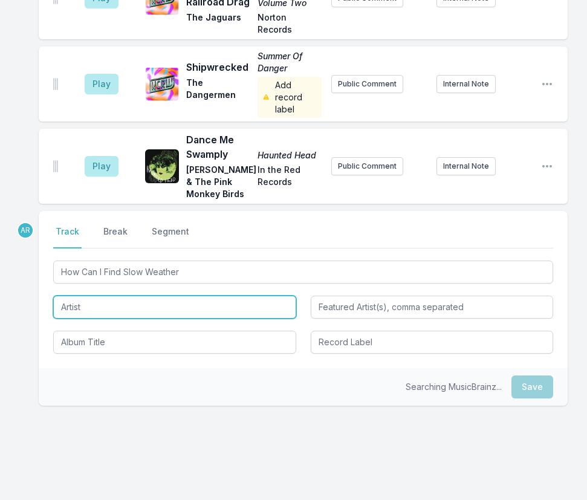
click at [97, 296] on input "Artist" at bounding box center [174, 307] width 243 height 23
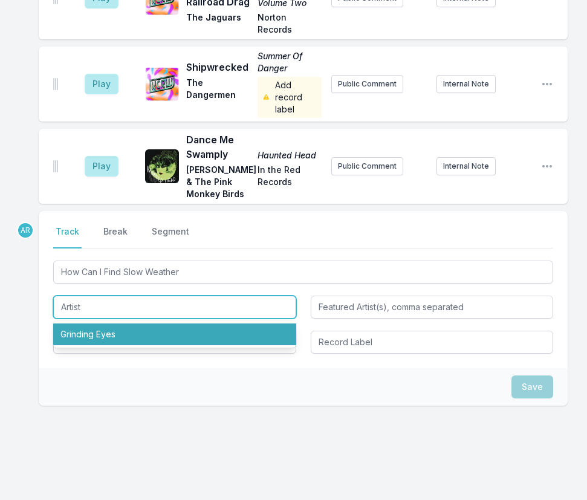
click at [96, 324] on li "Grinding Eyes" at bounding box center [174, 335] width 243 height 22
type input "Grinding Eyes"
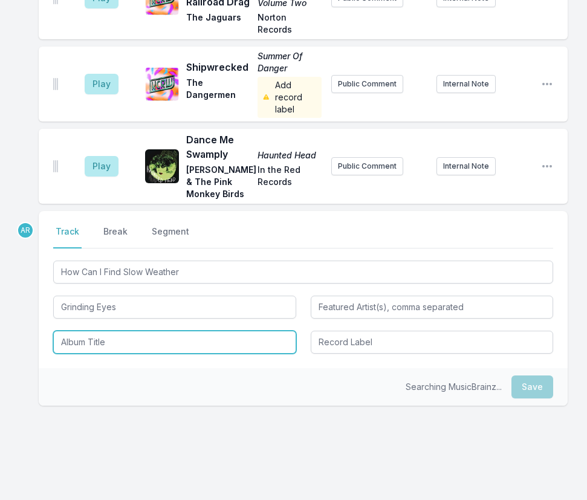
click at [102, 331] on input "Album Title" at bounding box center [174, 342] width 243 height 23
click at [102, 359] on li "Grinding Eyes" at bounding box center [174, 370] width 243 height 22
type input "Grinding Eyes"
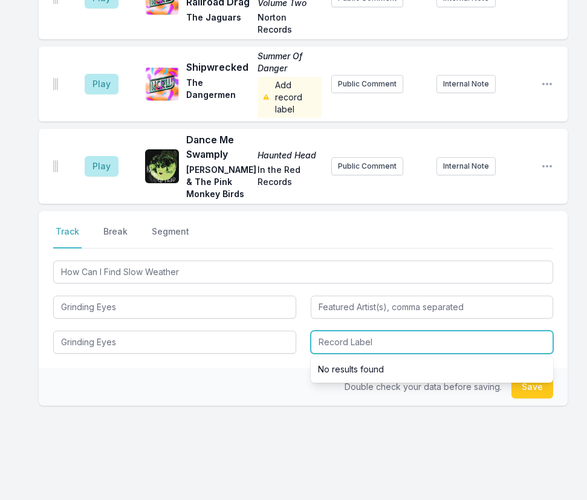
click at [372, 331] on input "Record Label" at bounding box center [432, 342] width 243 height 23
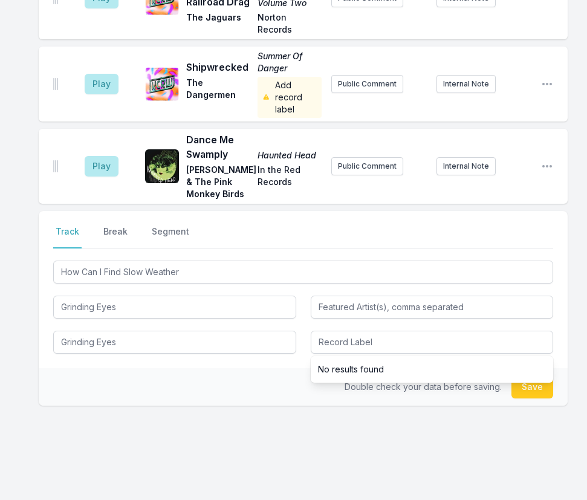
click at [270, 373] on div "Double check your data before saving. Save" at bounding box center [303, 387] width 529 height 38
click at [537, 376] on button "Save" at bounding box center [533, 387] width 42 height 23
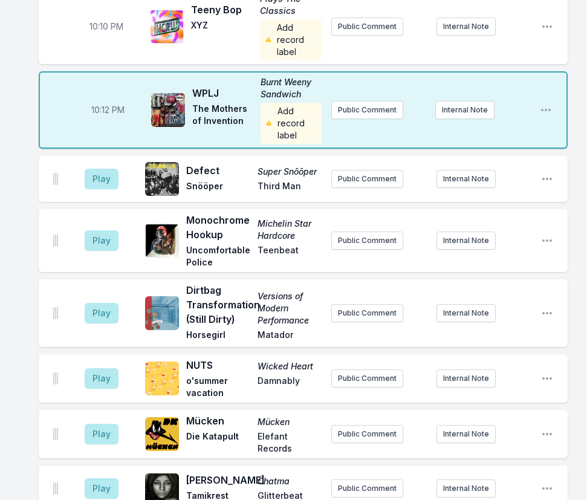
scroll to position [459, 0]
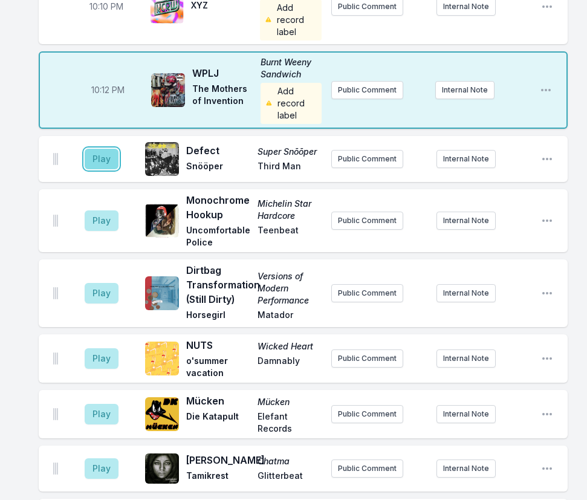
click at [100, 156] on button "Play" at bounding box center [102, 159] width 34 height 21
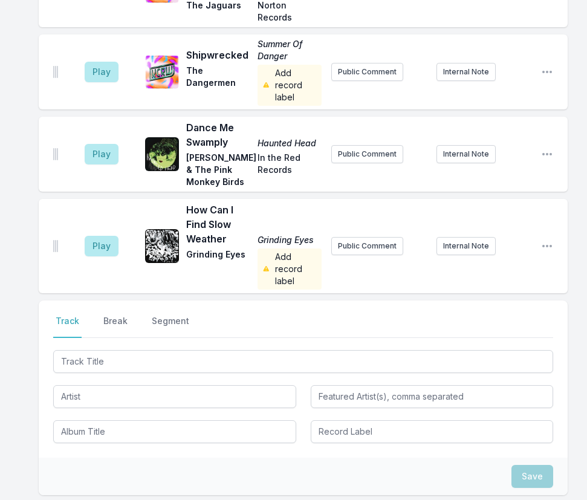
scroll to position [2395, 0]
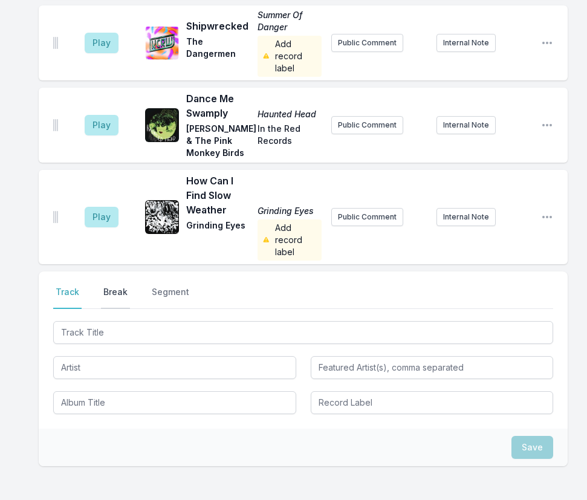
click at [113, 286] on button "Break" at bounding box center [115, 297] width 29 height 23
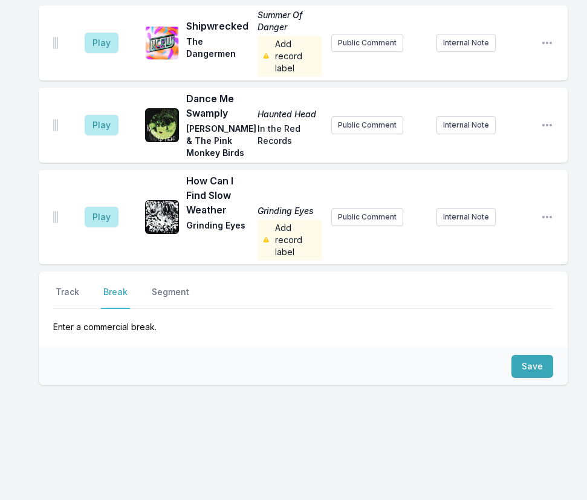
scroll to position [2374, 0]
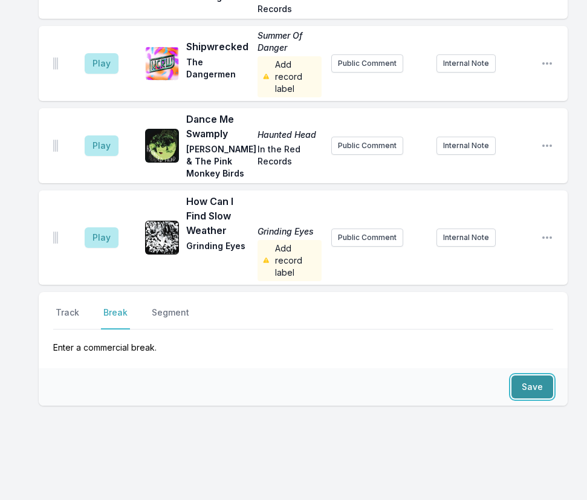
click at [534, 376] on button "Save" at bounding box center [533, 387] width 42 height 23
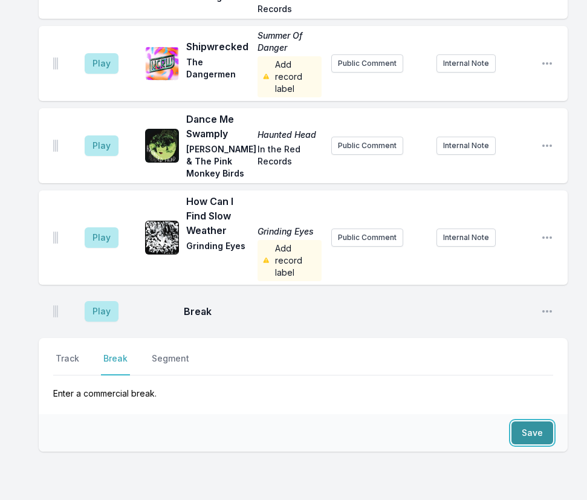
scroll to position [2420, 0]
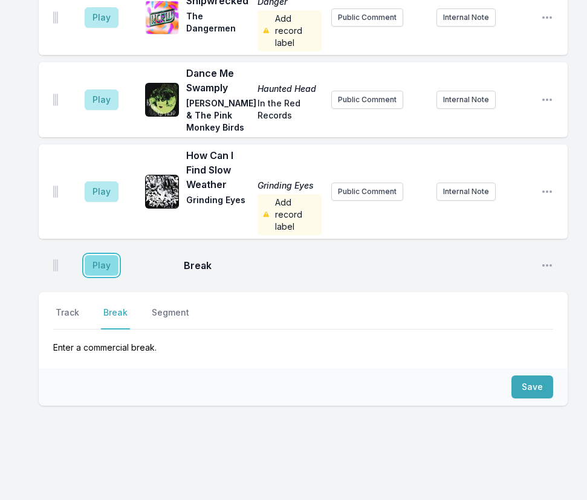
click at [106, 255] on button "Play" at bounding box center [102, 265] width 34 height 21
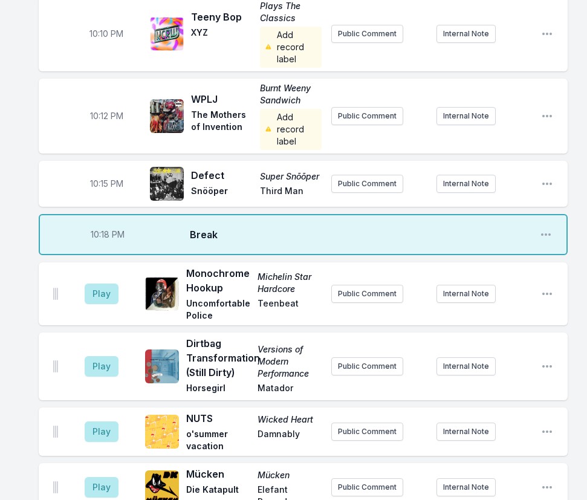
scroll to position [491, 0]
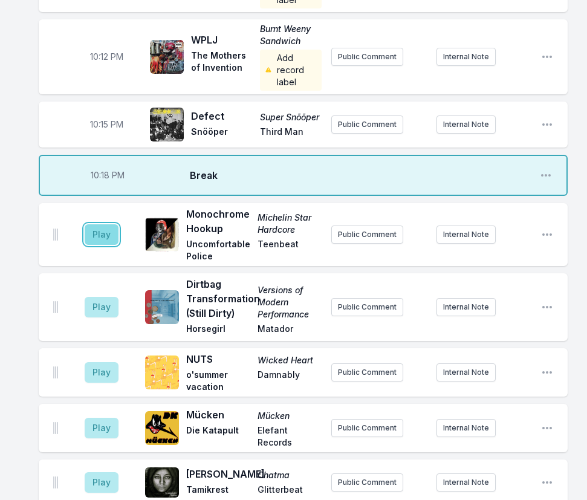
click at [96, 234] on button "Play" at bounding box center [102, 234] width 34 height 21
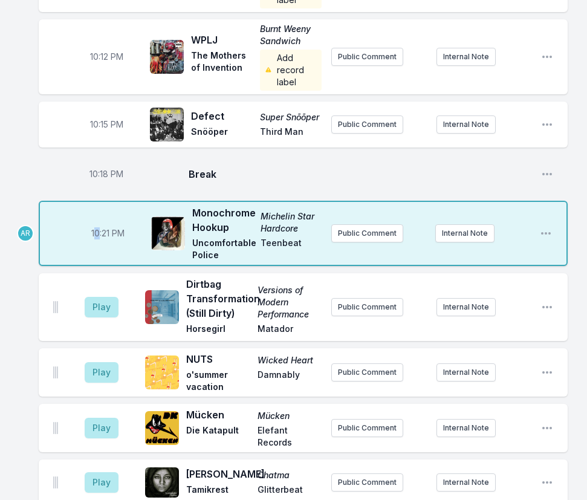
click at [97, 232] on span "10:21 PM" at bounding box center [107, 233] width 33 height 12
click at [97, 234] on input "22:21" at bounding box center [108, 233] width 68 height 23
type input "22:19"
click at [99, 304] on button "Play" at bounding box center [102, 307] width 34 height 21
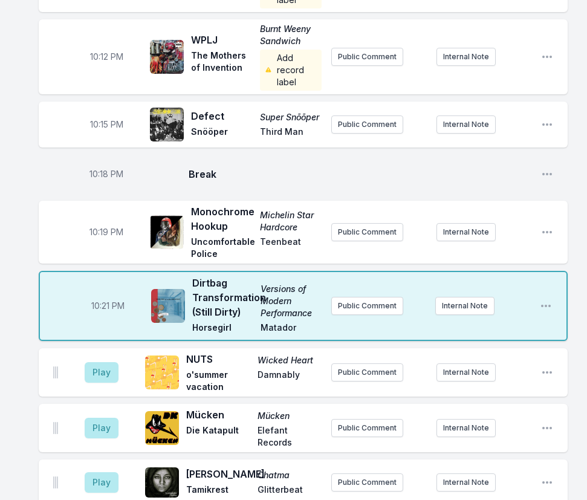
click at [98, 232] on span "10:19 PM" at bounding box center [107, 232] width 34 height 12
click at [99, 232] on input "22:19" at bounding box center [107, 232] width 68 height 23
type input "22:18"
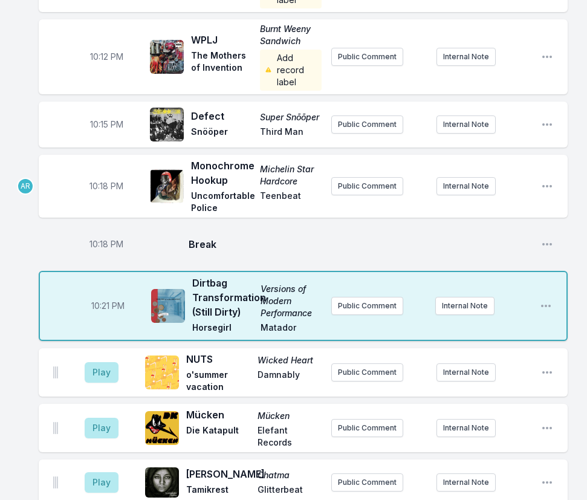
click at [105, 243] on span "10:18 PM" at bounding box center [107, 244] width 34 height 12
click at [97, 244] on input "22:18" at bounding box center [107, 244] width 68 height 23
type input "22:16"
type input "22:07"
type input "22:17"
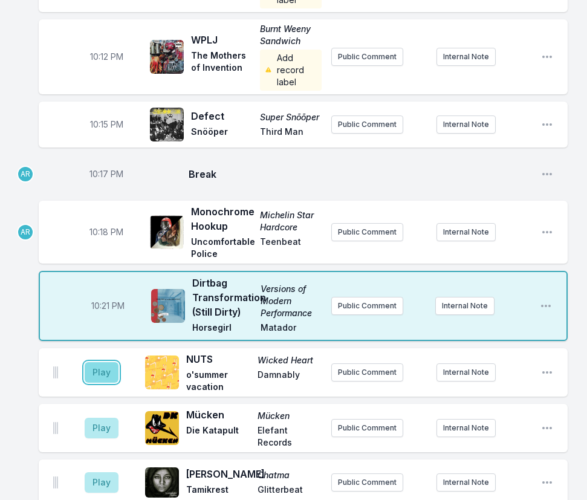
click at [106, 373] on button "Play" at bounding box center [102, 372] width 34 height 21
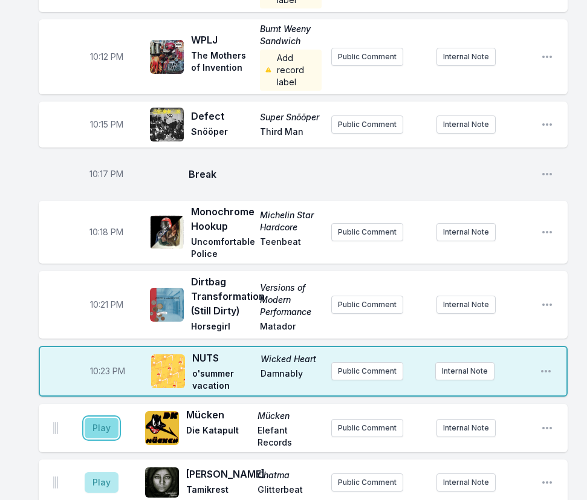
click at [103, 431] on button "Play" at bounding box center [102, 428] width 34 height 21
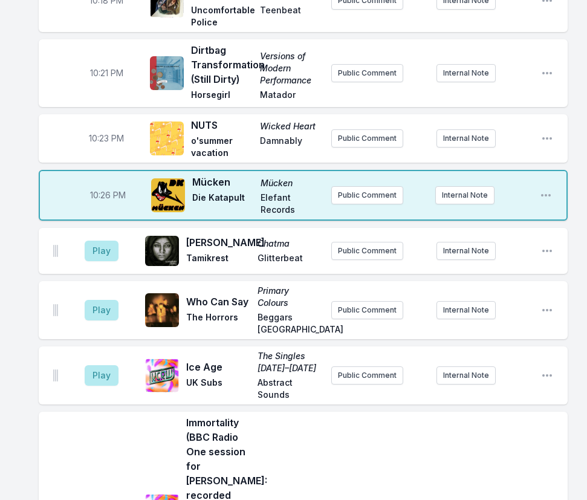
scroll to position [733, 0]
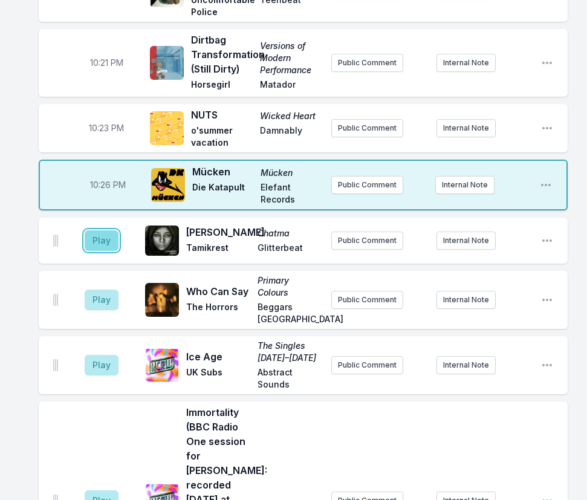
click at [104, 247] on button "Play" at bounding box center [102, 240] width 34 height 21
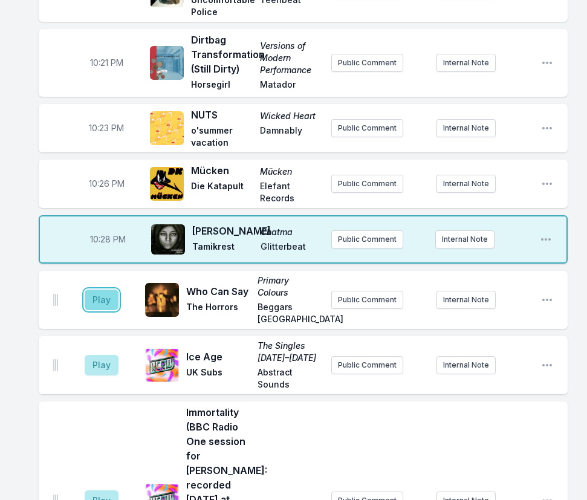
click at [103, 309] on button "Play" at bounding box center [102, 300] width 34 height 21
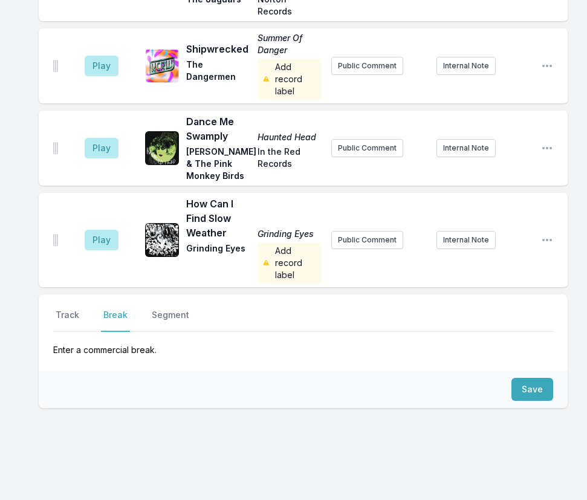
scroll to position [2425, 0]
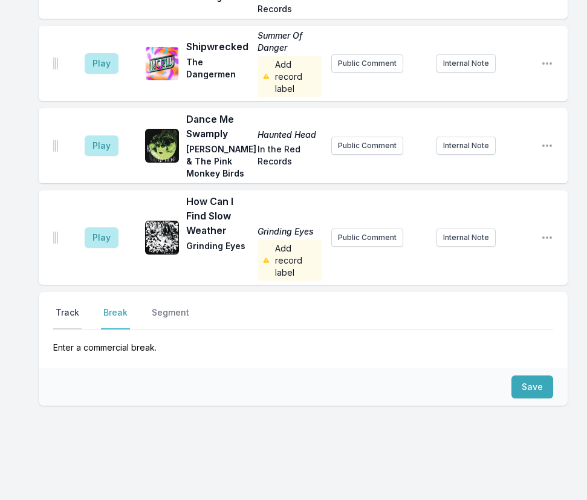
click at [55, 307] on button "Track" at bounding box center [67, 318] width 28 height 23
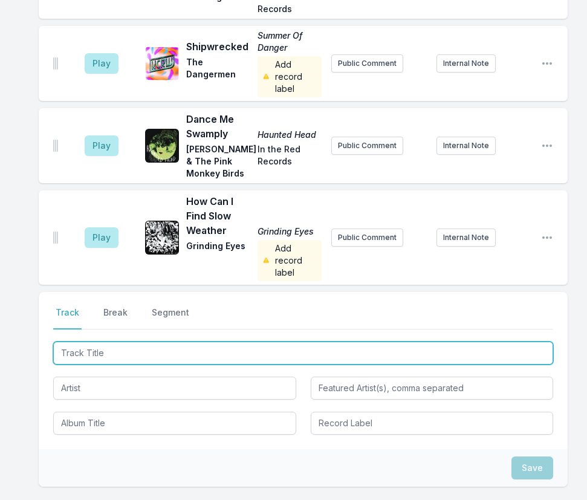
type input "She's Got The Devil In Her"
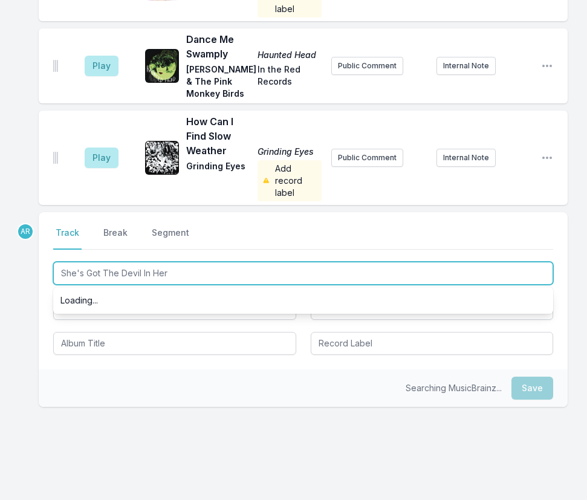
scroll to position [2506, 0]
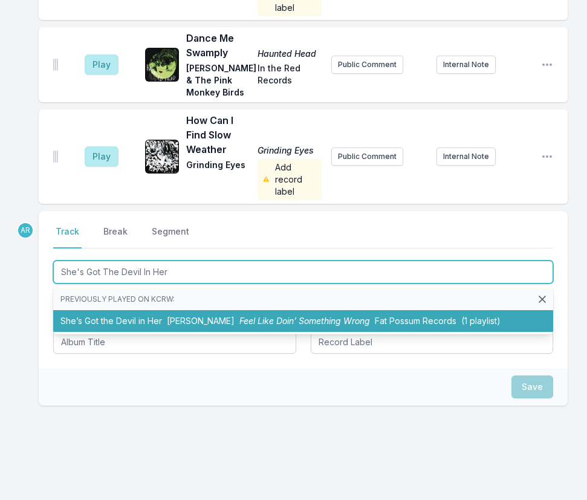
click at [188, 316] on span "CeDell Davis" at bounding box center [201, 321] width 68 height 10
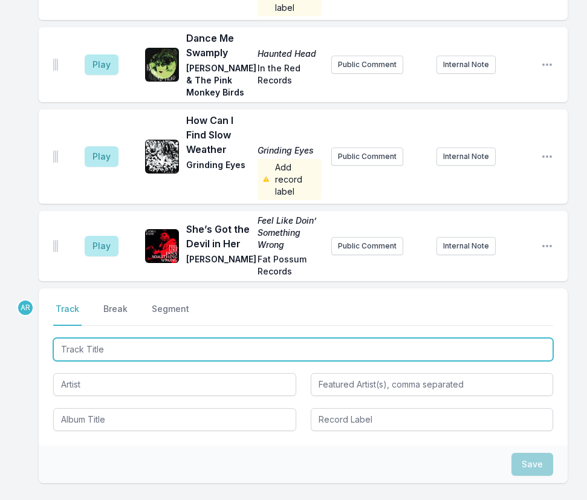
scroll to position [2584, 0]
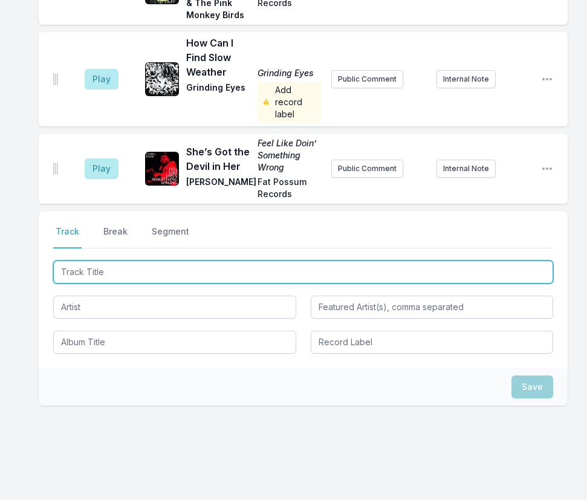
type input "Inheritance"
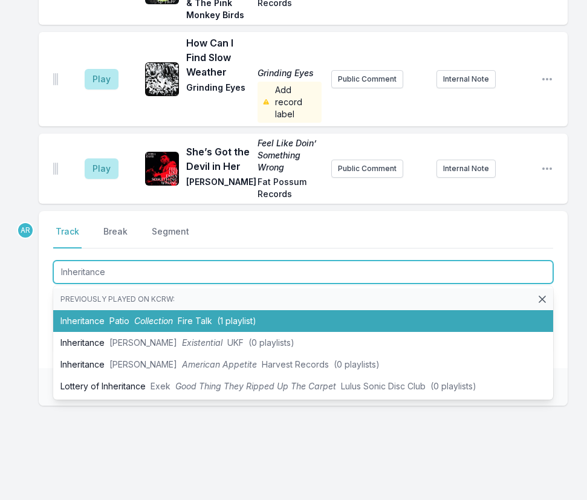
click at [162, 316] on span "Collection" at bounding box center [153, 321] width 39 height 10
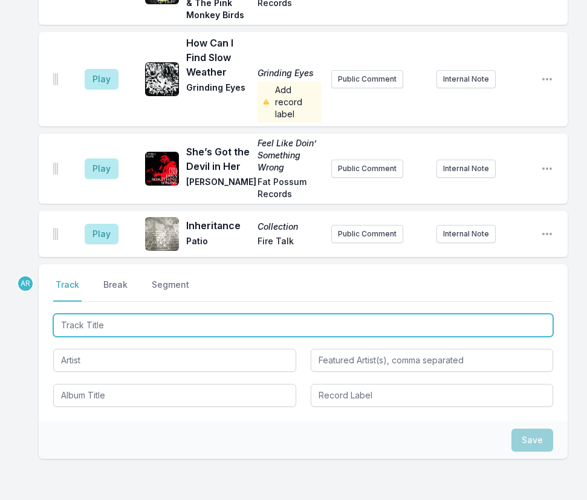
scroll to position [2637, 0]
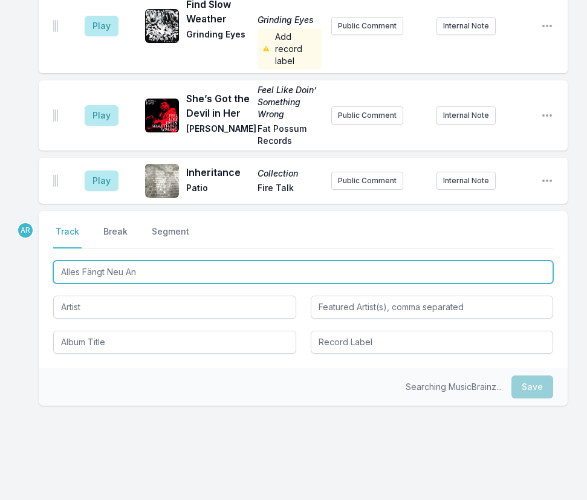
type input "Alles Fängt Neu An"
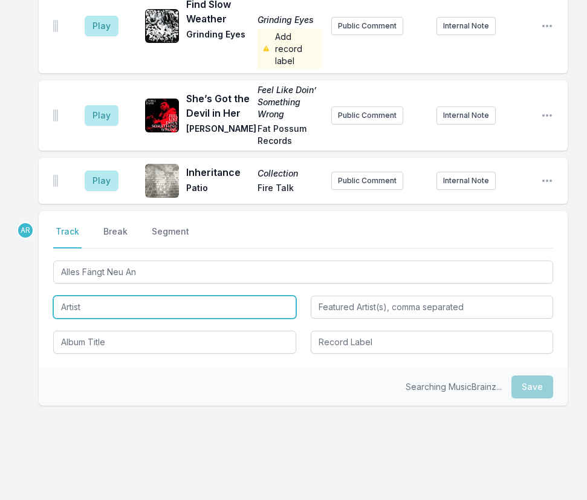
click at [97, 296] on input "Artist" at bounding box center [174, 307] width 243 height 23
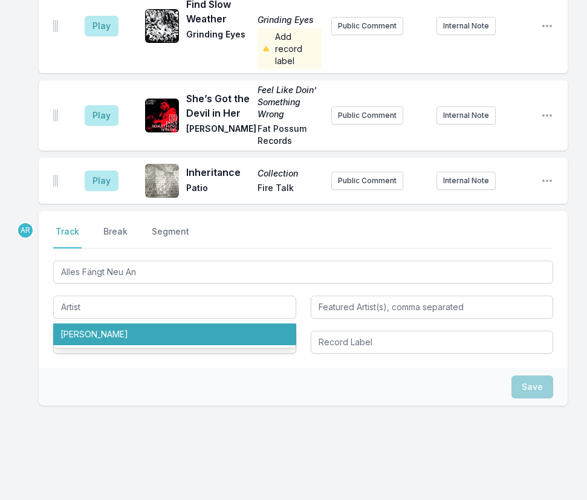
click at [47, 293] on div "Select a tab Track Break Segment Track Break Segment Alles Fängt Neu An Stefan …" at bounding box center [303, 289] width 529 height 157
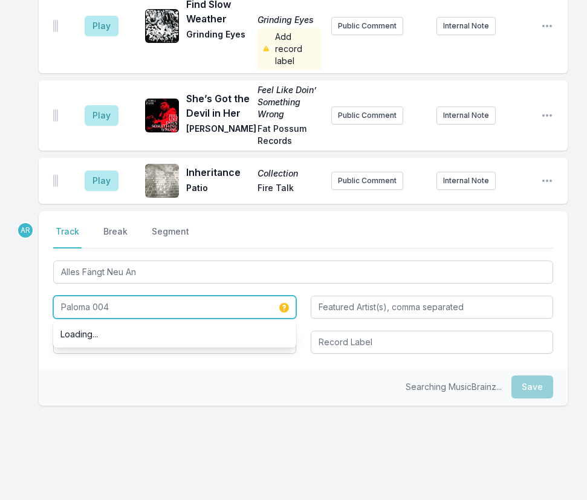
type input "Paloma 004"
click at [91, 375] on div "Searching MusicBrainz... Save" at bounding box center [303, 387] width 529 height 38
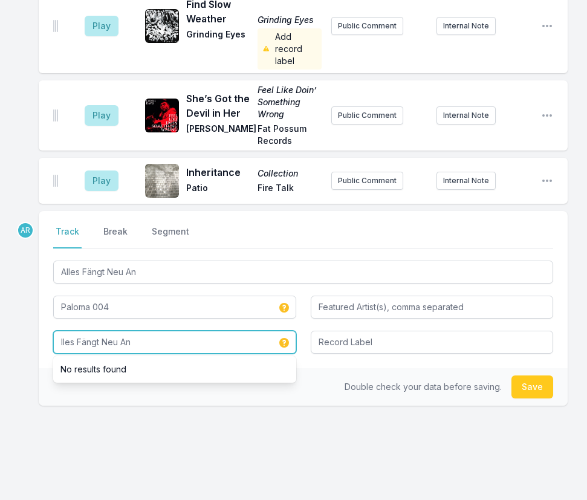
type input "lles Fängt Neu An"
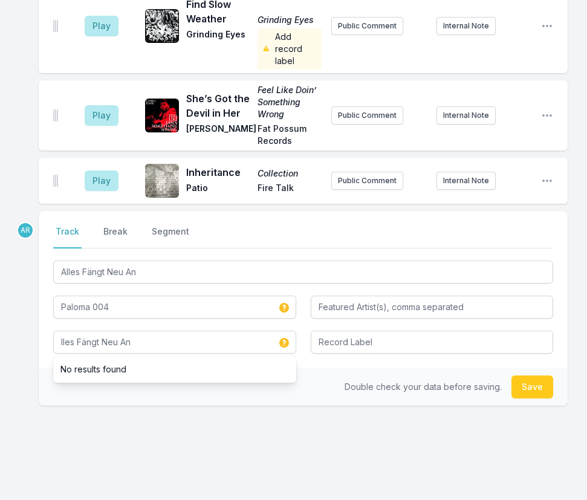
click at [354, 368] on div "Double check your data before saving. Save" at bounding box center [303, 387] width 529 height 38
click at [540, 376] on button "Save" at bounding box center [533, 387] width 42 height 23
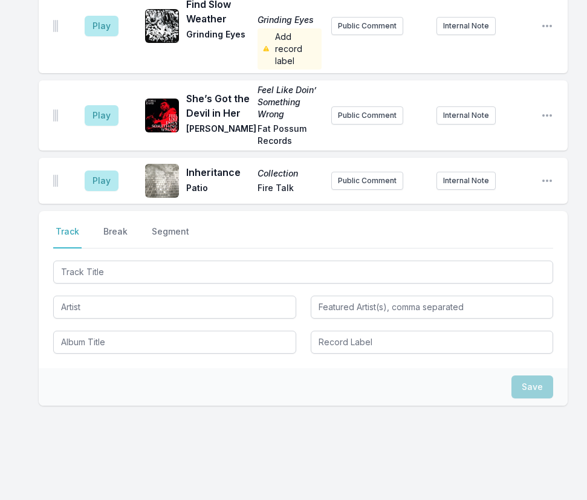
scroll to position [2724, 0]
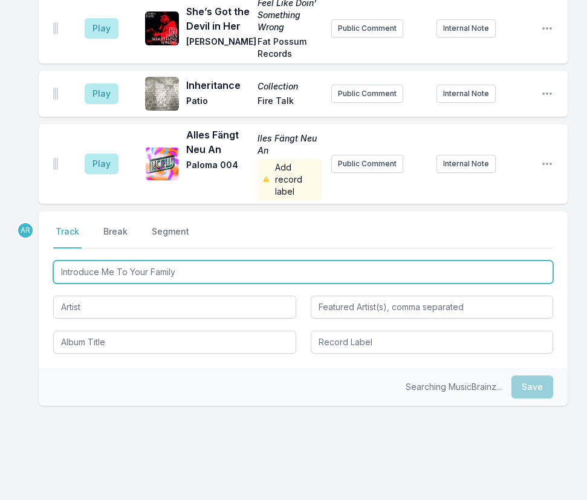
type input "Introduce Me To Your Family"
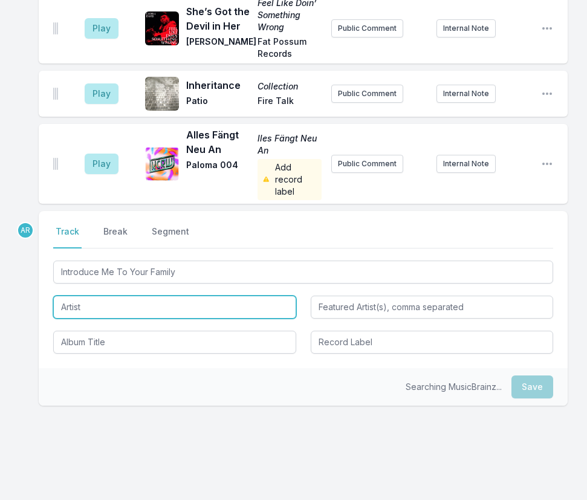
click at [120, 296] on input "Artist" at bounding box center [174, 307] width 243 height 23
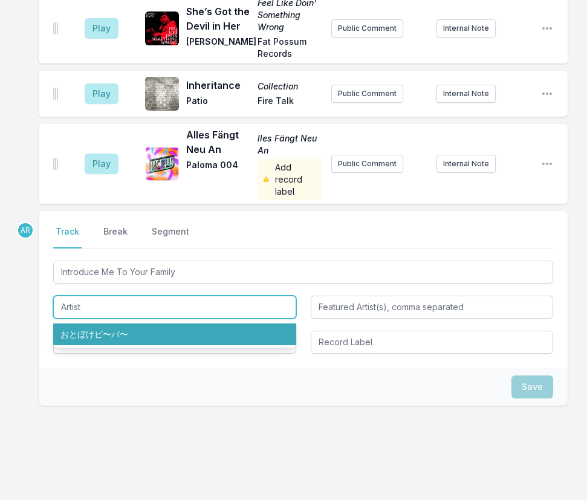
click at [113, 324] on li "おとぼけビ〜バ〜" at bounding box center [174, 335] width 243 height 22
type input "おとぼけビ〜バ〜"
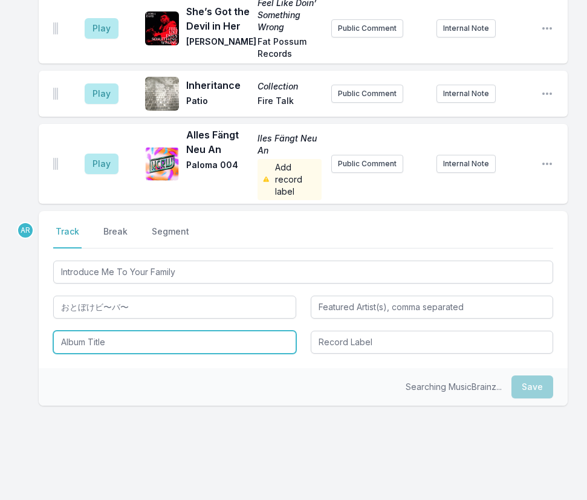
click at [110, 331] on input "Album Title" at bounding box center [174, 342] width 243 height 23
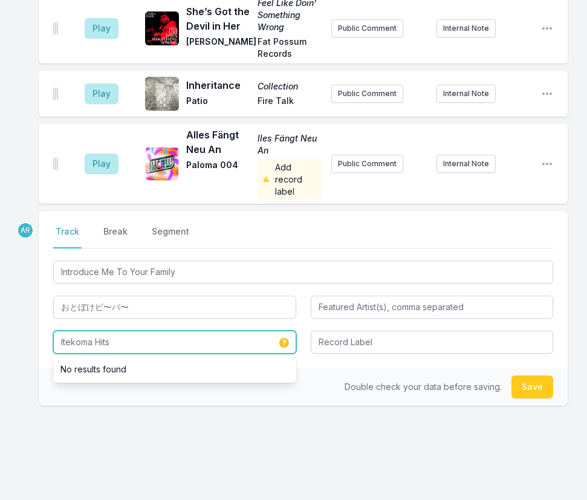
type input "Itekoma Hits"
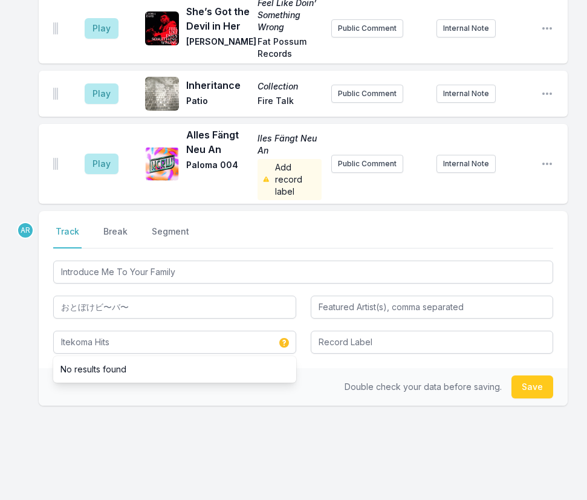
click at [356, 368] on div "Double check your data before saving. Save" at bounding box center [303, 387] width 529 height 38
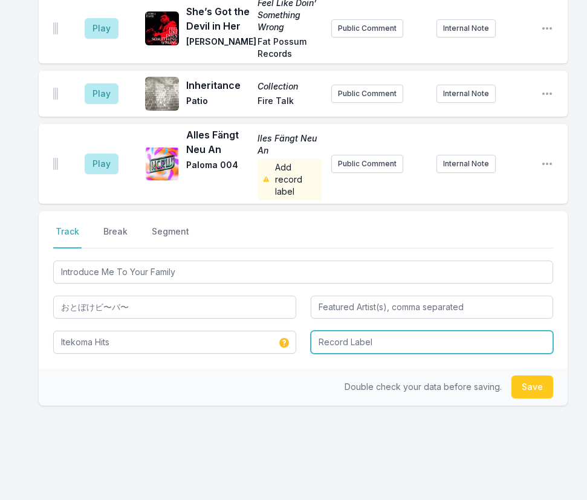
click at [350, 331] on input "Record Label" at bounding box center [432, 342] width 243 height 23
type input "Damnably"
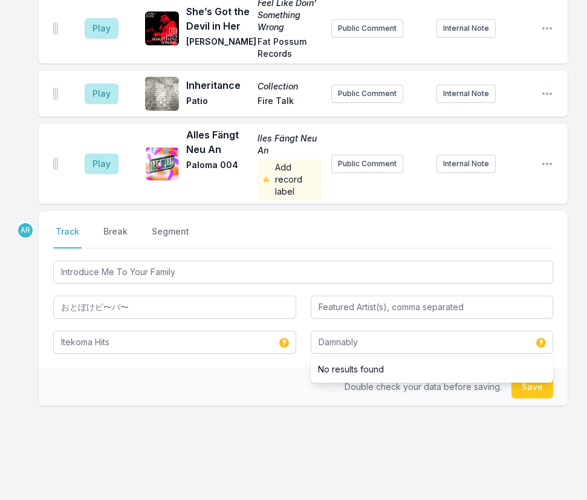
click at [253, 368] on div "Double check your data before saving. Save" at bounding box center [303, 387] width 529 height 38
click at [541, 376] on button "Save" at bounding box center [533, 387] width 42 height 23
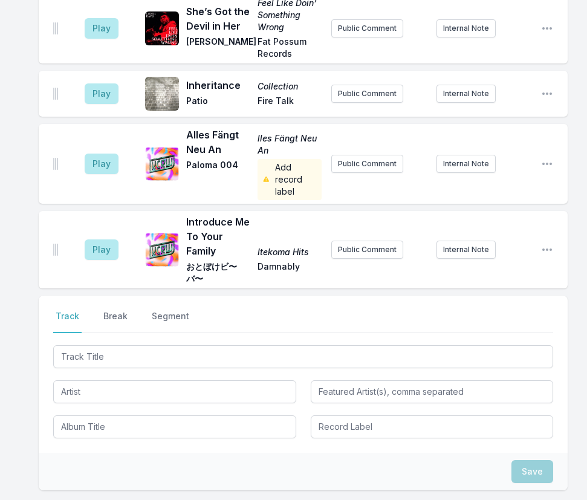
scroll to position [2809, 0]
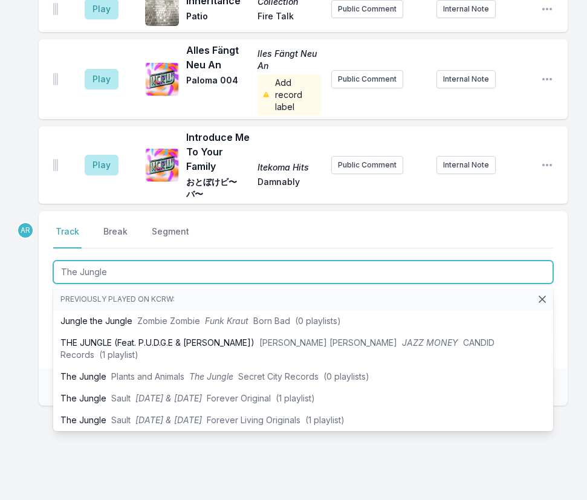
type input "The Jungle"
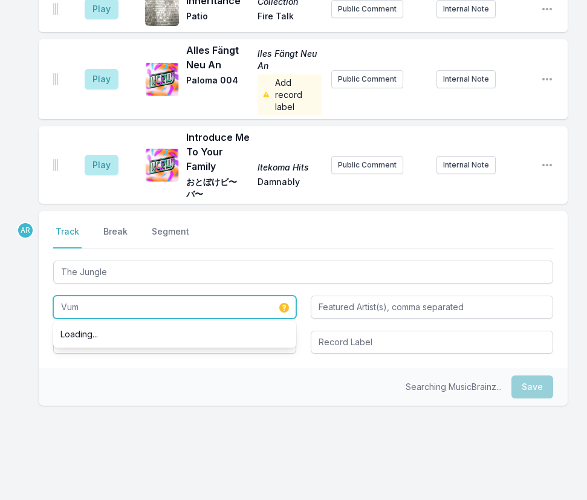
type input "Vum"
click at [97, 368] on div "Searching MusicBrainz... Save" at bounding box center [303, 387] width 529 height 38
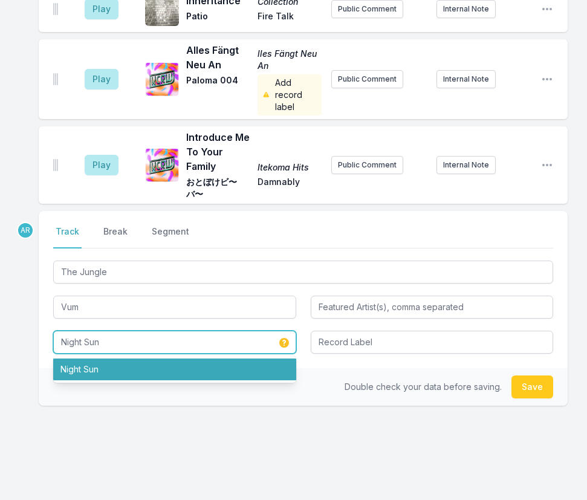
click at [143, 359] on li "Night Sun" at bounding box center [174, 370] width 243 height 22
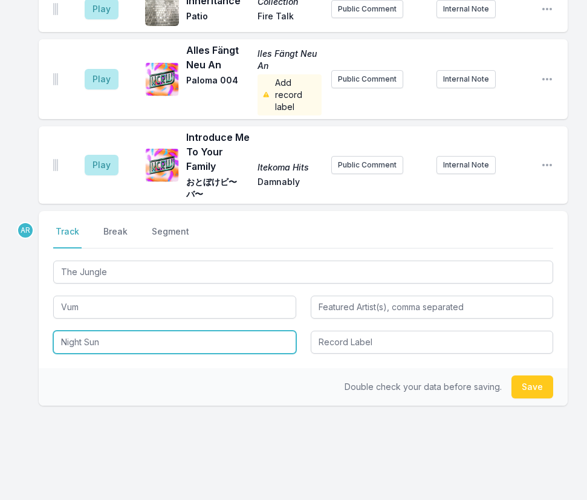
type input "Night Sun"
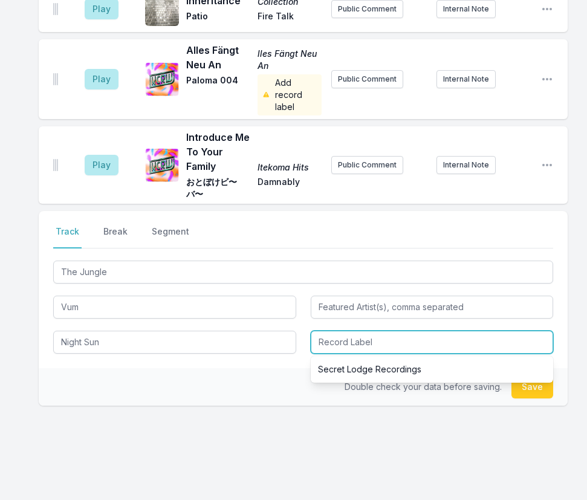
click at [367, 331] on input "Record Label" at bounding box center [432, 342] width 243 height 23
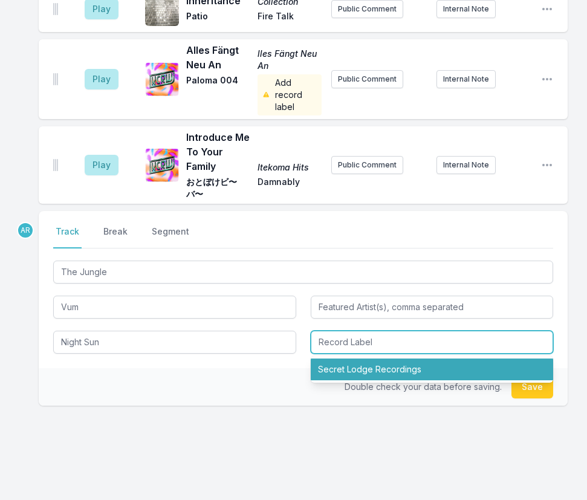
click at [376, 359] on li "Secret Lodge Recordings" at bounding box center [432, 370] width 243 height 22
type input "Secret Lodge Recordings"
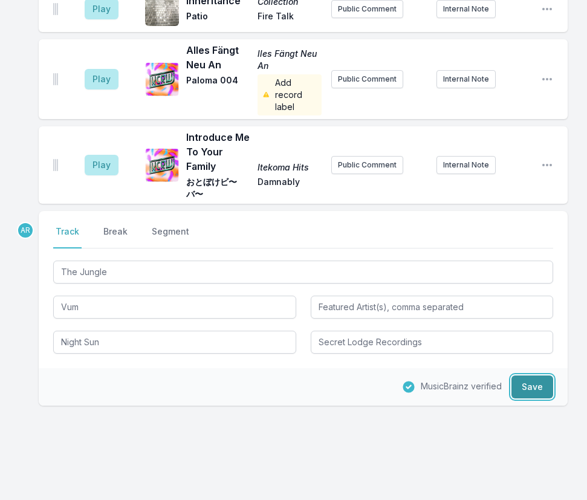
click at [537, 376] on button "Save" at bounding box center [533, 387] width 42 height 23
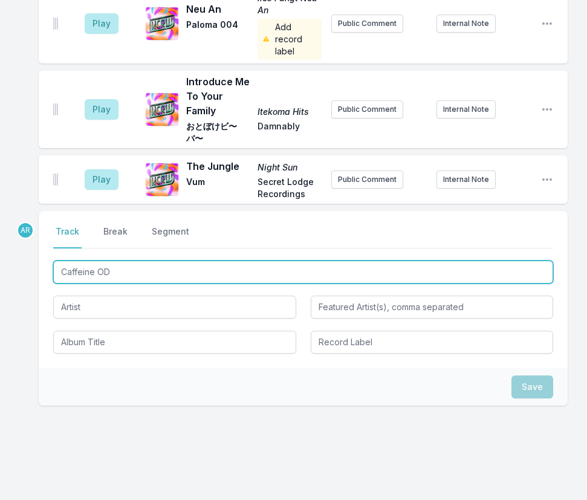
type input "Caffeine OD"
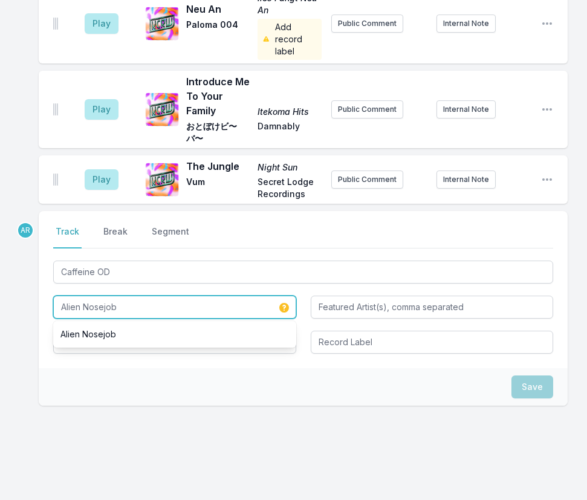
type input "Alien Nosejob"
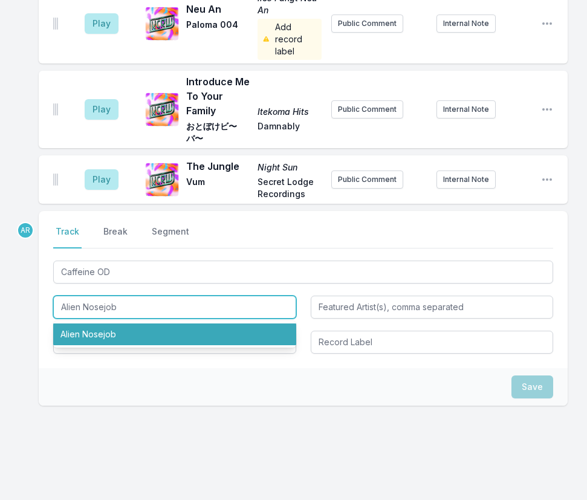
click at [94, 324] on li "Alien Nosejob" at bounding box center [174, 335] width 243 height 22
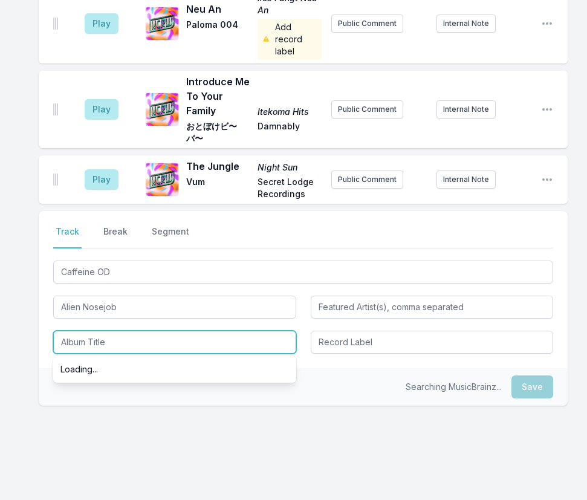
click at [102, 331] on input "Album Title" at bounding box center [174, 342] width 243 height 23
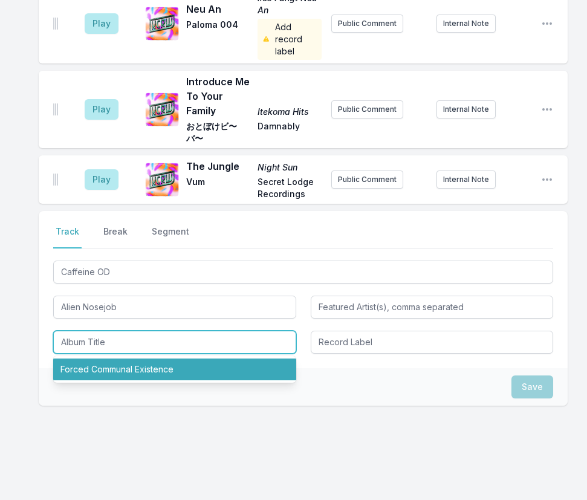
click at [115, 359] on li "Forced Communal Existence" at bounding box center [174, 370] width 243 height 22
type input "Forced Communal Existence"
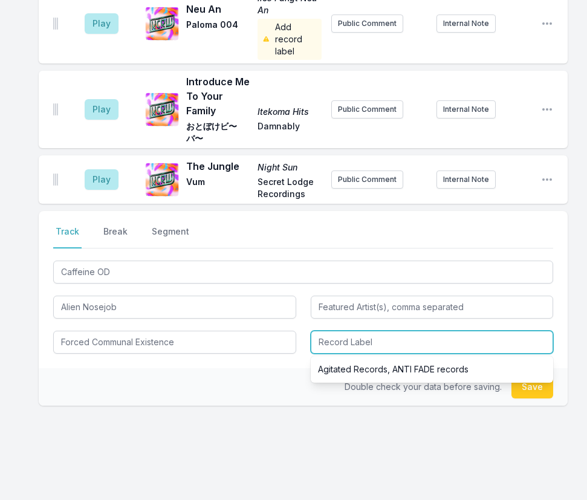
click at [342, 331] on input "Record Label" at bounding box center [432, 342] width 243 height 23
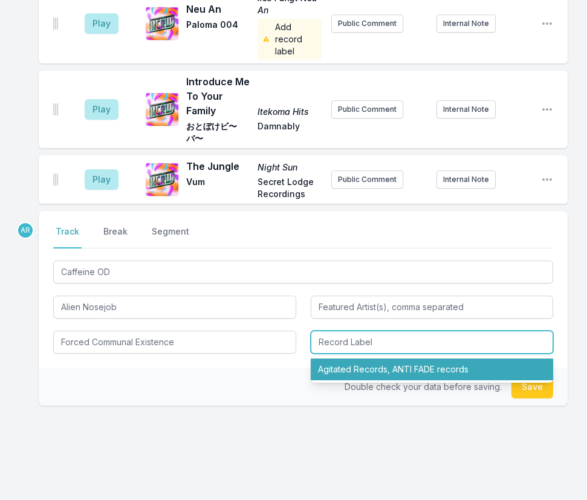
click at [359, 359] on li "Agitated Records, ANTI FADE records" at bounding box center [432, 370] width 243 height 22
type input "Agitated Records, ANTI FADE records"
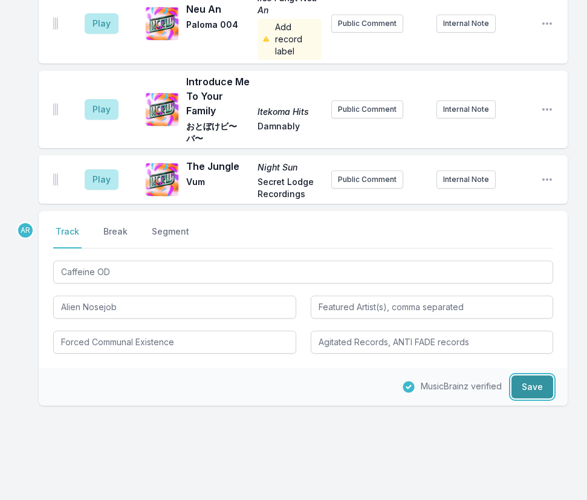
click at [535, 376] on button "Save" at bounding box center [533, 387] width 42 height 23
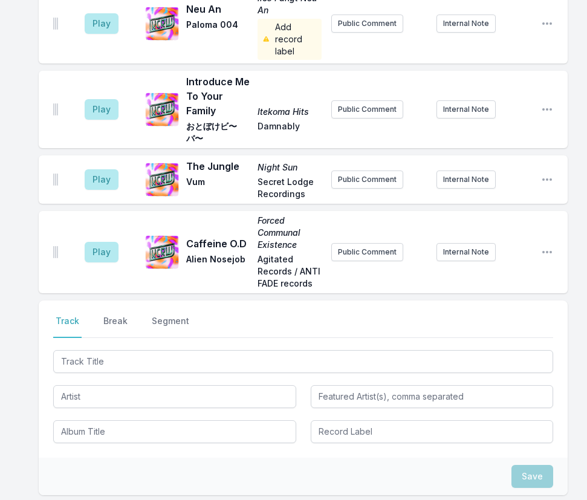
scroll to position [2966, 0]
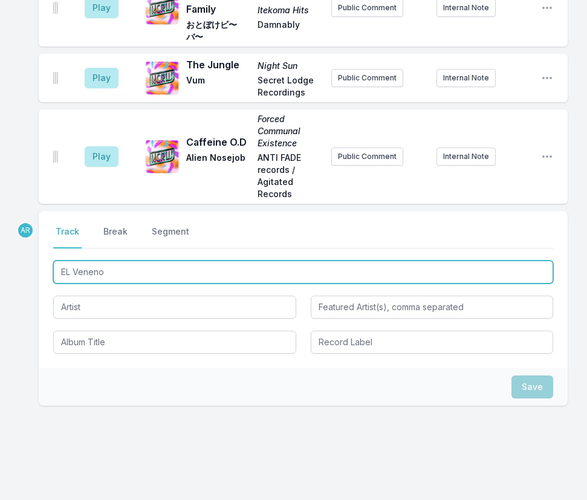
type input "EL Veneno"
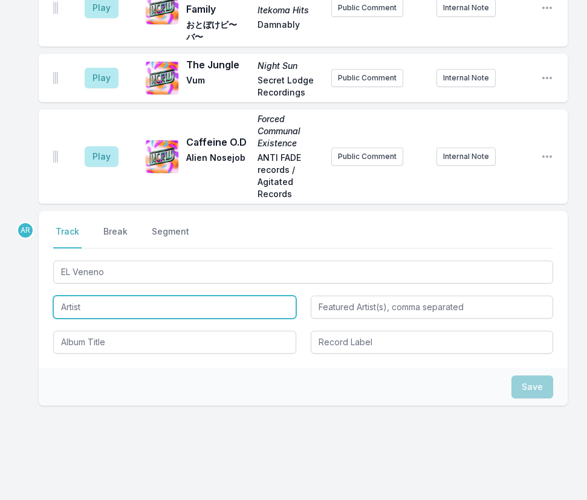
click at [99, 296] on input "Artist" at bounding box center [174, 307] width 243 height 23
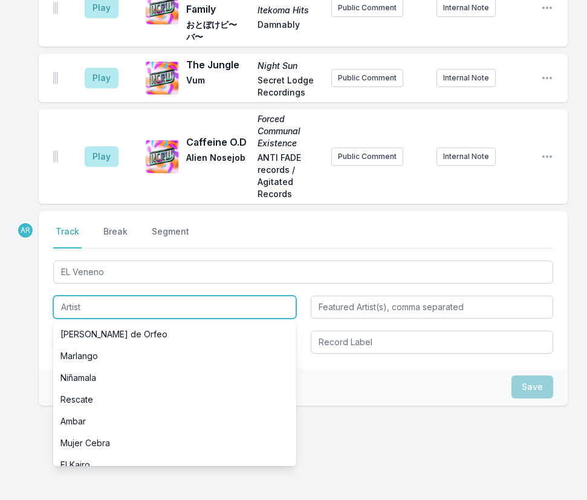
click at [82, 296] on input "Artist" at bounding box center [174, 307] width 243 height 23
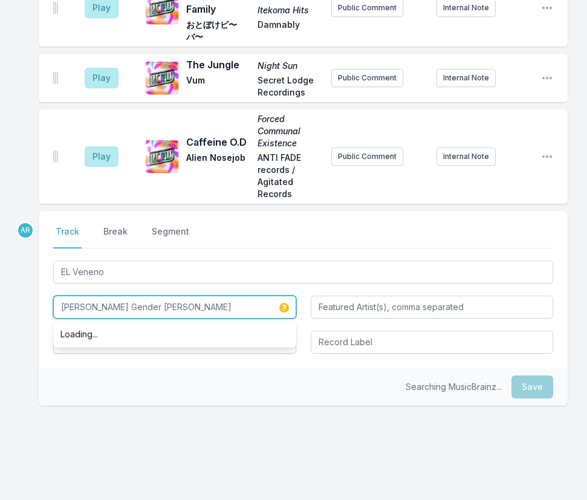
type input "Teri Gender Bender"
click at [60, 368] on div "Searching MusicBrainz... Save" at bounding box center [303, 387] width 529 height 38
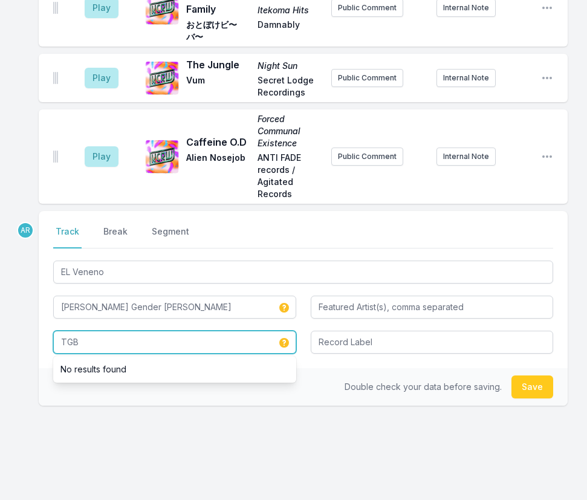
type input "TGB"
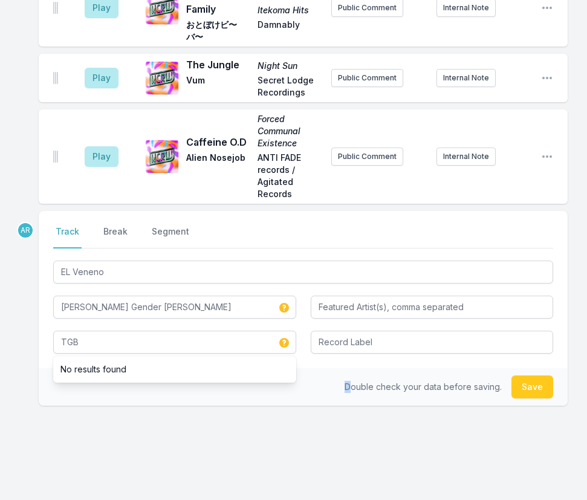
drag, startPoint x: 348, startPoint y: 351, endPoint x: 370, endPoint y: 353, distance: 21.8
click at [349, 368] on div "Double check your data before saving. Save" at bounding box center [303, 387] width 529 height 38
click at [536, 376] on button "Save" at bounding box center [533, 387] width 42 height 23
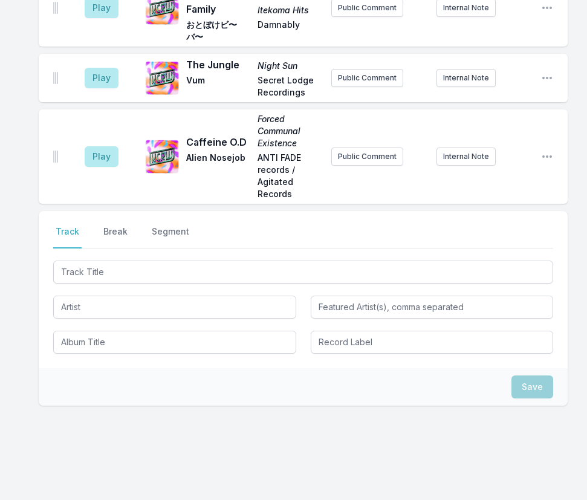
scroll to position [3039, 0]
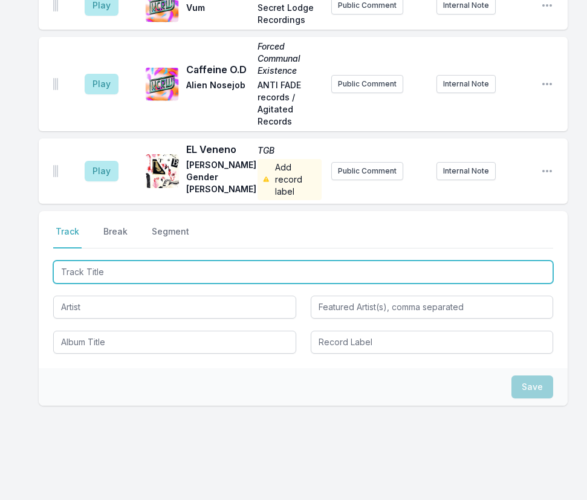
type input "Caveat Emptor"
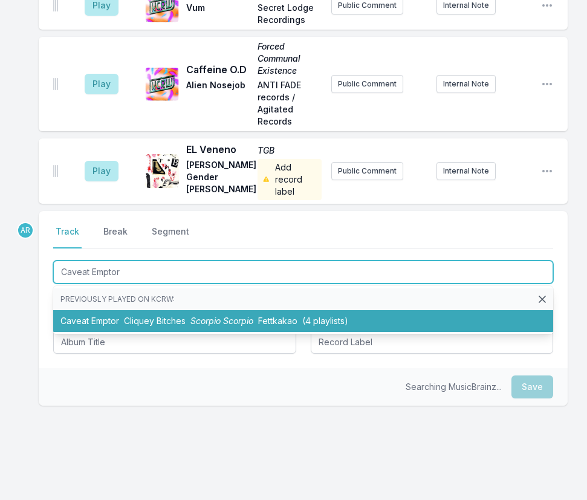
click at [134, 316] on span "Cliquey Bitches" at bounding box center [155, 321] width 62 height 10
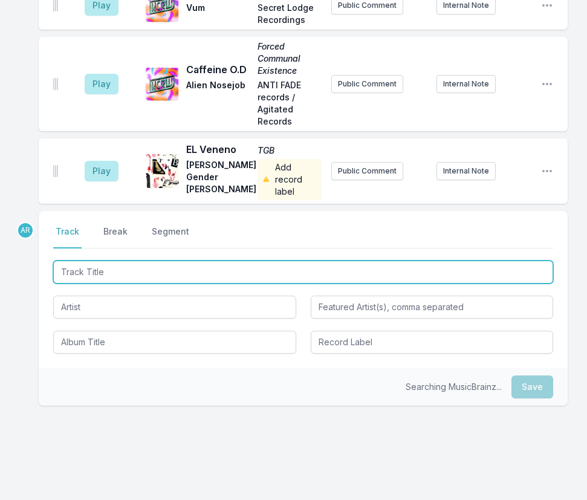
scroll to position [3109, 0]
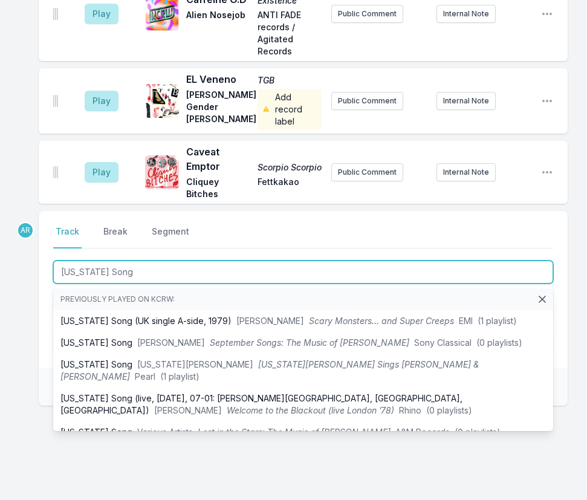
type input "Alabama Song"
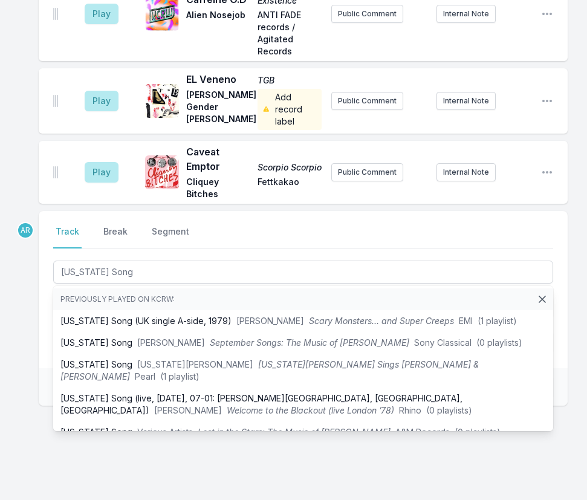
click at [46, 318] on div "Select a tab Track Break Segment Track Break Segment Alabama Song Previously pl…" at bounding box center [303, 289] width 529 height 157
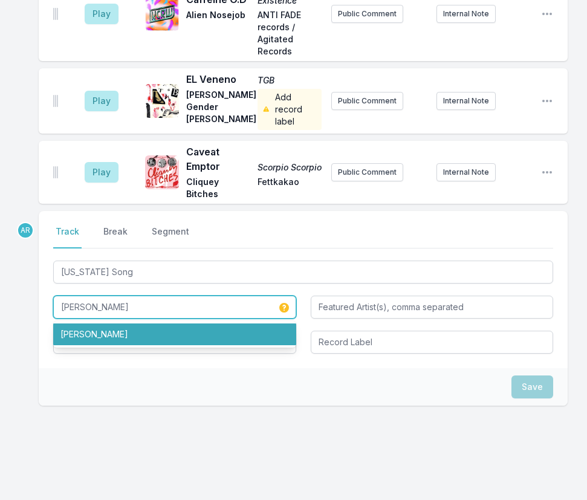
click at [111, 324] on li "David Bowie" at bounding box center [174, 335] width 243 height 22
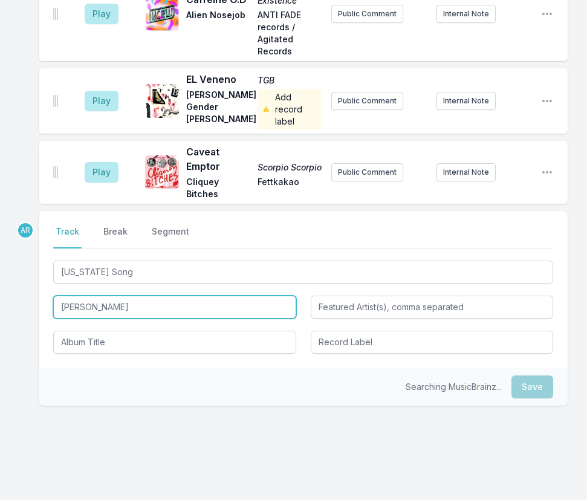
type input "David Bowie"
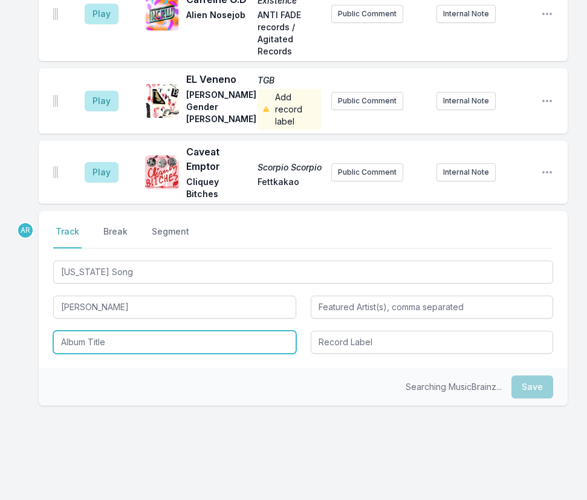
click at [95, 331] on input "Album Title" at bounding box center [174, 342] width 243 height 23
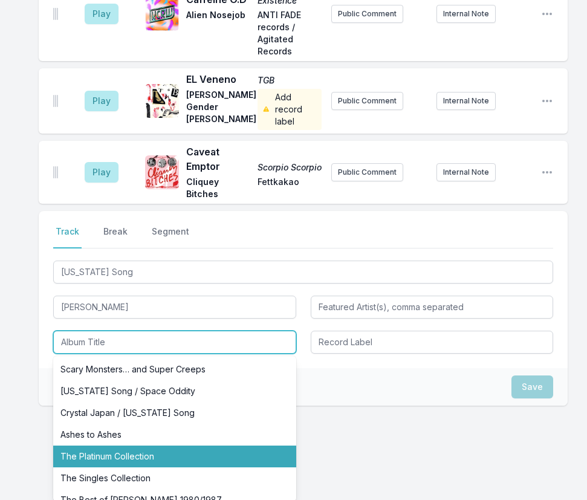
scroll to position [60, 0]
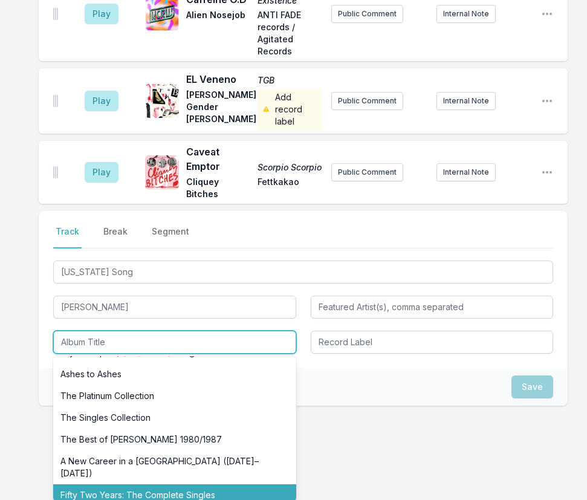
click at [166, 485] on li "Fifty Two Years: The Complete Singles" at bounding box center [174, 496] width 243 height 22
type input "Fifty Two Years: The Complete Singles"
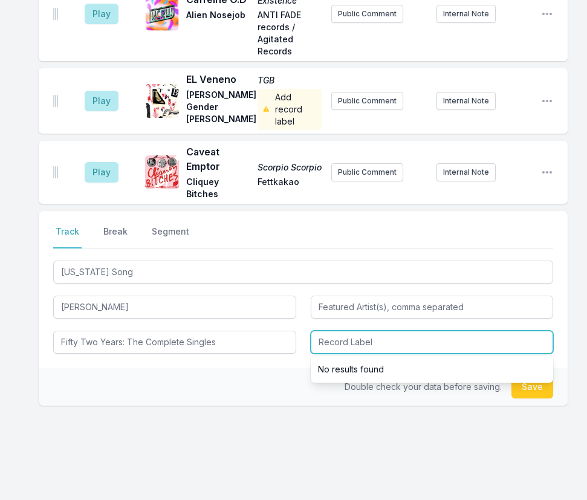
click at [347, 331] on input "Record Label" at bounding box center [432, 342] width 243 height 23
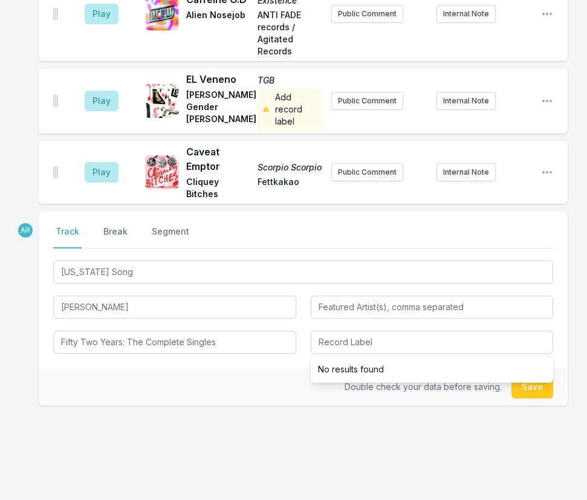
click at [285, 369] on div "Double check your data before saving. Save" at bounding box center [303, 387] width 529 height 38
click at [531, 376] on button "Save" at bounding box center [533, 387] width 42 height 23
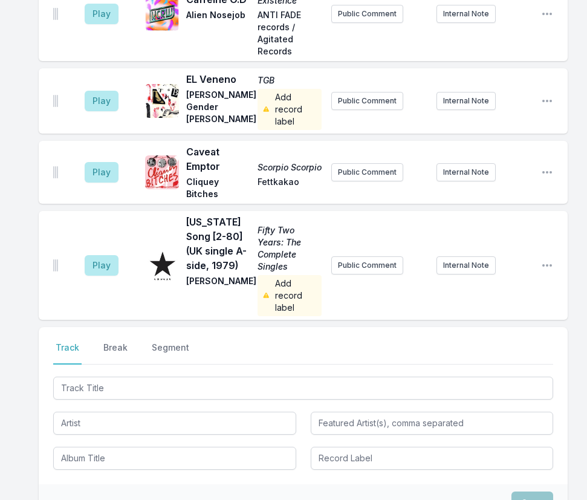
scroll to position [3225, 0]
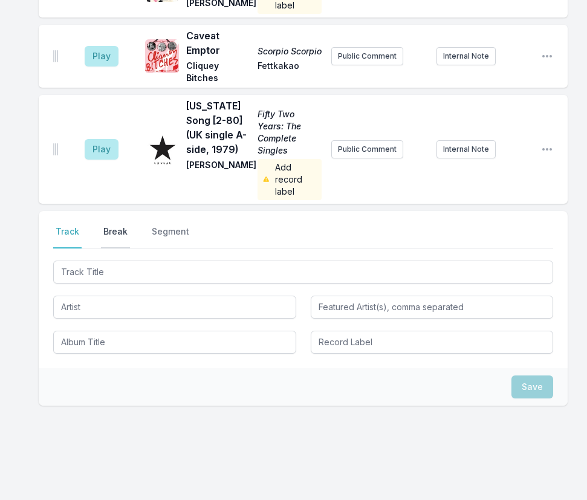
click at [108, 226] on button "Break" at bounding box center [115, 237] width 29 height 23
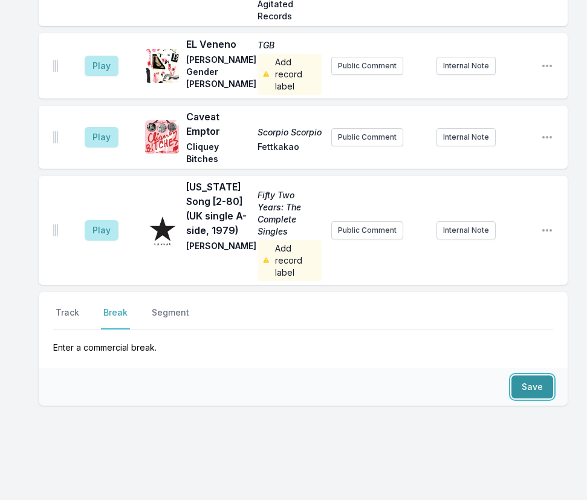
click at [529, 376] on button "Save" at bounding box center [533, 387] width 42 height 23
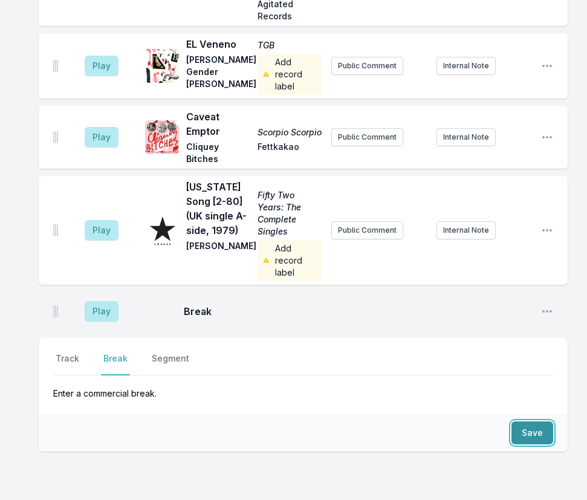
scroll to position [3190, 0]
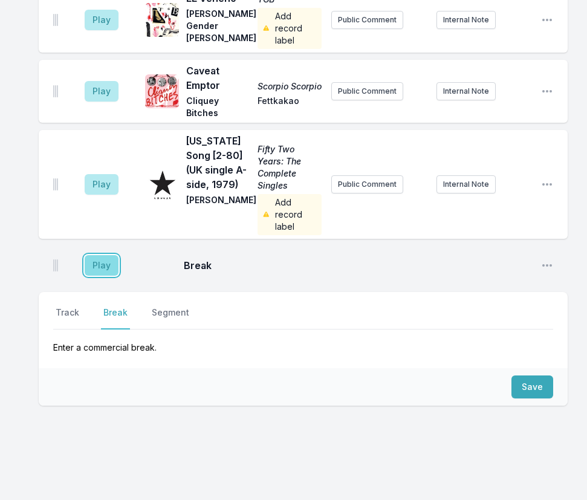
click at [110, 255] on button "Play" at bounding box center [102, 265] width 34 height 21
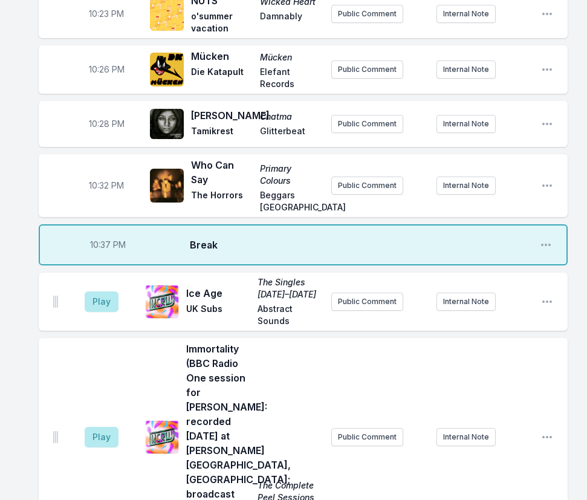
scroll to position [825, 0]
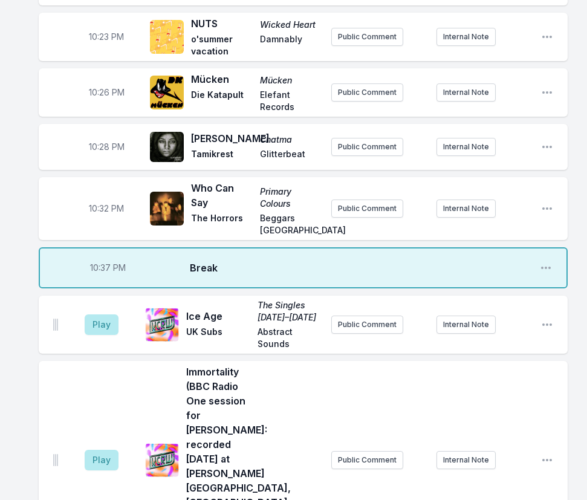
click at [108, 274] on span "10:37 PM" at bounding box center [108, 268] width 36 height 12
click at [102, 276] on input "22:37" at bounding box center [108, 267] width 68 height 23
type input "22:36"
click at [374, 377] on div "Play Immortality (BBC Radio One session for John Peel: recorded 1992-01-19 at M…" at bounding box center [303, 460] width 529 height 198
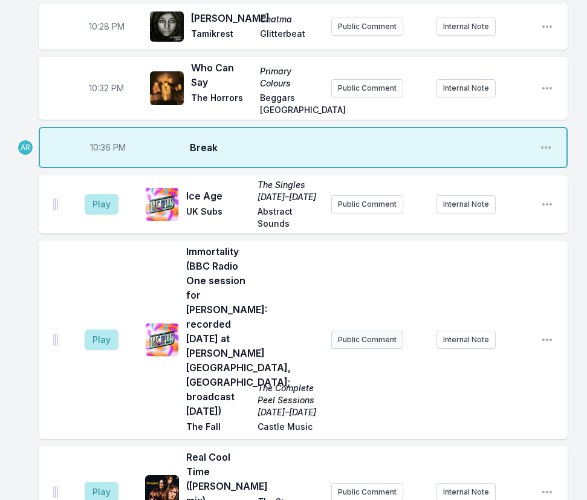
scroll to position [946, 0]
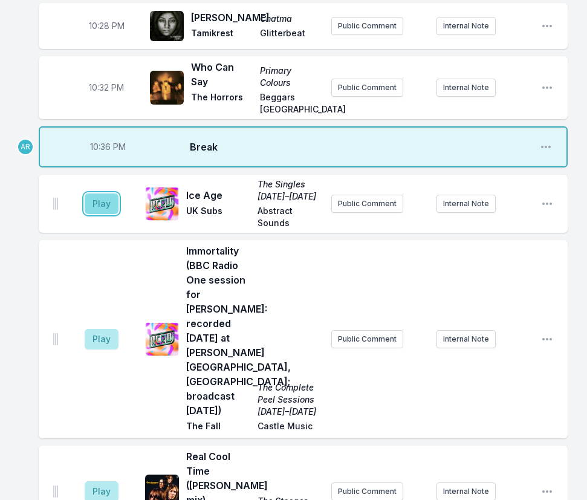
click at [106, 201] on button "Play" at bounding box center [102, 204] width 34 height 21
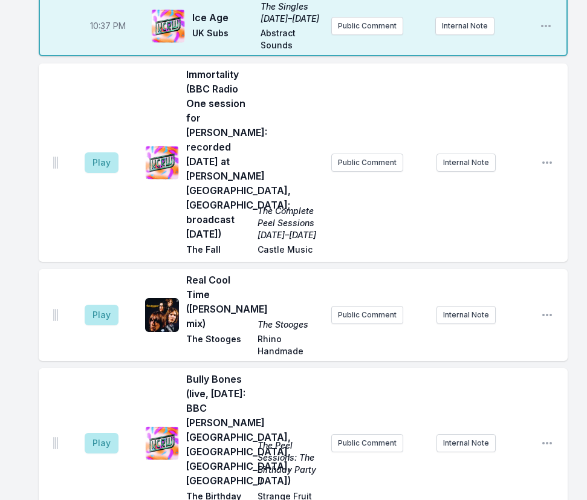
scroll to position [1127, 0]
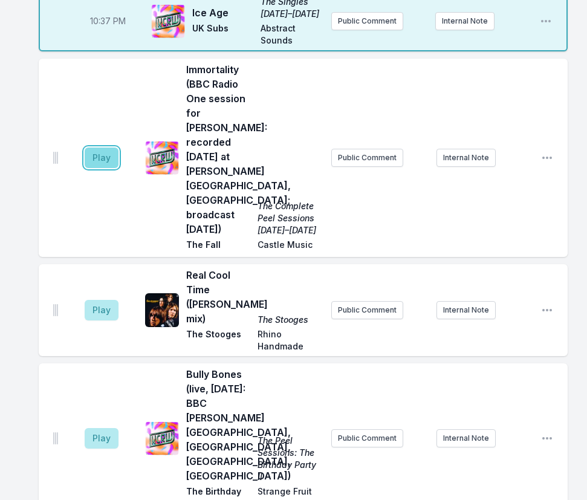
click at [100, 163] on button "Play" at bounding box center [102, 158] width 34 height 21
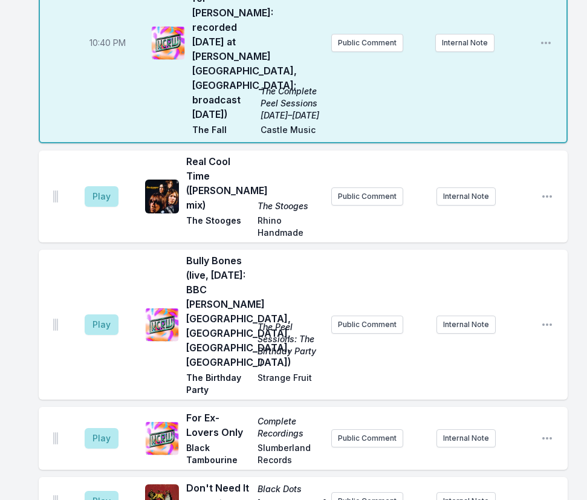
scroll to position [1247, 0]
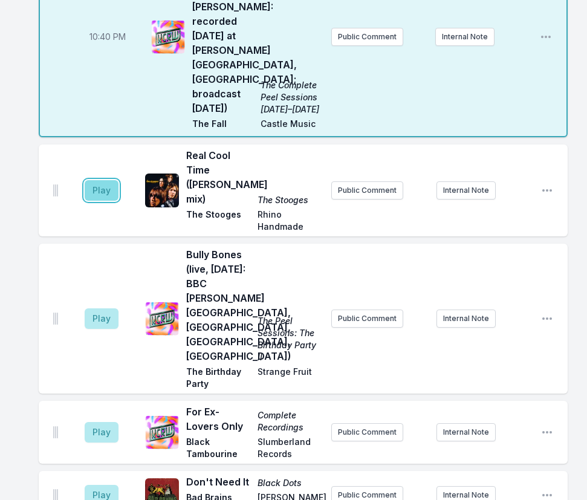
click at [91, 201] on button "Play" at bounding box center [102, 190] width 34 height 21
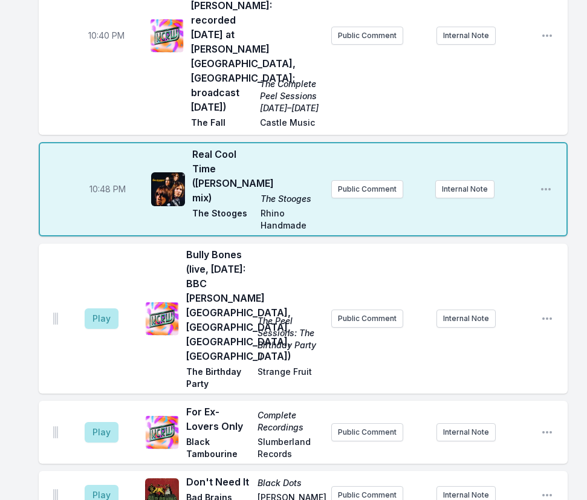
scroll to position [1238, 0]
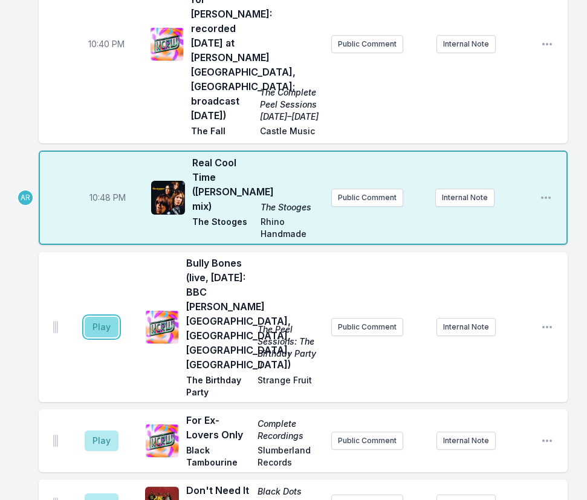
click at [104, 317] on button "Play" at bounding box center [102, 327] width 34 height 21
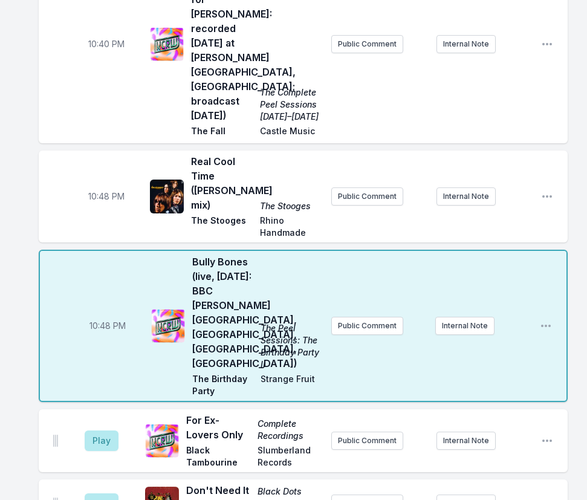
click at [99, 197] on span "10:48 PM" at bounding box center [106, 197] width 36 height 12
click at [98, 196] on input "22:48" at bounding box center [107, 196] width 68 height 23
type input "22:44"
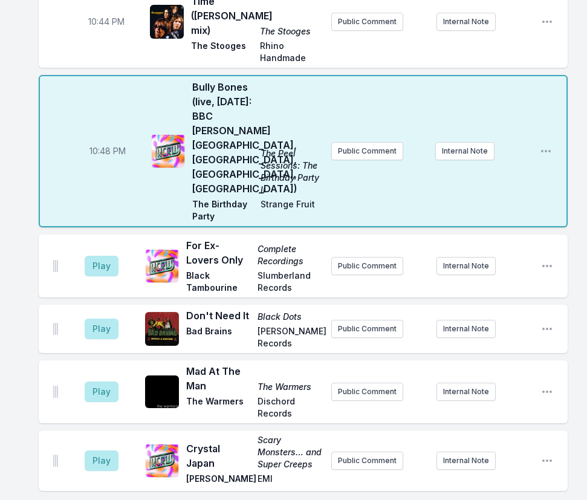
scroll to position [1420, 0]
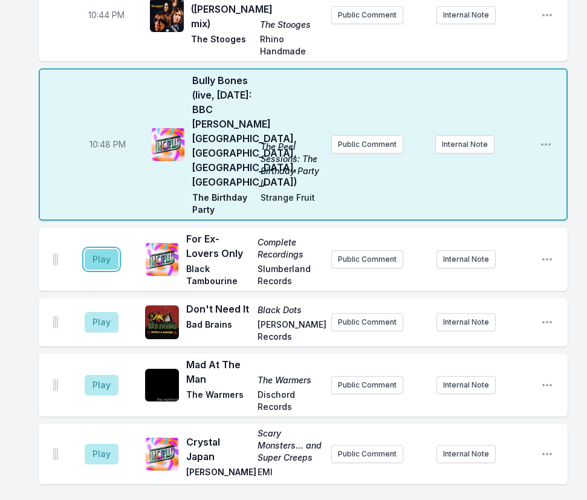
click at [99, 249] on button "Play" at bounding box center [102, 259] width 34 height 21
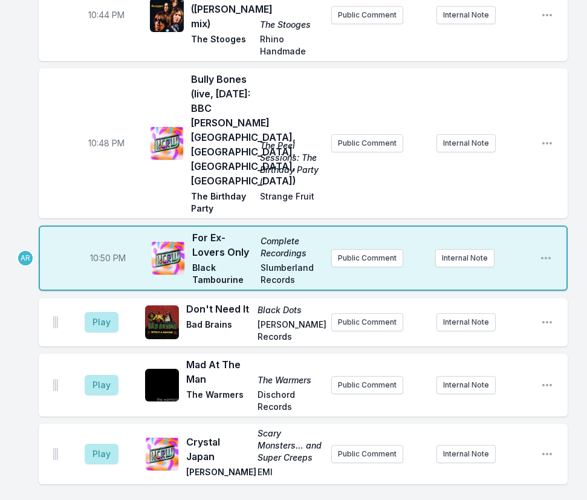
click at [103, 137] on span "10:48 PM" at bounding box center [106, 143] width 36 height 12
click at [97, 132] on input "22:48" at bounding box center [107, 143] width 68 height 23
type input "22:47"
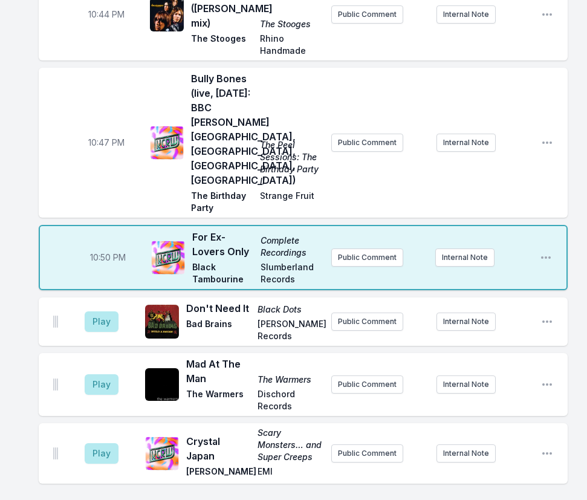
scroll to position [1480, 0]
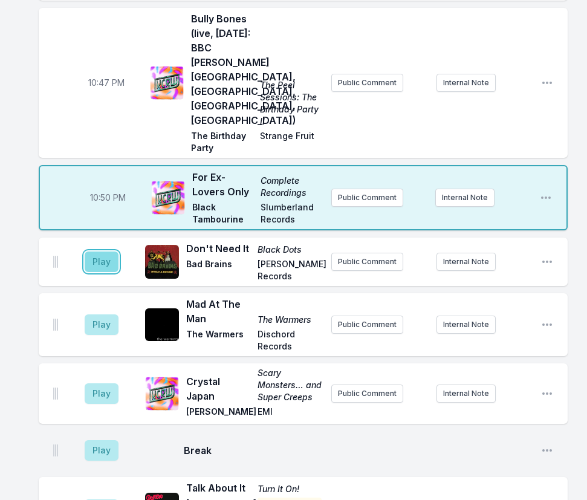
click at [98, 252] on button "Play" at bounding box center [102, 262] width 34 height 21
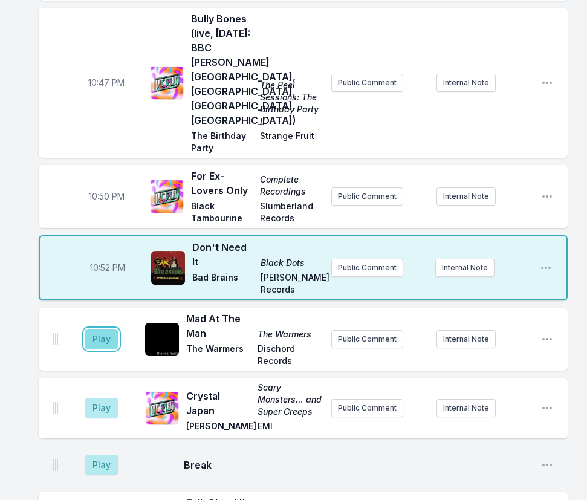
click at [108, 329] on button "Play" at bounding box center [102, 339] width 34 height 21
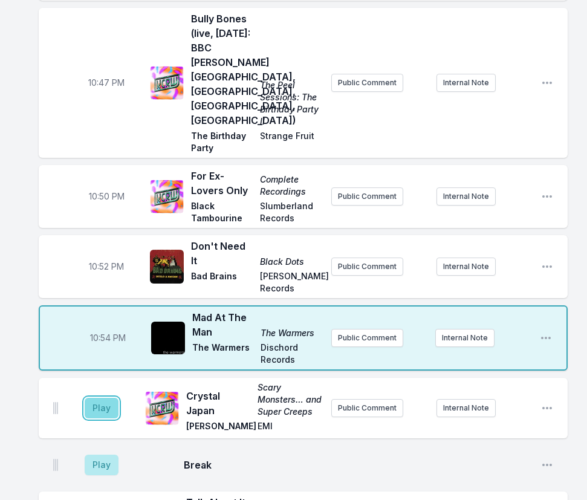
click at [104, 398] on button "Play" at bounding box center [102, 408] width 34 height 21
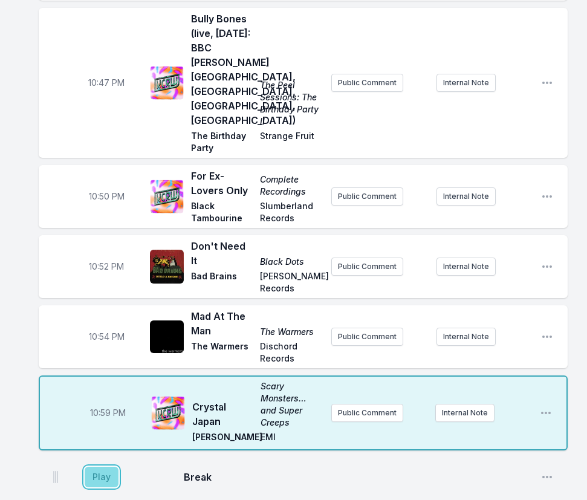
click at [99, 467] on button "Play" at bounding box center [102, 477] width 34 height 21
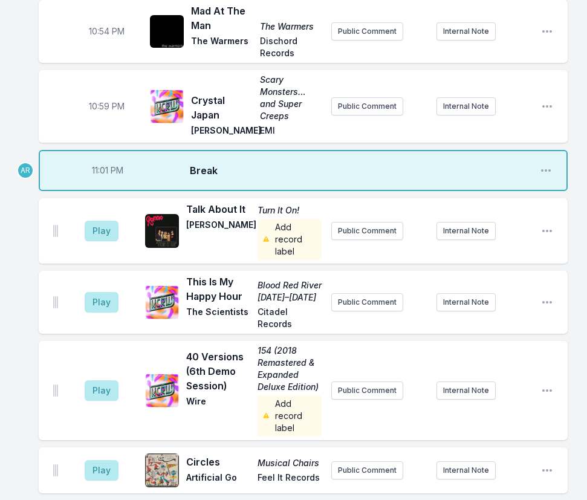
scroll to position [1843, 0]
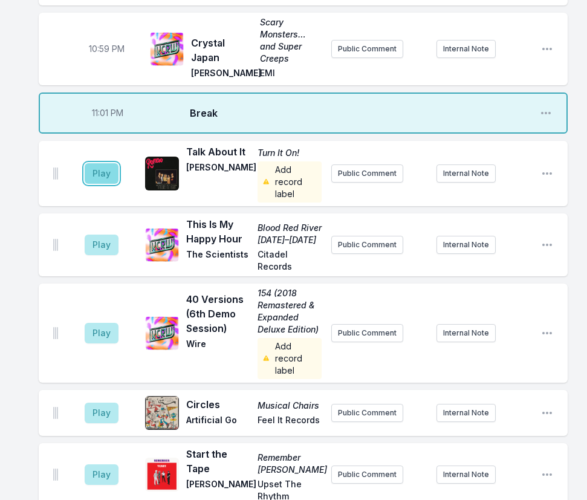
click at [110, 163] on button "Play" at bounding box center [102, 173] width 34 height 21
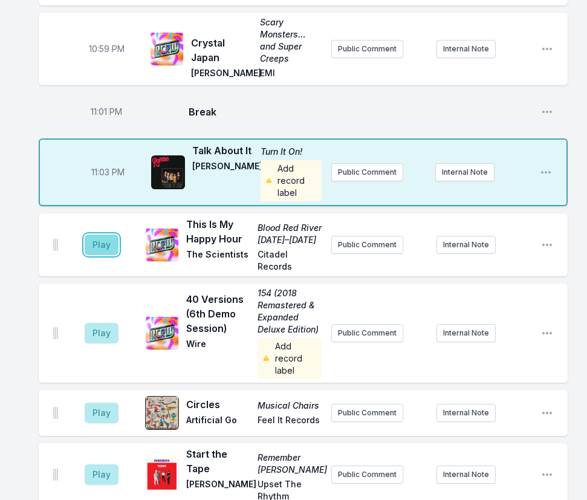
click at [111, 235] on button "Play" at bounding box center [102, 245] width 34 height 21
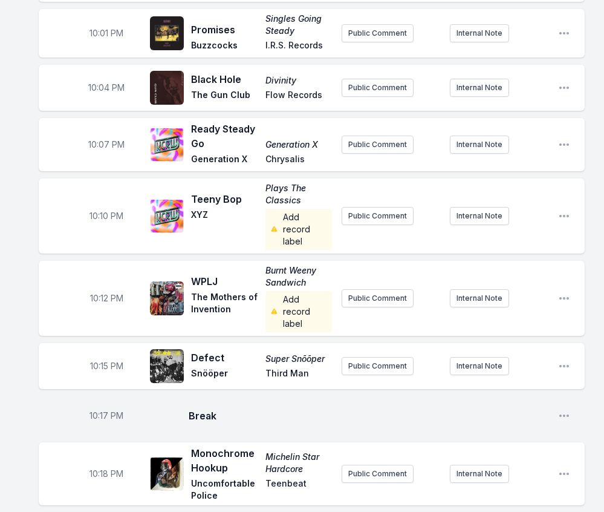
scroll to position [242, 0]
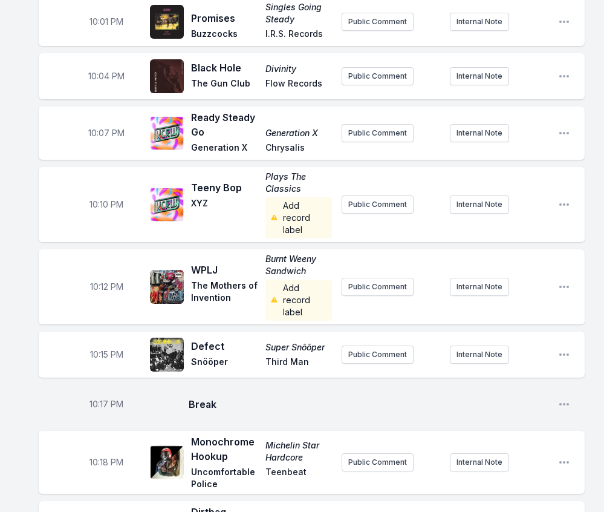
click at [492, 224] on div "10:10 PM Teeny Bop Plays The Classics XYZ Add record label Public Comment Inter…" at bounding box center [312, 204] width 546 height 75
click at [568, 204] on icon "Open playlist item options" at bounding box center [565, 204] width 10 height 2
click at [502, 250] on button "Edit Track Details" at bounding box center [503, 251] width 136 height 22
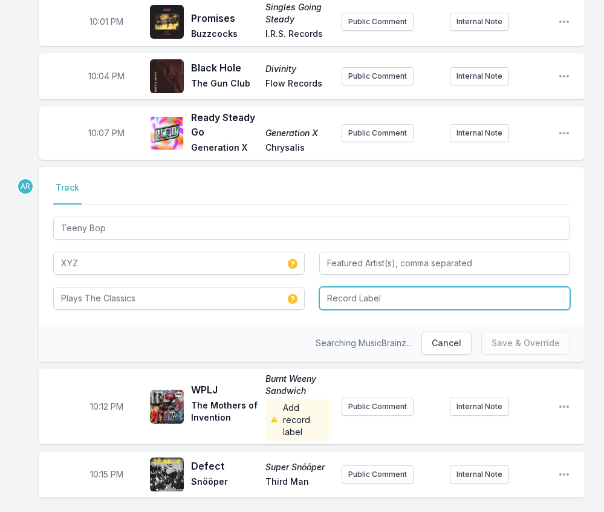
click at [421, 292] on input "Record Label" at bounding box center [445, 298] width 252 height 23
type input "Plagiarist Records"
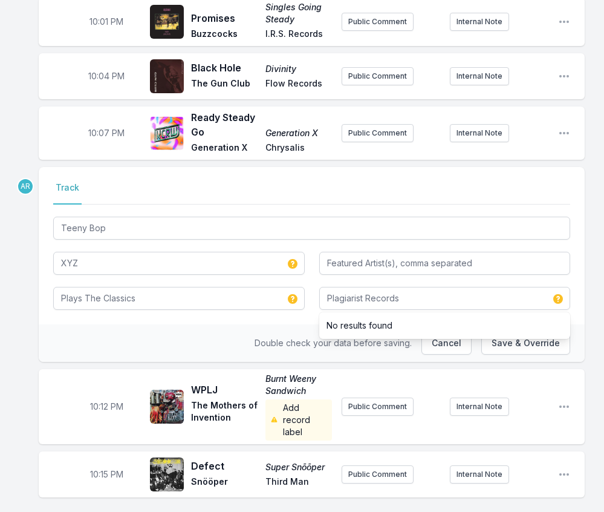
click at [286, 317] on div "Select a tab Track Track Teeny Bop XYZ Plays The Classics Plagiarist Records No…" at bounding box center [312, 245] width 546 height 157
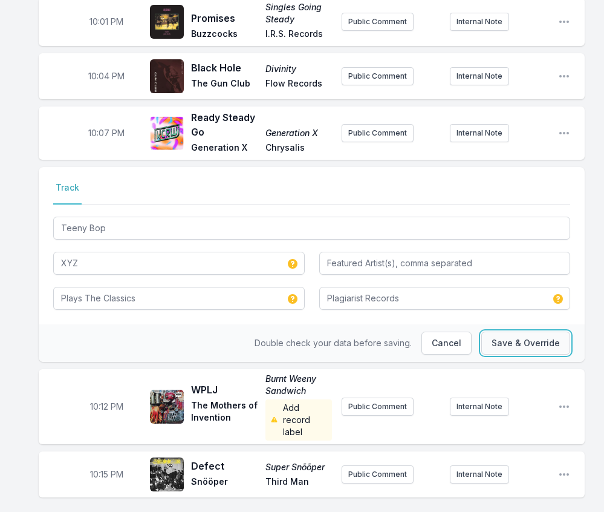
click at [520, 342] on button "Save & Override" at bounding box center [526, 343] width 89 height 23
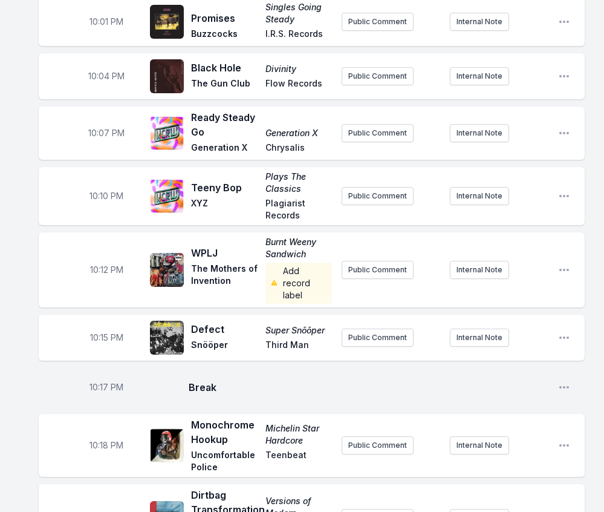
drag, startPoint x: 515, startPoint y: 250, endPoint x: 524, endPoint y: 253, distance: 10.1
click at [515, 250] on div "10:12 PM WPLJ Burnt Weeny Sandwich The Mothers of Invention Add record label Pu…" at bounding box center [312, 269] width 546 height 75
click at [567, 268] on icon "Open playlist item options" at bounding box center [564, 270] width 12 height 12
click at [498, 312] on button "Edit Track Details" at bounding box center [503, 316] width 136 height 22
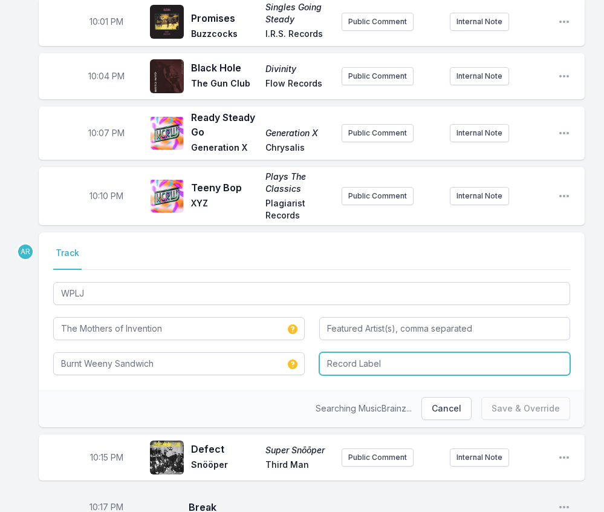
click at [433, 368] on input "Record Label" at bounding box center [445, 363] width 252 height 23
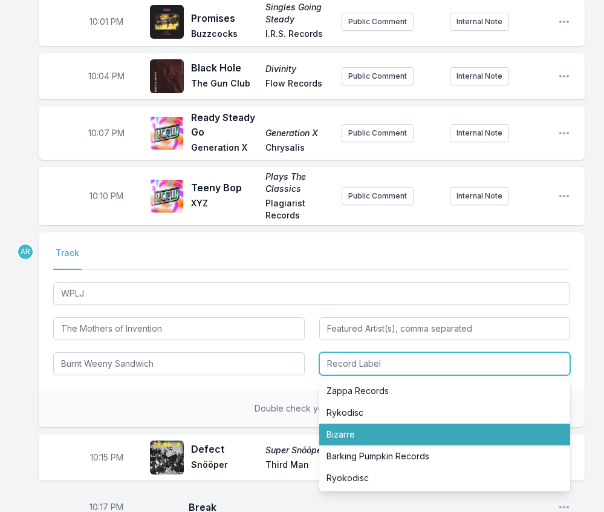
click at [362, 428] on li "Bizarre" at bounding box center [445, 434] width 252 height 22
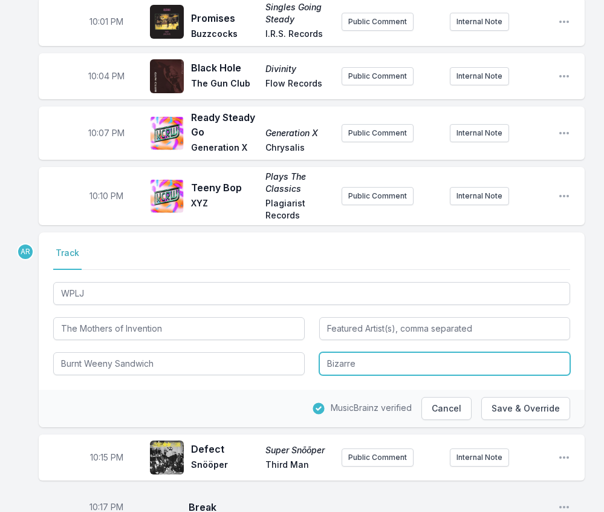
click at [403, 364] on input "Bizarre" at bounding box center [445, 363] width 252 height 23
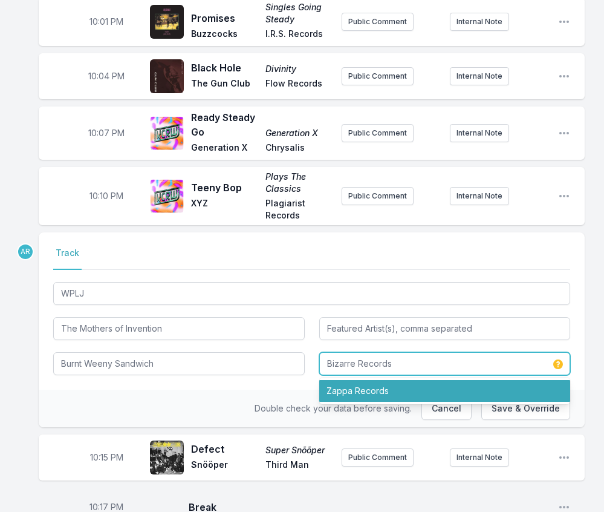
type input "Bizarre Records"
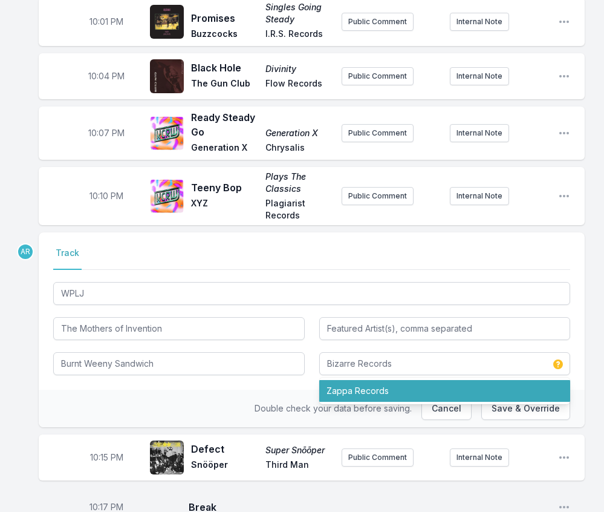
click at [255, 397] on div "Double check your data before saving. Cancel Save & Override" at bounding box center [312, 409] width 546 height 38
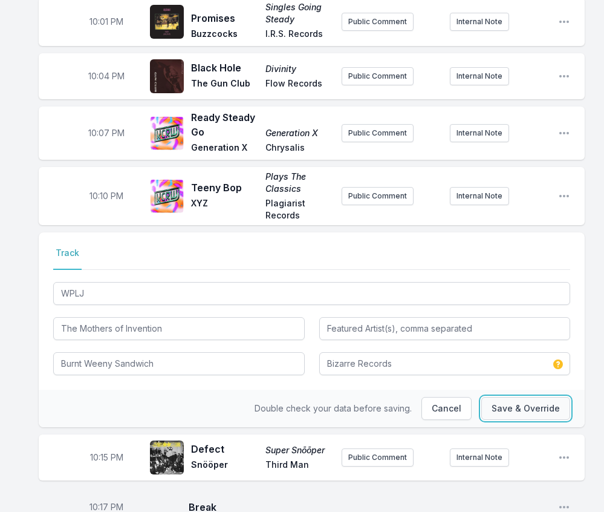
click at [526, 405] on button "Save & Override" at bounding box center [526, 408] width 89 height 23
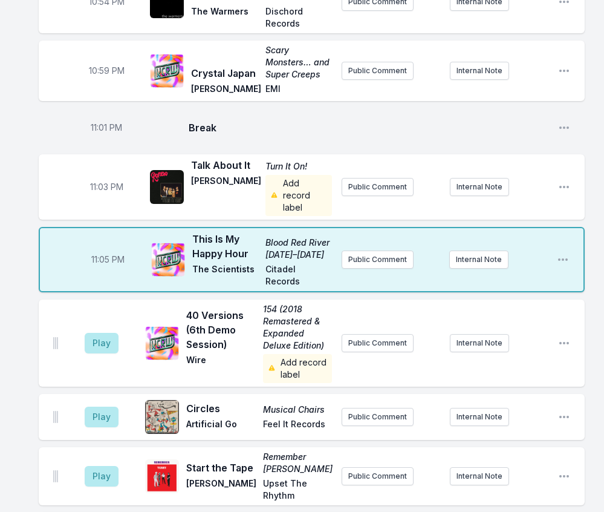
scroll to position [1754, 0]
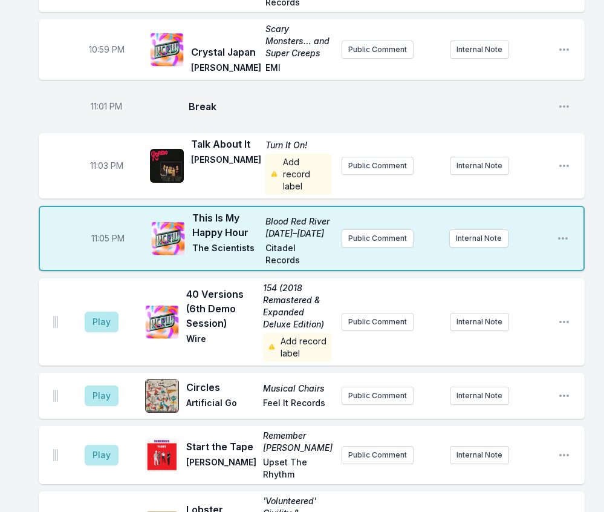
click at [419, 87] on div "11:01 PM Break Open playlist item options" at bounding box center [312, 106] width 546 height 39
click at [568, 165] on icon "Open playlist item options" at bounding box center [565, 166] width 10 height 2
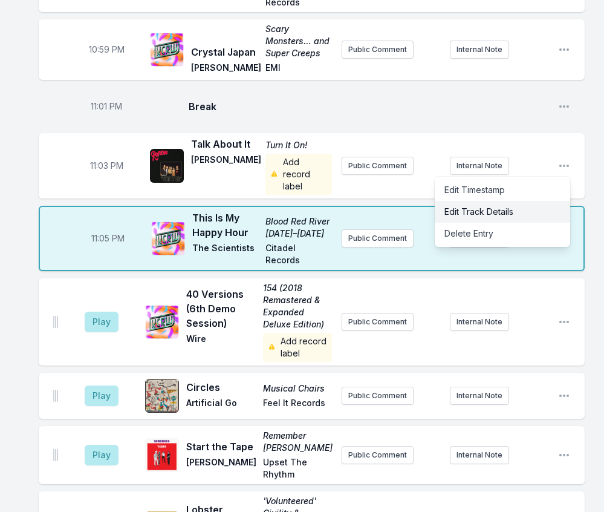
click at [532, 201] on button "Edit Track Details" at bounding box center [503, 212] width 136 height 22
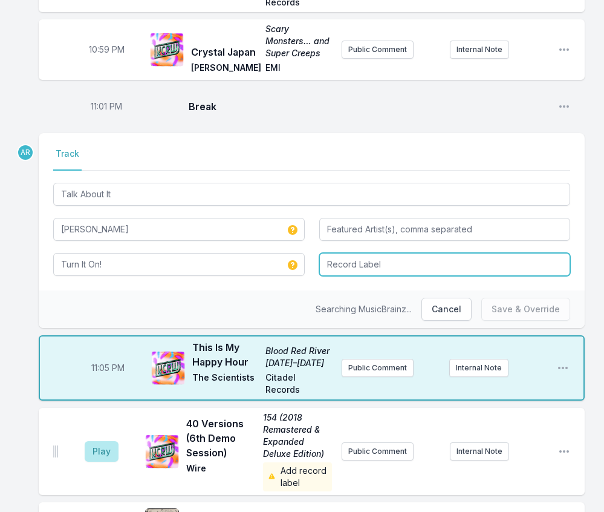
click at [449, 253] on input "Record Label" at bounding box center [445, 264] width 252 height 23
type input "Feel It Records"
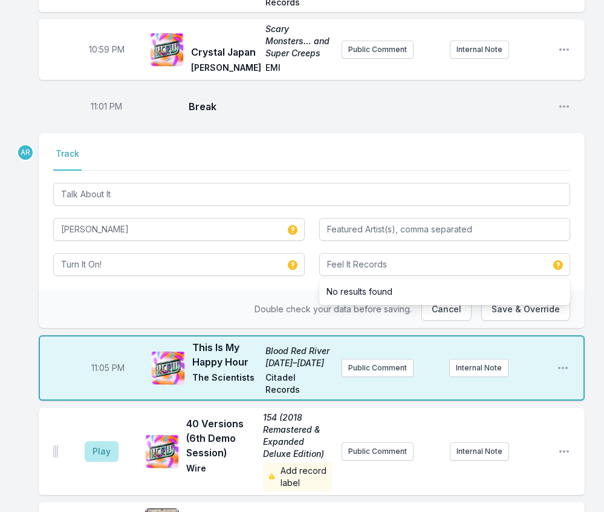
click at [247, 247] on div "Select a tab Track Track Talk About It Romero Turn It On! Feel It Records No re…" at bounding box center [312, 211] width 546 height 157
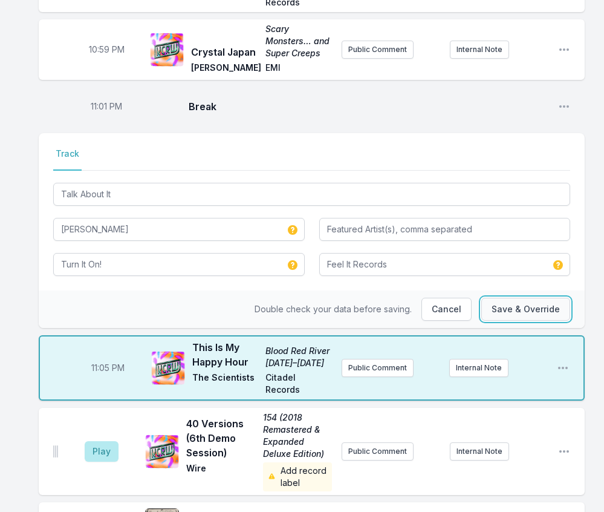
click at [538, 298] on button "Save & Override" at bounding box center [526, 309] width 89 height 23
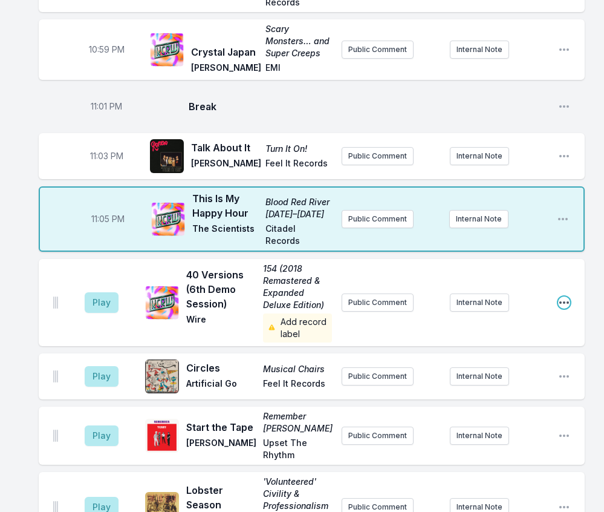
click at [563, 296] on icon "Open playlist item options" at bounding box center [564, 302] width 12 height 12
click at [508, 338] on button "Edit Track Details" at bounding box center [503, 349] width 136 height 22
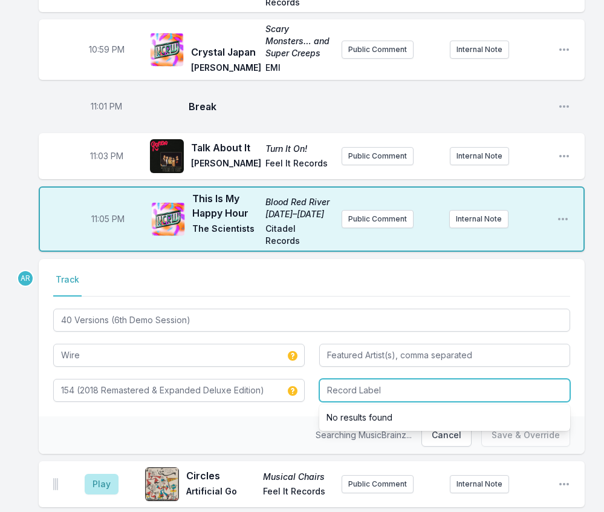
click at [409, 379] on input "Record Label" at bounding box center [445, 390] width 252 height 23
type input "Pinkflag"
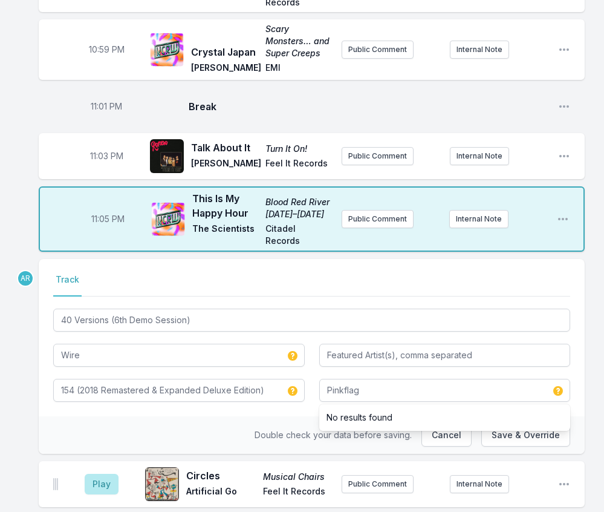
click at [301, 416] on div "Double check your data before saving. Cancel Save & Override" at bounding box center [312, 435] width 546 height 38
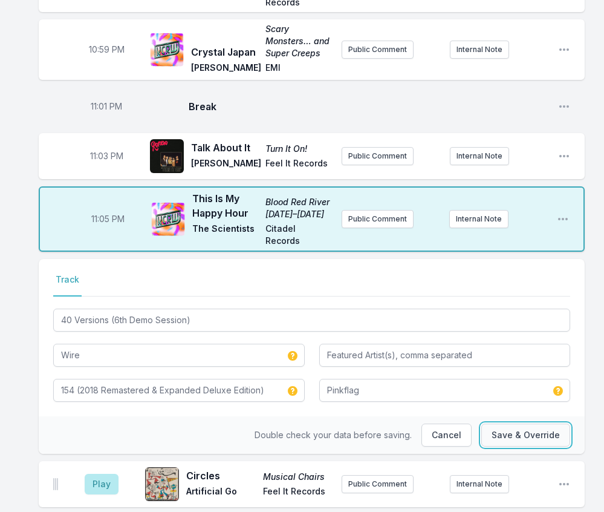
click at [509, 423] on button "Save & Override" at bounding box center [526, 434] width 89 height 23
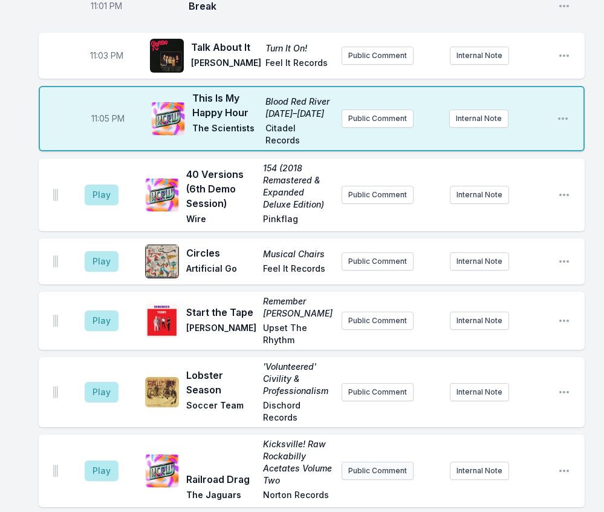
scroll to position [1815, 0]
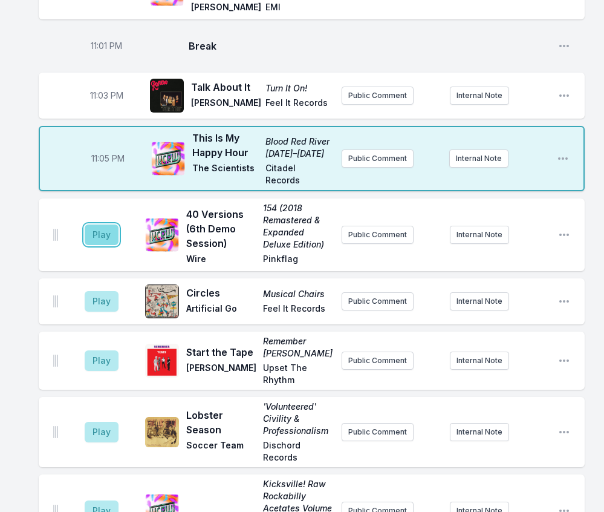
click at [96, 224] on button "Play" at bounding box center [102, 234] width 34 height 21
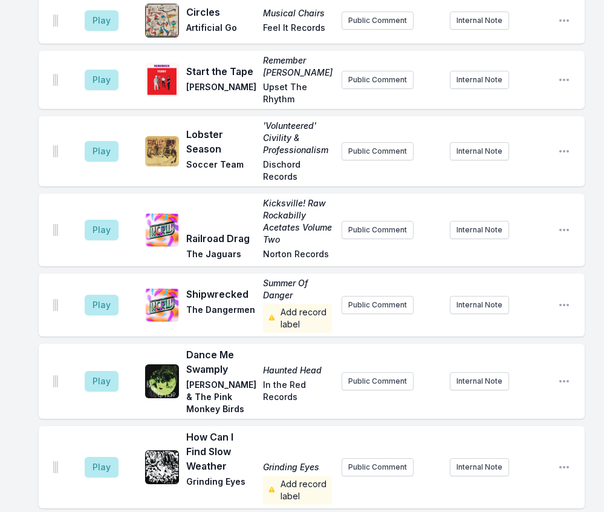
scroll to position [2117, 0]
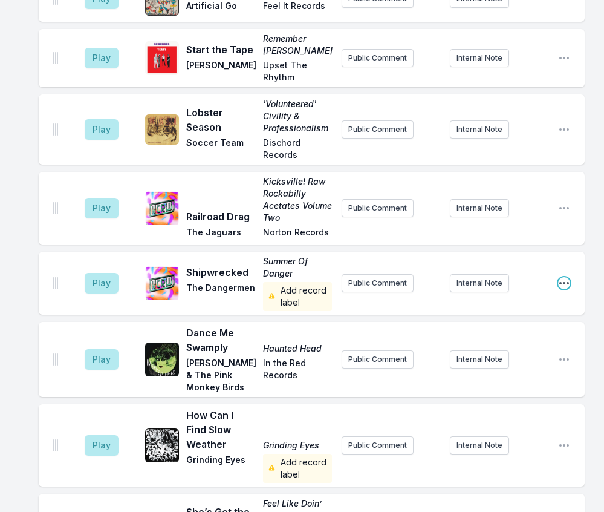
click at [561, 277] on icon "Open playlist item options" at bounding box center [564, 283] width 12 height 12
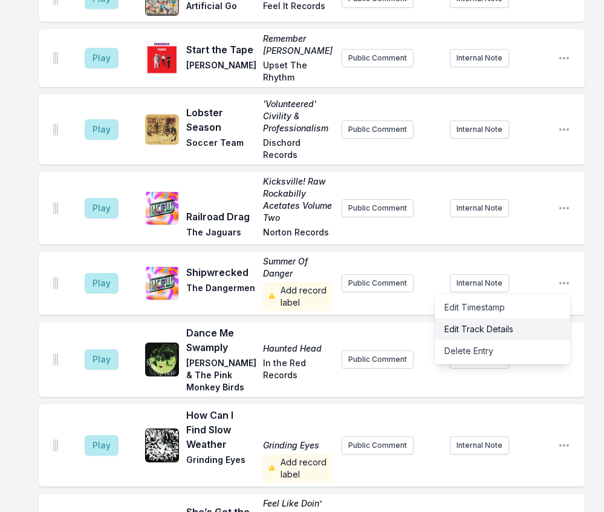
click at [533, 318] on button "Edit Track Details" at bounding box center [503, 329] width 136 height 22
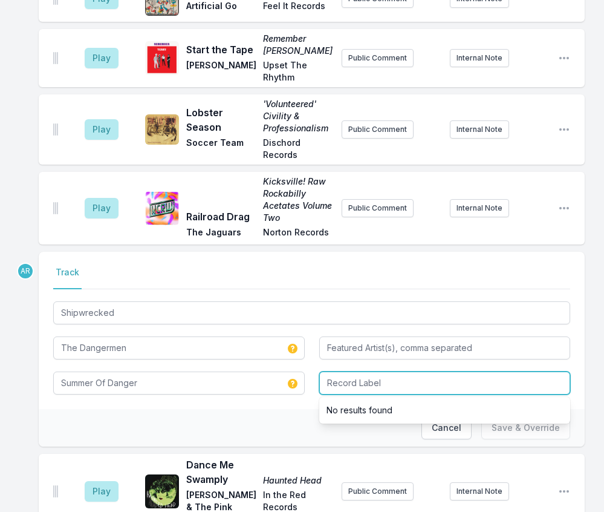
click at [463, 371] on input "Record Label" at bounding box center [445, 382] width 252 height 23
type input "Wild Eagle Records"
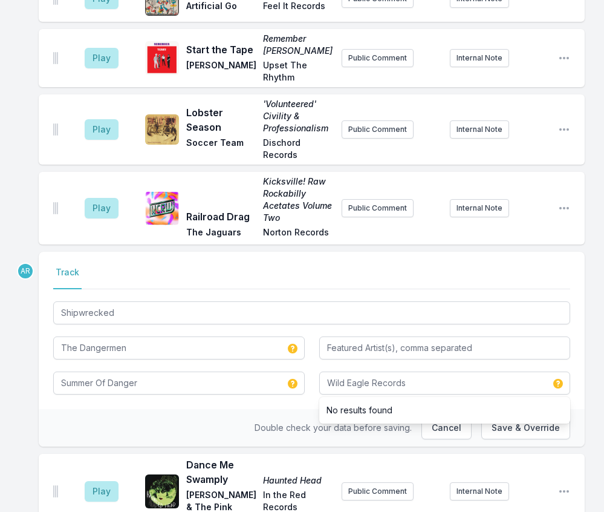
click at [235, 409] on div "Double check your data before saving. Cancel Save & Override" at bounding box center [312, 428] width 546 height 38
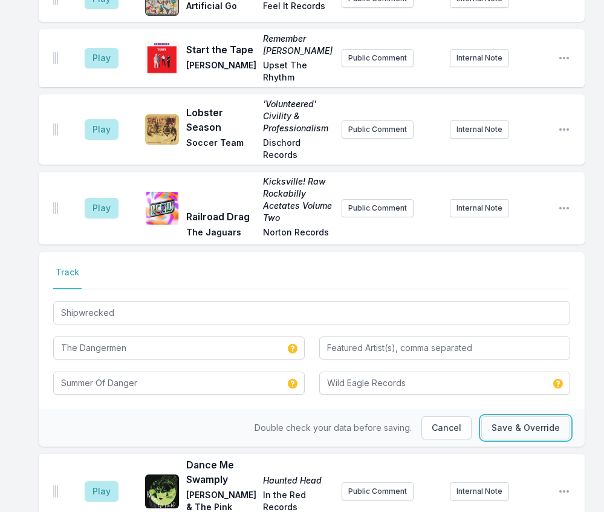
click at [521, 416] on button "Save & Override" at bounding box center [526, 427] width 89 height 23
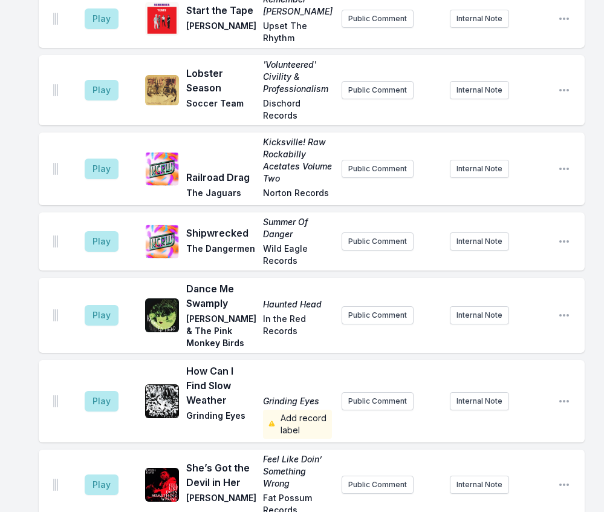
scroll to position [2178, 0]
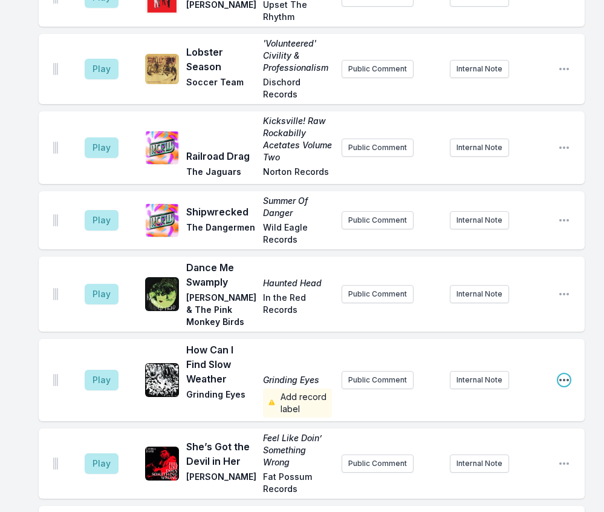
click at [568, 379] on icon "Open playlist item options" at bounding box center [565, 380] width 10 height 2
click at [512, 415] on button "Edit Track Details" at bounding box center [503, 426] width 136 height 22
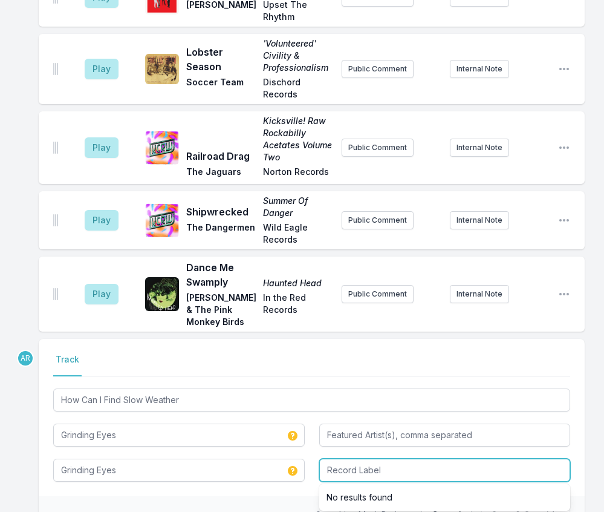
click at [456, 459] on input "Record Label" at bounding box center [445, 470] width 252 height 23
type input "Tym Records"
click at [280, 496] on div "Double check your data before saving. Cancel Save & Override" at bounding box center [312, 515] width 546 height 38
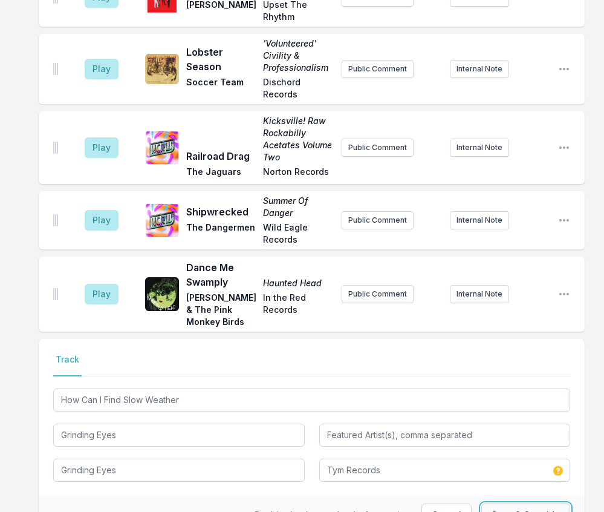
click at [526, 500] on button "Save & Override" at bounding box center [526, 514] width 89 height 23
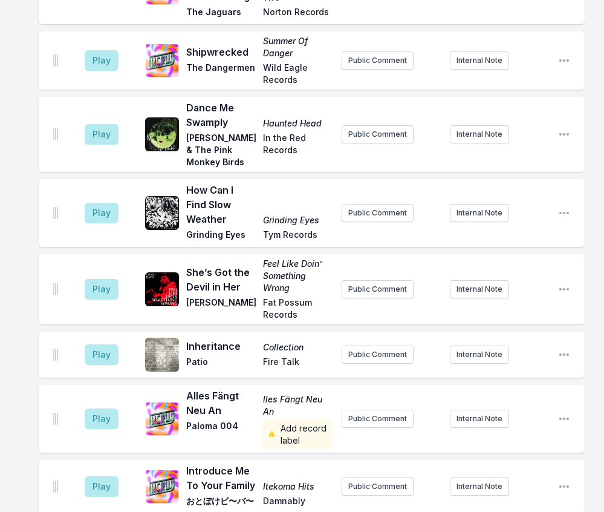
scroll to position [2359, 0]
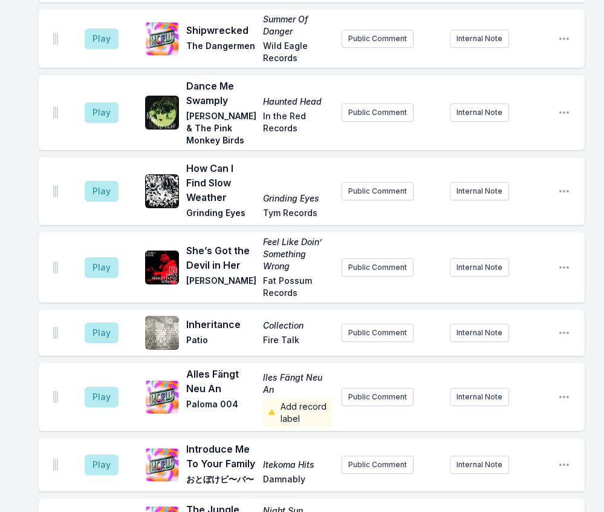
click at [397, 305] on ul "Play Circles Musical Chairs Artificial Go Feel It Records Public Comment Intern…" at bounding box center [312, 307] width 546 height 1147
click at [566, 396] on icon "Open playlist item options" at bounding box center [565, 397] width 10 height 2
click at [525, 432] on button "Edit Track Details" at bounding box center [503, 443] width 136 height 22
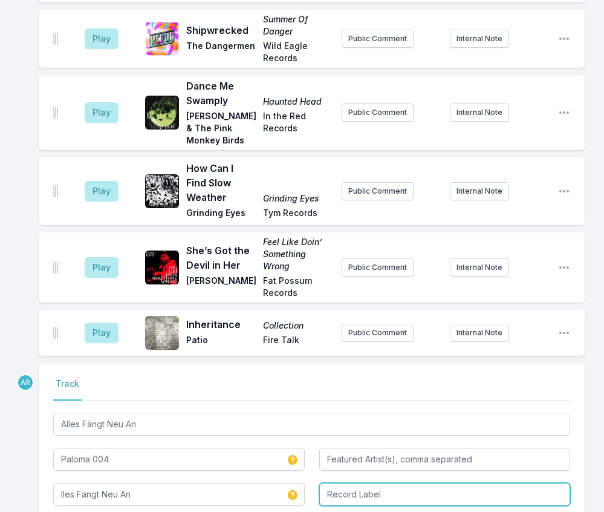
click at [415, 483] on input "Record Label" at bounding box center [445, 494] width 252 height 23
type input "Fettkakao"
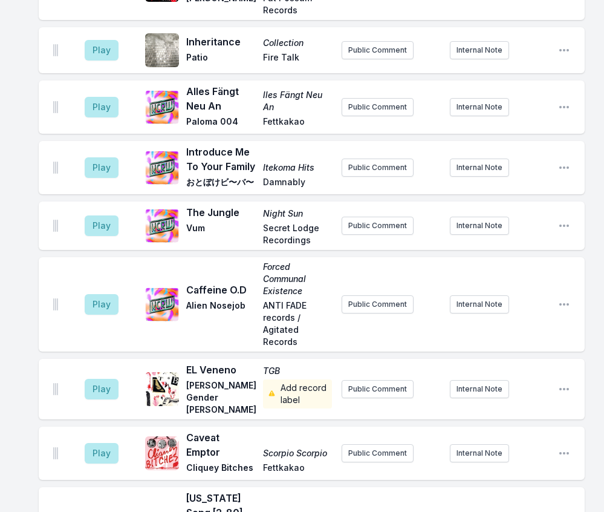
scroll to position [2662, 0]
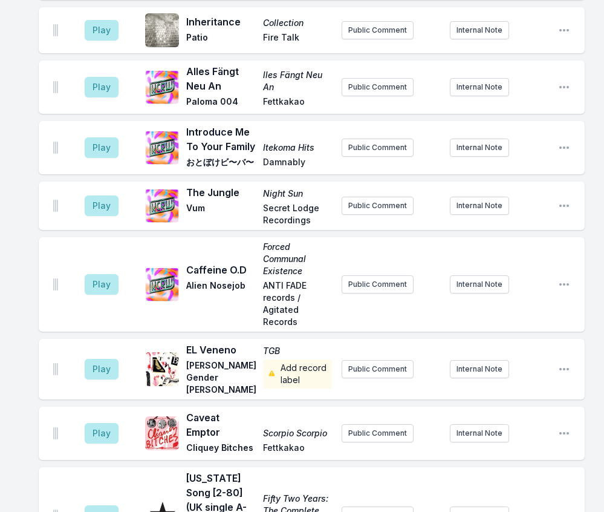
click at [411, 467] on div "Play Alabama Song [2-80] (UK single A-side, 1979) Fifty Two Years: The Complete…" at bounding box center [312, 515] width 546 height 97
click at [563, 363] on icon "Open playlist item options" at bounding box center [564, 369] width 12 height 12
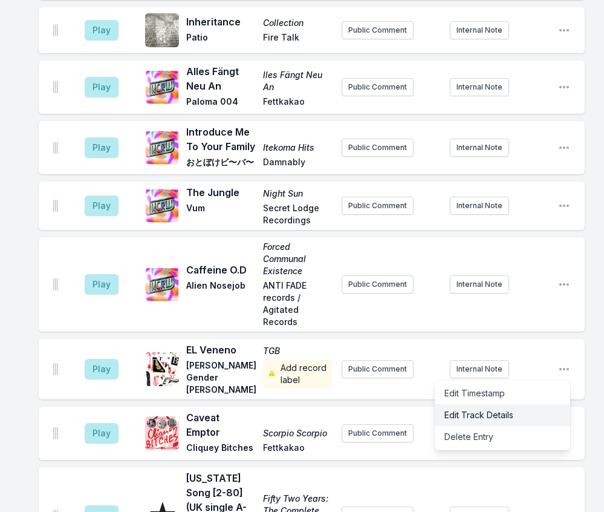
click at [531, 404] on button "Edit Track Details" at bounding box center [503, 415] width 136 height 22
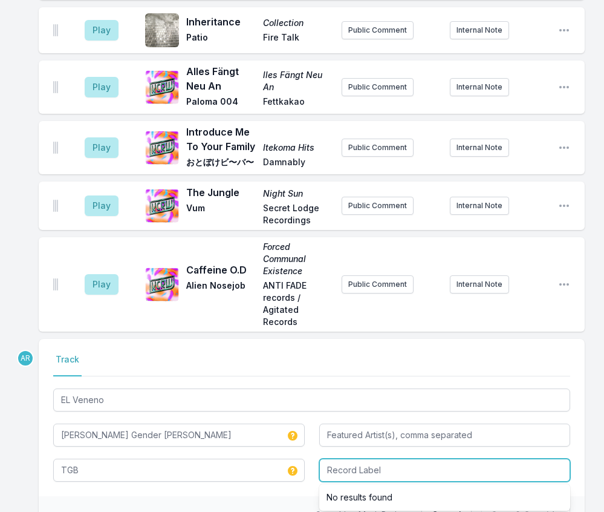
click at [502, 459] on input "Record Label" at bounding box center [445, 470] width 252 height 23
type input "Clouds Hill"
click at [304, 438] on div "Select a tab Track Track EL Veneno Teri Gender Bender TGB Clouds Hill No result…" at bounding box center [312, 417] width 546 height 157
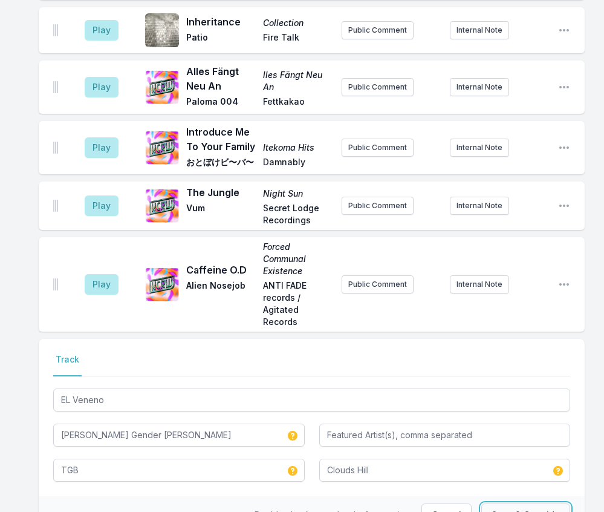
click at [521, 500] on button "Save & Override" at bounding box center [526, 514] width 89 height 23
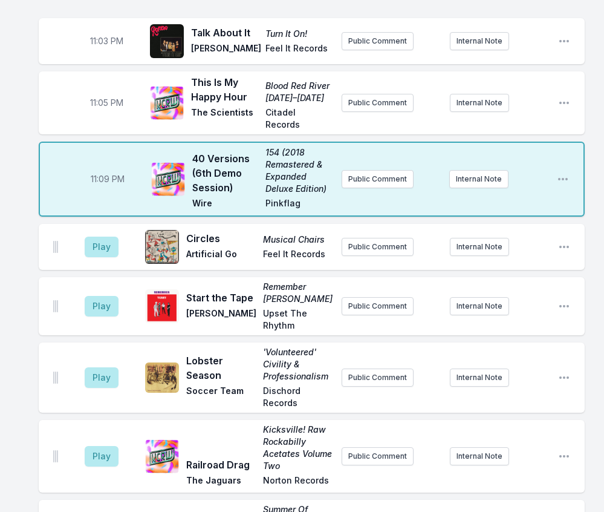
scroll to position [1891, 0]
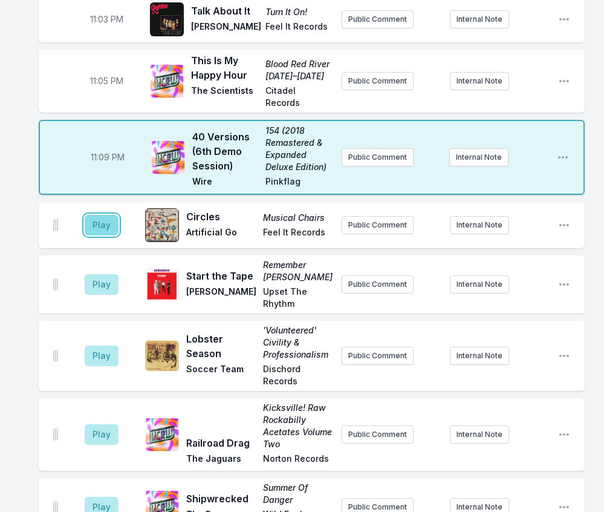
click at [94, 215] on button "Play" at bounding box center [102, 225] width 34 height 21
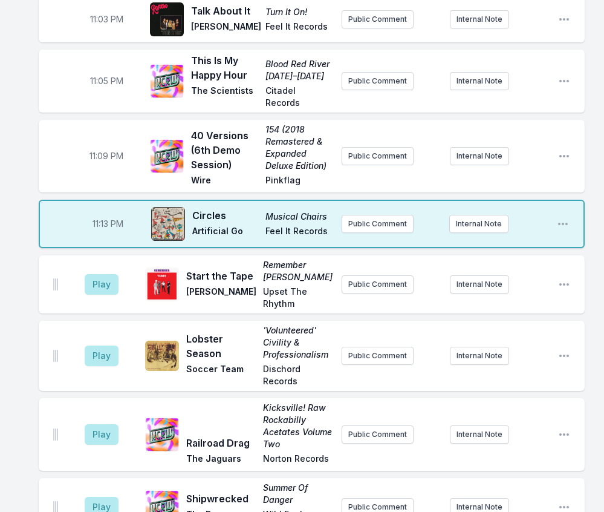
click at [519, 275] on aside "Internal Note" at bounding box center [499, 284] width 99 height 18
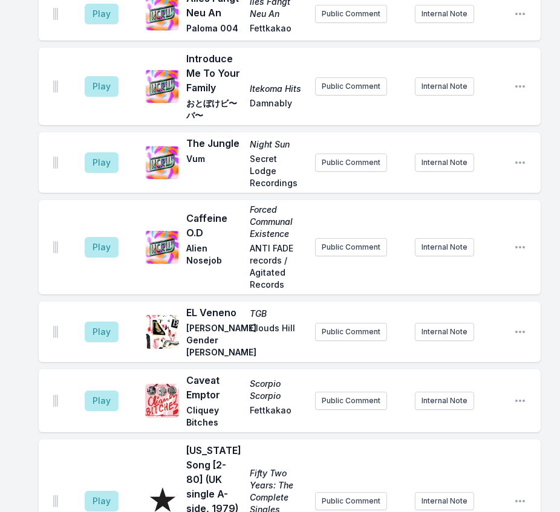
scroll to position [3272, 0]
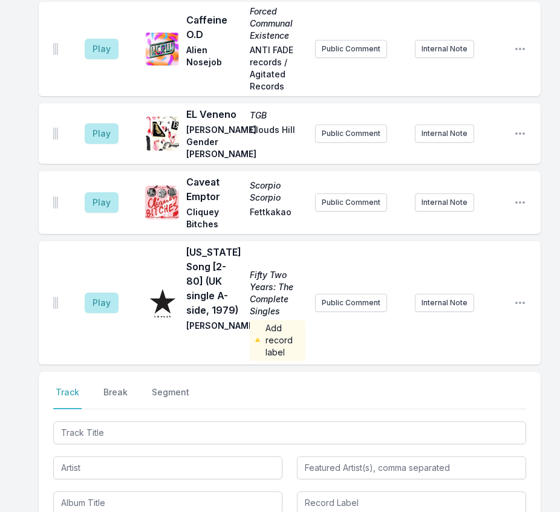
click at [396, 340] on div "Play Alabama Song [2-80] (UK single A-side, 1979) Fifty Two Years: The Complete…" at bounding box center [290, 302] width 502 height 123
click at [521, 297] on icon "Open playlist item options" at bounding box center [520, 303] width 12 height 12
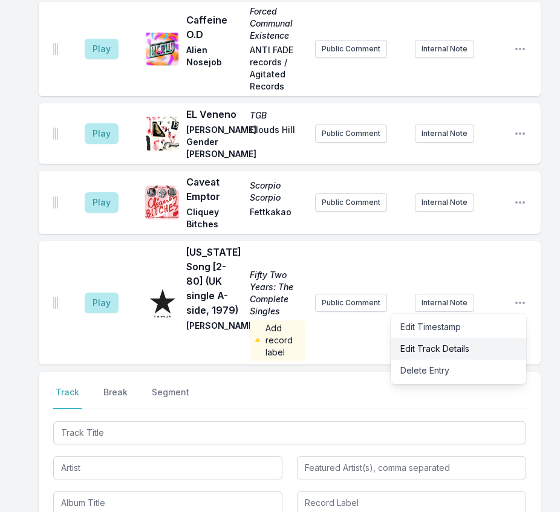
click at [454, 338] on button "Edit Track Details" at bounding box center [459, 349] width 136 height 22
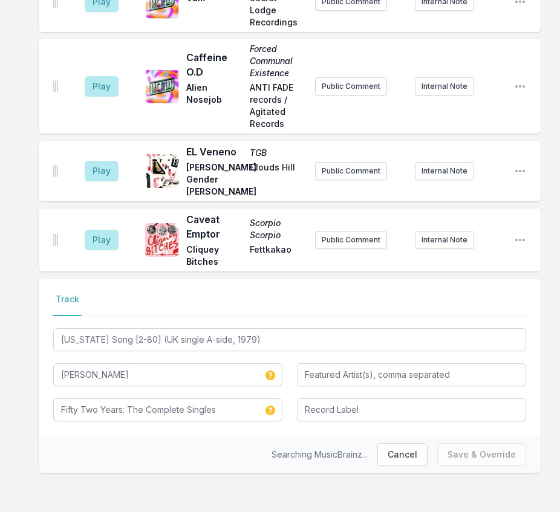
scroll to position [3213, 0]
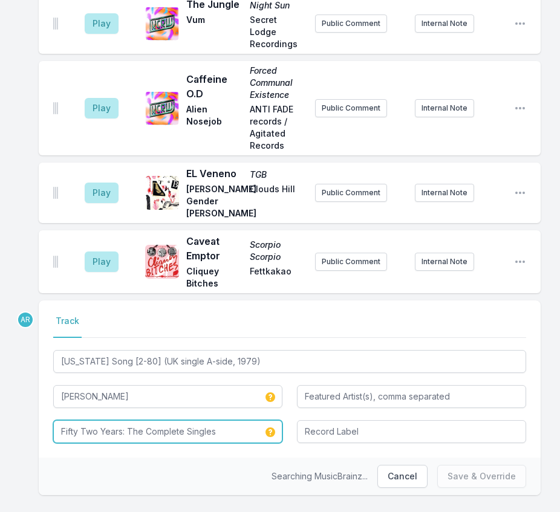
click at [79, 420] on input "Fifty Two Years: The Complete Singles" at bounding box center [167, 431] width 229 height 23
click at [97, 420] on input "FiftyTwo Years: The Complete Singles" at bounding box center [167, 431] width 229 height 23
click at [118, 420] on input "FiftyTwoYears: The Complete Singles" at bounding box center [167, 431] width 229 height 23
type input "FiftyTwoYears - The Complete Singles"
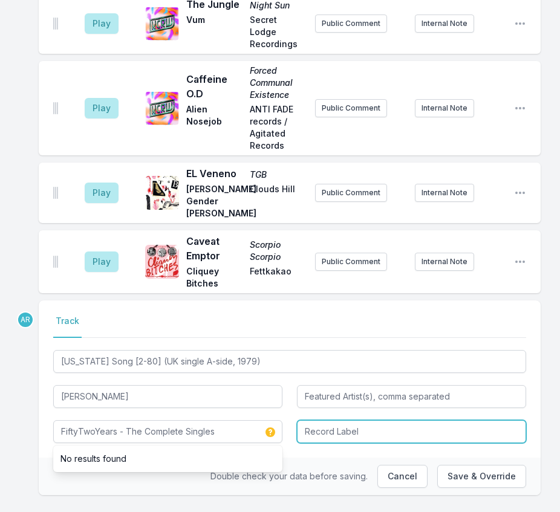
click at [330, 420] on input "Record Label" at bounding box center [411, 431] width 229 height 23
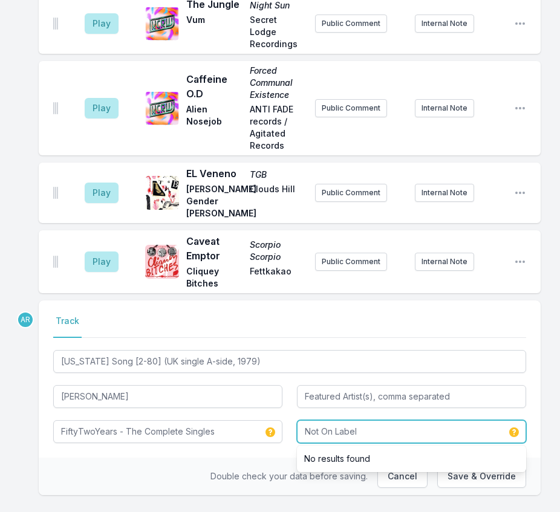
type input "Not On Label"
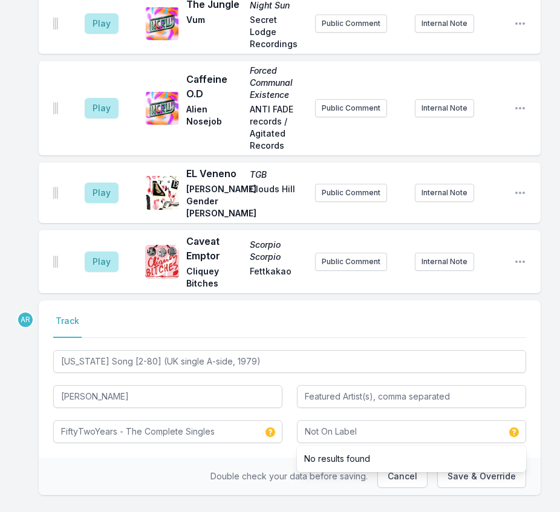
click at [203, 458] on div "Double check your data before saving. Cancel Save & Override" at bounding box center [290, 477] width 502 height 38
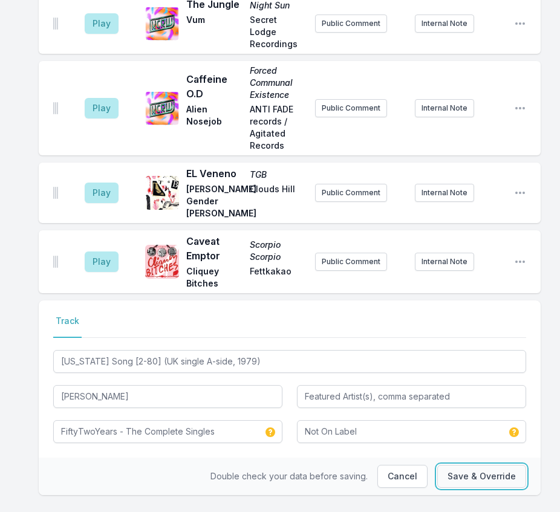
click at [494, 465] on button "Save & Override" at bounding box center [481, 476] width 89 height 23
type input "Fifty Two Years: The Complete Singles"
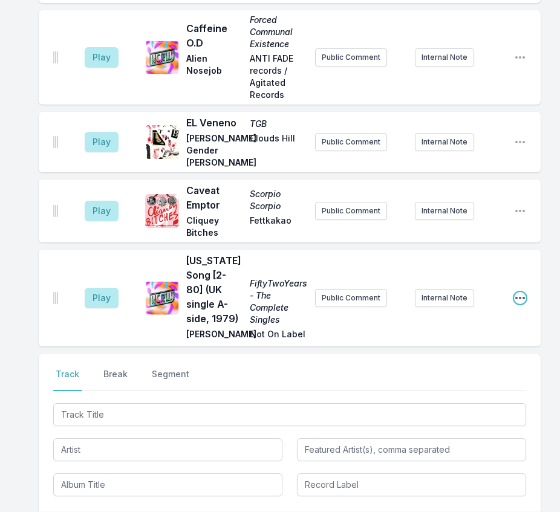
click at [524, 297] on icon "Open playlist item options" at bounding box center [520, 298] width 10 height 2
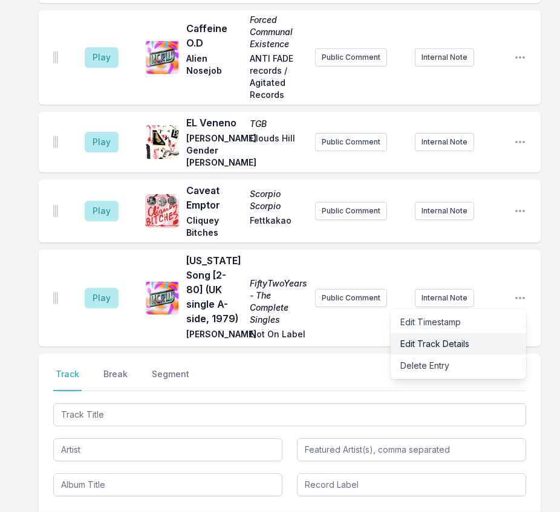
click at [460, 333] on button "Edit Track Details" at bounding box center [459, 344] width 136 height 22
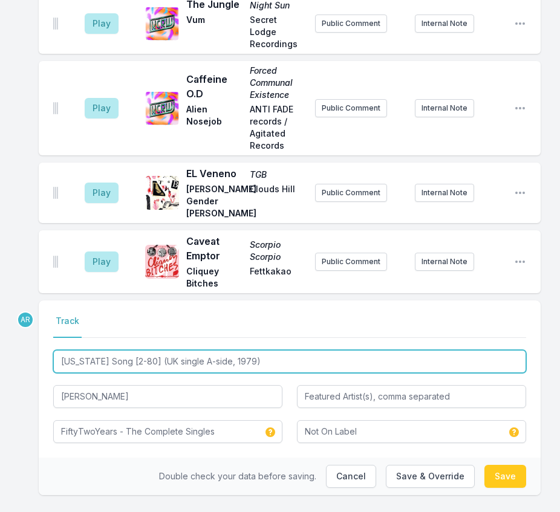
drag, startPoint x: 248, startPoint y: 338, endPoint x: 120, endPoint y: 337, distance: 127.6
click at [120, 350] on input "Alabama Song [2-80] (UK single A-side, 1979)" at bounding box center [289, 361] width 473 height 23
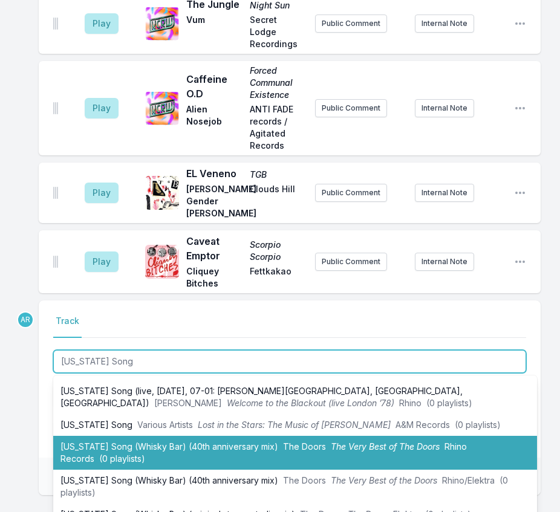
scroll to position [160, 0]
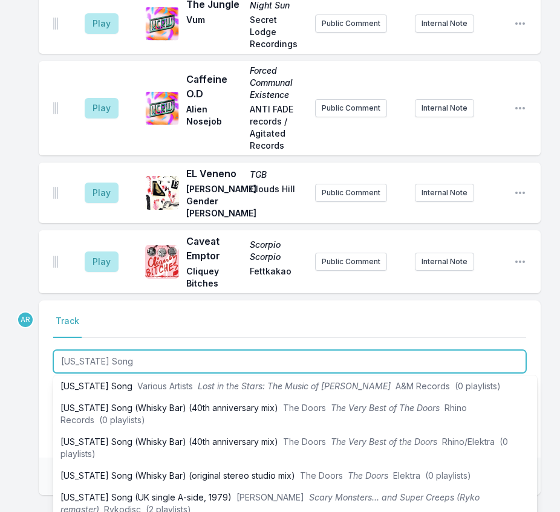
type input "Alabama Song [2-80] (UK single A-side, 1979)"
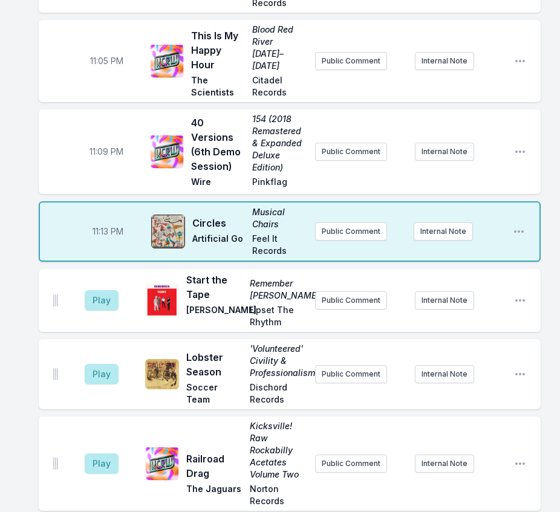
scroll to position [2076, 0]
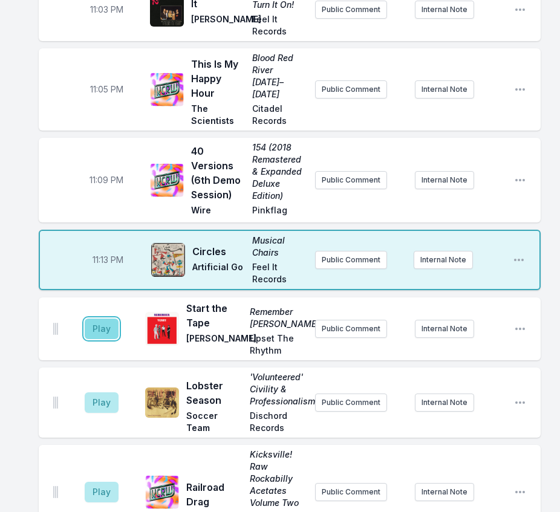
click at [109, 319] on button "Play" at bounding box center [102, 329] width 34 height 21
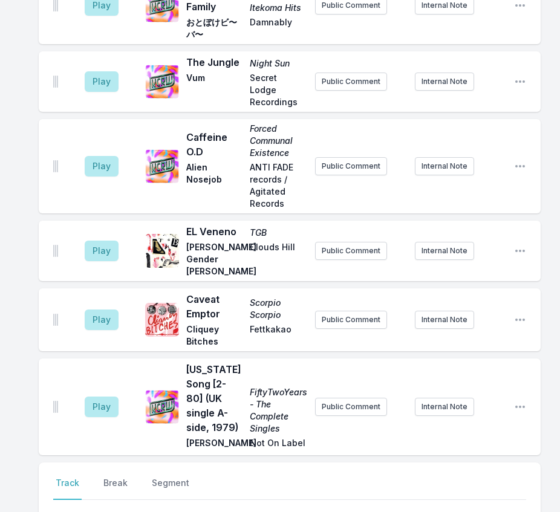
scroll to position [3105, 0]
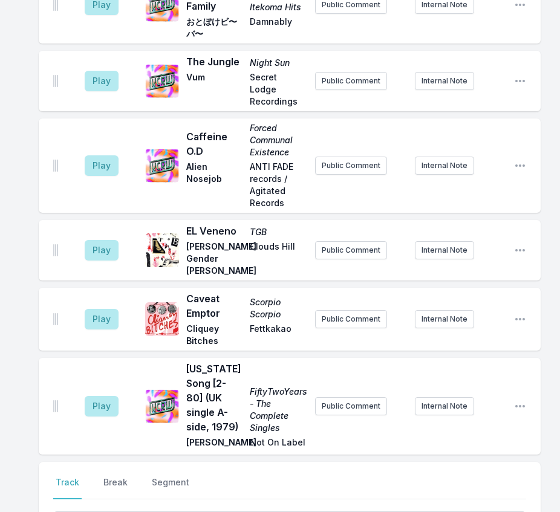
click at [367, 127] on div "Play Caffeine O.D Forced Communal Existence Alien Nosejob ANTI FADE records / A…" at bounding box center [290, 166] width 502 height 94
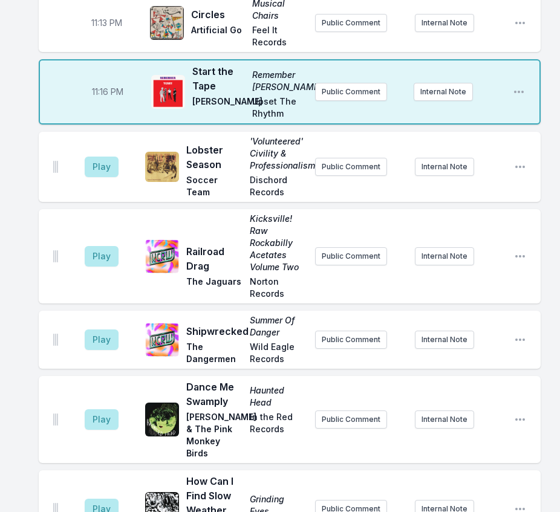
scroll to position [2318, 0]
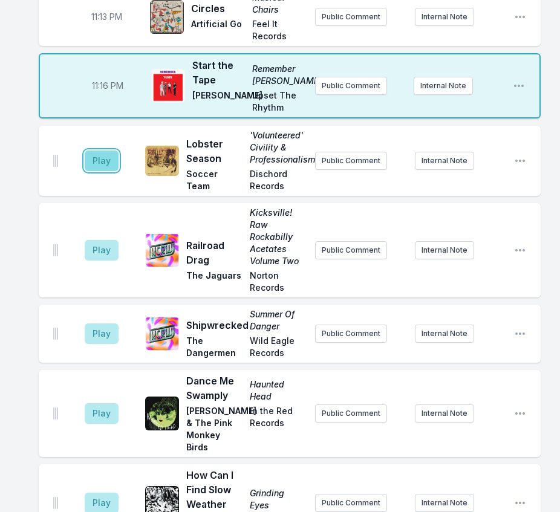
click at [104, 157] on button "Play" at bounding box center [102, 161] width 34 height 21
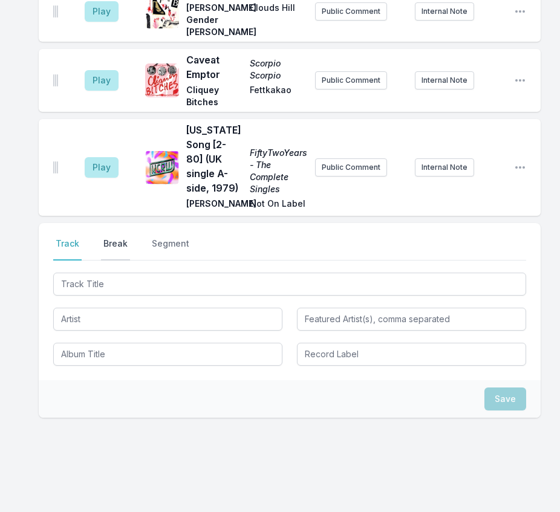
click at [111, 238] on button "Break" at bounding box center [115, 249] width 29 height 23
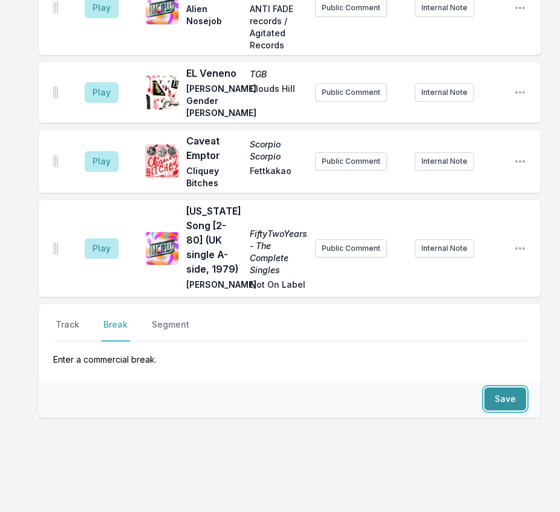
click at [500, 388] on button "Save" at bounding box center [506, 399] width 42 height 23
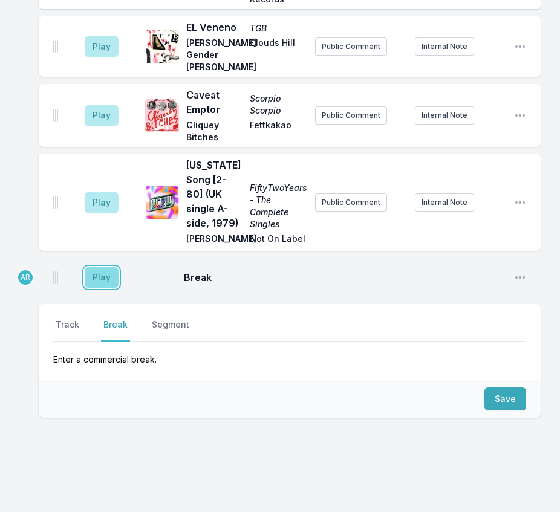
click at [106, 267] on button "Play" at bounding box center [102, 277] width 34 height 21
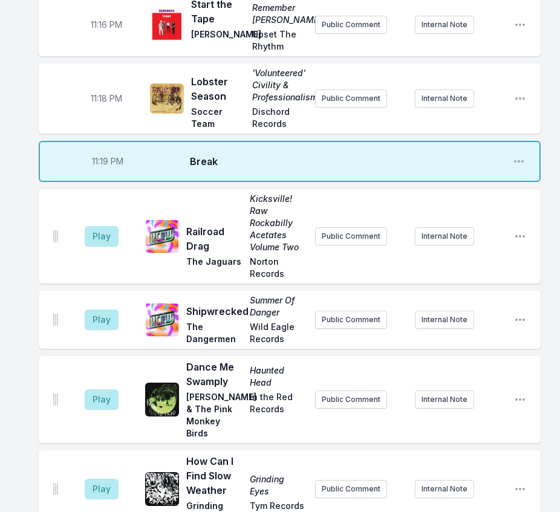
scroll to position [2420, 0]
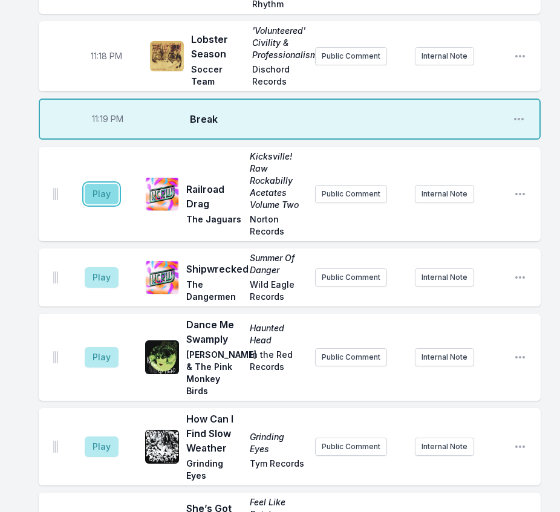
click at [105, 187] on button "Play" at bounding box center [102, 194] width 34 height 21
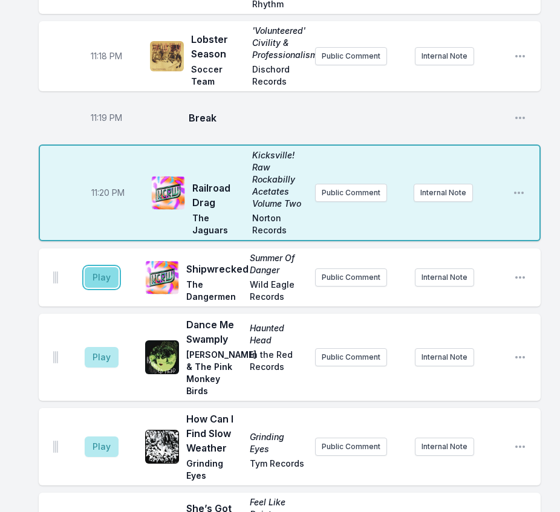
click at [104, 267] on button "Play" at bounding box center [102, 277] width 34 height 21
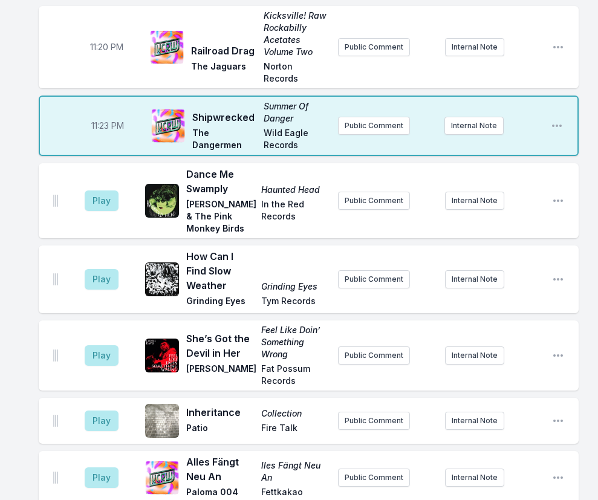
scroll to position [2287, 0]
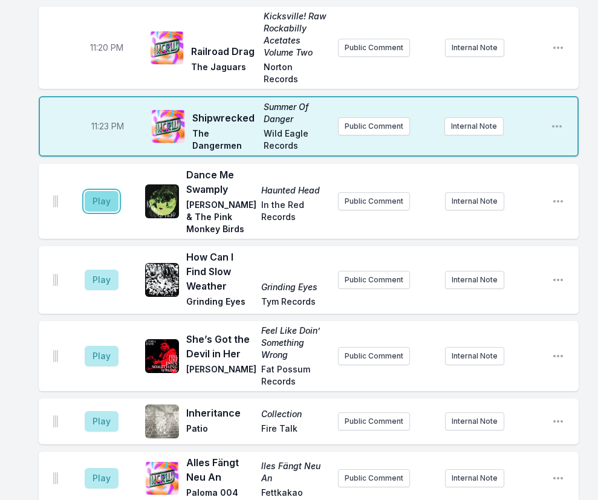
click at [103, 191] on button "Play" at bounding box center [102, 201] width 34 height 21
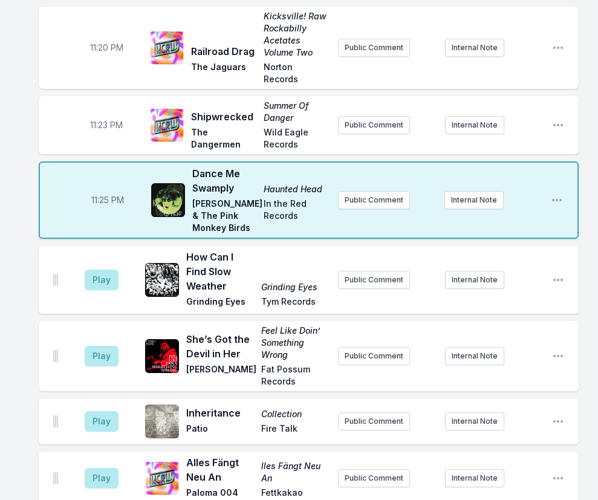
click at [325, 11] on span "Kicksville! Raw Rockabilly Acetates Volume Two" at bounding box center [296, 34] width 65 height 48
click at [103, 270] on button "Play" at bounding box center [102, 280] width 34 height 21
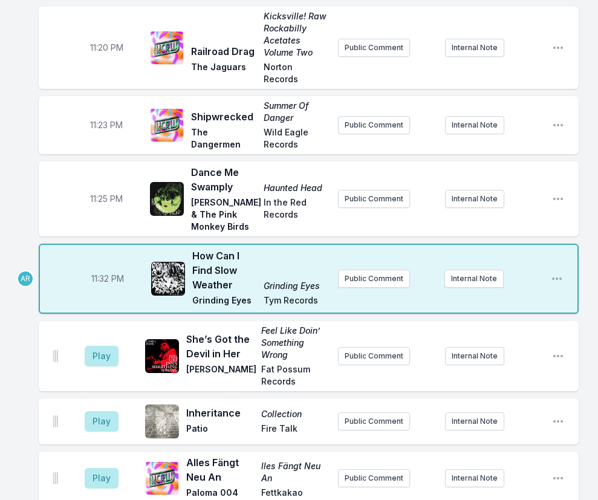
click at [105, 273] on span "11:32 PM" at bounding box center [107, 279] width 33 height 12
click at [96, 267] on input "23:32" at bounding box center [108, 278] width 68 height 23
type input "23:28"
click at [100, 346] on button "Play" at bounding box center [102, 356] width 34 height 21
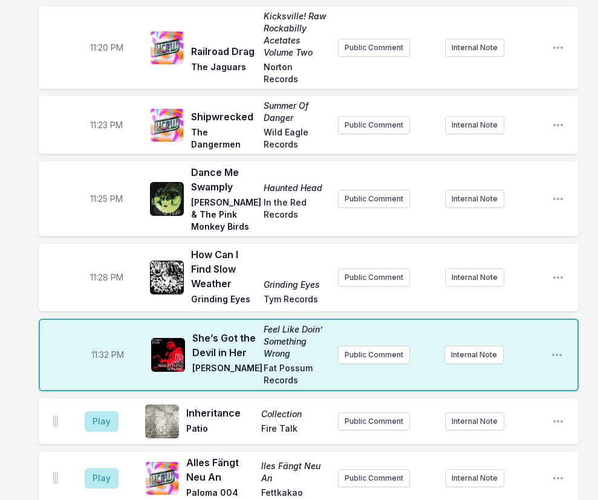
click at [371, 244] on div "11:28 PM How Can I Find Slow Weather Grinding Eyes Grinding Eyes Tym Records Pu…" at bounding box center [309, 278] width 540 height 68
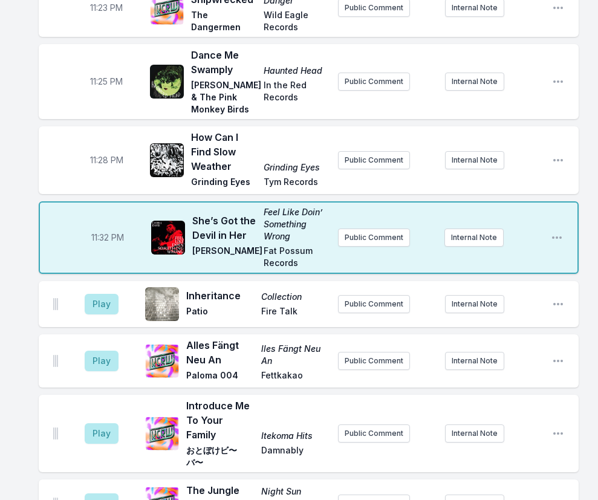
scroll to position [2408, 0]
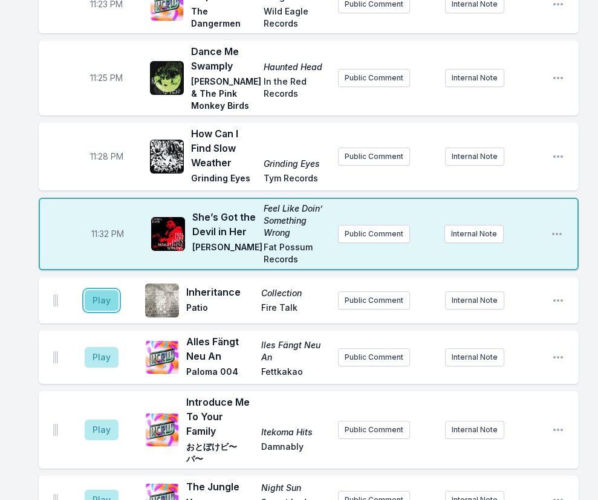
click at [111, 290] on button "Play" at bounding box center [102, 300] width 34 height 21
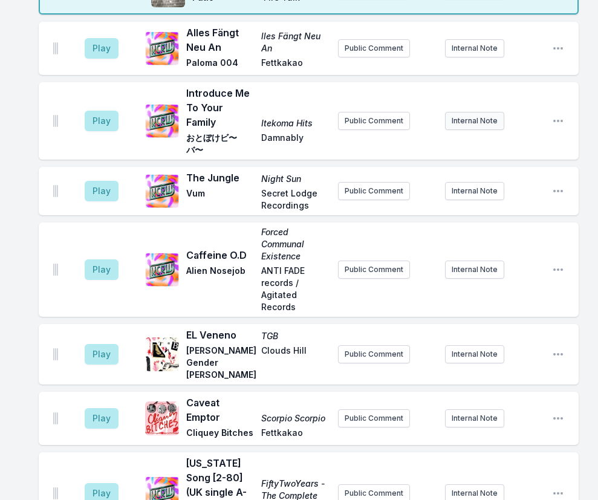
scroll to position [2832, 0]
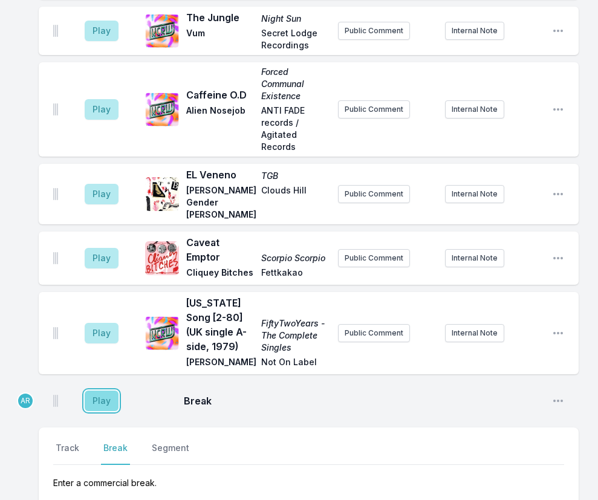
click at [94, 391] on button "Play" at bounding box center [102, 401] width 34 height 21
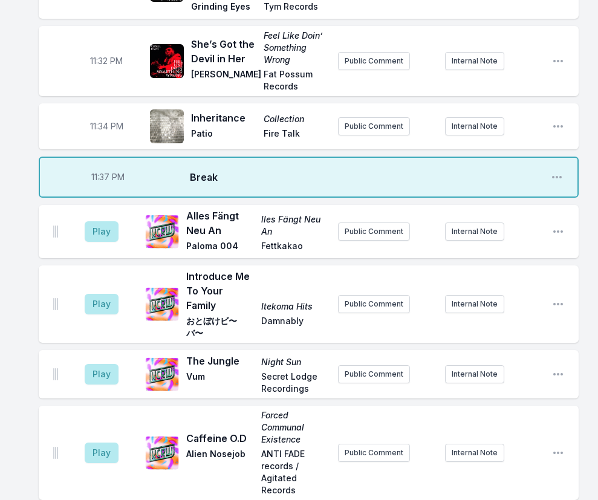
scroll to position [2575, 0]
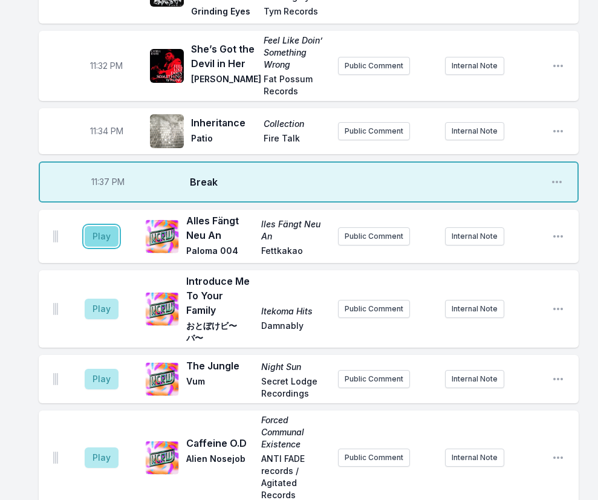
click at [97, 226] on button "Play" at bounding box center [102, 236] width 34 height 21
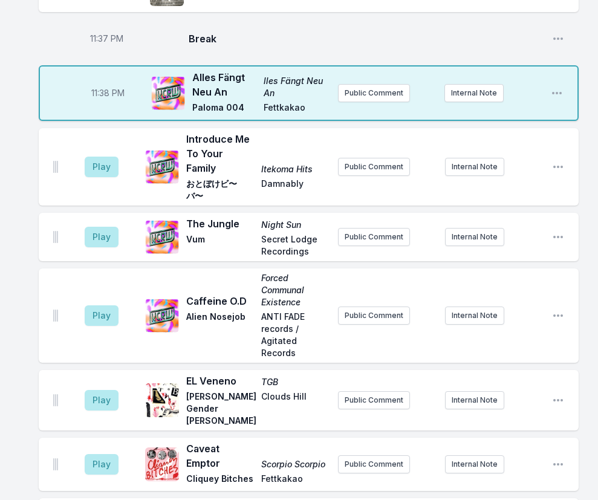
scroll to position [2696, 0]
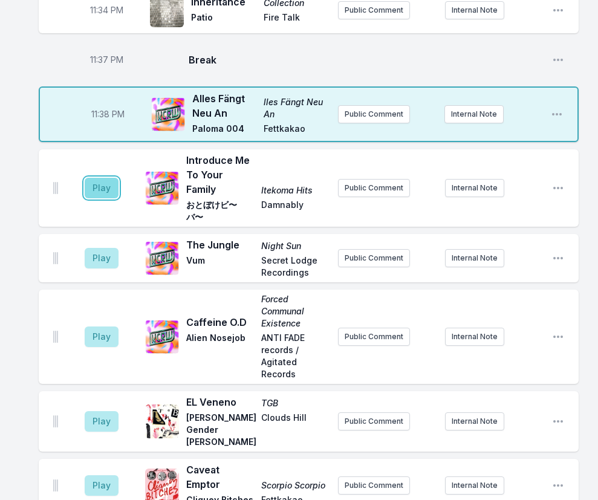
click at [96, 178] on button "Play" at bounding box center [102, 188] width 34 height 21
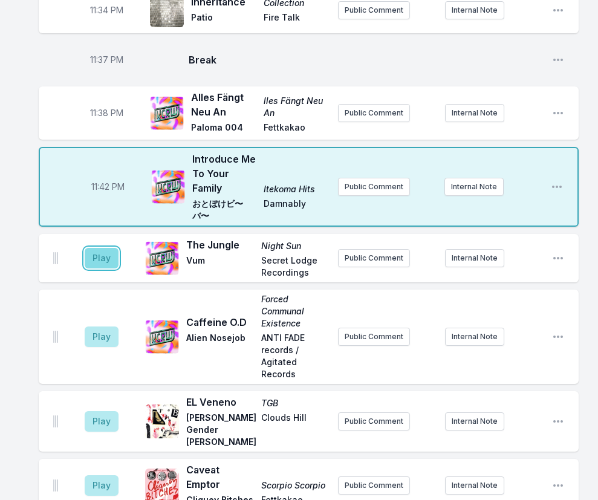
click at [109, 248] on button "Play" at bounding box center [102, 258] width 34 height 21
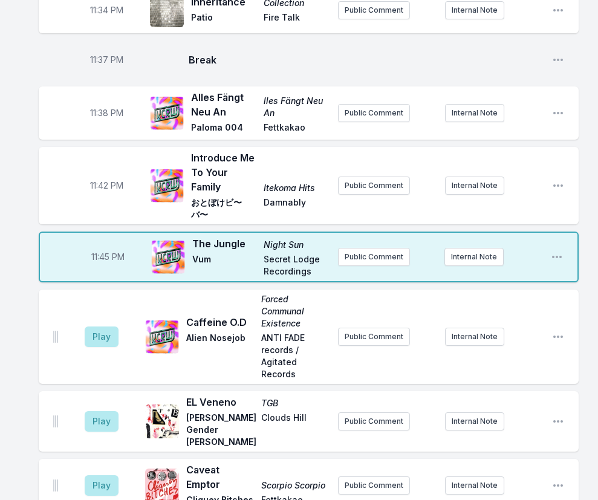
click at [476, 290] on div "Play Caffeine O.D Forced Communal Existence Alien Nosejob ANTI FADE records / A…" at bounding box center [309, 337] width 540 height 94
click at [111, 327] on button "Play" at bounding box center [102, 337] width 34 height 21
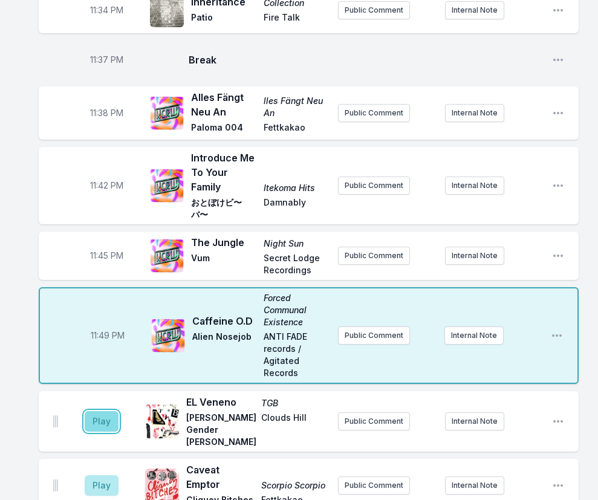
click at [96, 411] on button "Play" at bounding box center [102, 421] width 34 height 21
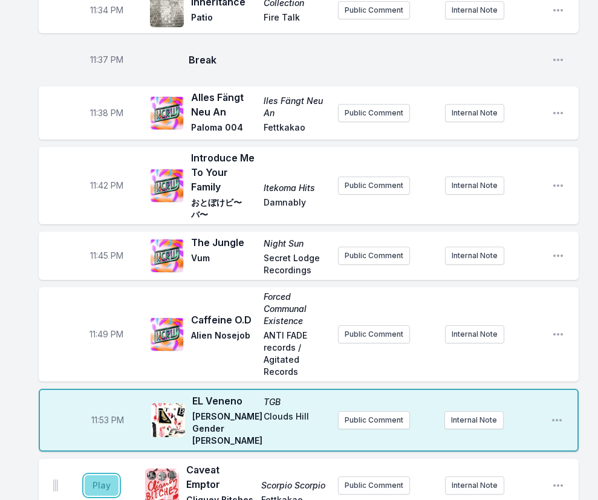
click at [102, 475] on button "Play" at bounding box center [102, 485] width 34 height 21
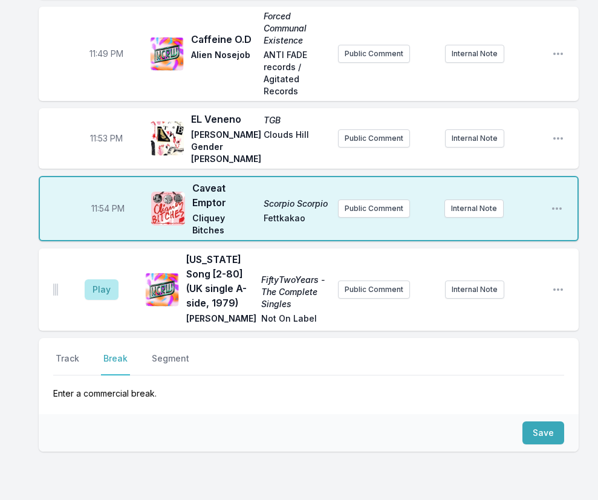
scroll to position [2999, 0]
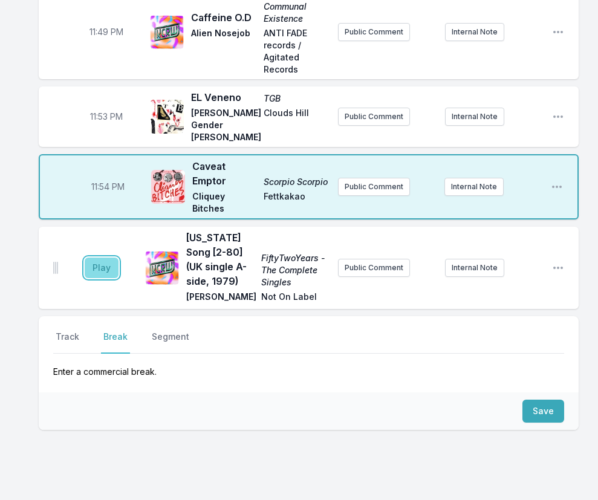
click at [102, 258] on button "Play" at bounding box center [102, 268] width 34 height 21
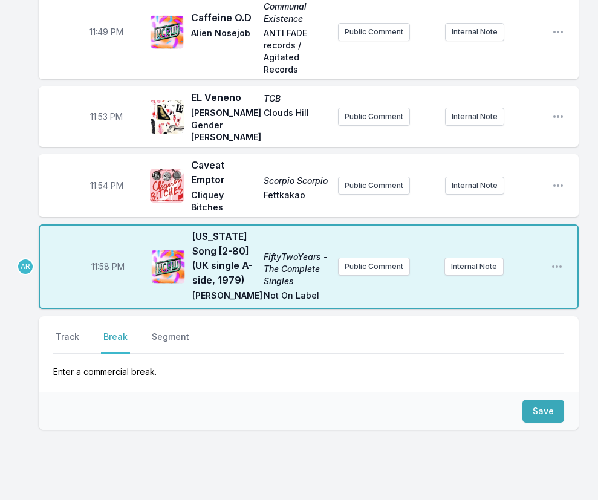
click at [109, 331] on button "Break" at bounding box center [115, 342] width 29 height 23
click at [537, 400] on button "Save" at bounding box center [544, 411] width 42 height 23
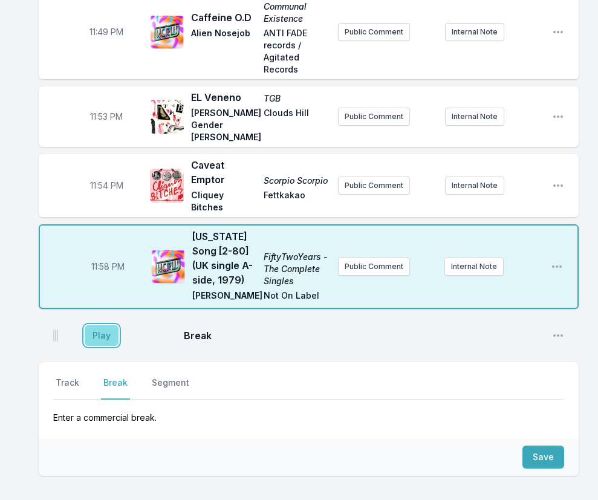
click at [107, 325] on button "Play" at bounding box center [102, 335] width 34 height 21
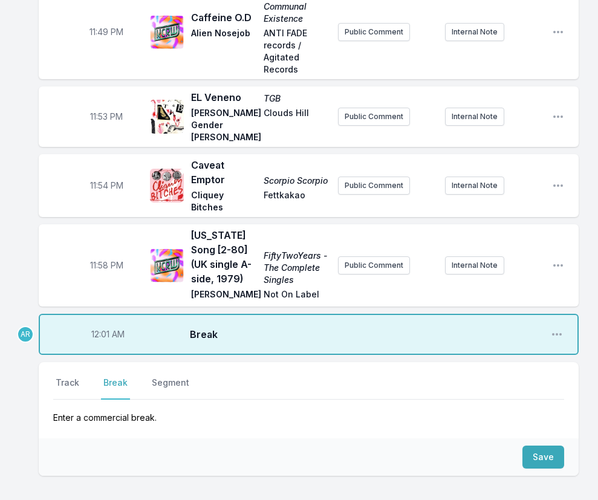
click at [103, 328] on span "12:01 AM" at bounding box center [107, 334] width 33 height 12
type input "23:59"
click at [251, 377] on nav "Track Break Segment" at bounding box center [308, 388] width 511 height 23
click at [549, 446] on button "Save" at bounding box center [544, 457] width 42 height 23
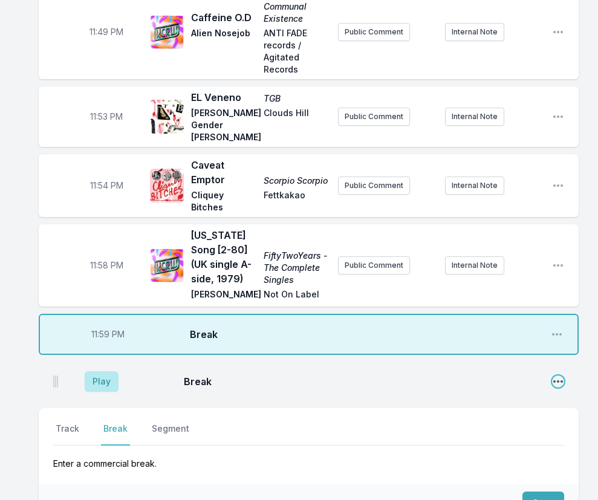
click at [557, 376] on icon "Open playlist item options" at bounding box center [558, 382] width 12 height 12
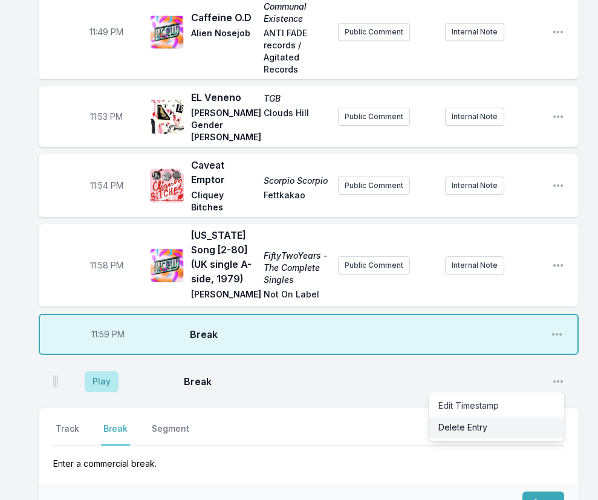
click at [479, 417] on button "Delete Entry" at bounding box center [497, 428] width 136 height 22
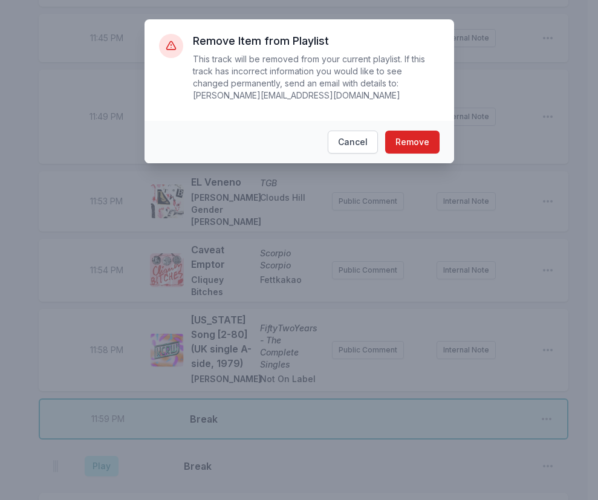
scroll to position [2931, 0]
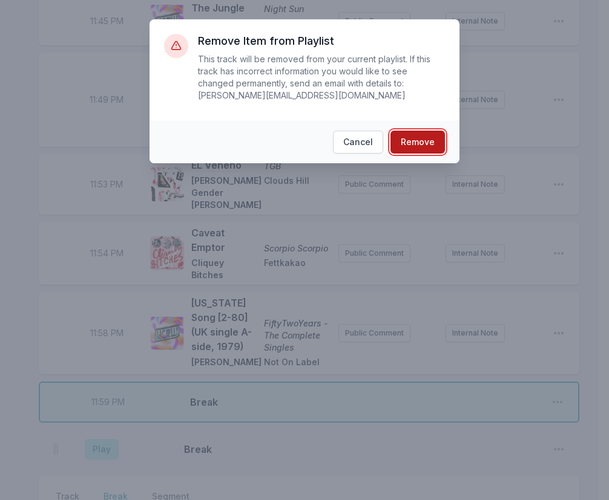
click at [404, 131] on button "Remove" at bounding box center [417, 142] width 54 height 23
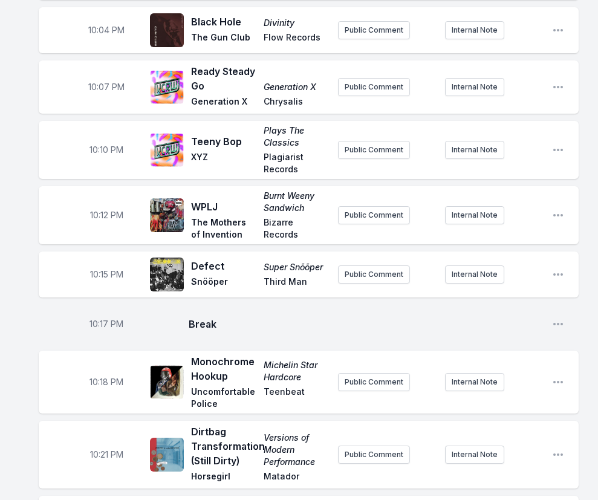
scroll to position [0, 0]
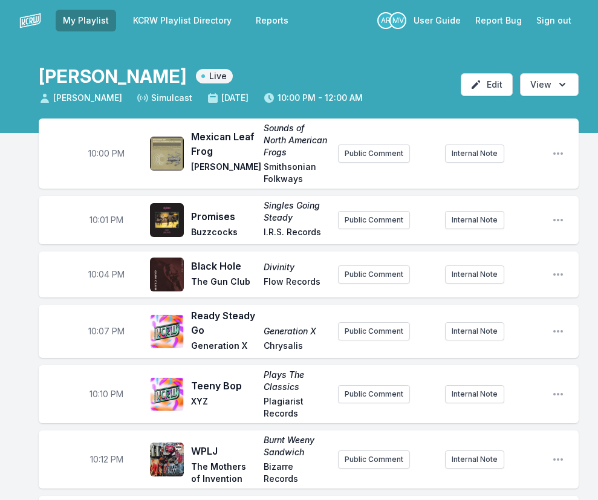
click at [551, 18] on button "Sign out" at bounding box center [554, 21] width 50 height 22
